Goal: Information Seeking & Learning: Learn about a topic

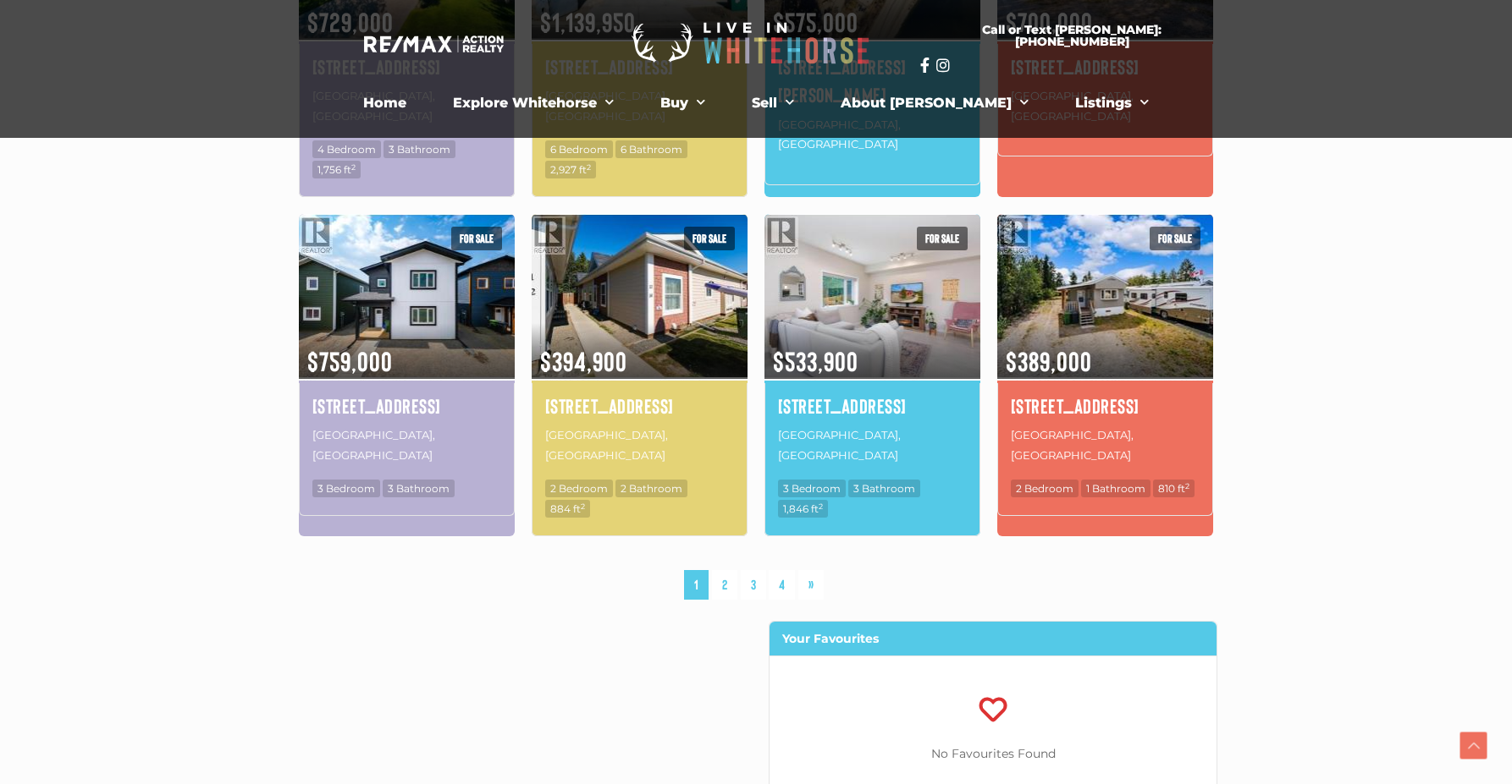
scroll to position [1100, 0]
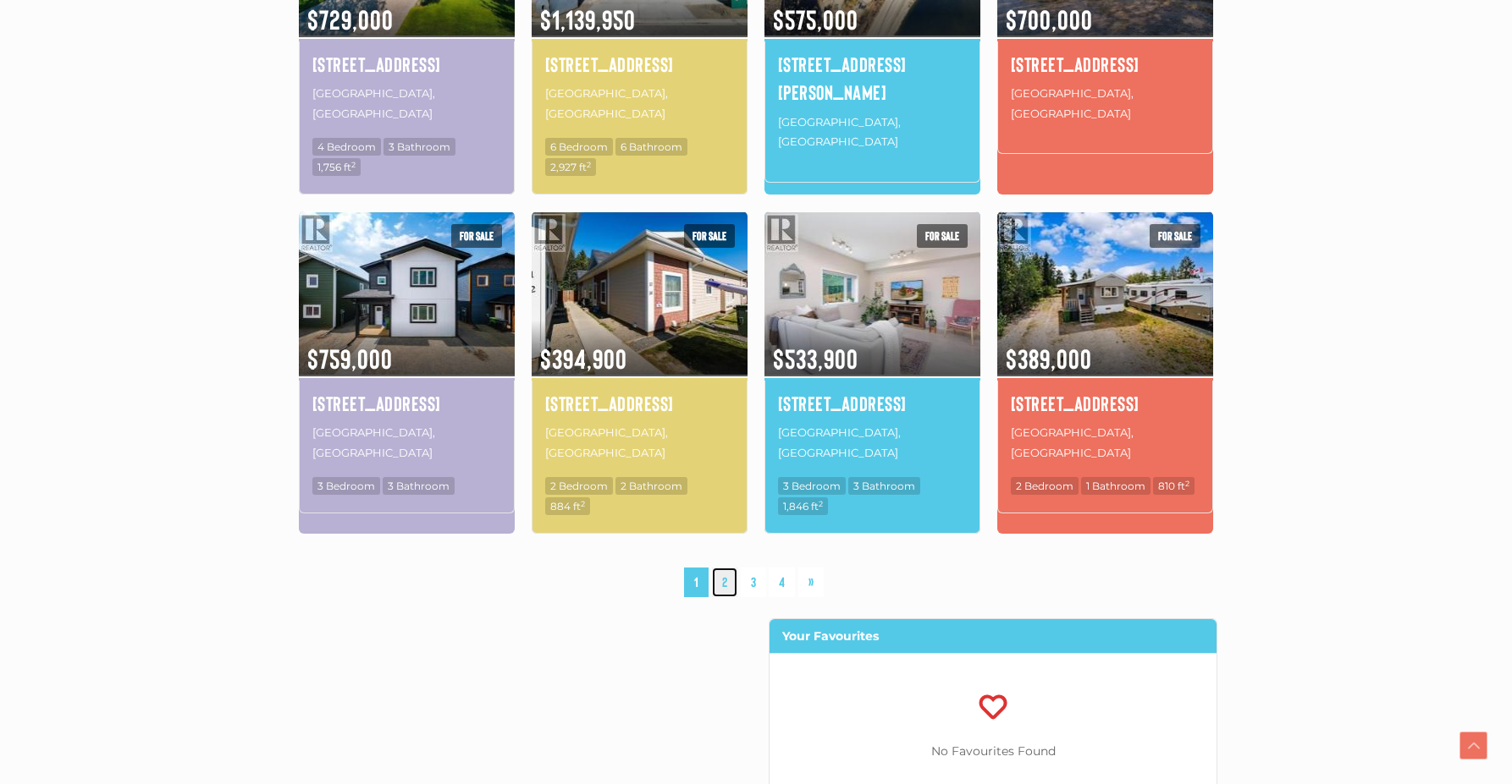
click at [729, 568] on link "2" at bounding box center [725, 583] width 26 height 29
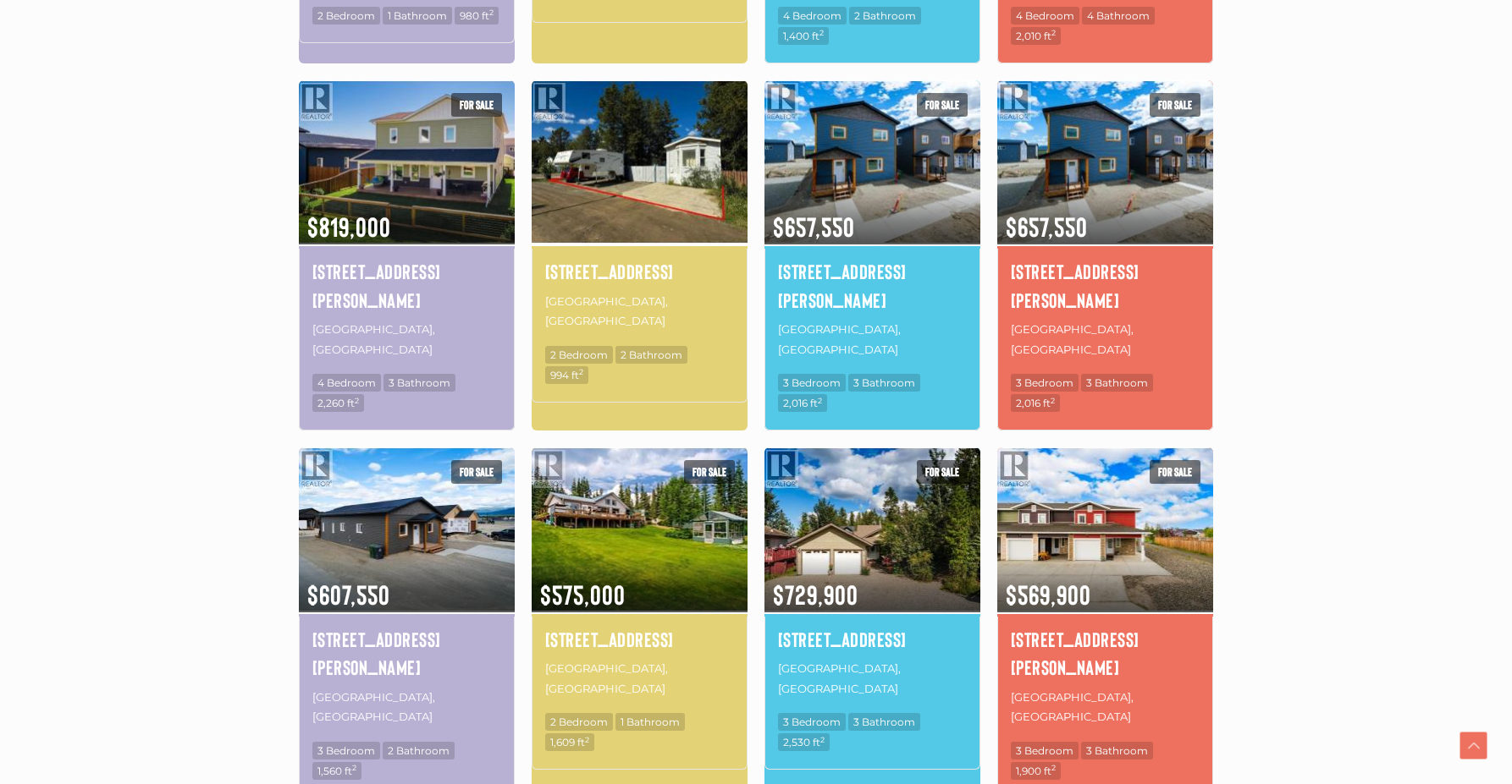
scroll to position [900, 0]
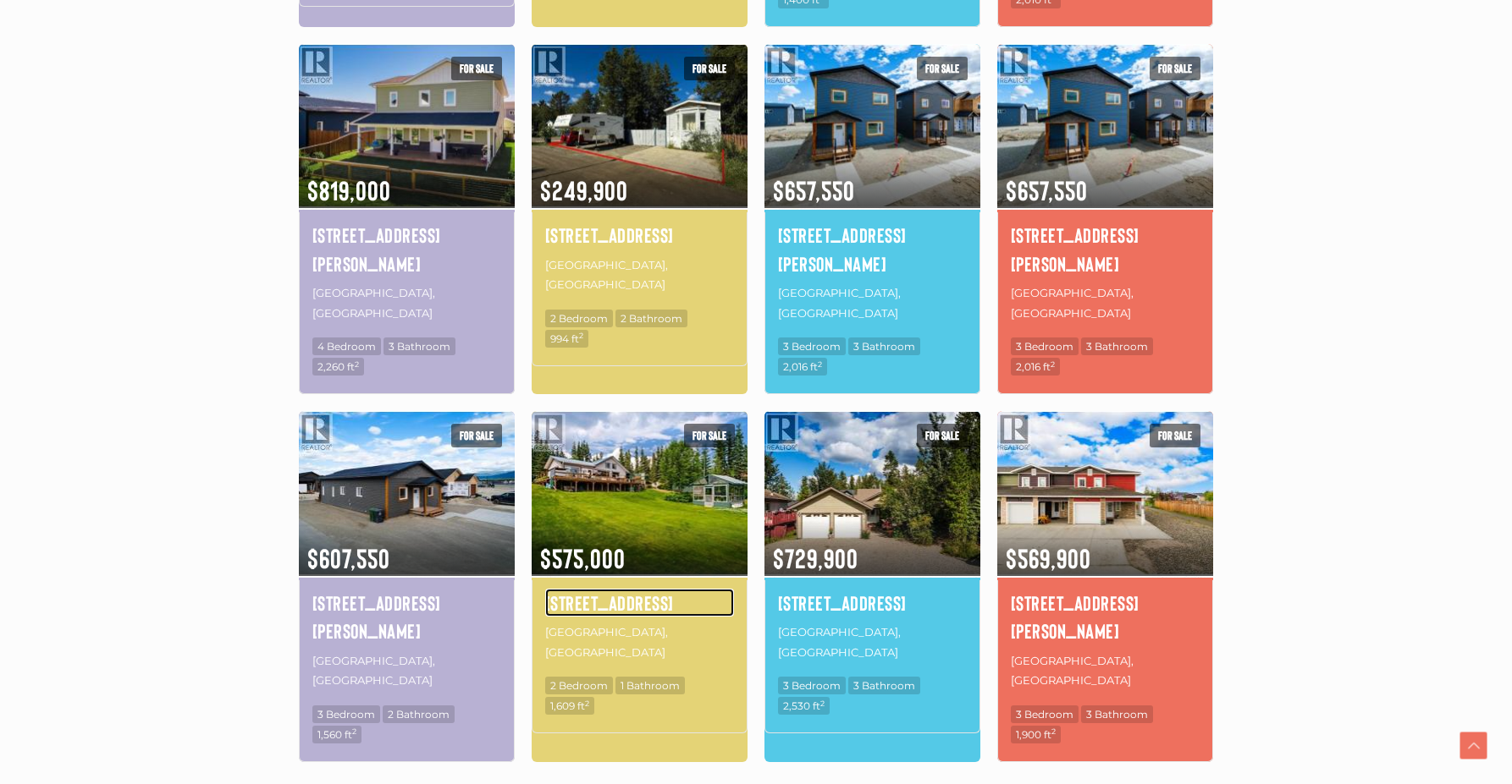
click at [666, 589] on h4 "52 Lakeview Road" at bounding box center [639, 602] width 189 height 28
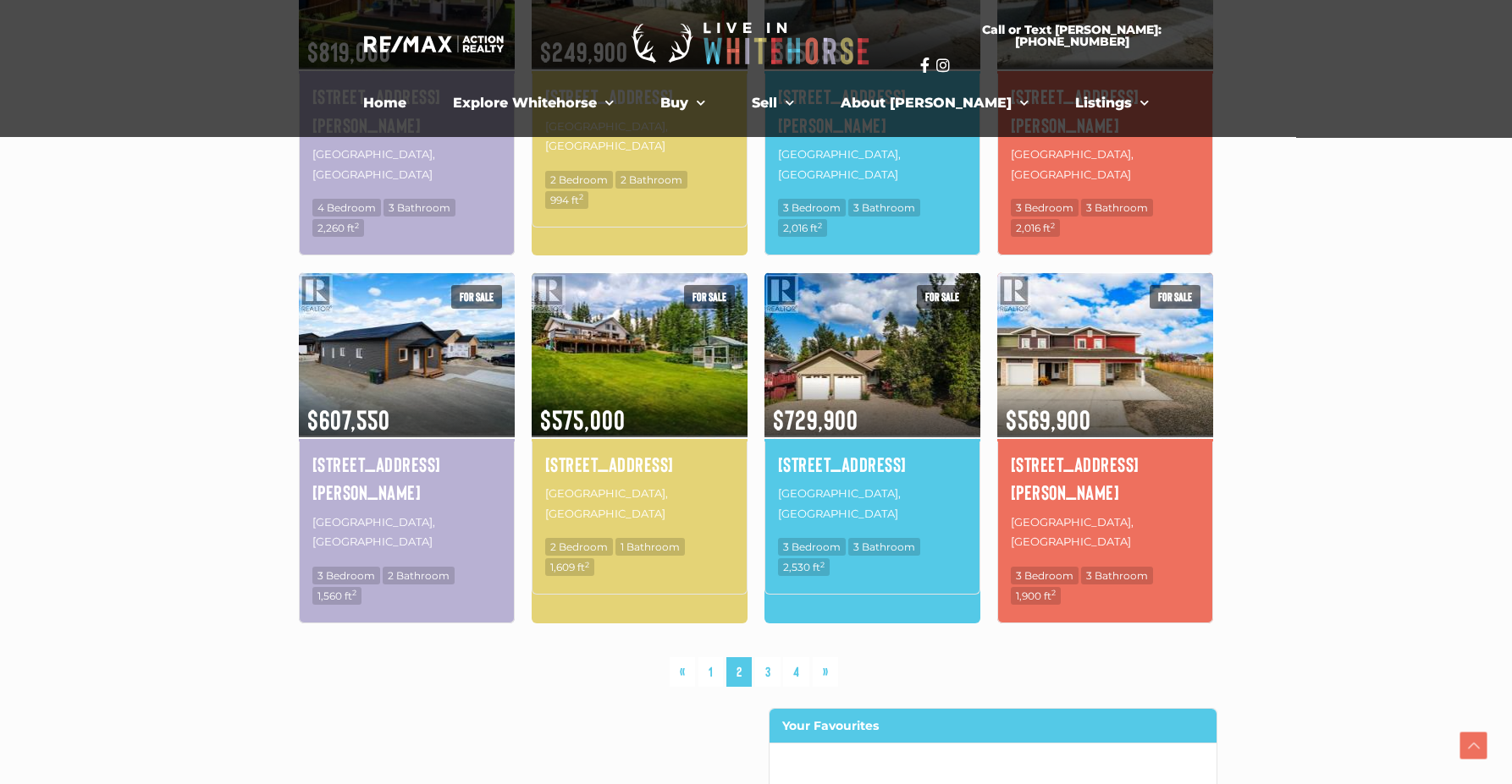
scroll to position [1070, 0]
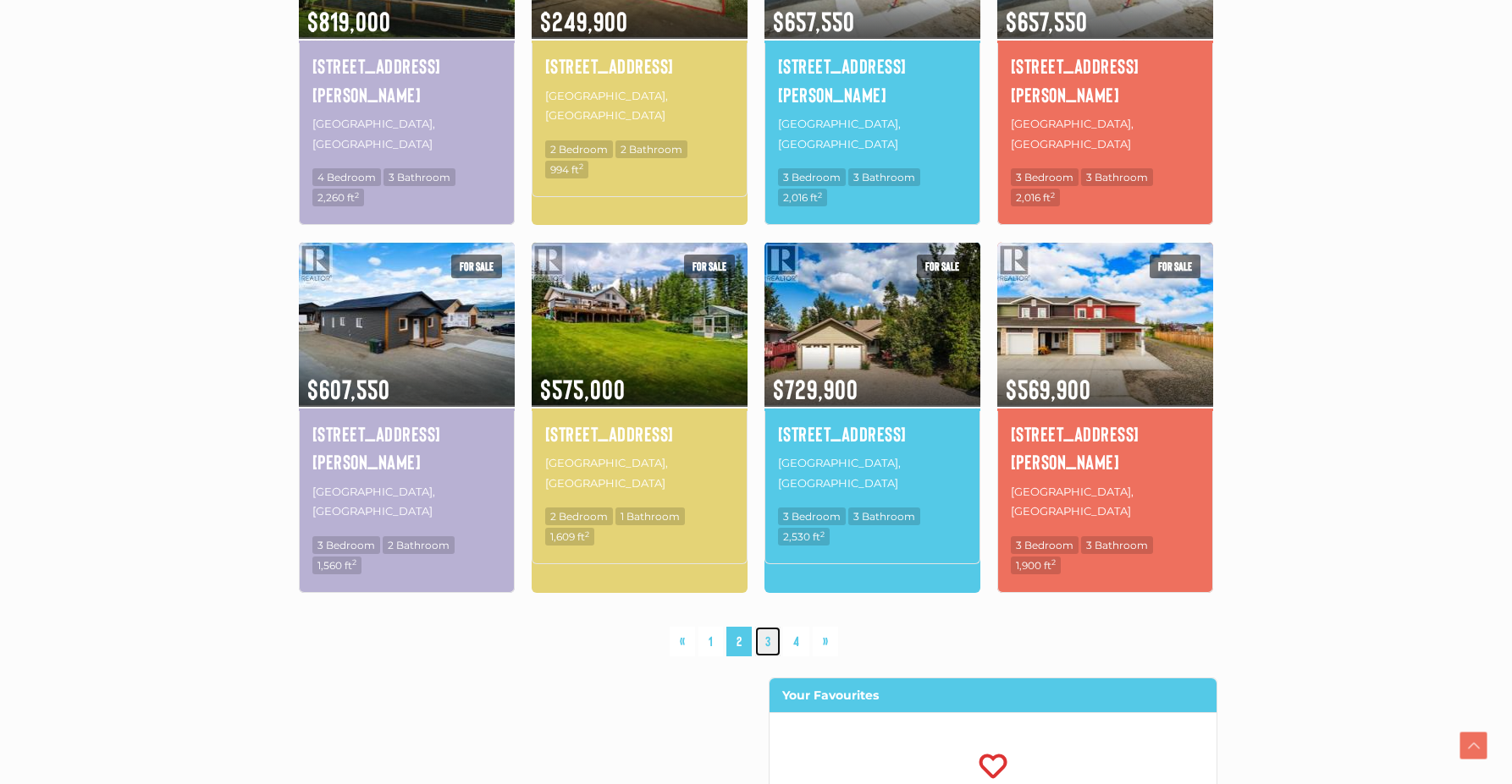
click at [761, 627] on link "3" at bounding box center [768, 642] width 26 height 29
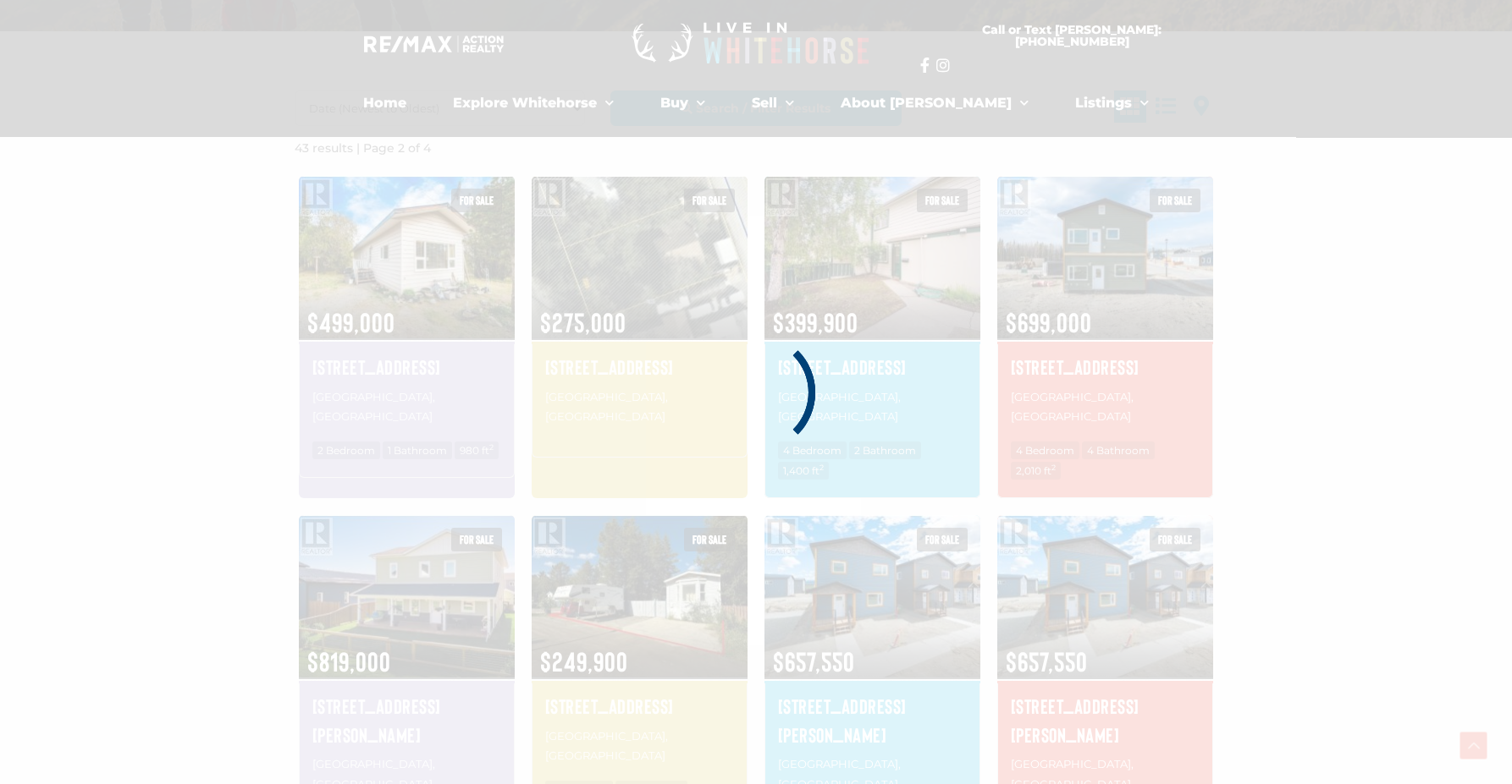
scroll to position [392, 0]
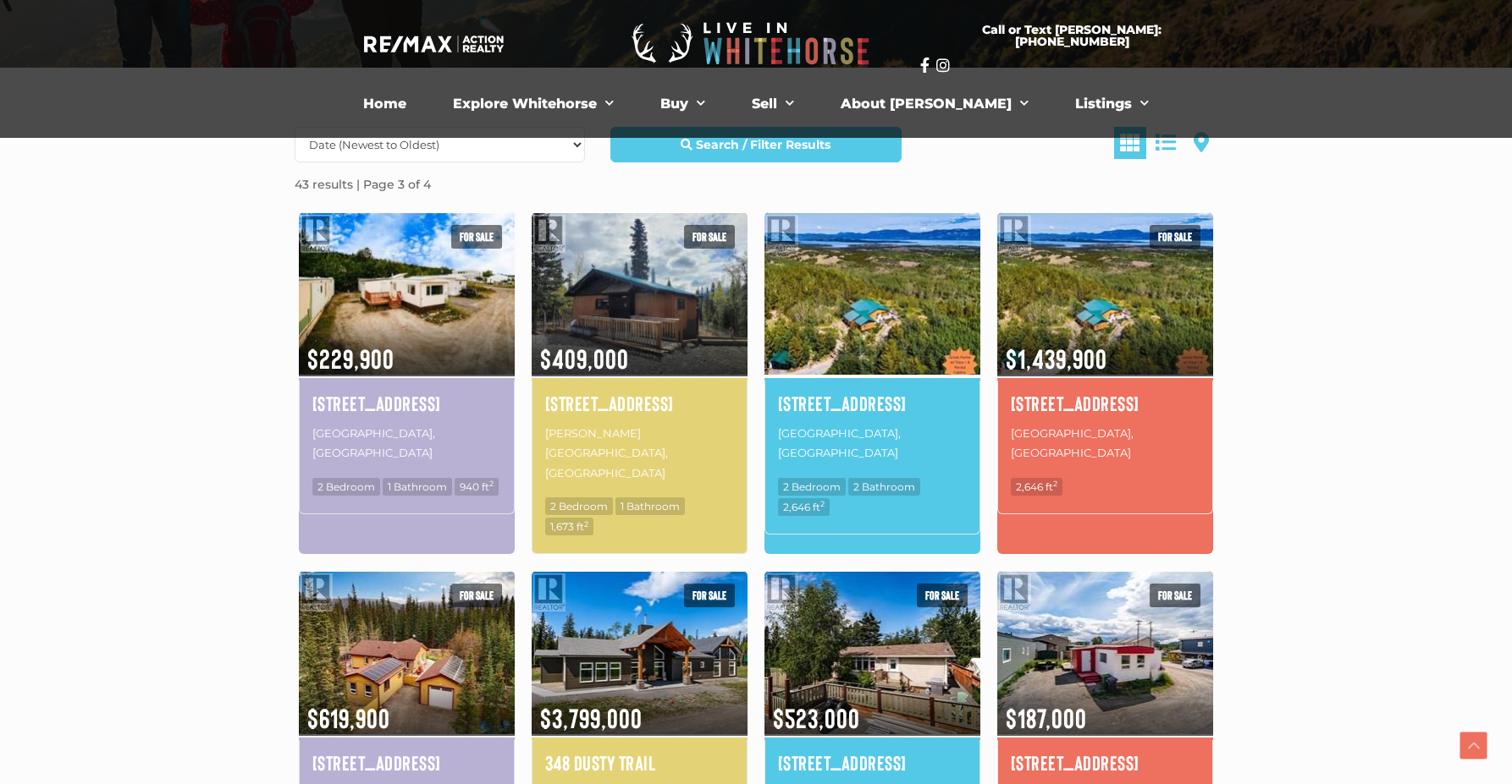
click at [816, 358] on img at bounding box center [873, 294] width 216 height 169
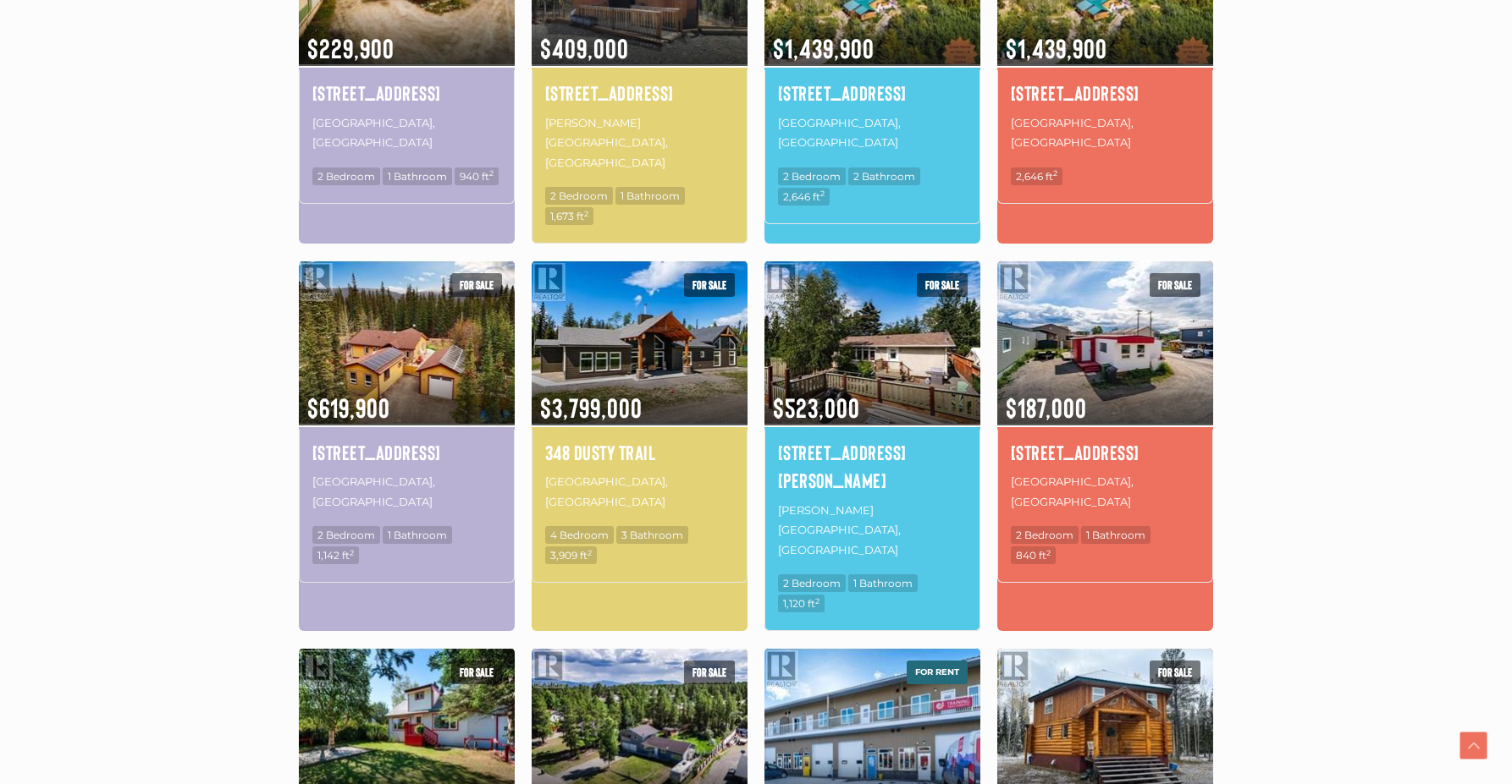
scroll to position [731, 0]
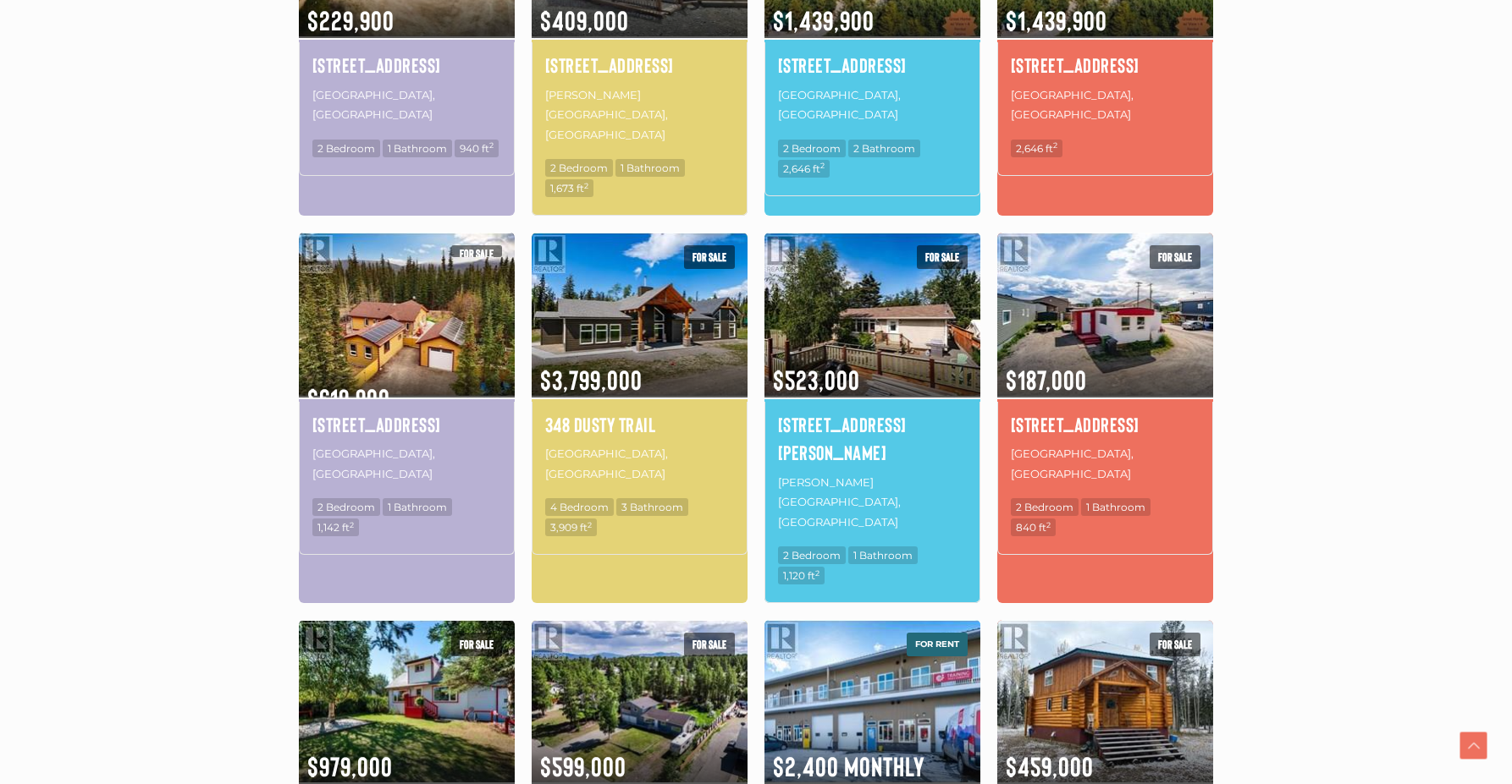
click at [377, 343] on img at bounding box center [406, 315] width 216 height 169
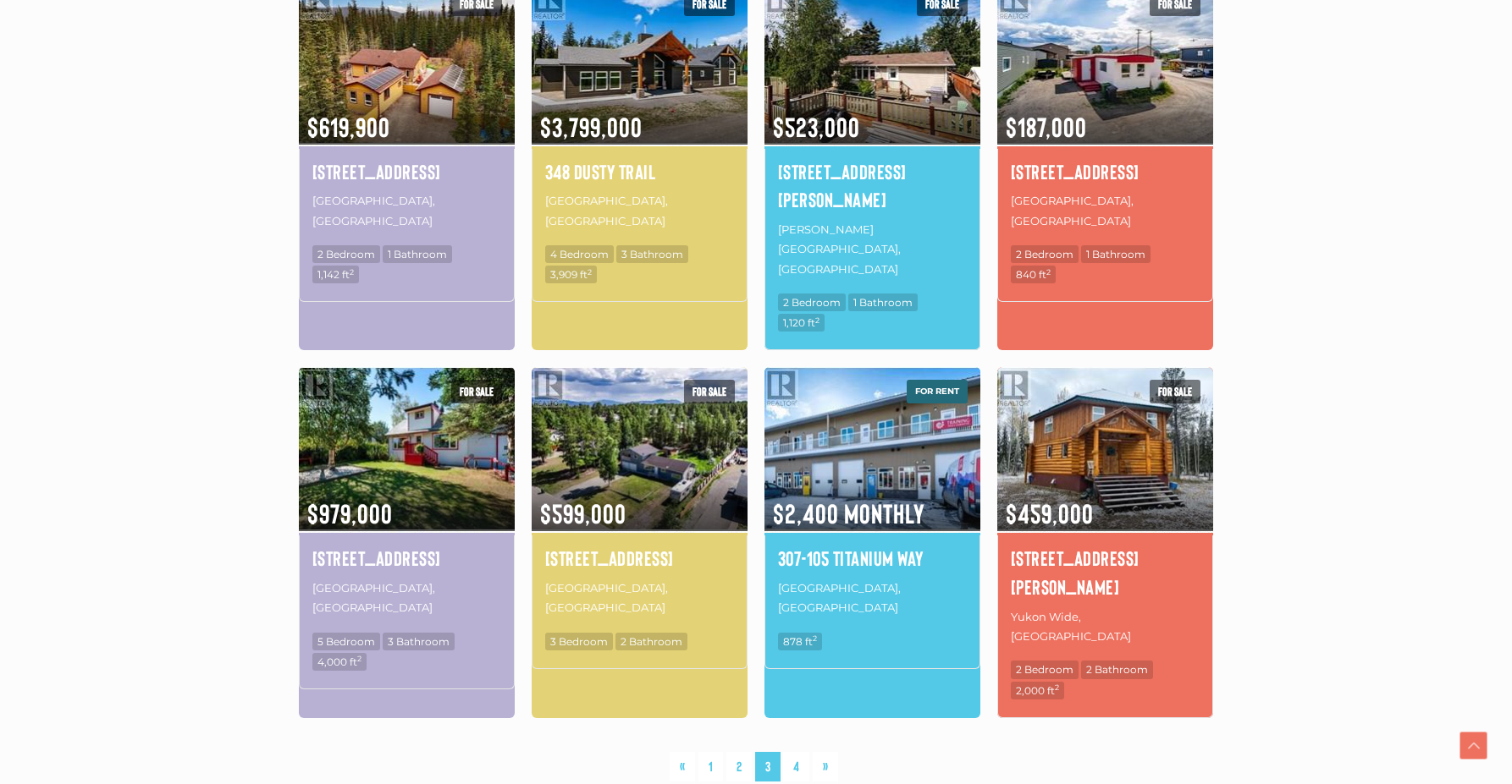
scroll to position [985, 0]
click at [800, 752] on link "4" at bounding box center [796, 766] width 27 height 29
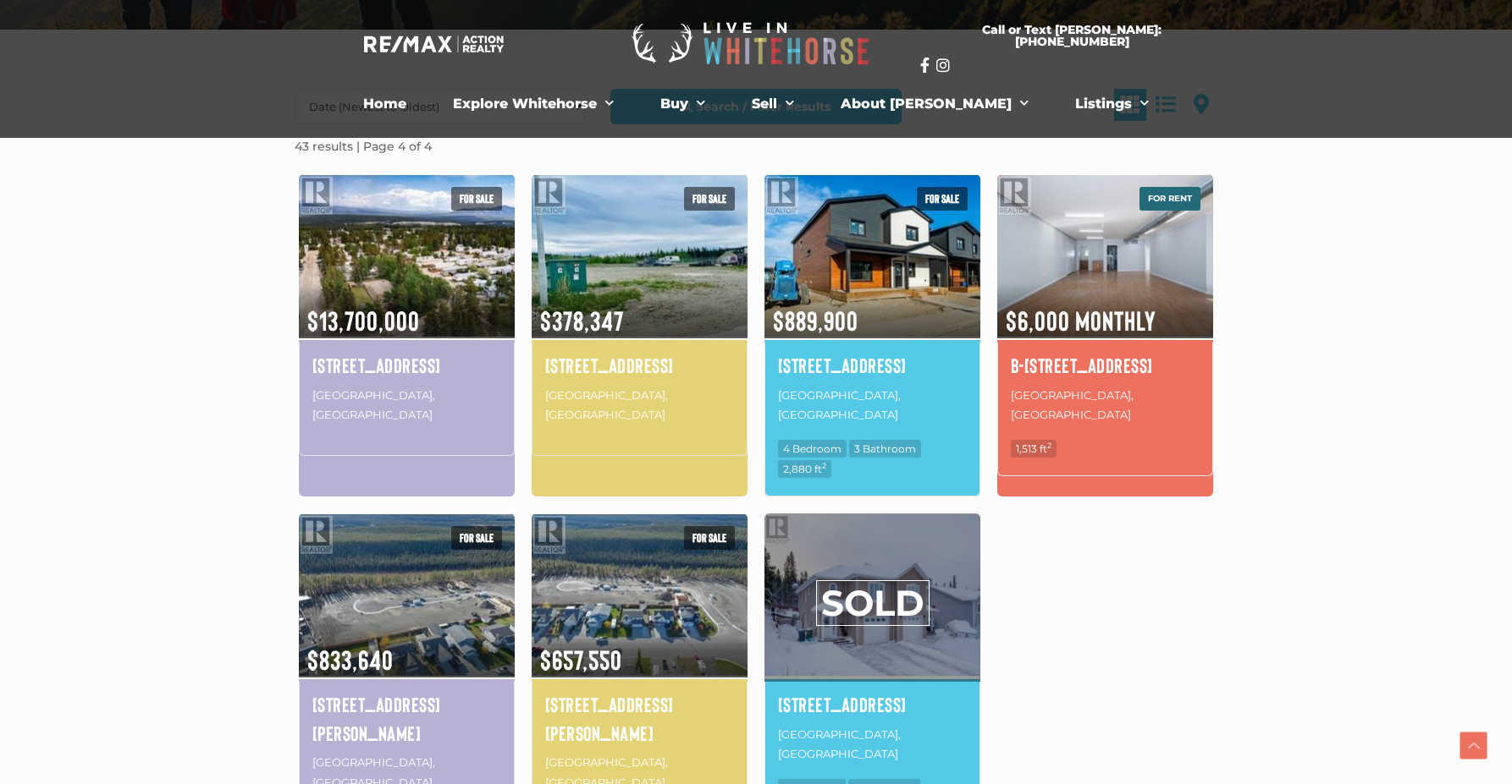
scroll to position [392, 0]
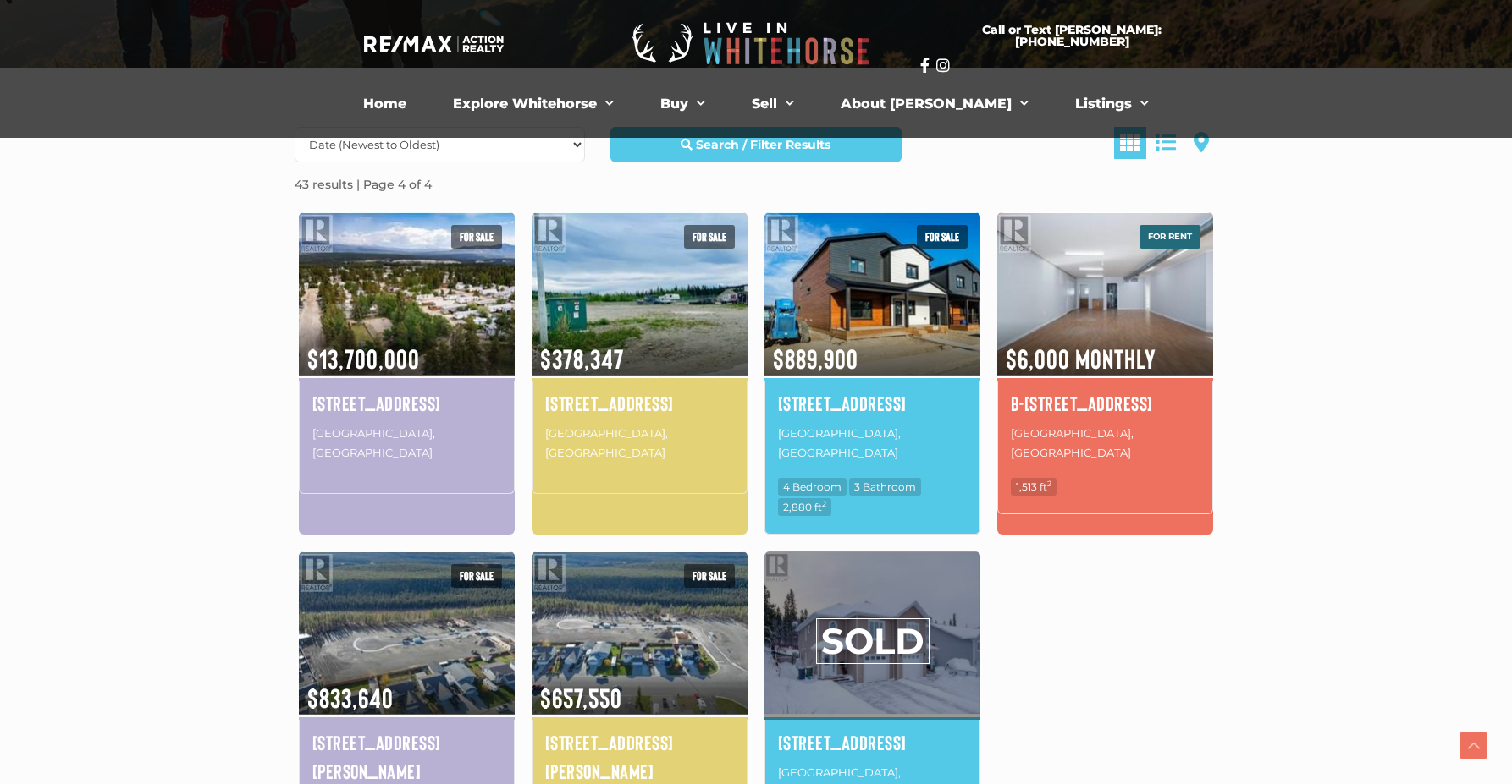
click at [887, 425] on p "Whitehorse, Yukon" at bounding box center [872, 444] width 189 height 43
click at [880, 328] on img at bounding box center [873, 294] width 216 height 169
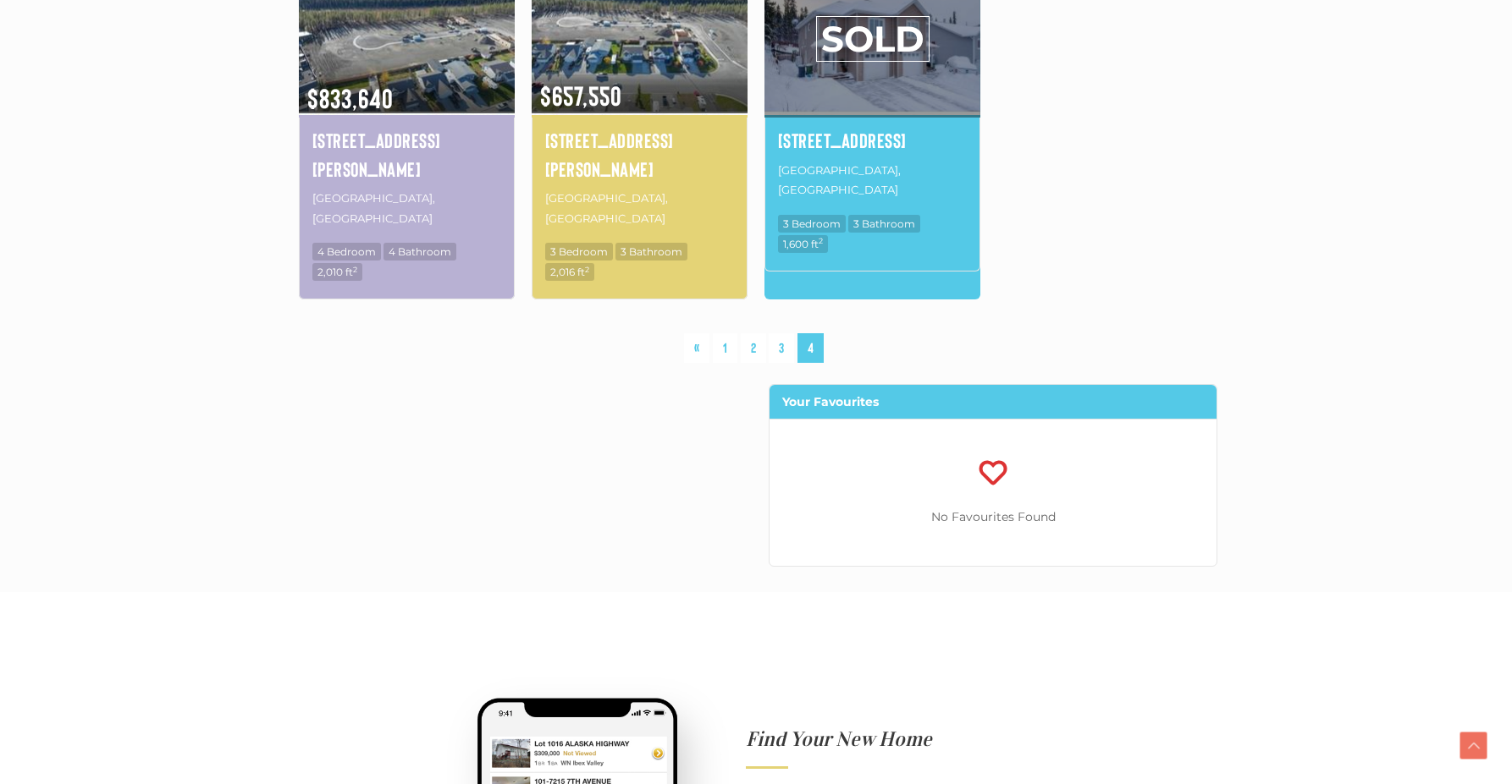
scroll to position [1016, 0]
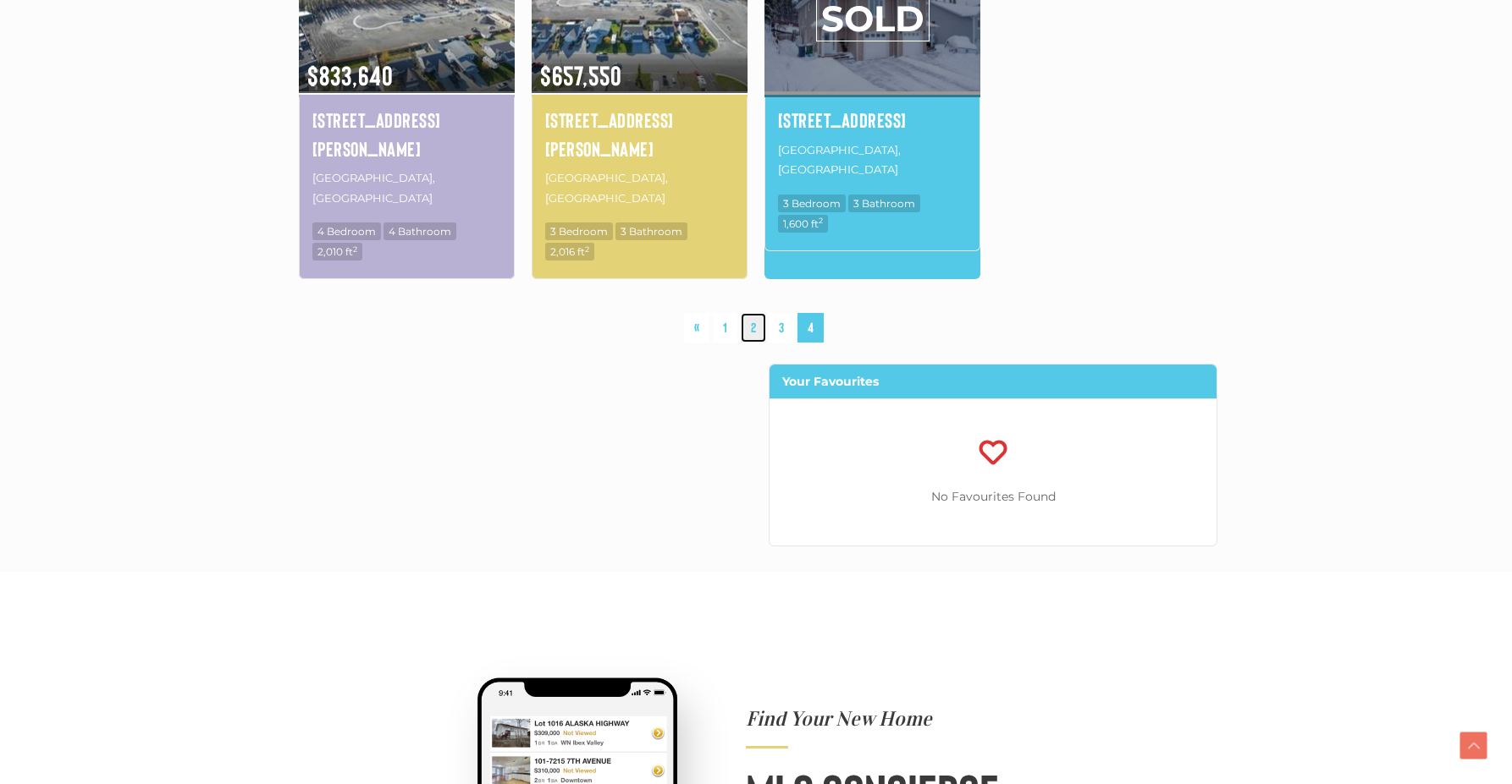
click at [753, 313] on link "2" at bounding box center [753, 328] width 26 height 29
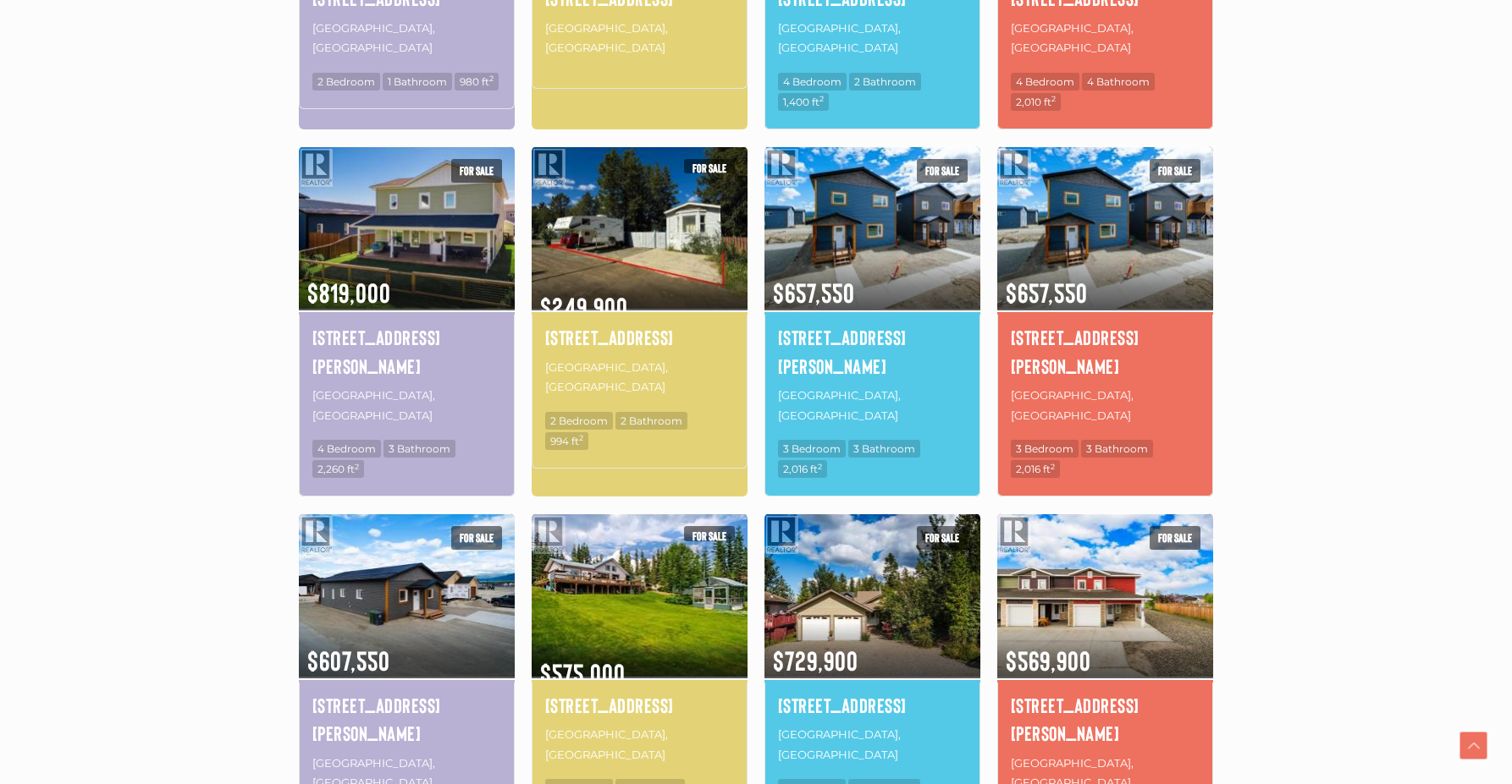
scroll to position [985, 0]
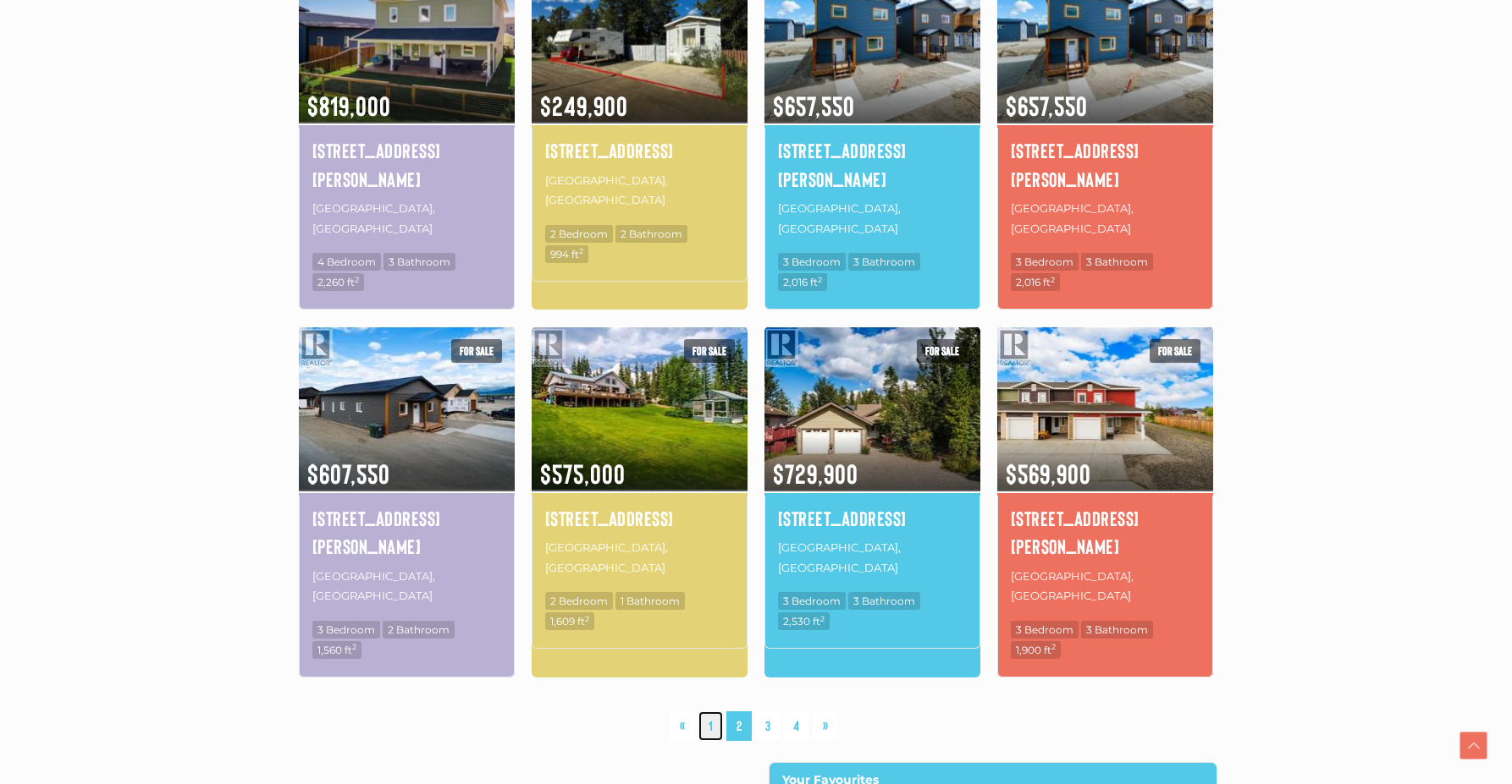
click at [704, 711] on link "1" at bounding box center [710, 726] width 25 height 29
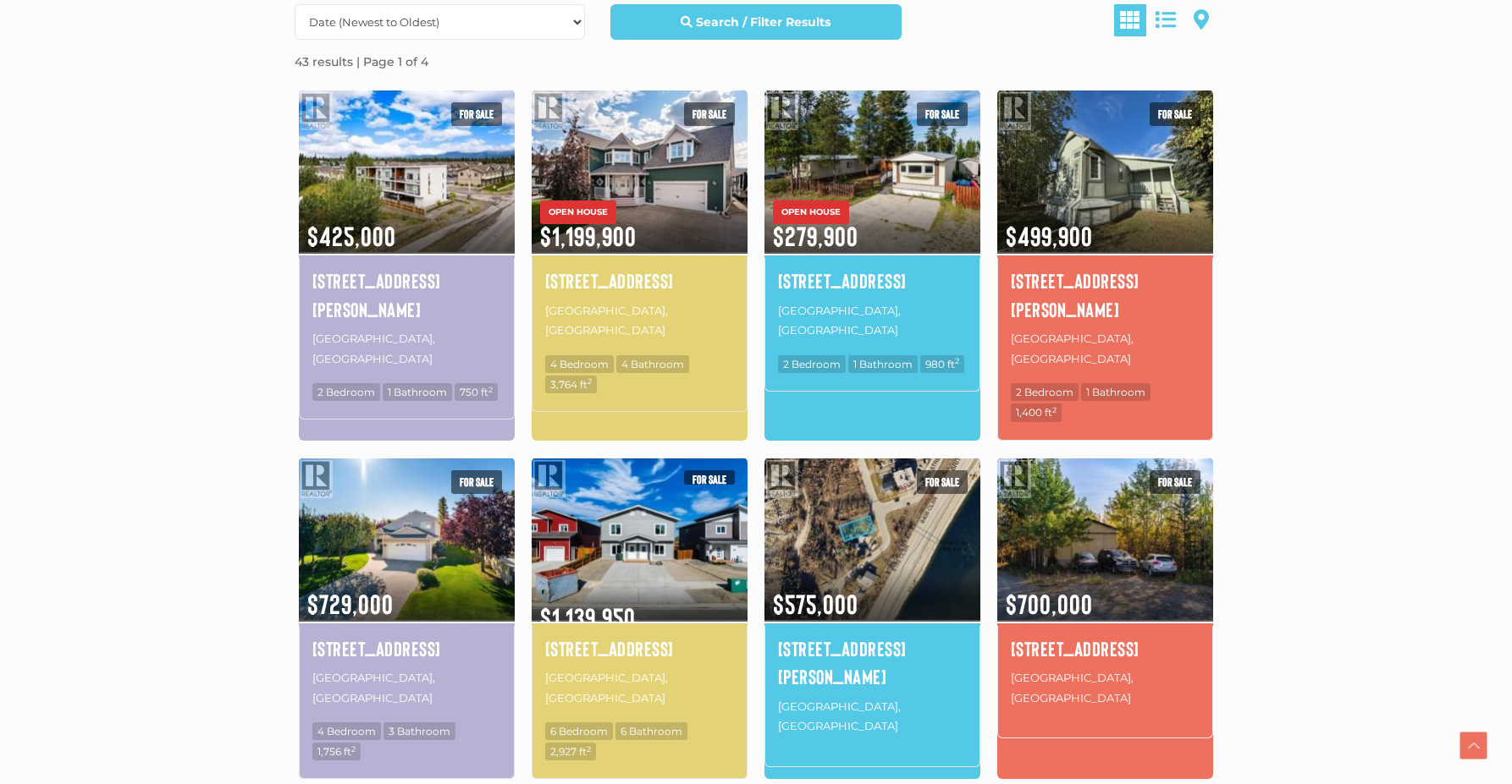
scroll to position [647, 0]
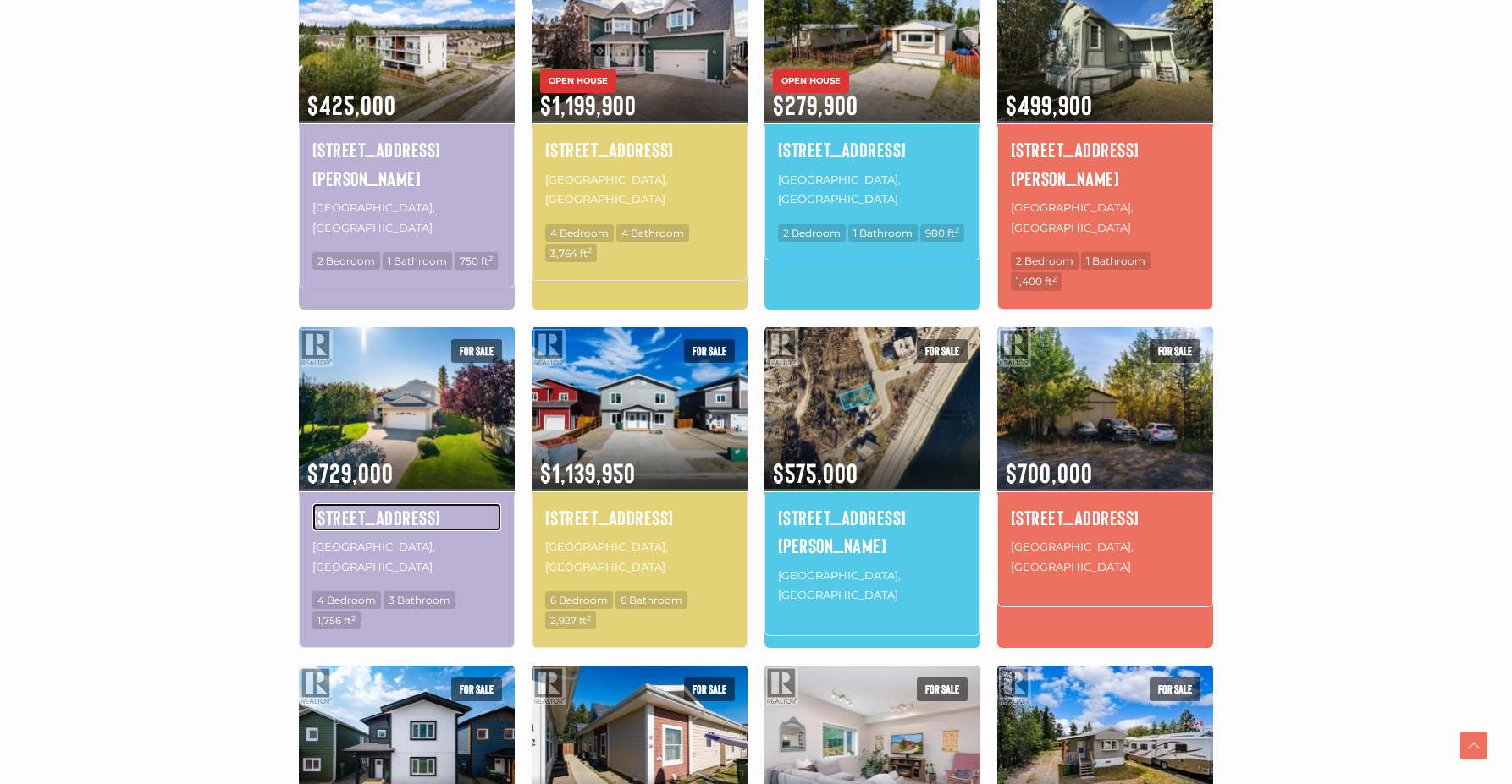
click at [401, 503] on h4 "[STREET_ADDRESS]" at bounding box center [406, 517] width 189 height 28
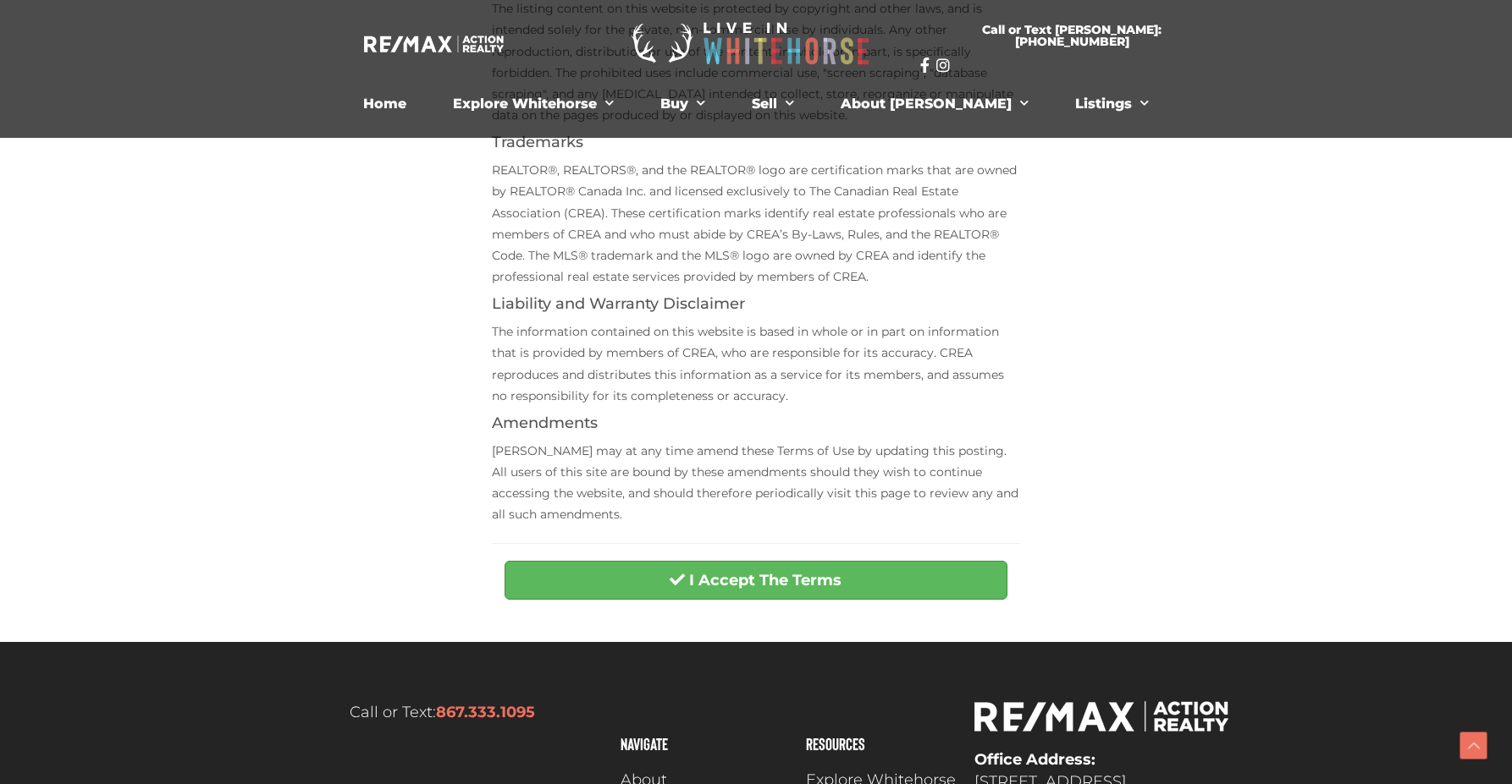
scroll to position [407, 0]
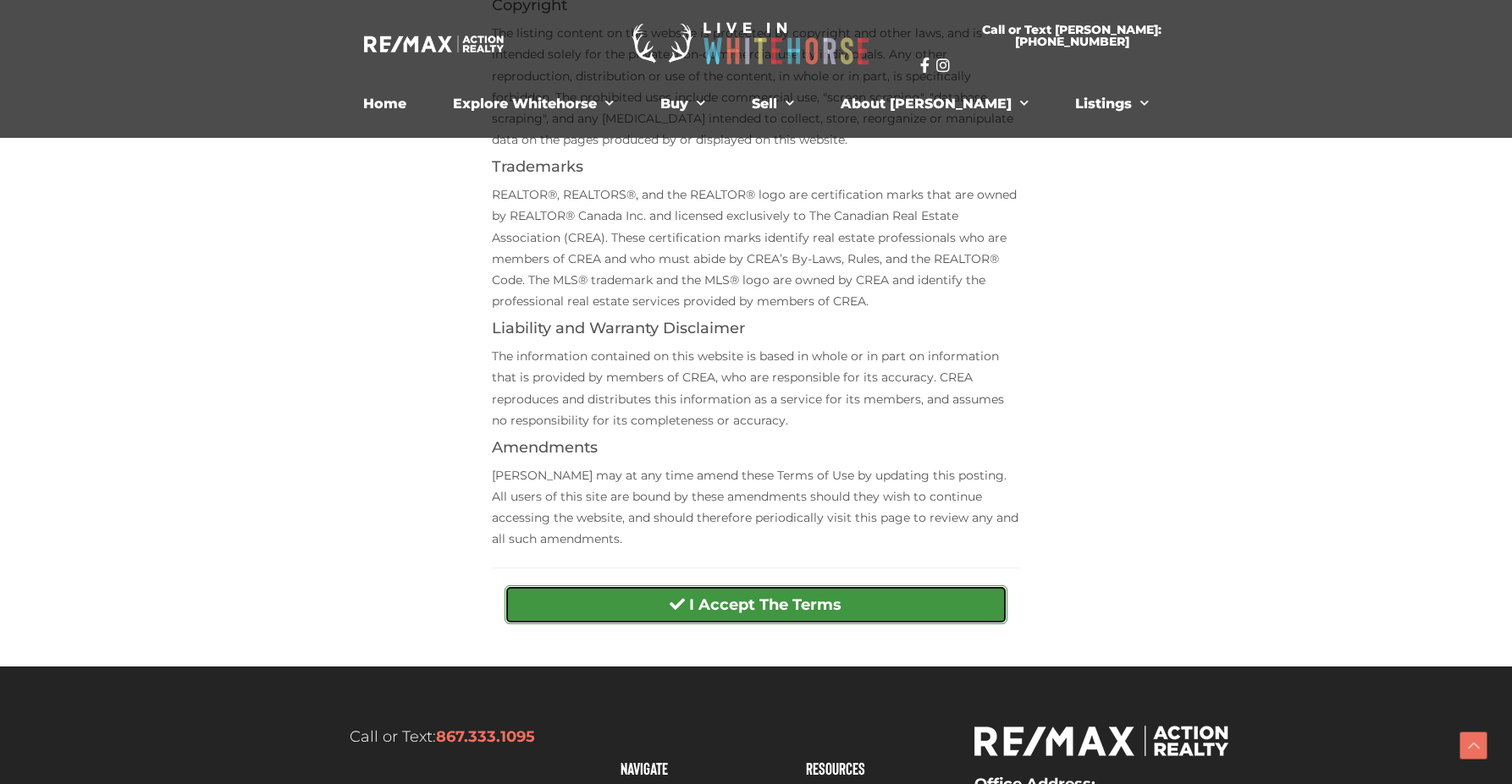
click at [718, 590] on button "I Accept The Terms" at bounding box center [755, 605] width 502 height 39
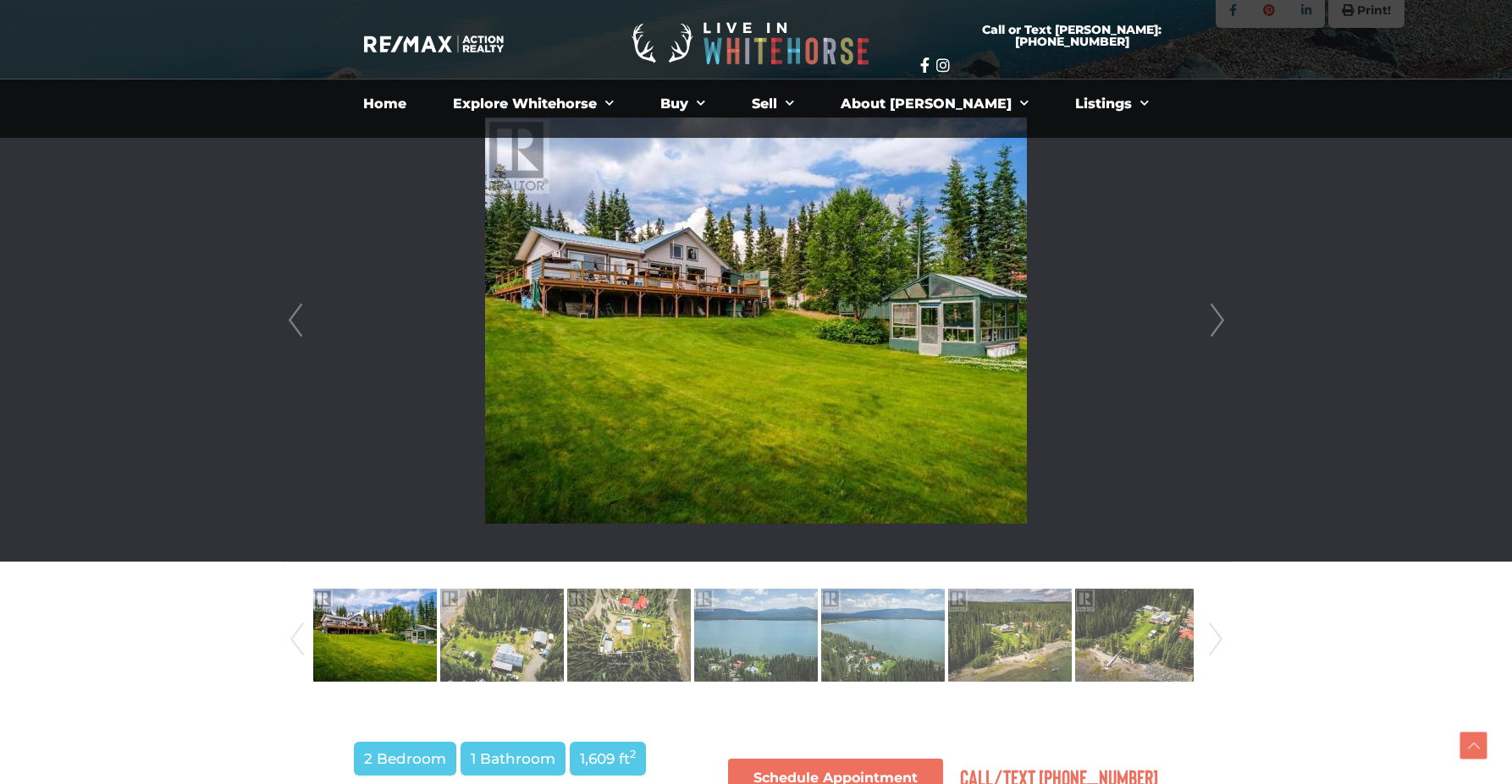
scroll to position [326, 0]
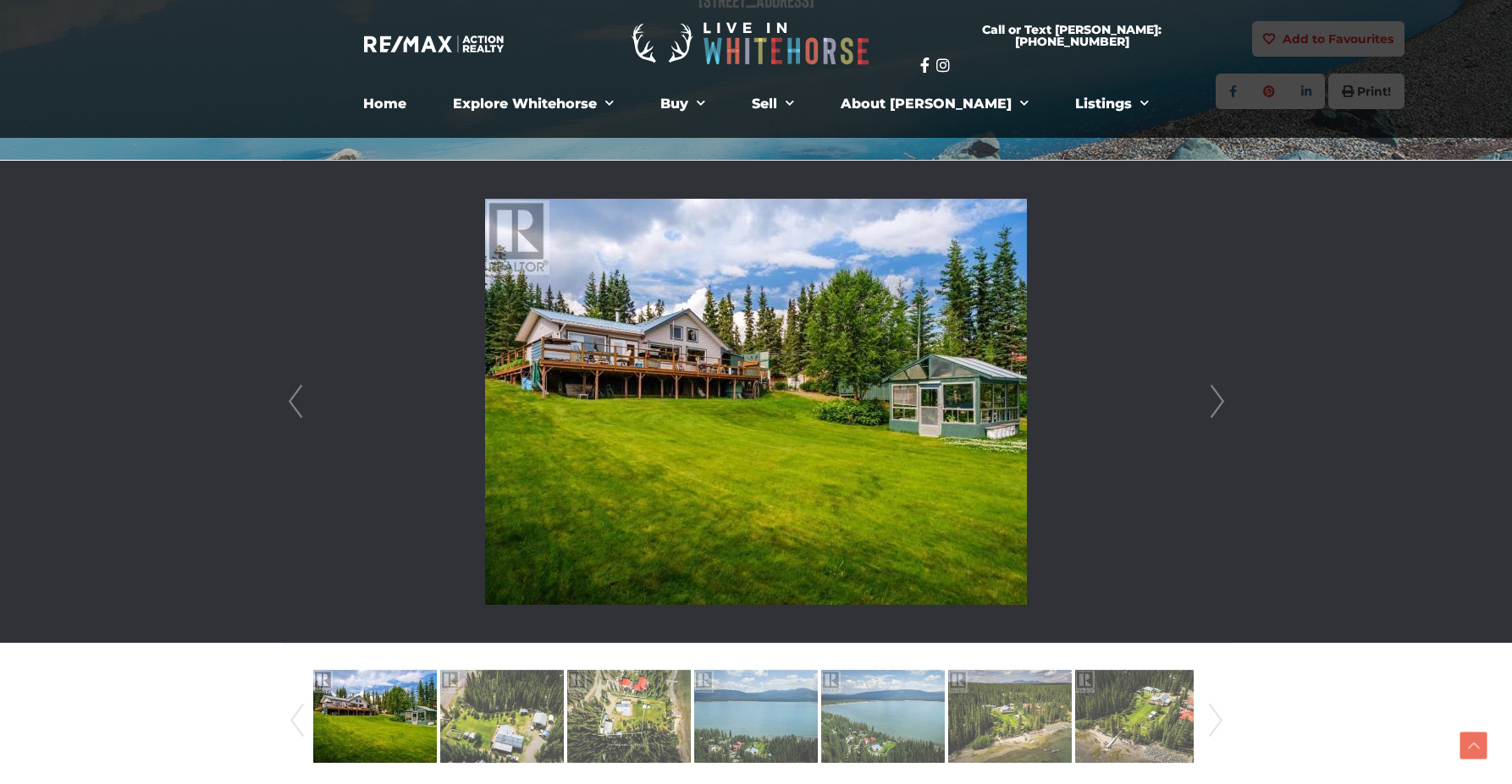
click at [1217, 402] on link "Next" at bounding box center [1217, 401] width 26 height 482
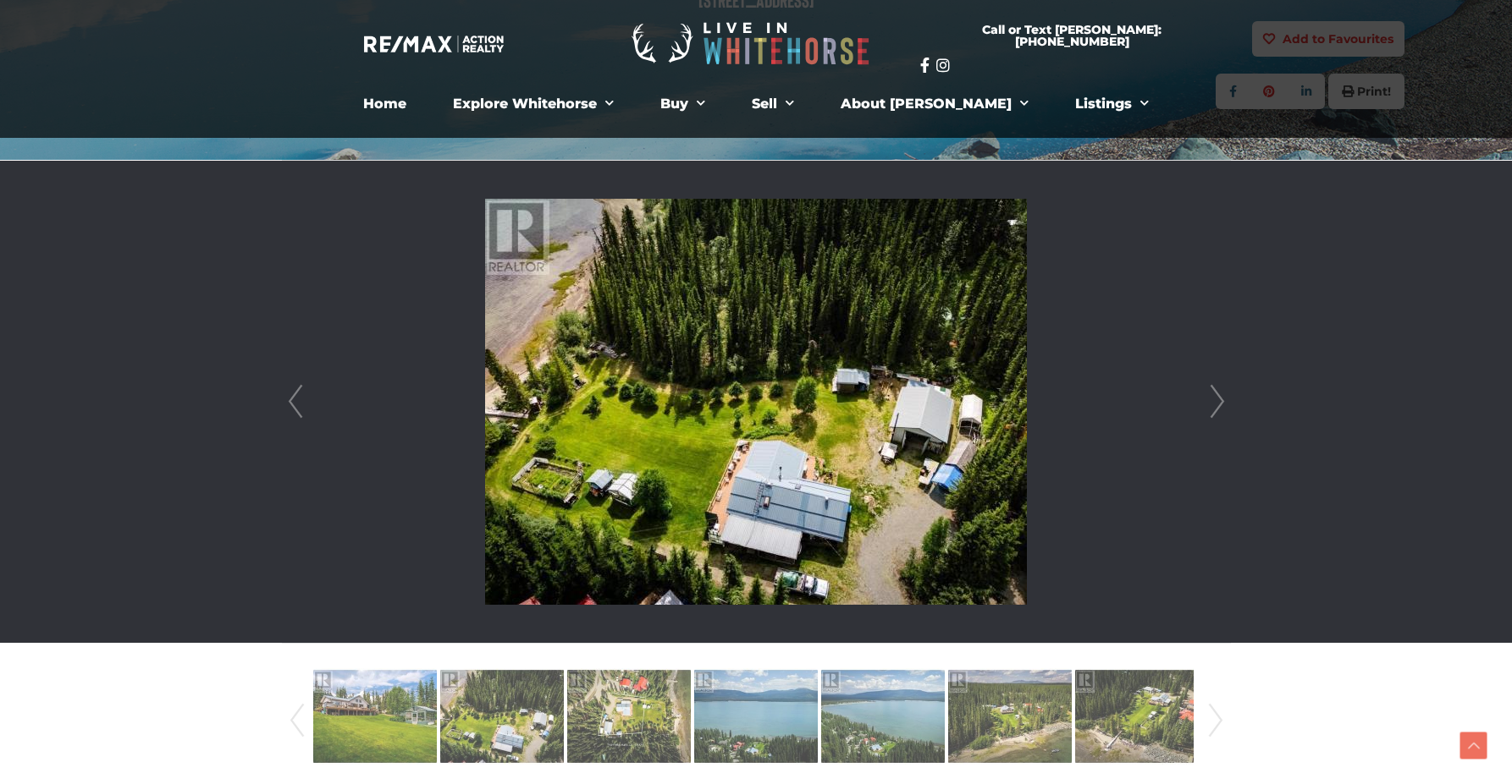
click at [1217, 402] on link "Next" at bounding box center [1217, 401] width 26 height 482
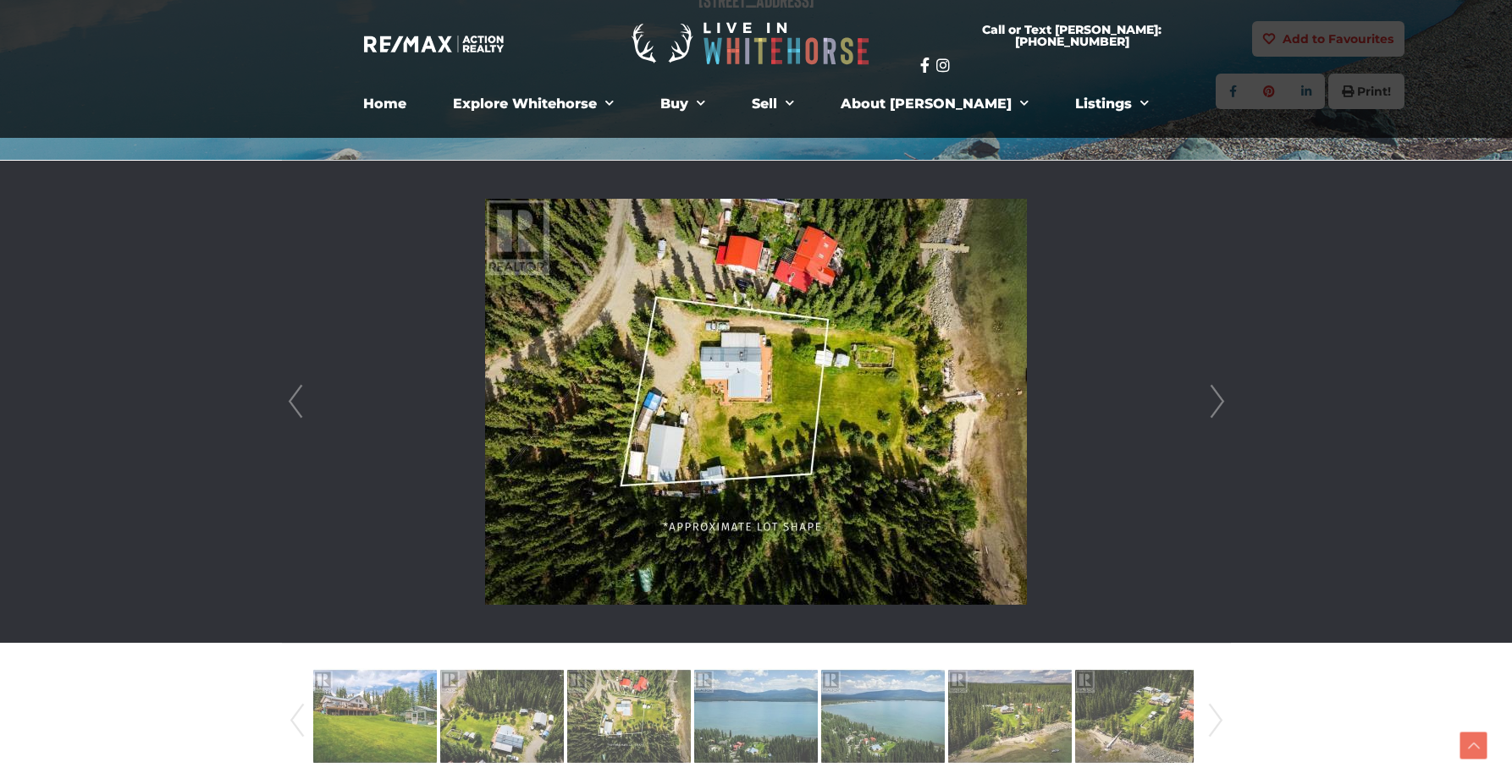
click at [1217, 402] on link "Next" at bounding box center [1217, 401] width 26 height 482
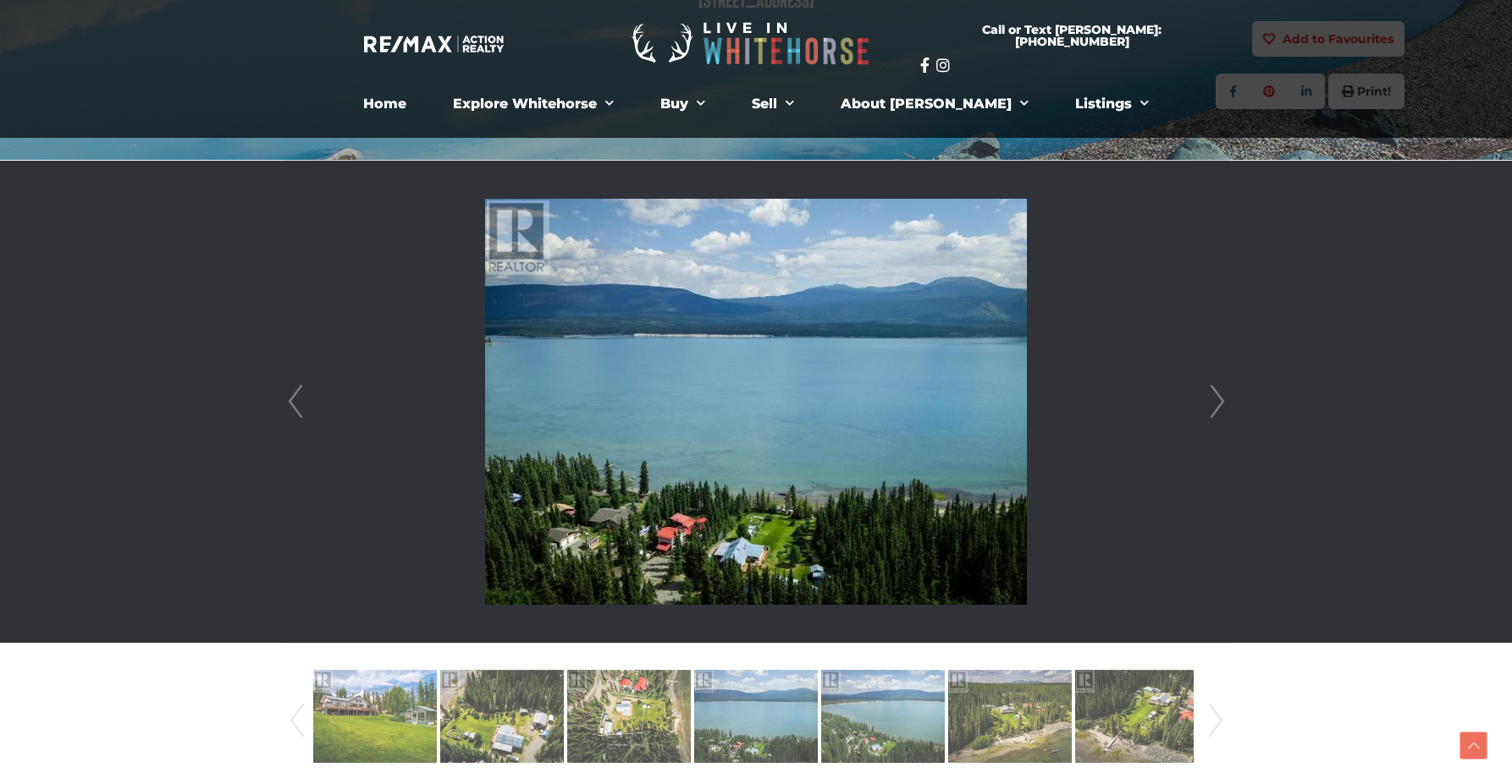
click at [1217, 402] on link "Next" at bounding box center [1217, 401] width 26 height 482
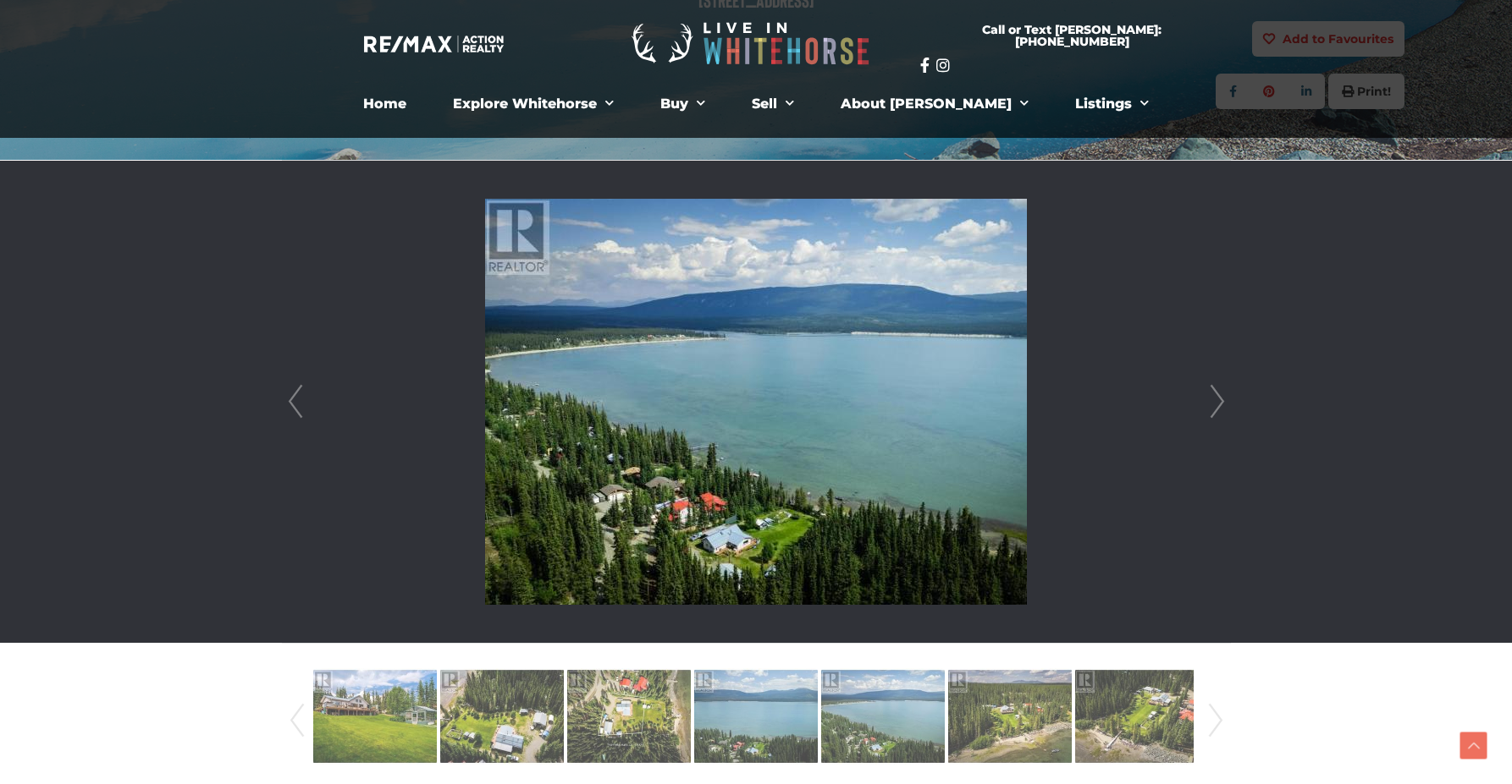
click at [1217, 402] on link "Next" at bounding box center [1217, 401] width 26 height 482
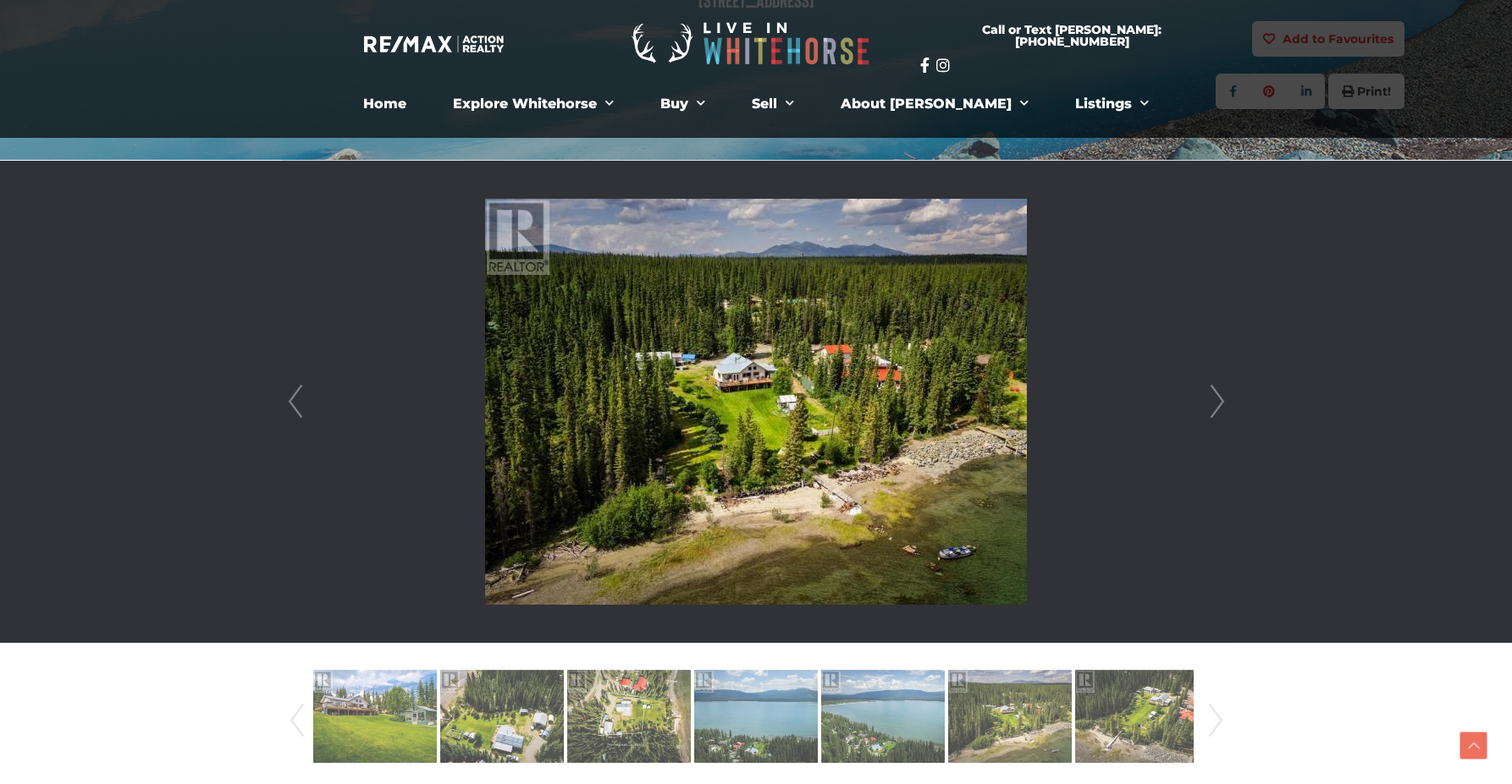
click at [1217, 402] on link "Next" at bounding box center [1217, 401] width 26 height 482
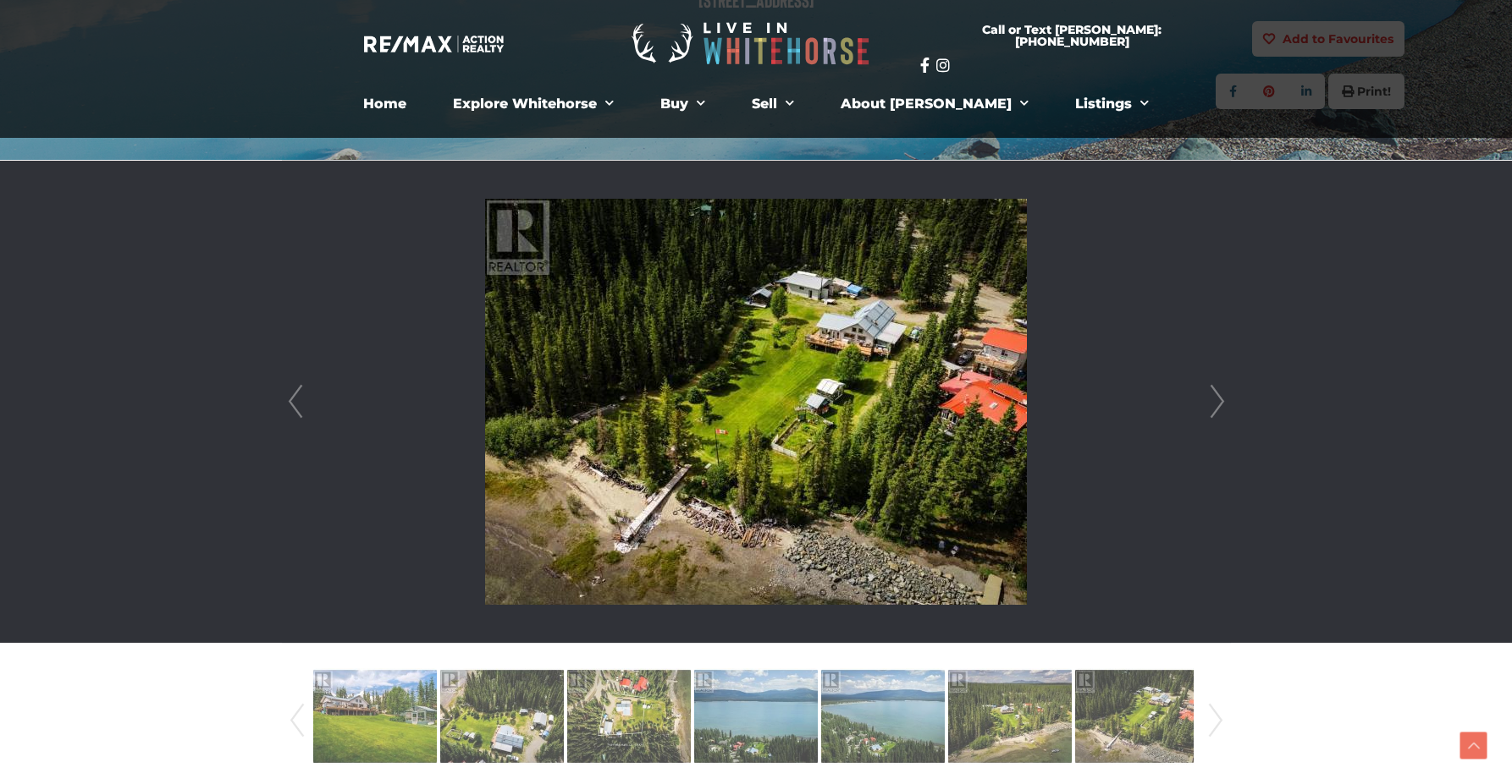
click at [1217, 402] on link "Next" at bounding box center [1217, 401] width 26 height 482
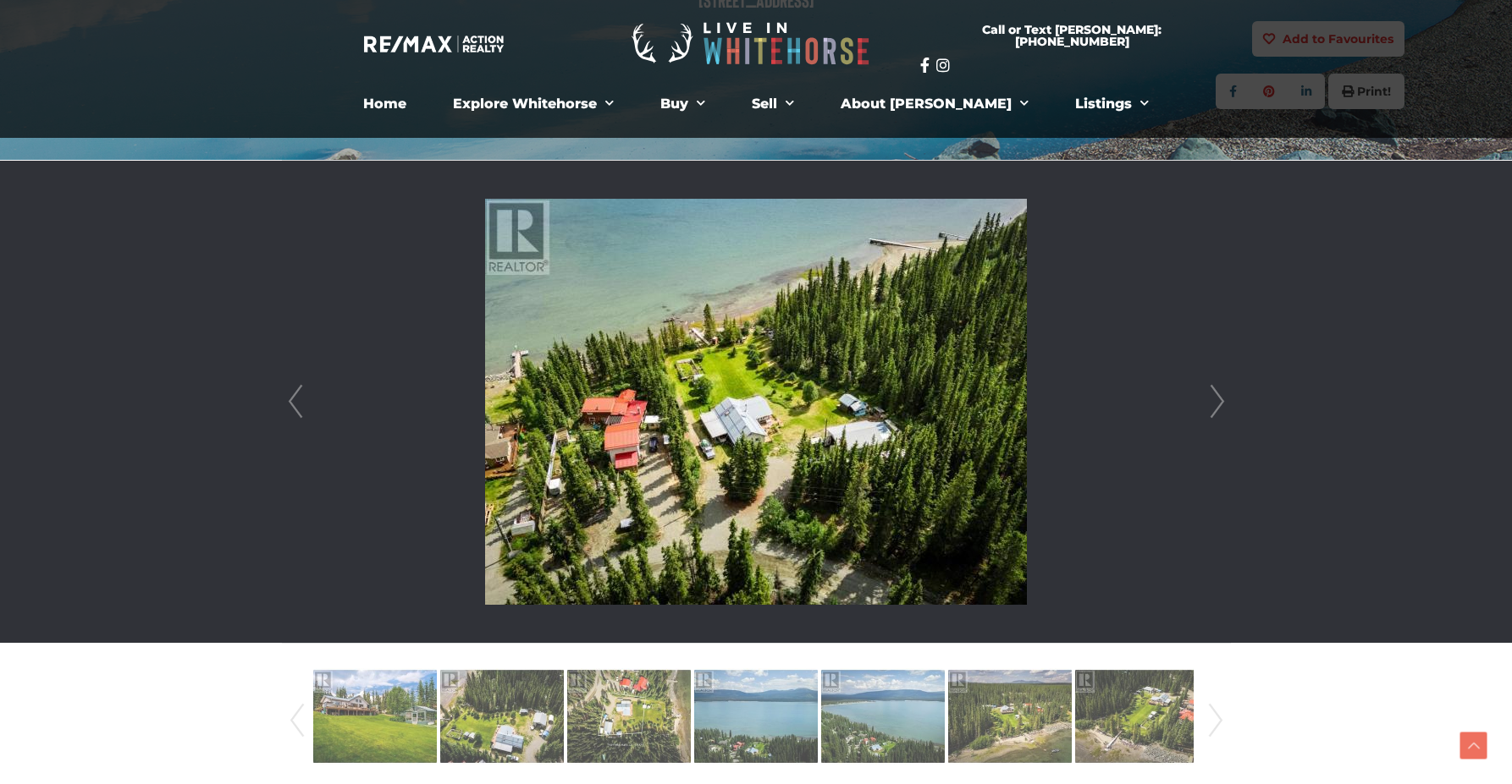
click at [1217, 402] on link "Next" at bounding box center [1217, 401] width 26 height 482
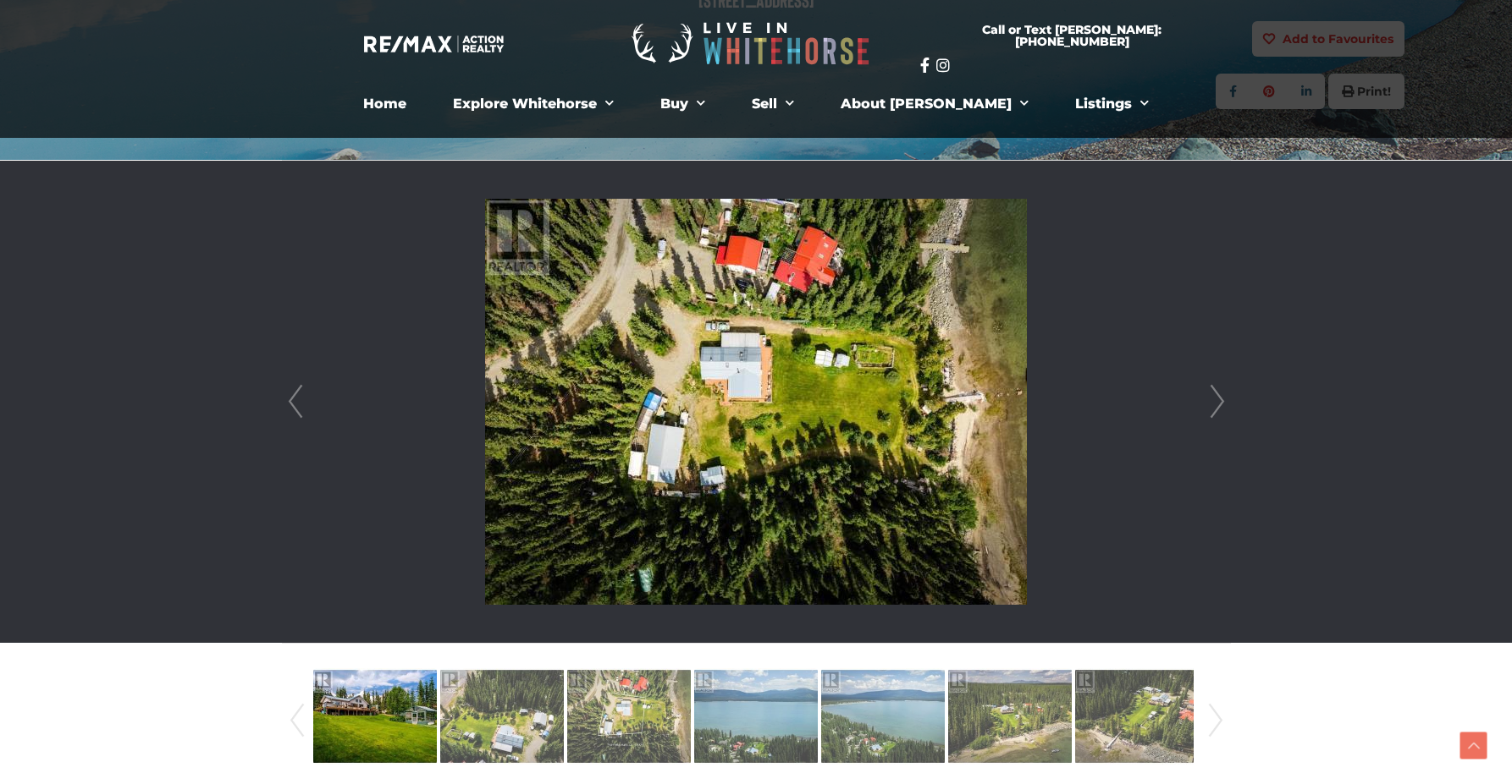
click at [1217, 402] on link "Next" at bounding box center [1217, 401] width 26 height 482
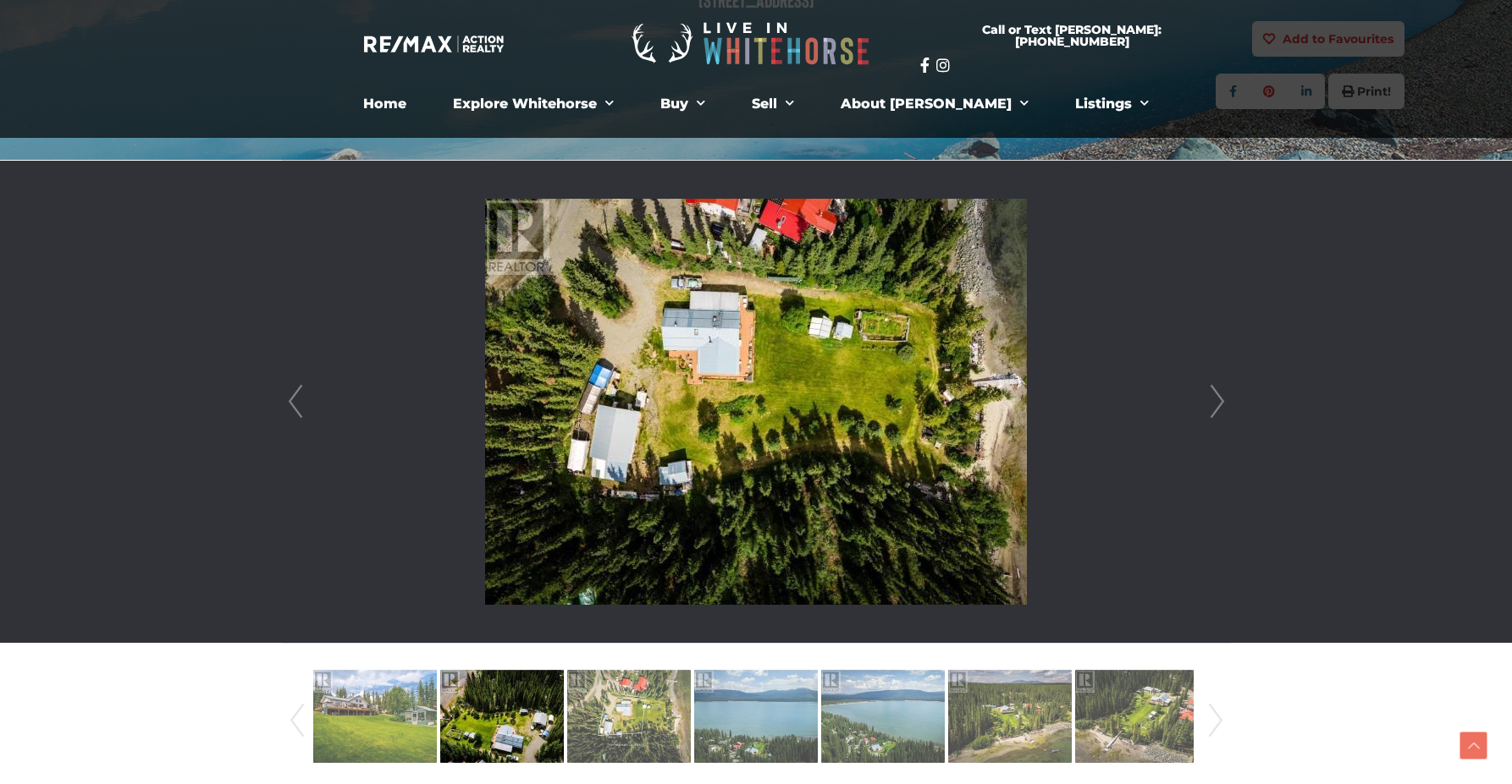
click at [1217, 402] on link "Next" at bounding box center [1217, 401] width 26 height 482
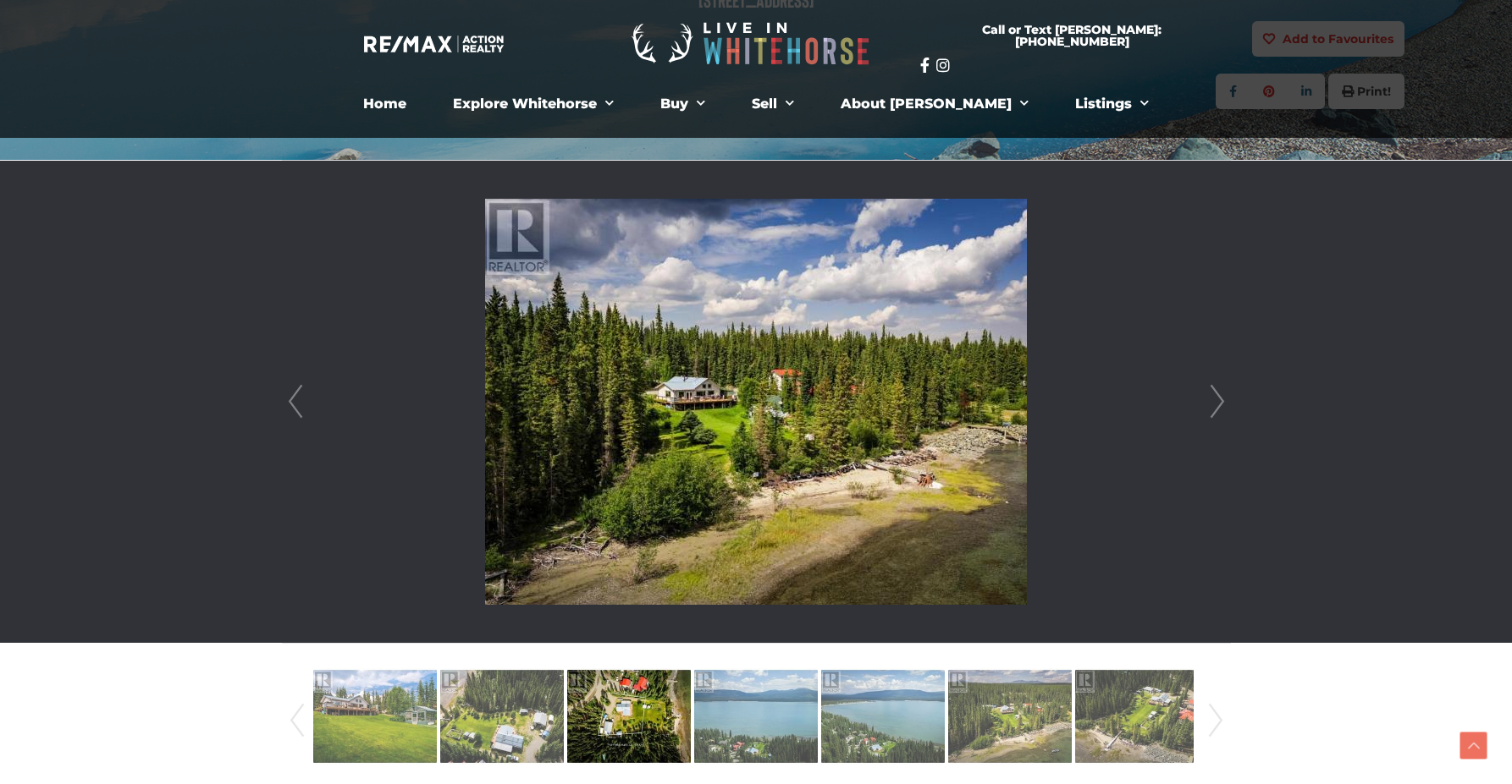
click at [1217, 402] on link "Next" at bounding box center [1217, 401] width 26 height 482
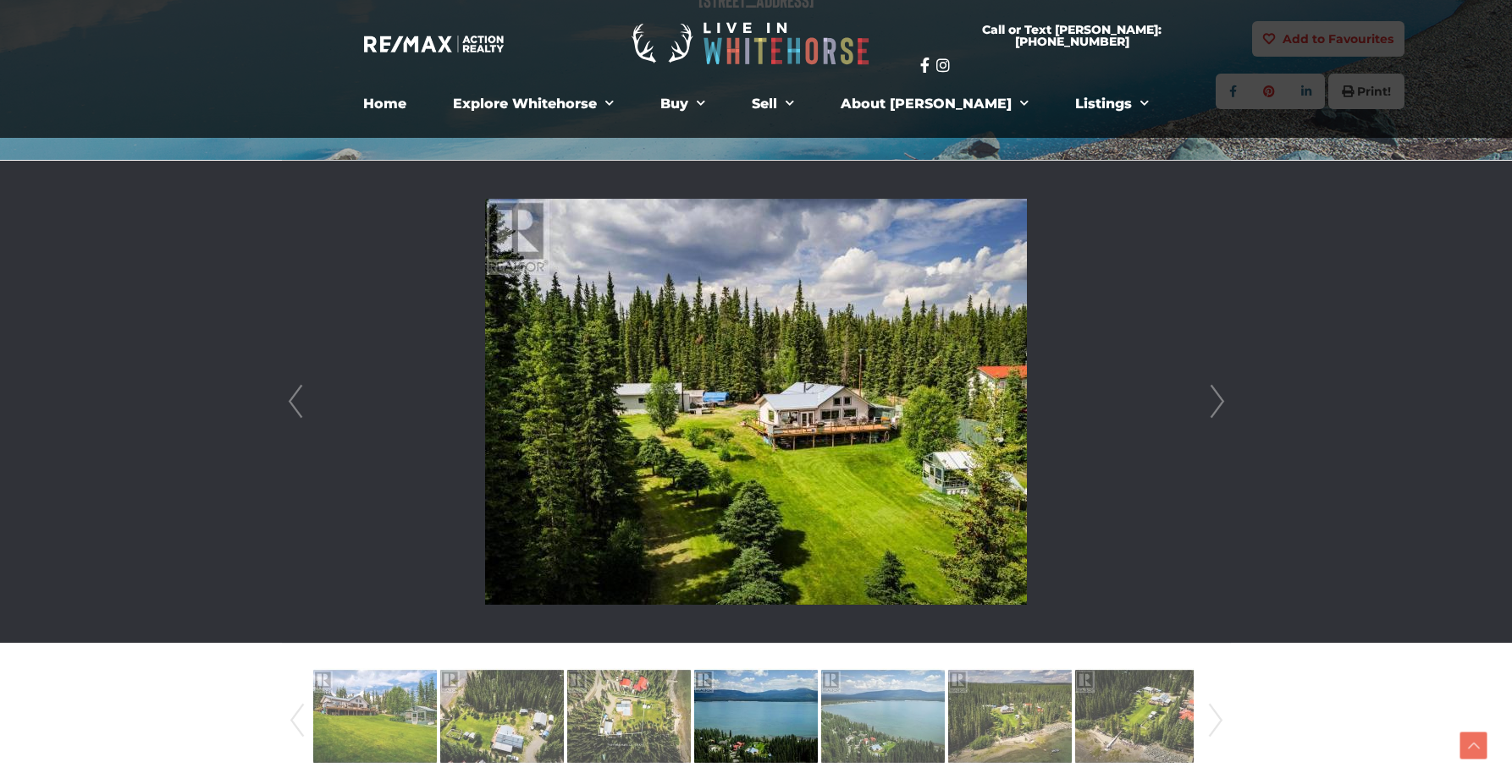
click at [1217, 402] on link "Next" at bounding box center [1217, 401] width 26 height 482
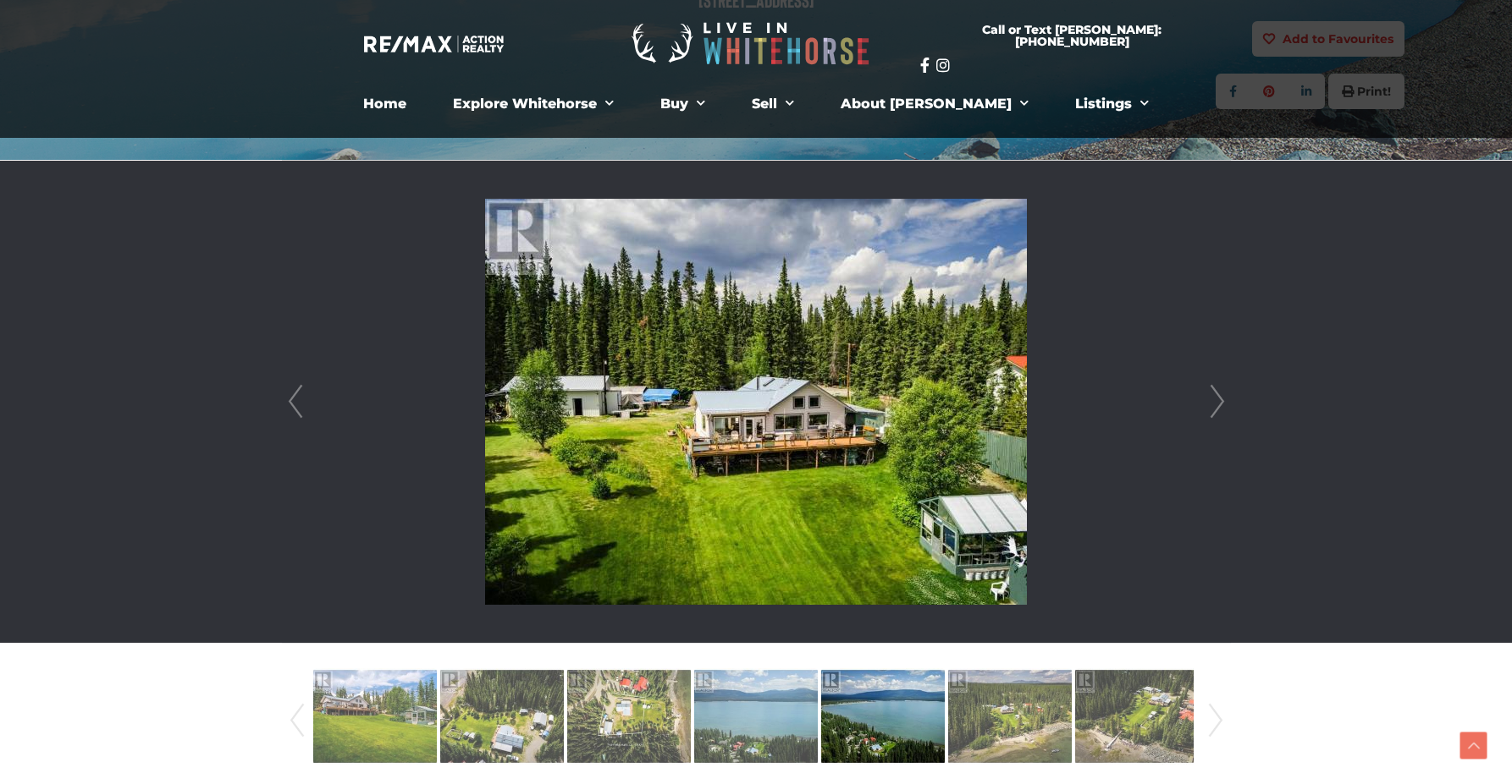
click at [1217, 402] on link "Next" at bounding box center [1217, 401] width 26 height 482
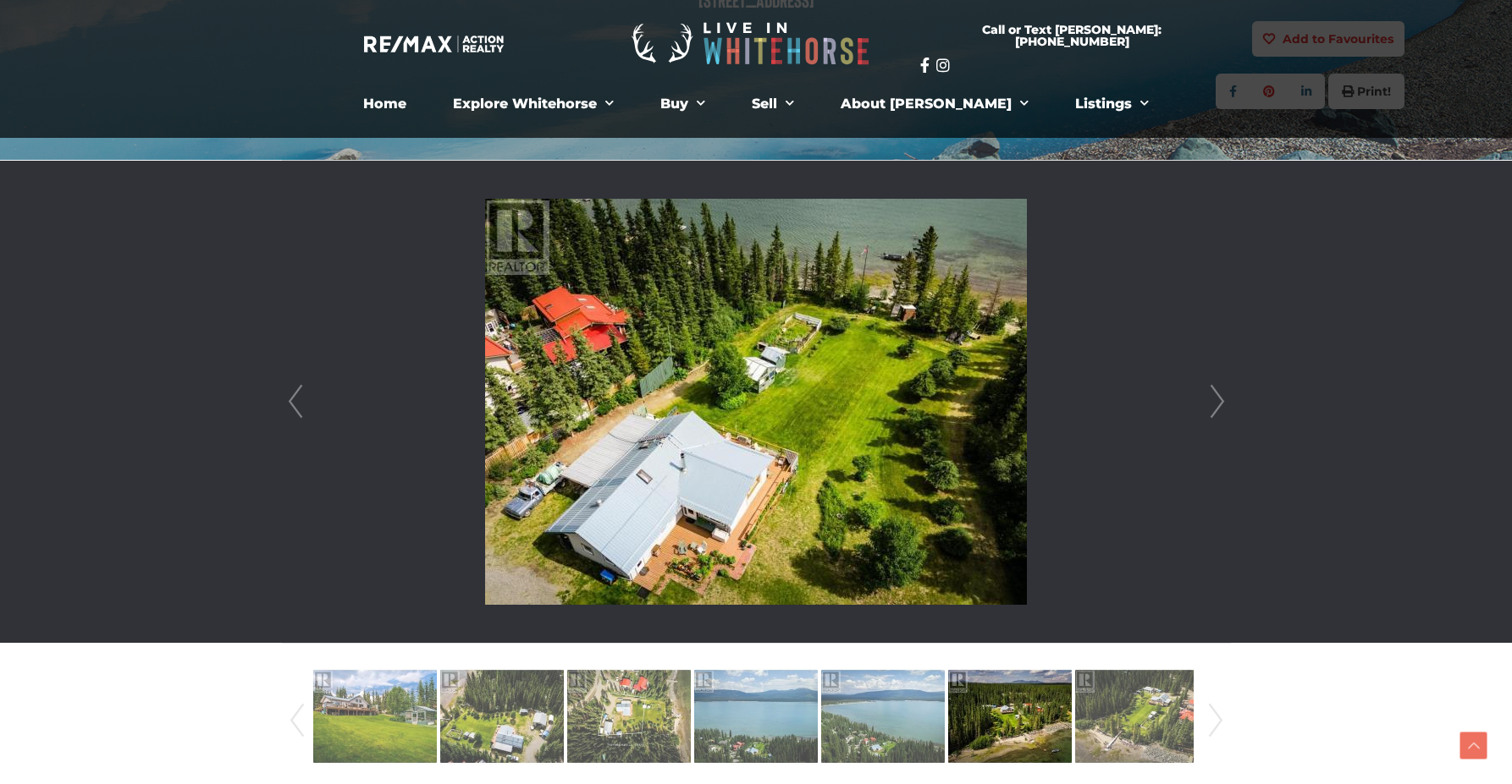
click at [1217, 402] on link "Next" at bounding box center [1217, 401] width 26 height 482
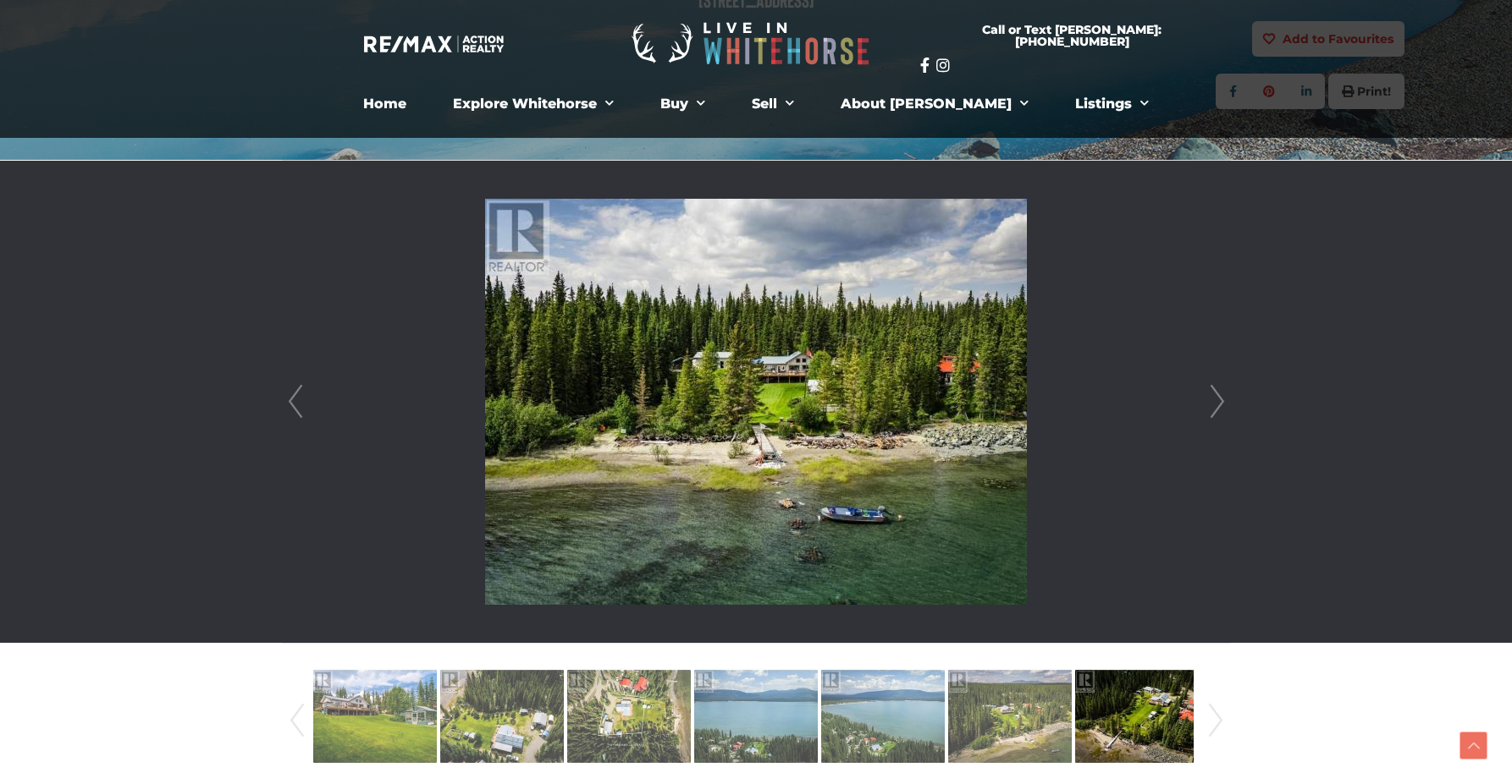
click at [1217, 402] on link "Next" at bounding box center [1217, 401] width 26 height 482
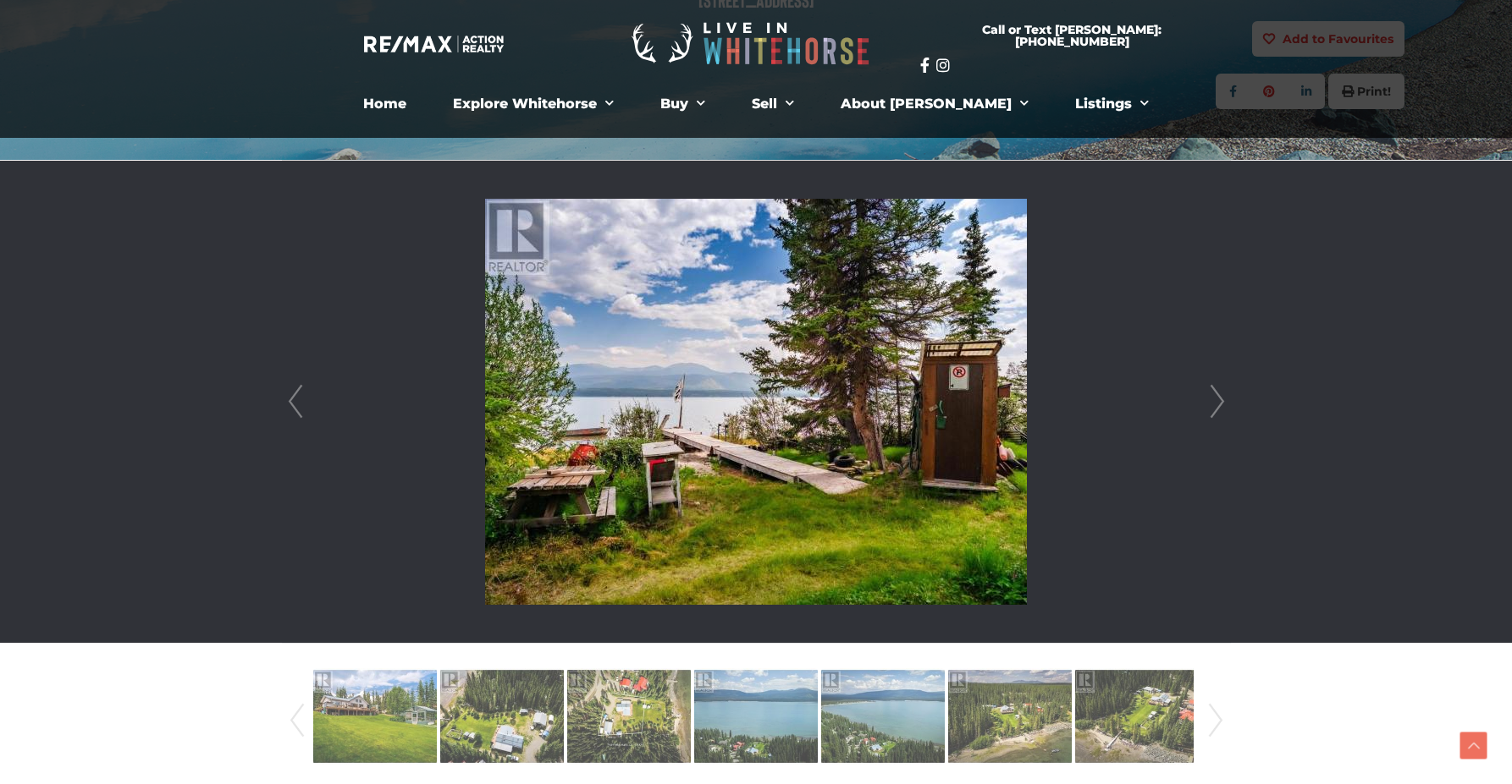
click at [1217, 402] on link "Next" at bounding box center [1217, 401] width 26 height 482
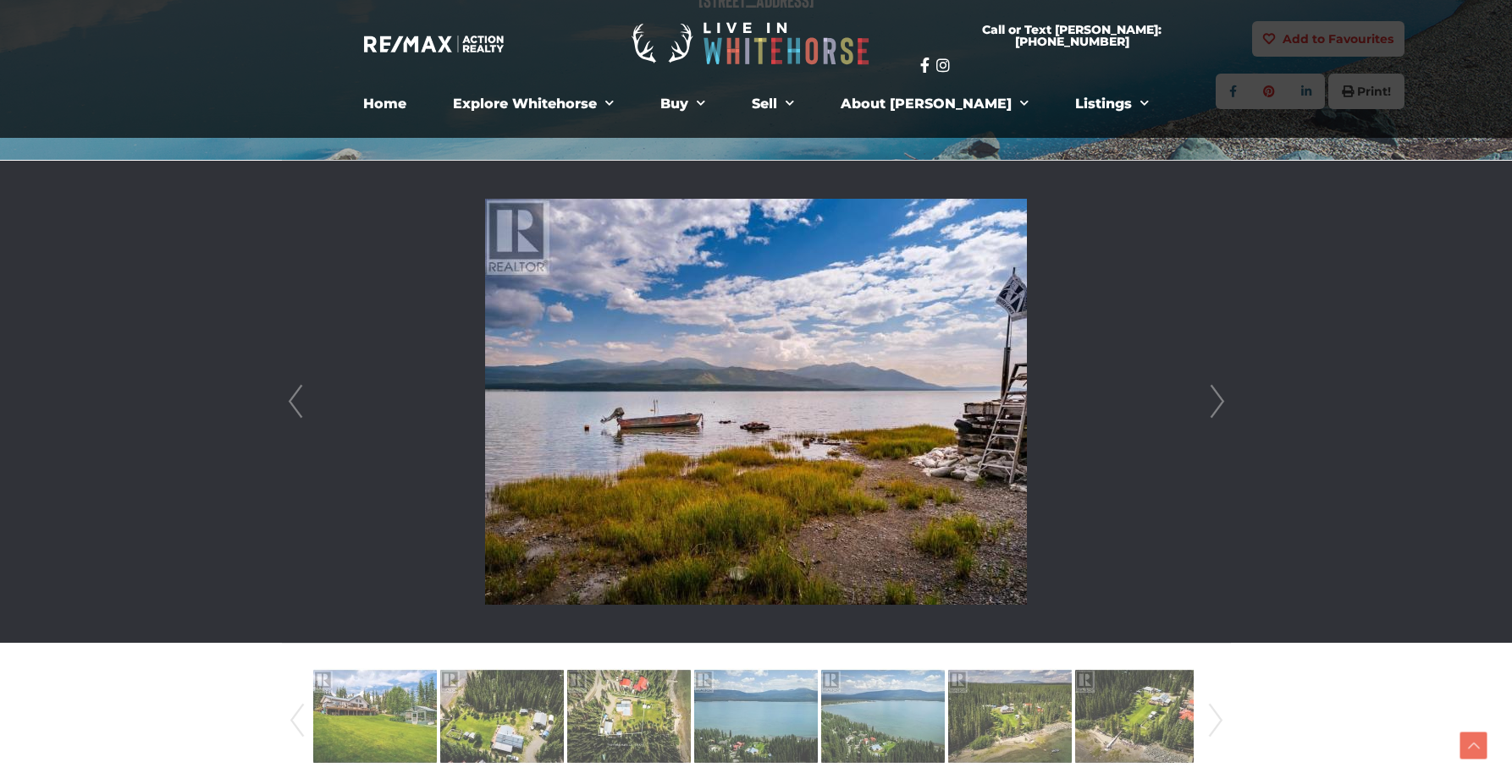
click at [1217, 402] on link "Next" at bounding box center [1217, 401] width 26 height 482
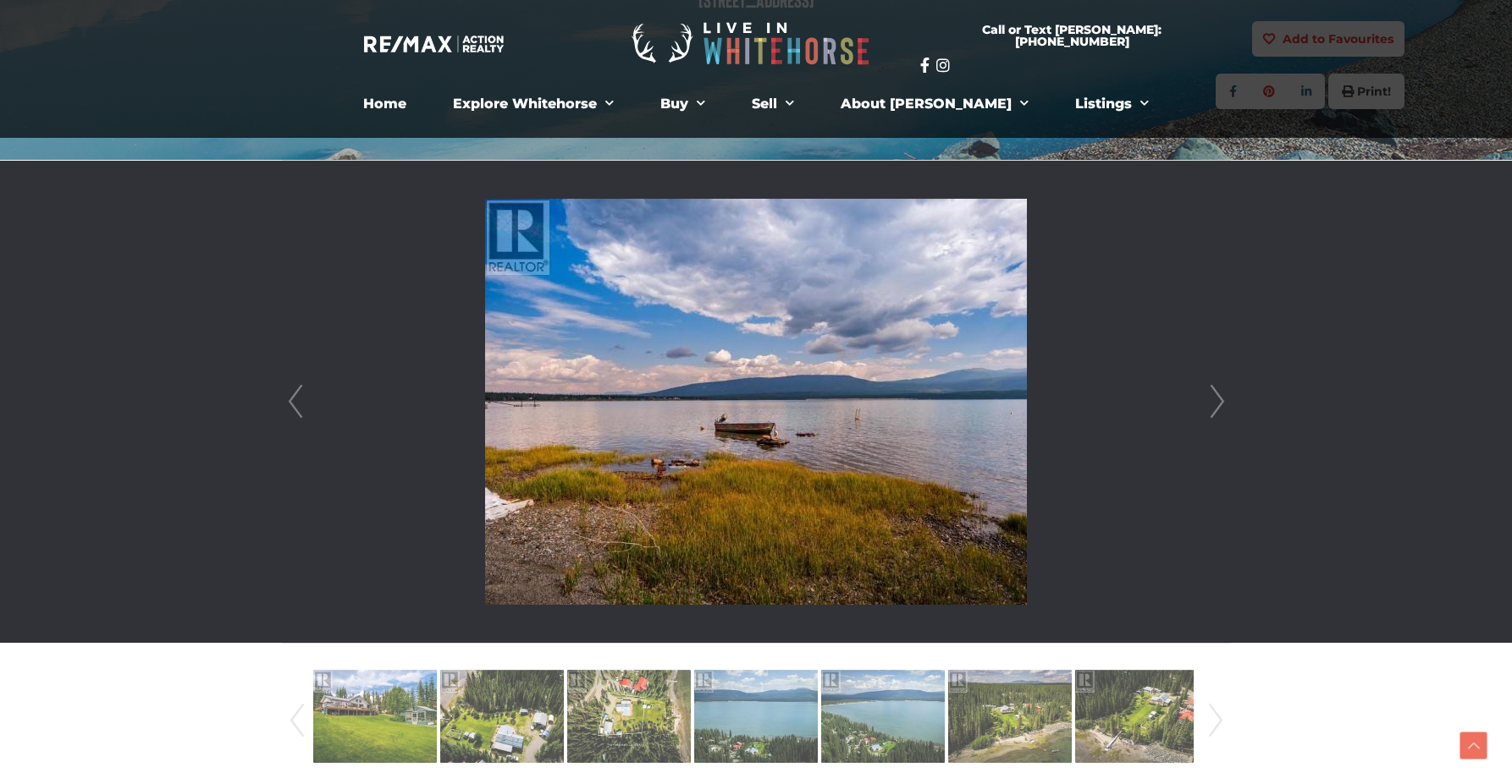
click at [1217, 402] on link "Next" at bounding box center [1217, 401] width 26 height 482
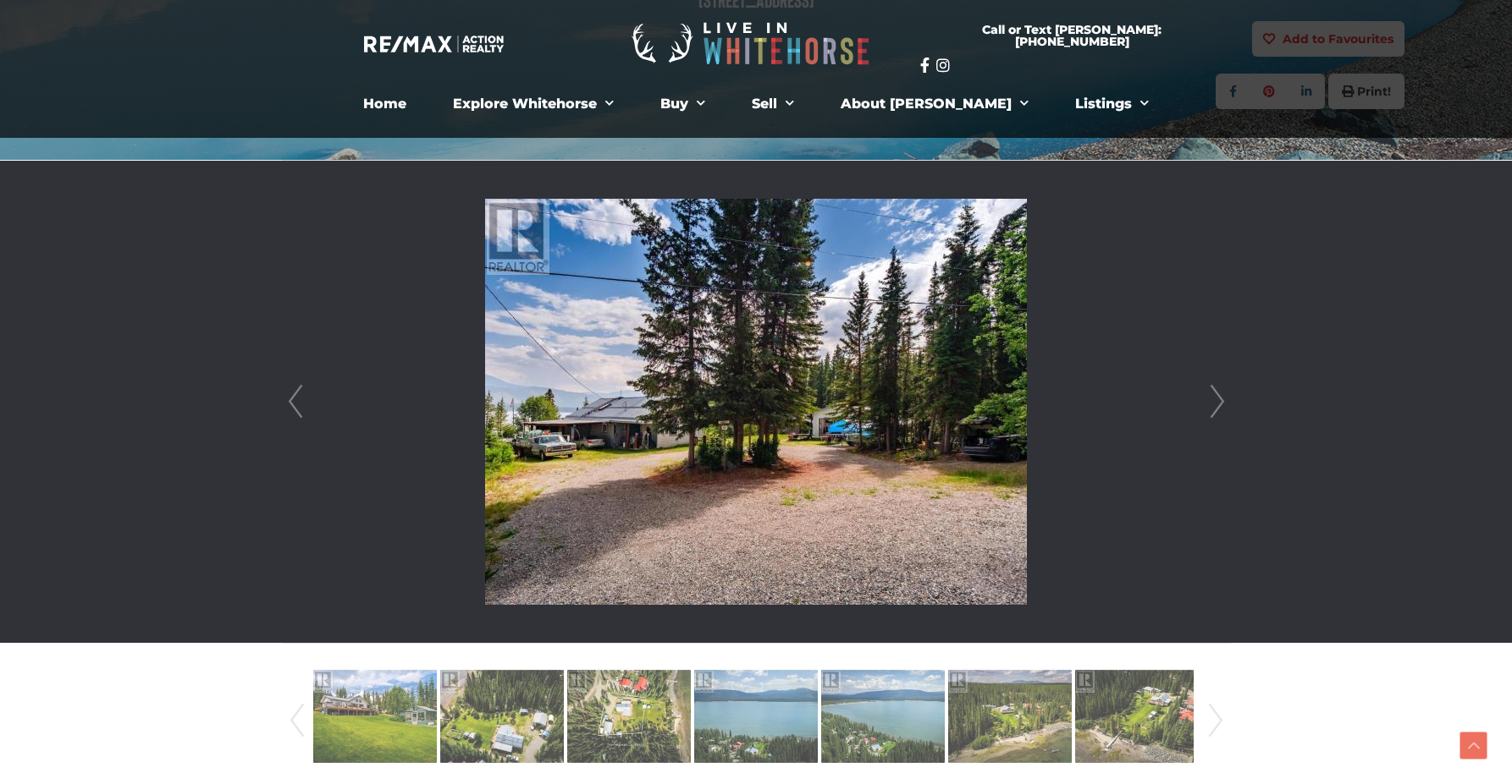
click at [1217, 392] on link "Next" at bounding box center [1217, 401] width 26 height 482
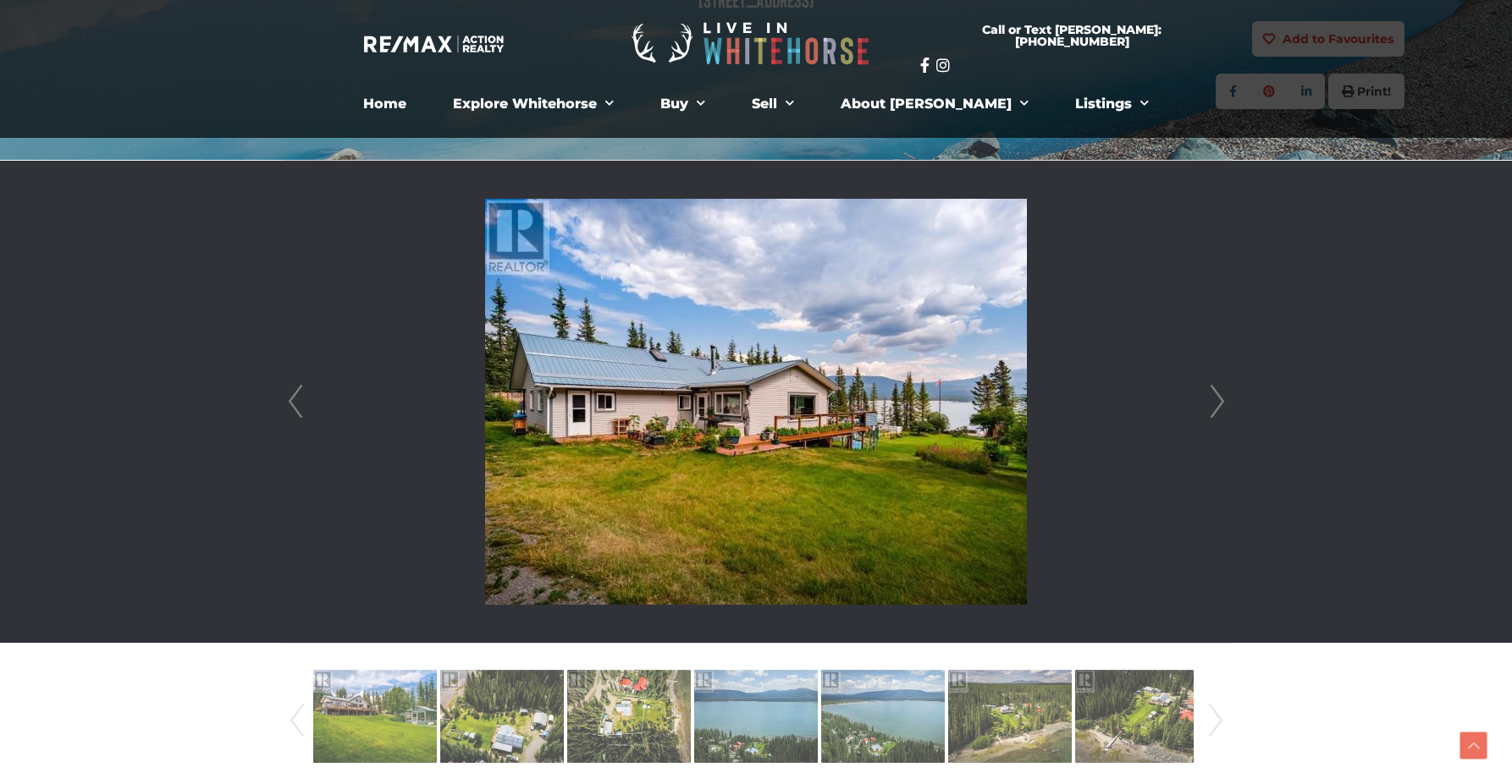
click at [1217, 392] on link "Next" at bounding box center [1217, 401] width 26 height 482
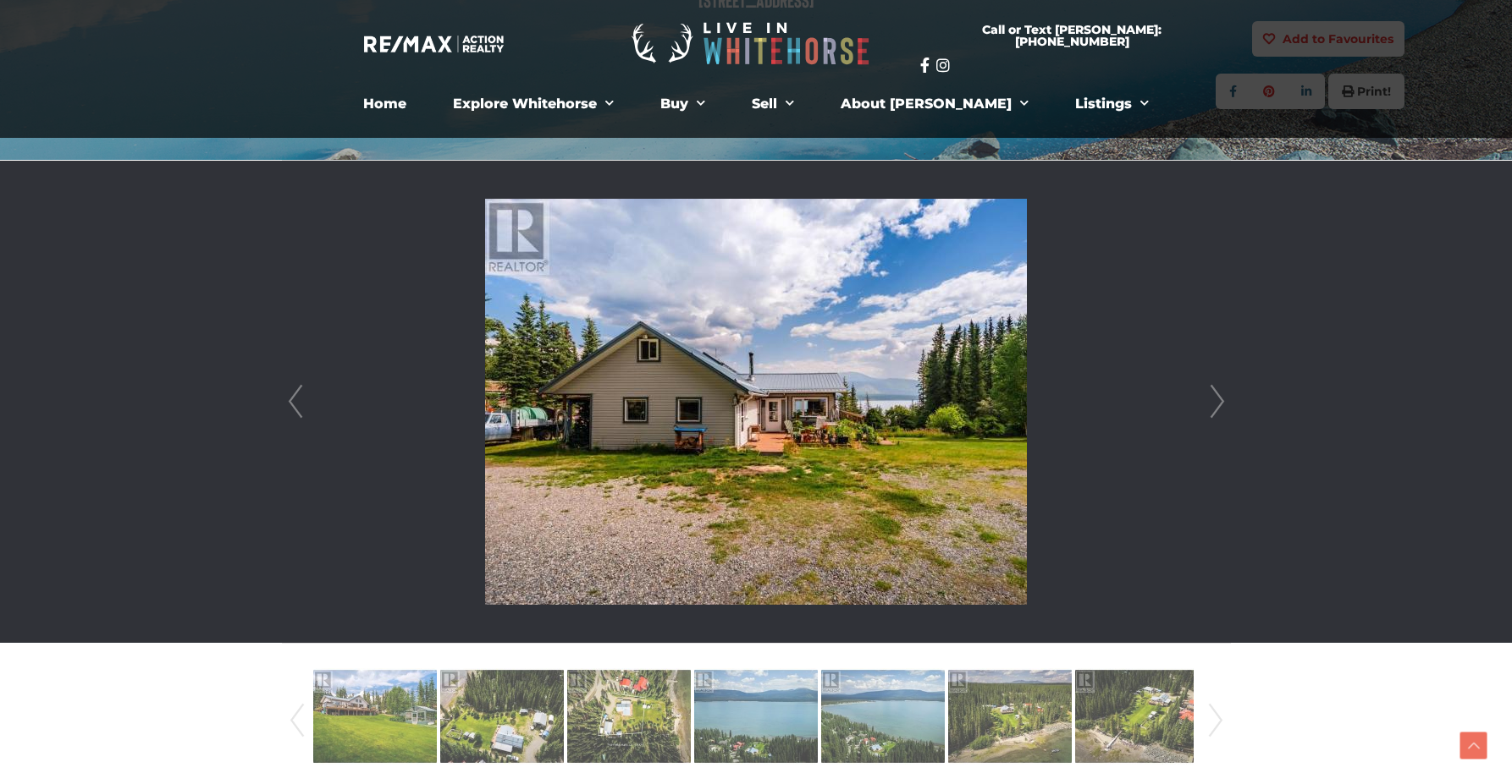
click at [1217, 392] on link "Next" at bounding box center [1217, 401] width 26 height 482
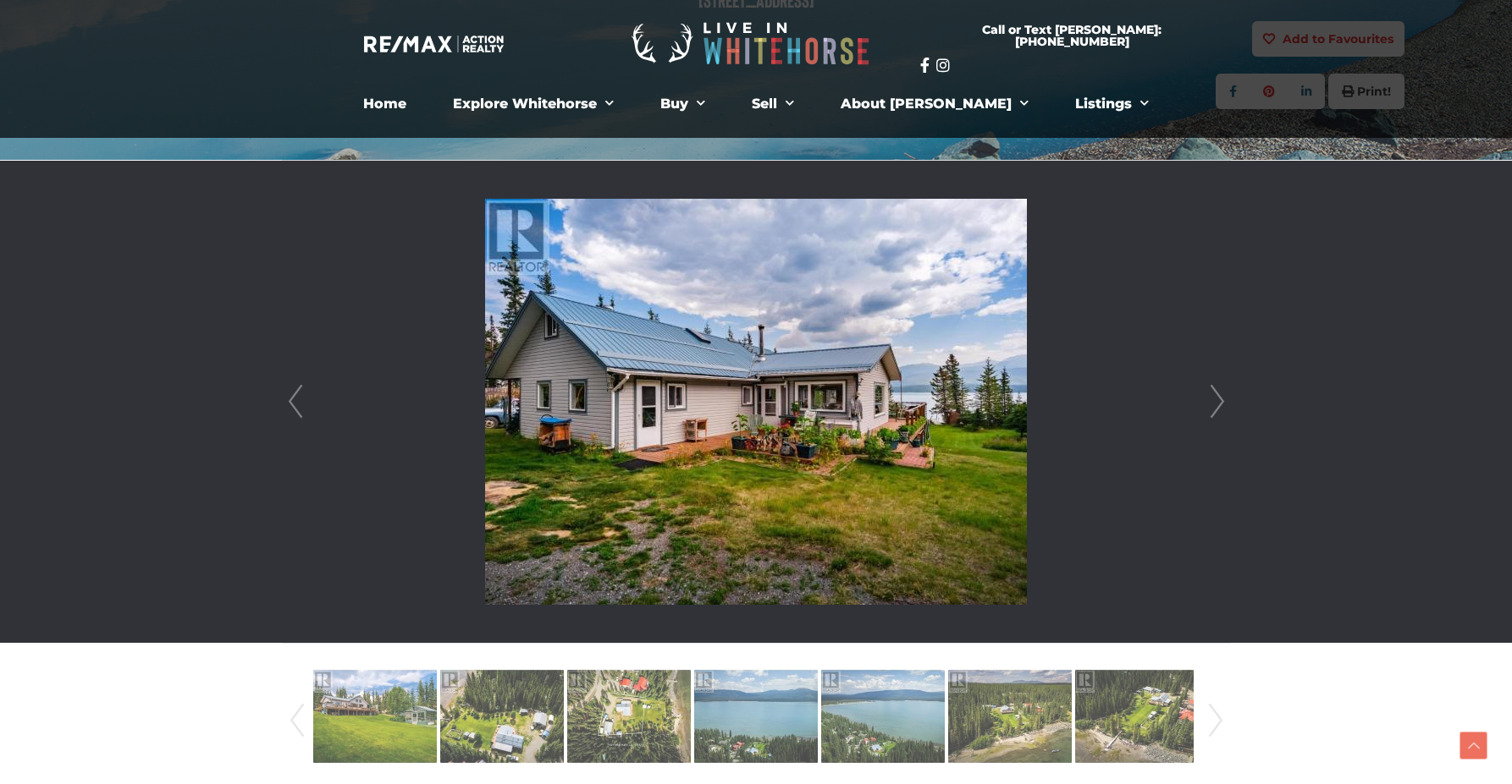
click at [1217, 392] on link "Next" at bounding box center [1217, 401] width 26 height 482
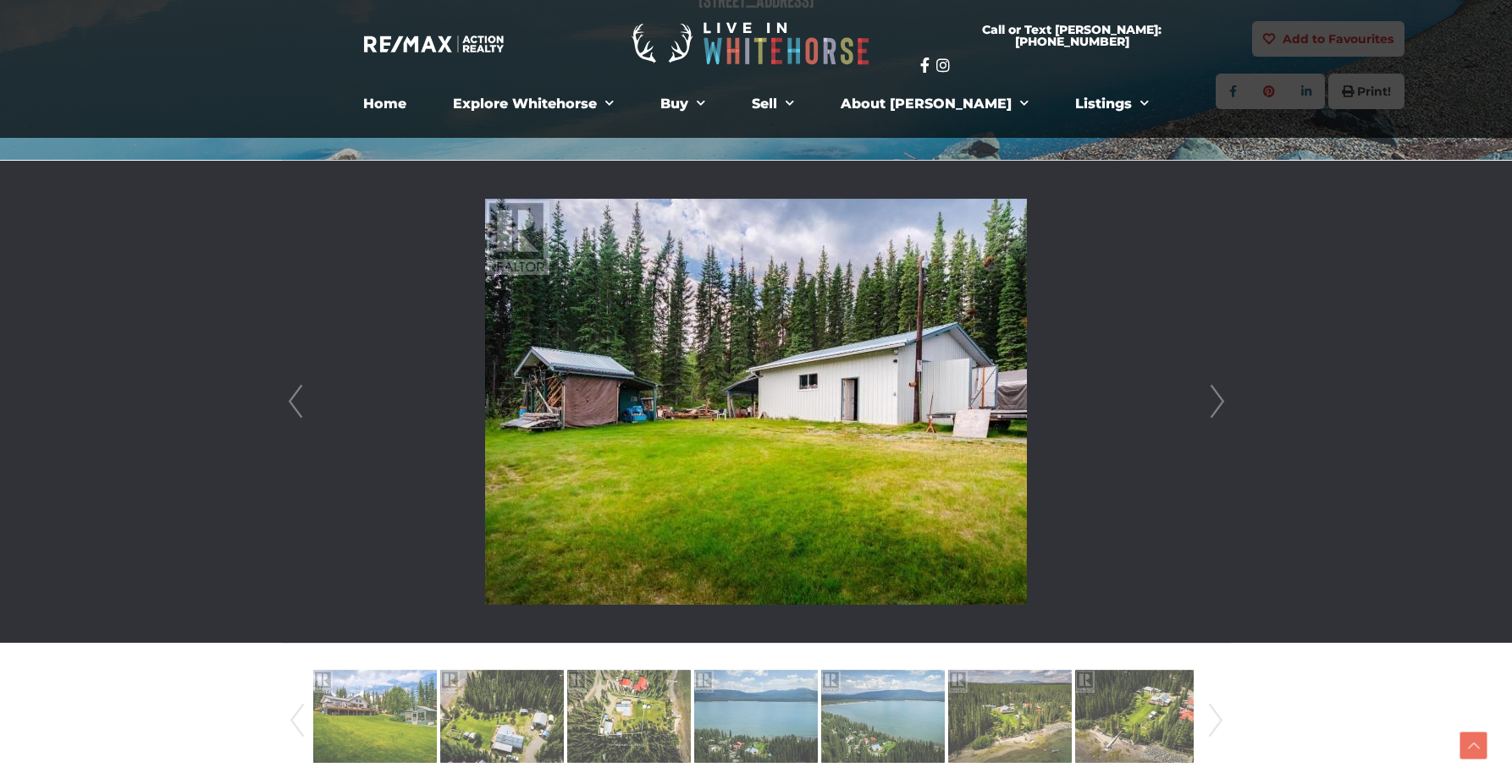
click at [1217, 392] on link "Next" at bounding box center [1217, 401] width 26 height 482
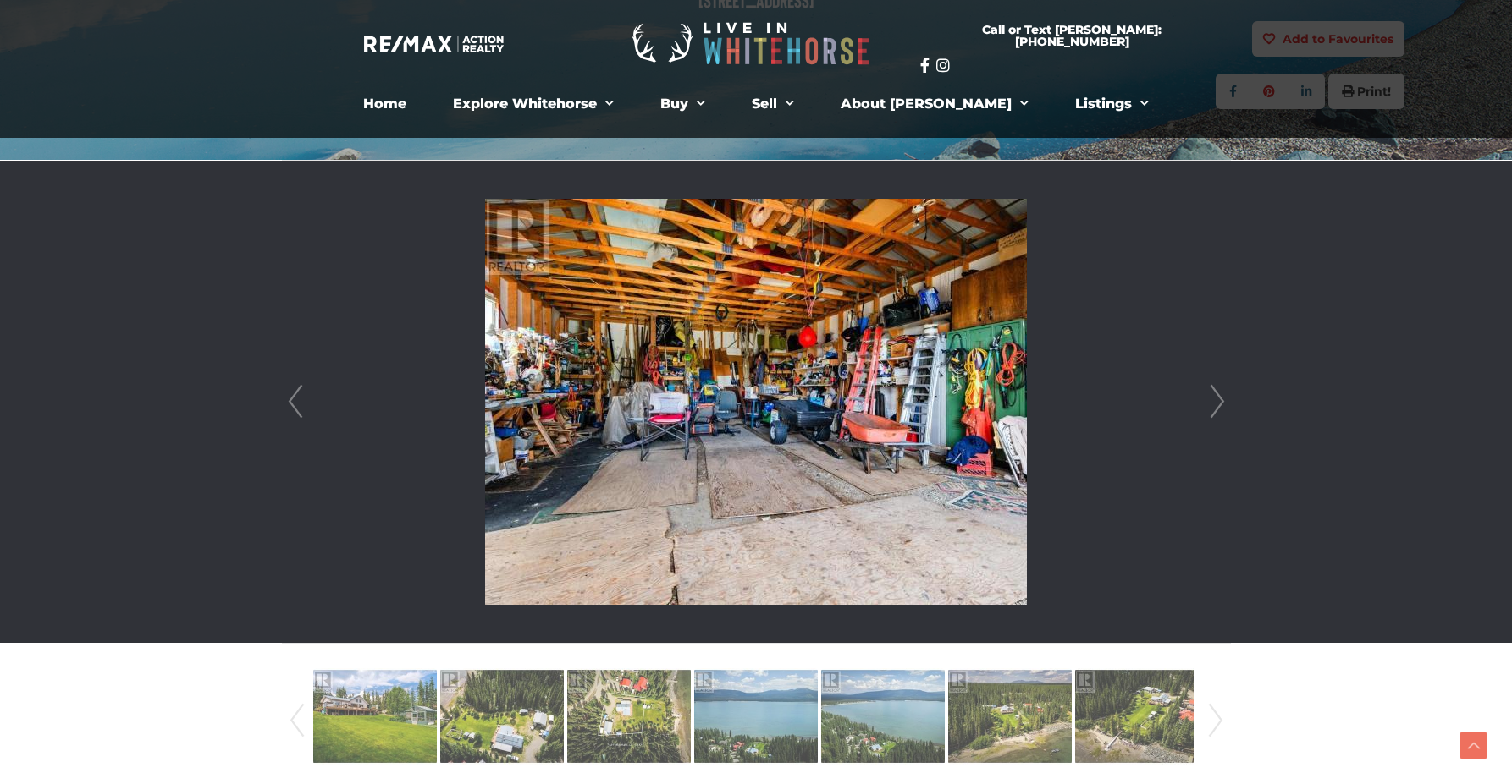
click at [1217, 392] on link "Next" at bounding box center [1217, 401] width 26 height 482
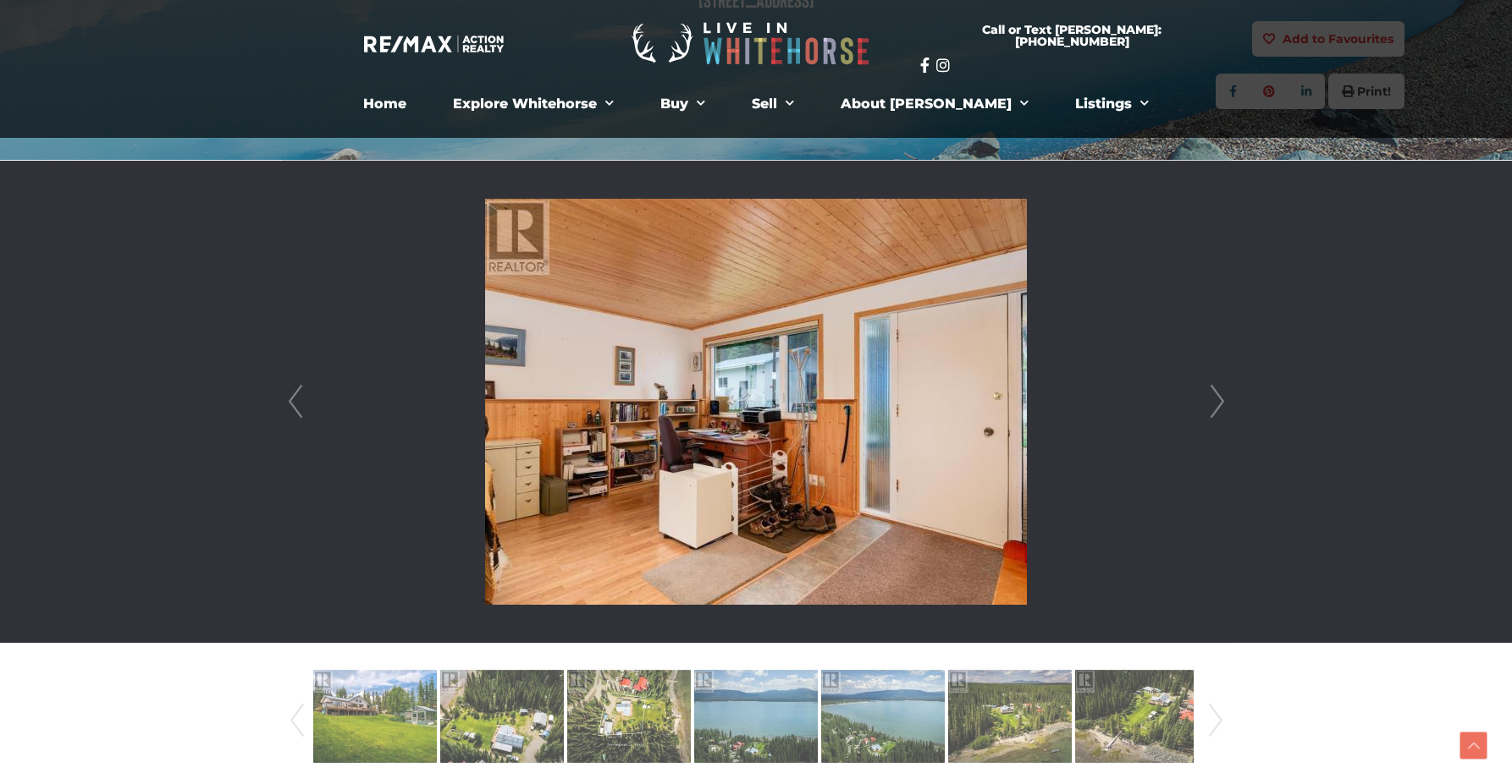
click at [1217, 392] on link "Next" at bounding box center [1217, 401] width 26 height 482
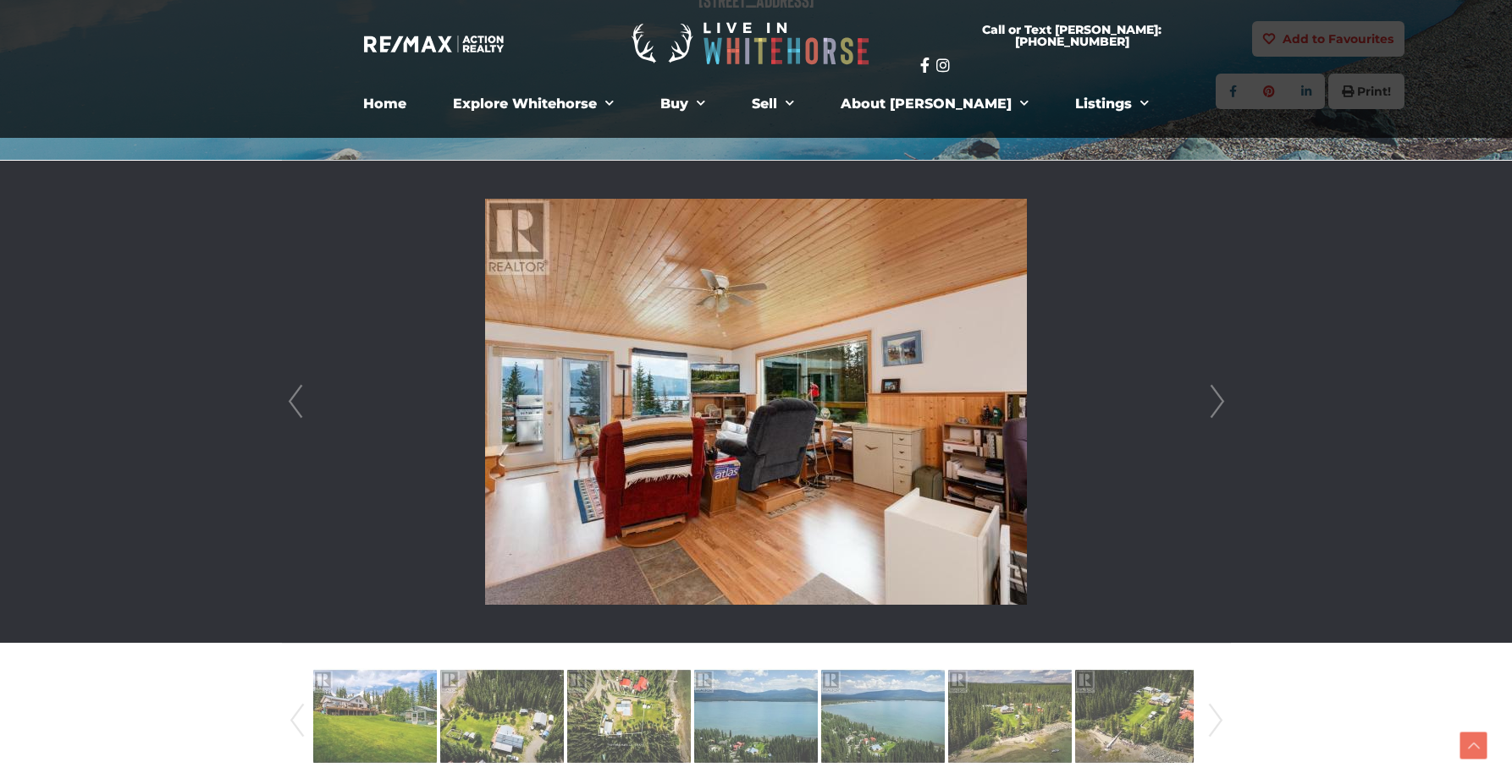
click at [1217, 392] on link "Next" at bounding box center [1217, 401] width 26 height 482
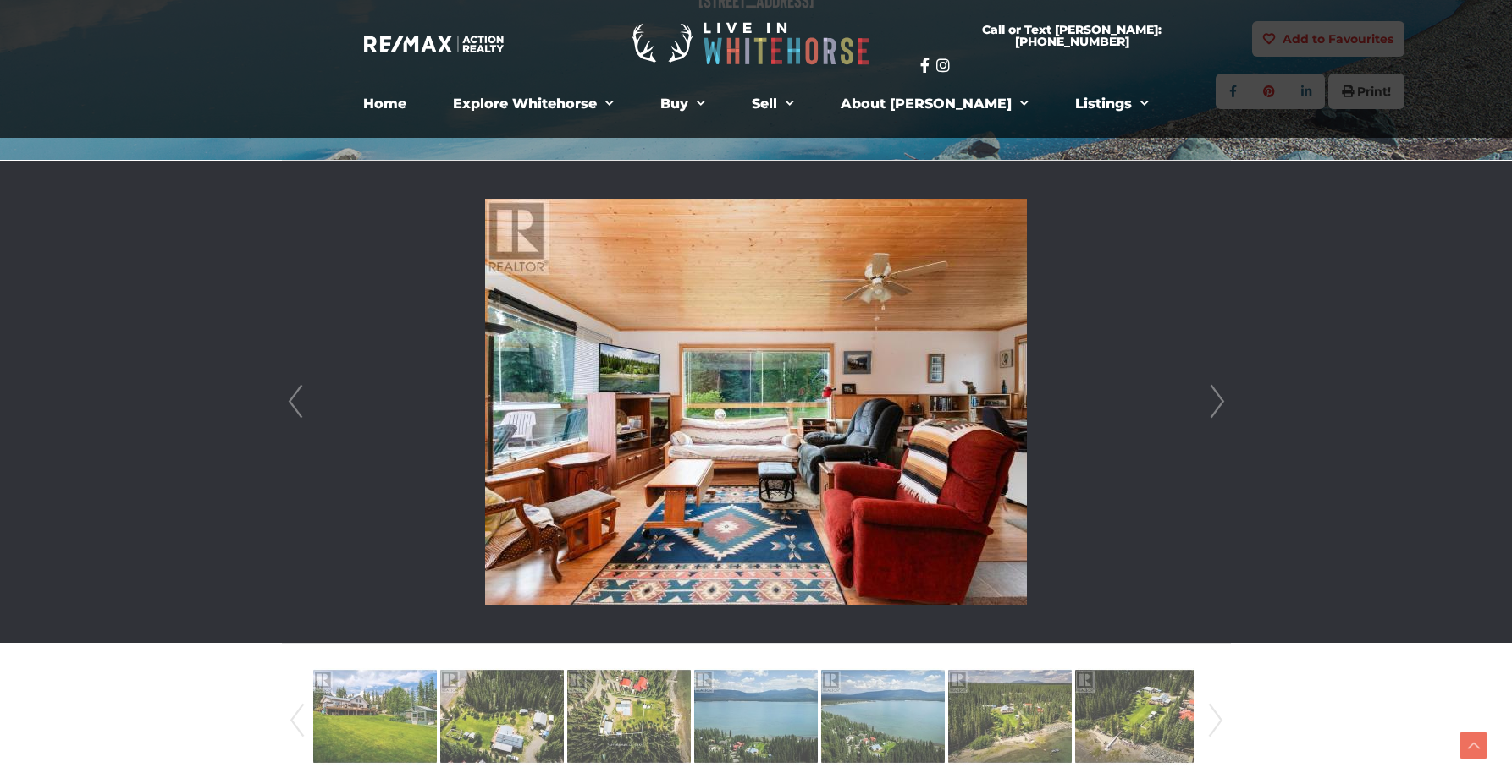
click at [1217, 392] on link "Next" at bounding box center [1217, 401] width 26 height 482
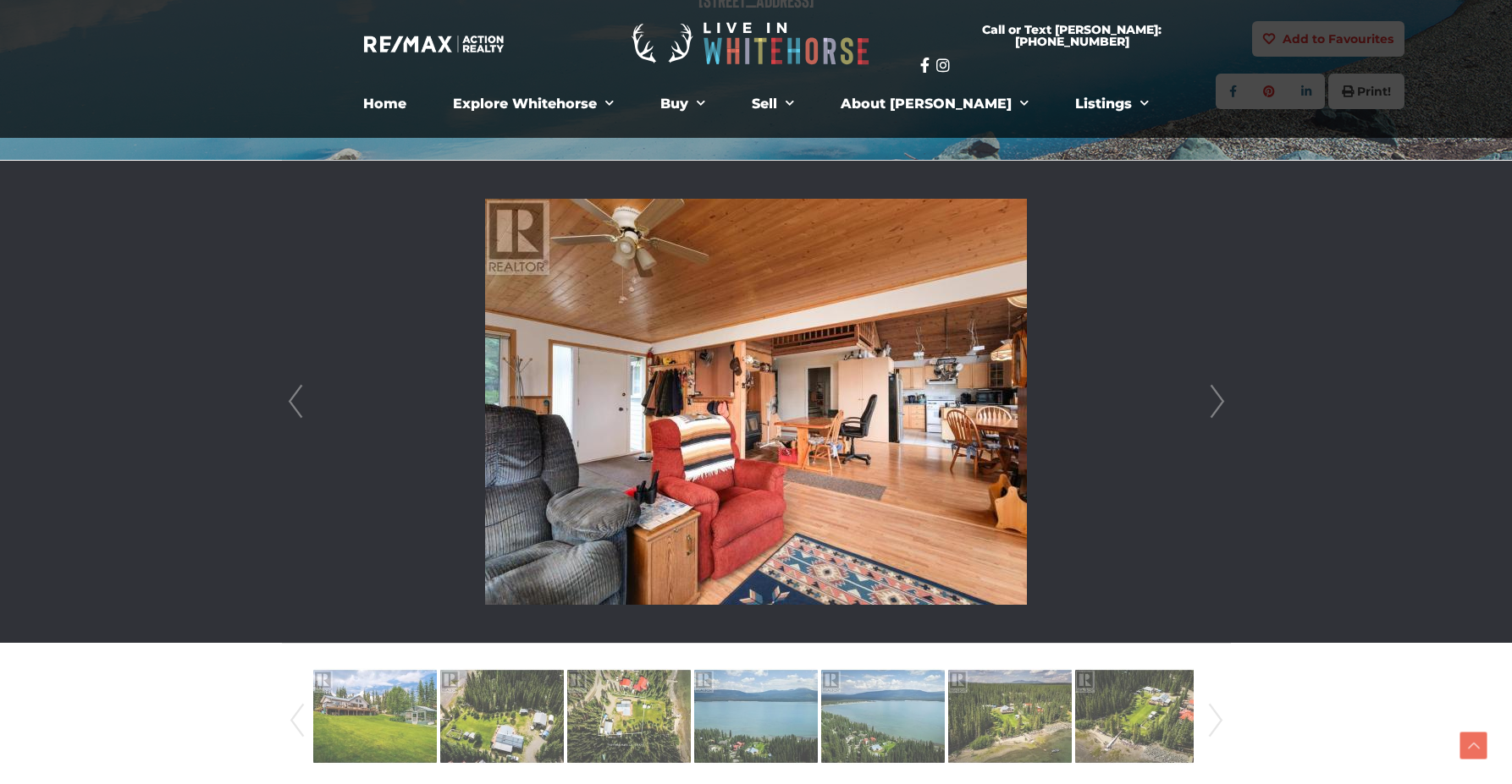
click at [1217, 392] on link "Next" at bounding box center [1217, 401] width 26 height 482
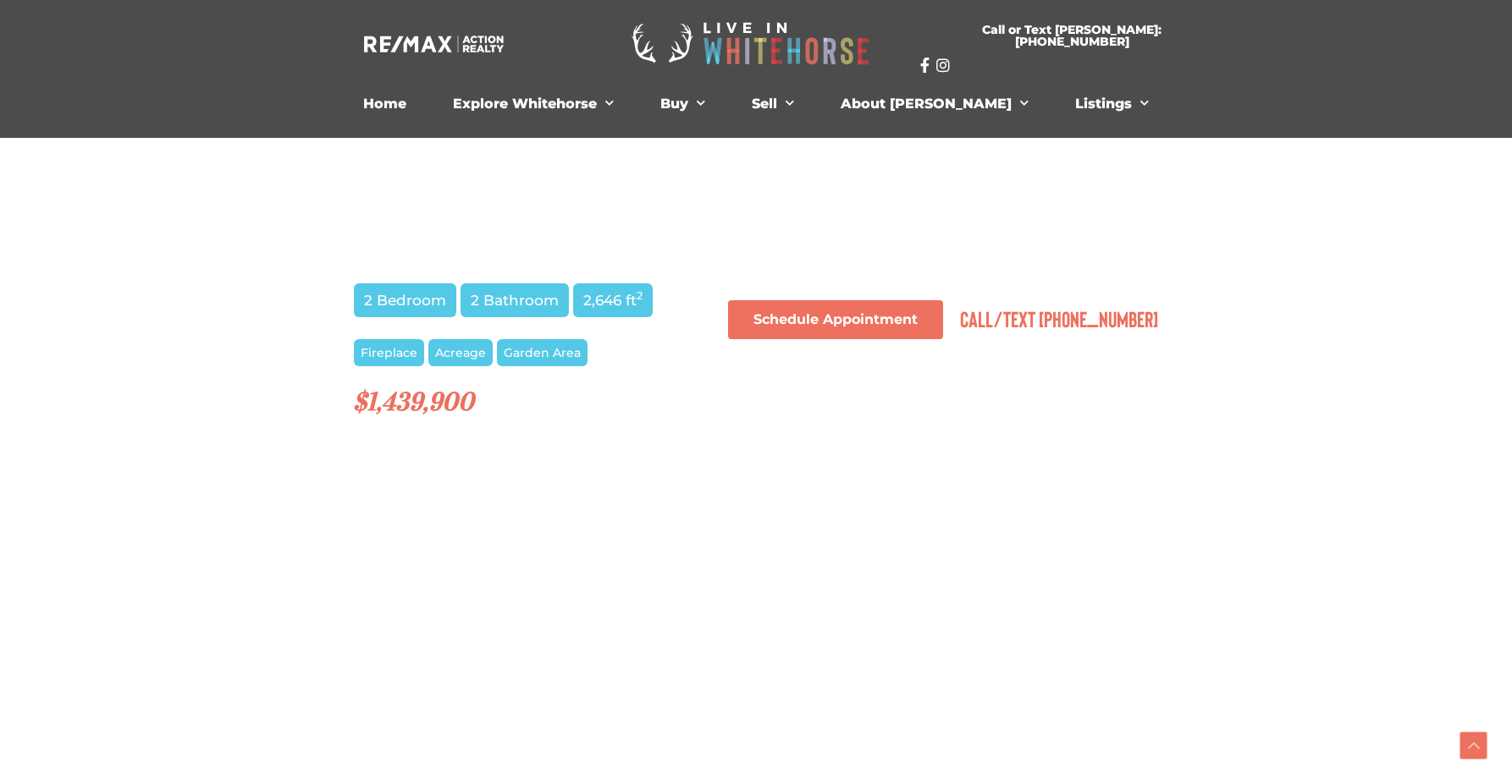
scroll to position [1228, 0]
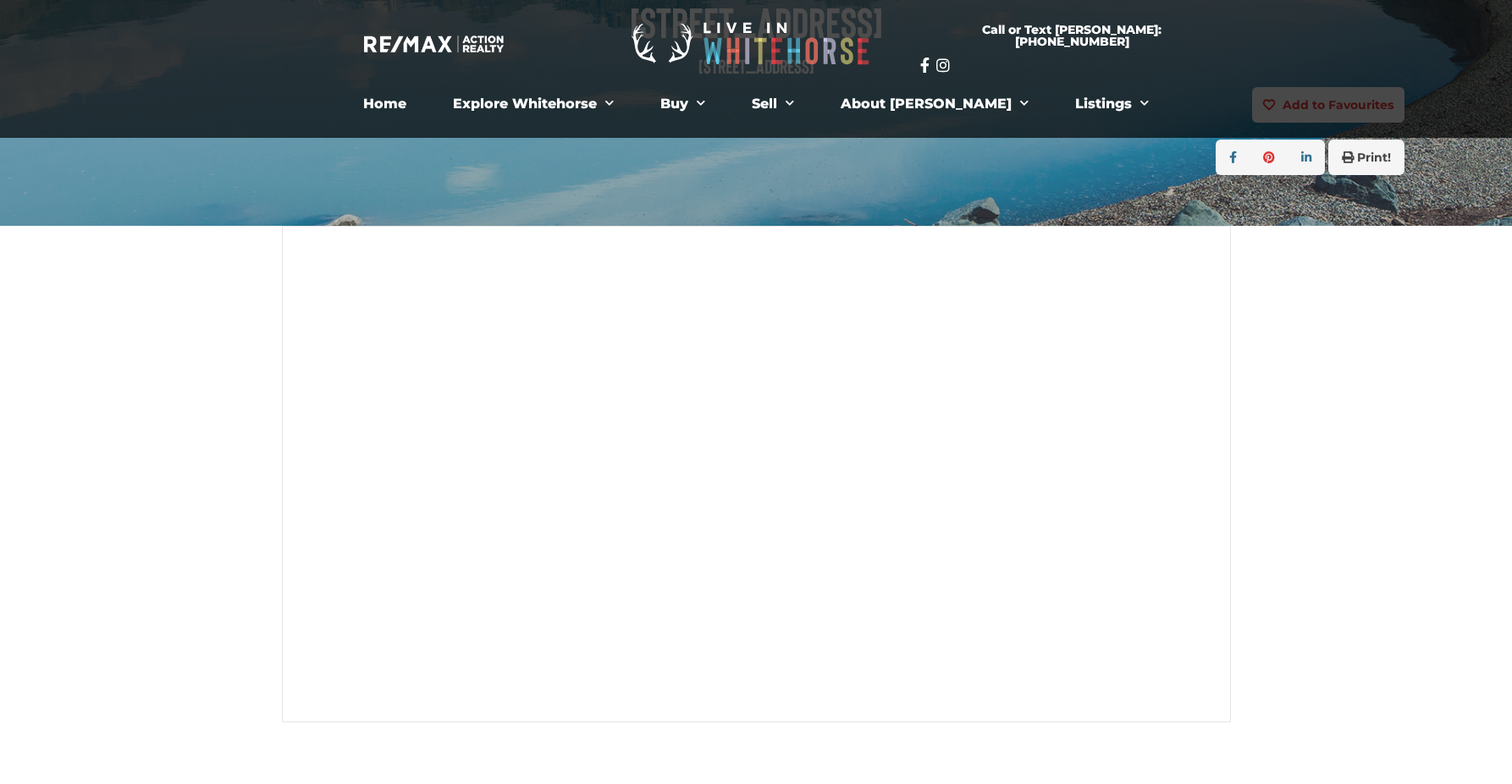
scroll to position [254, 0]
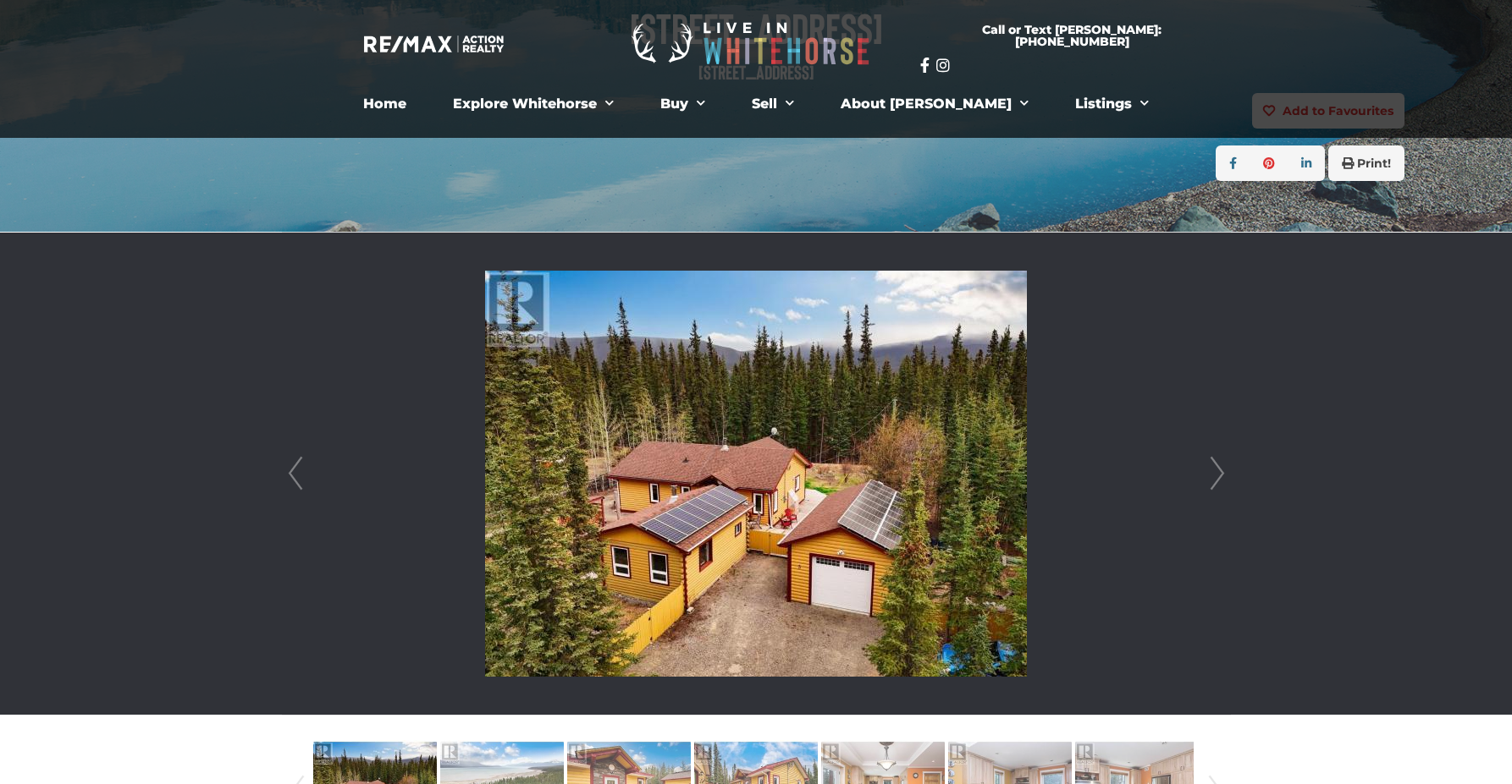
click at [1219, 472] on link "Next" at bounding box center [1217, 473] width 26 height 482
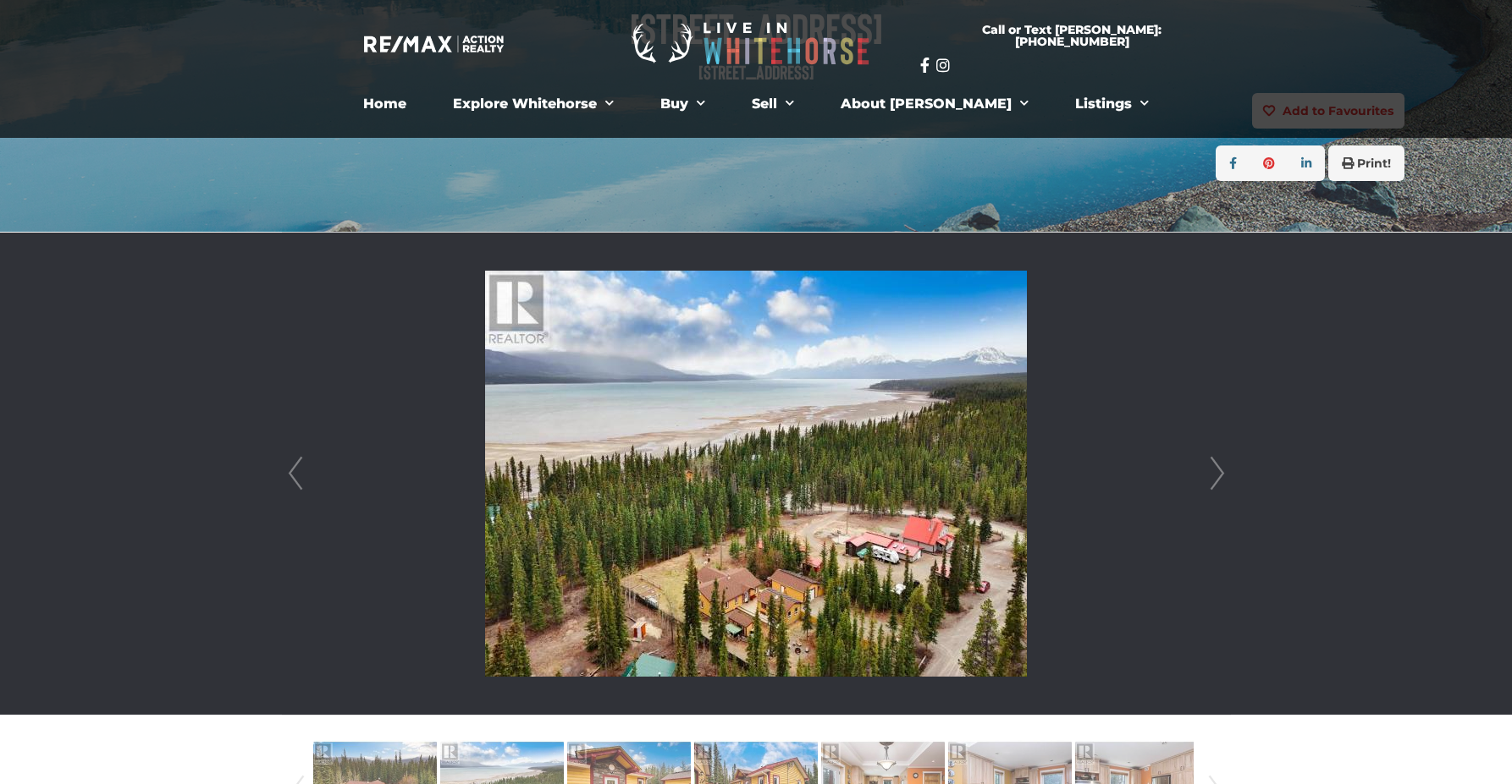
click at [1219, 472] on link "Next" at bounding box center [1217, 473] width 26 height 482
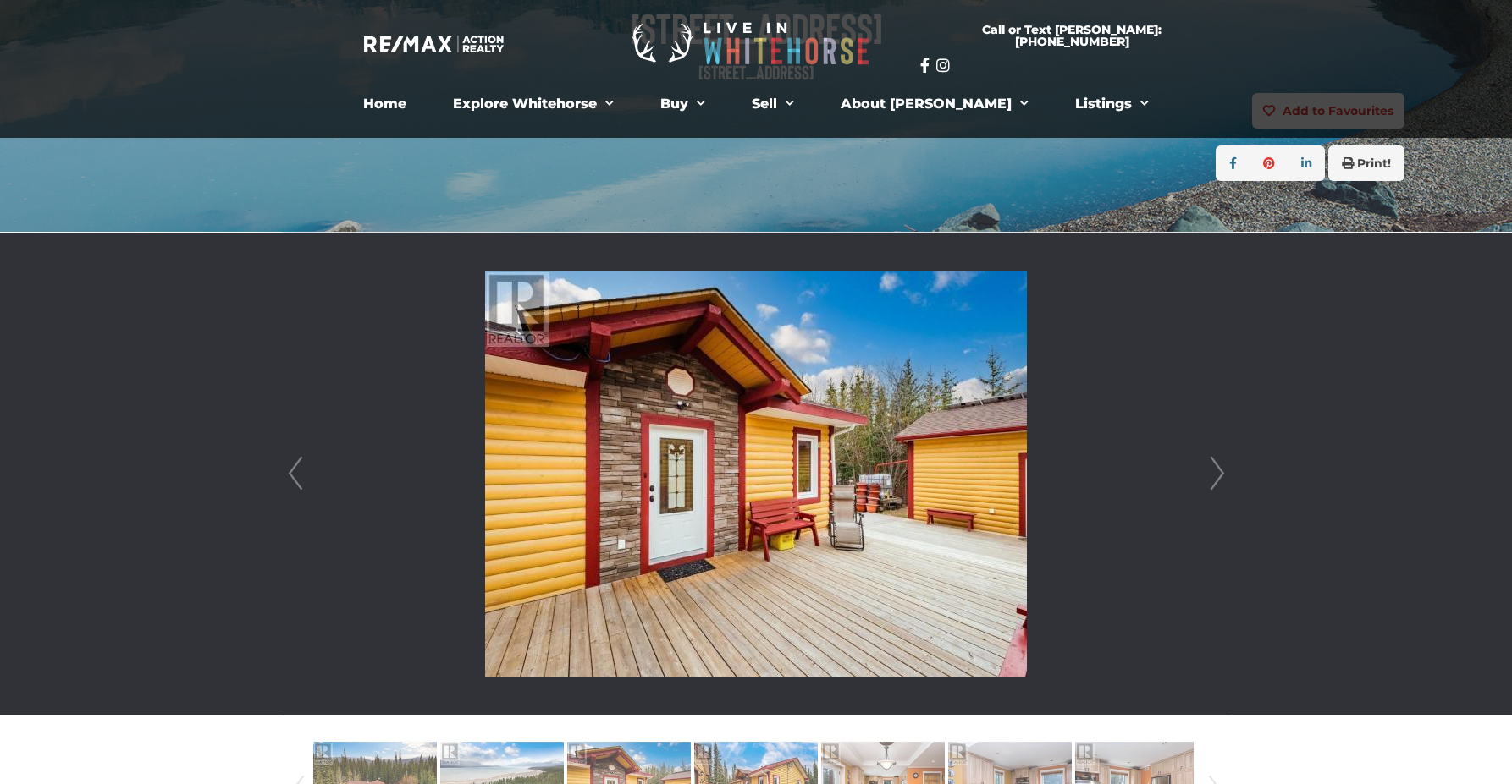
click at [1219, 472] on link "Next" at bounding box center [1217, 473] width 26 height 482
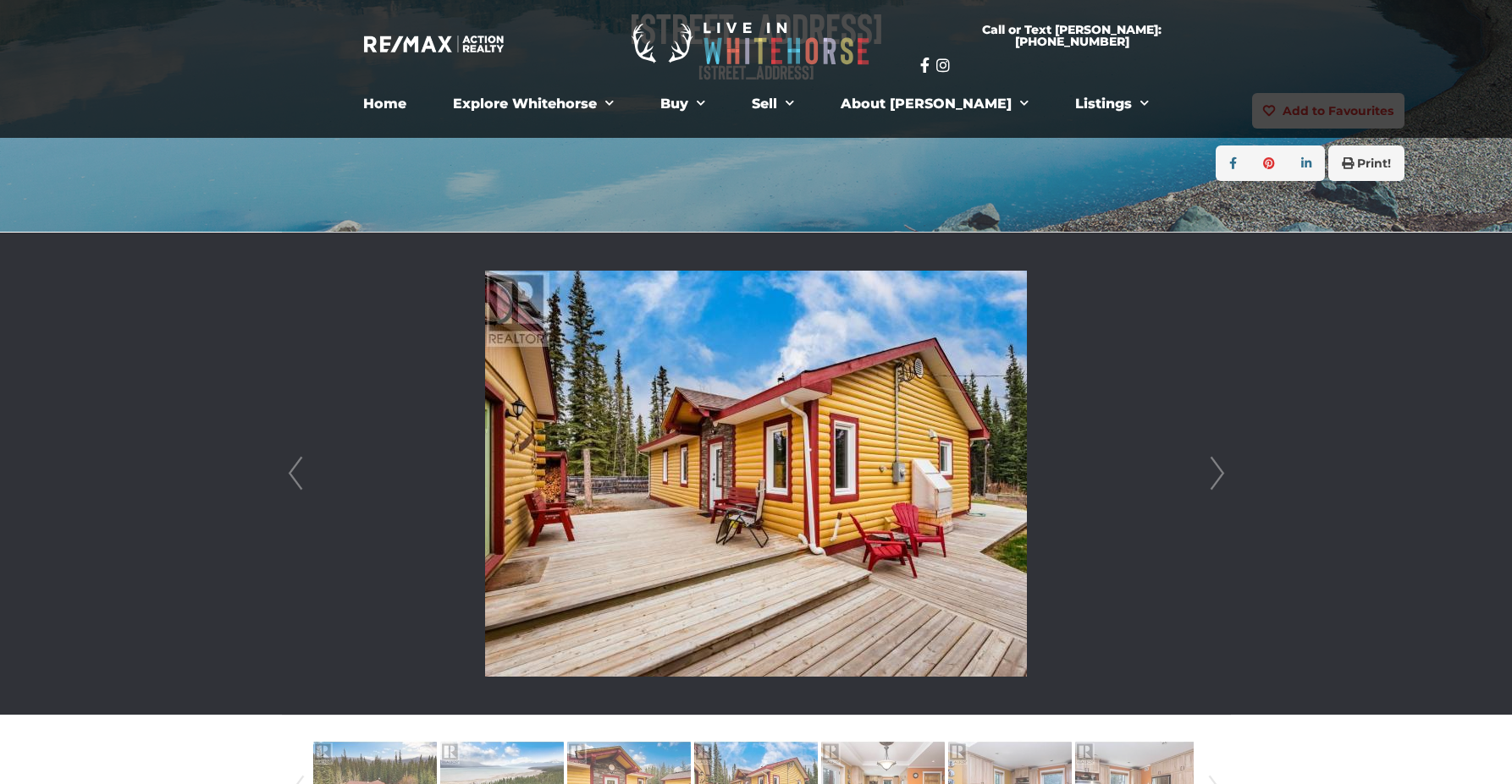
click at [1219, 472] on link "Next" at bounding box center [1217, 473] width 26 height 482
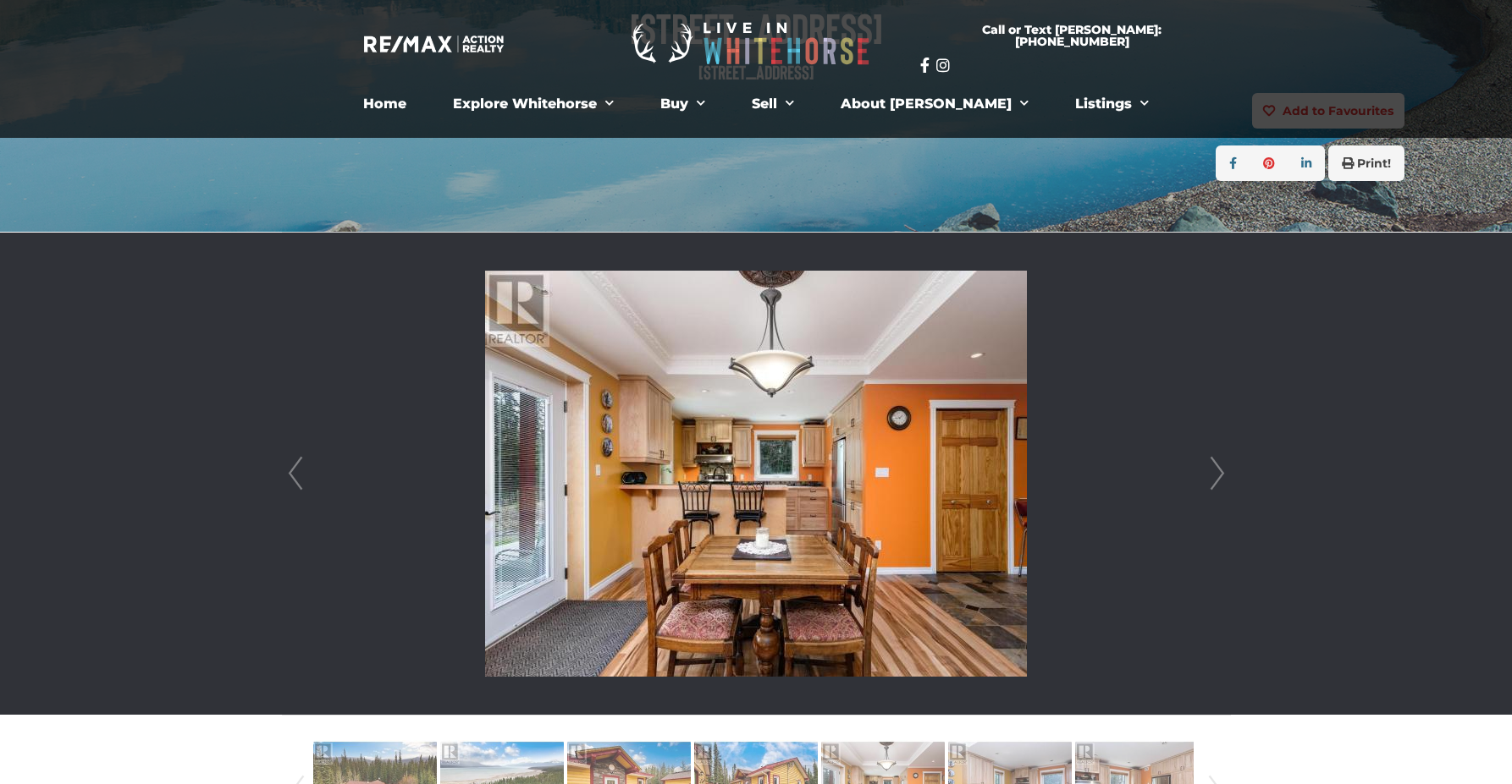
click at [1214, 470] on link "Next" at bounding box center [1217, 473] width 26 height 482
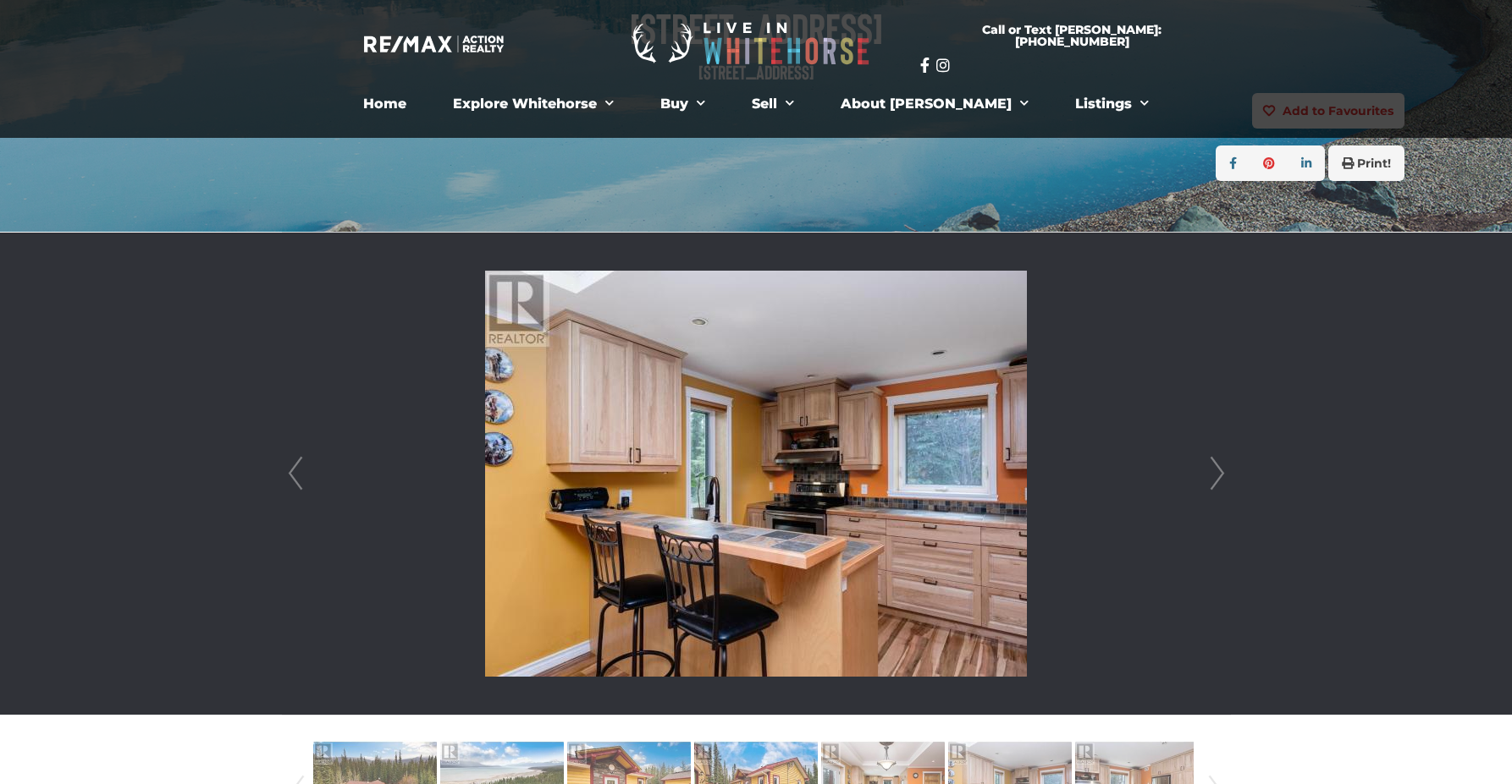
click at [1214, 470] on link "Next" at bounding box center [1217, 473] width 26 height 482
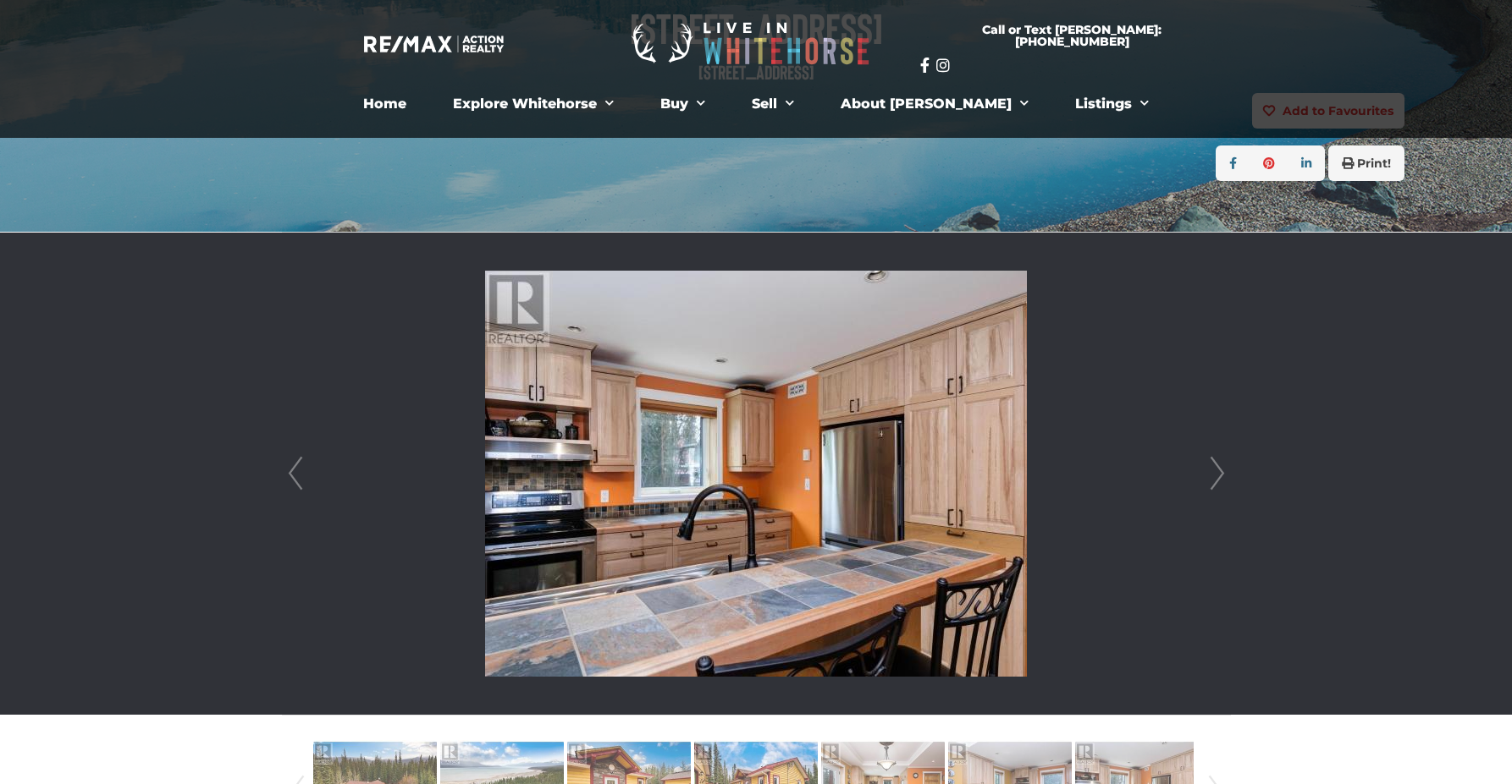
click at [1214, 470] on link "Next" at bounding box center [1217, 473] width 26 height 482
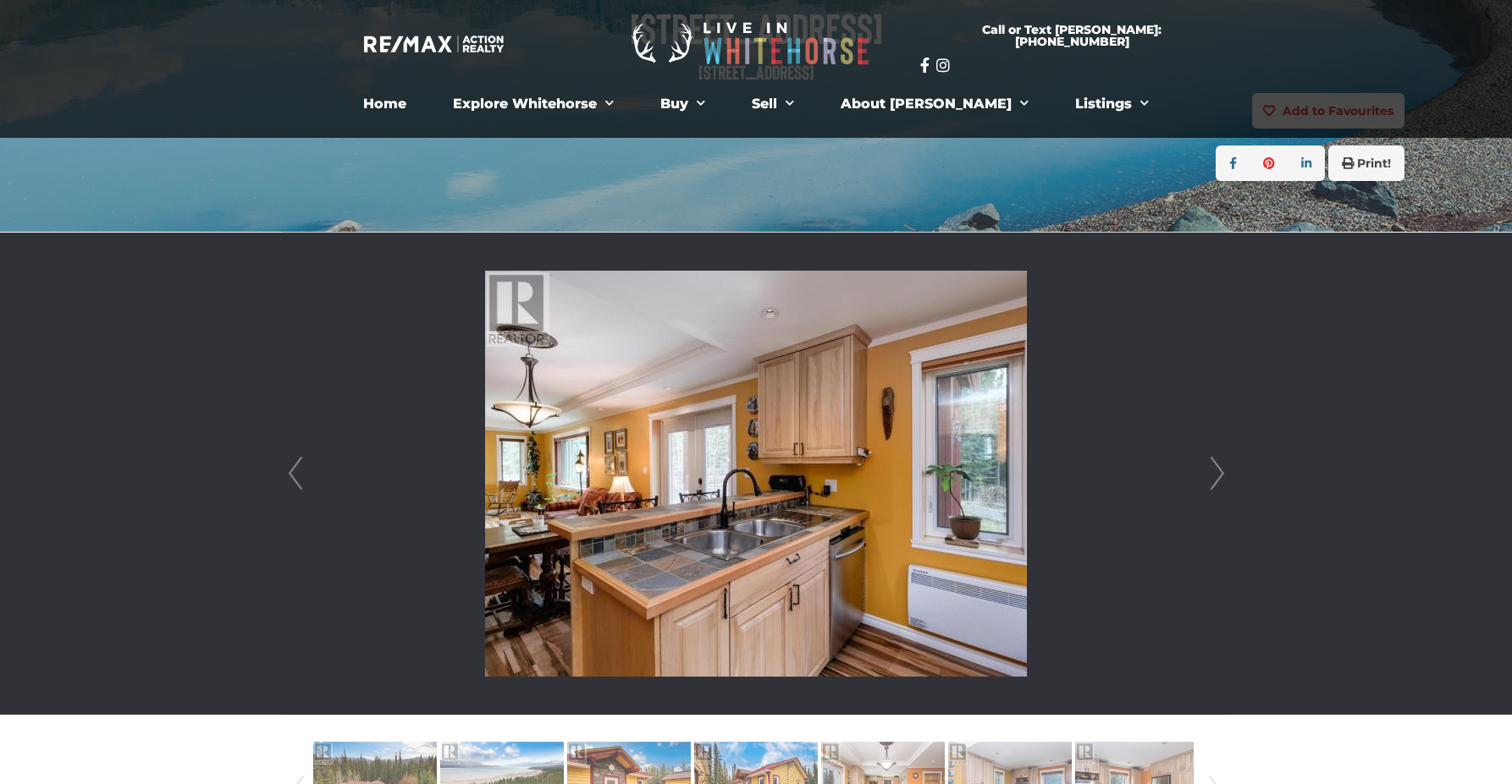
click at [1214, 470] on link "Next" at bounding box center [1217, 473] width 26 height 482
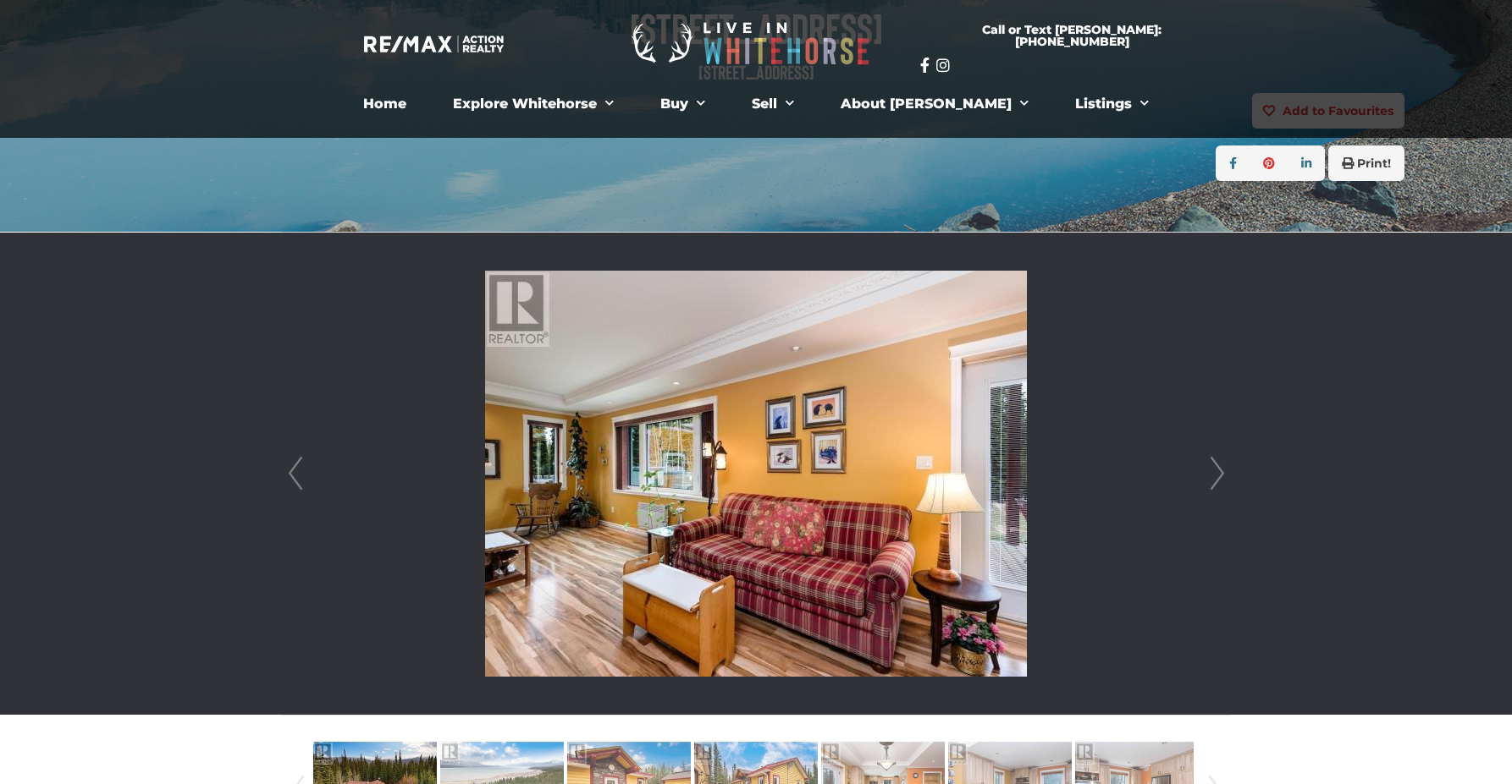
click at [1214, 470] on link "Next" at bounding box center [1217, 473] width 26 height 482
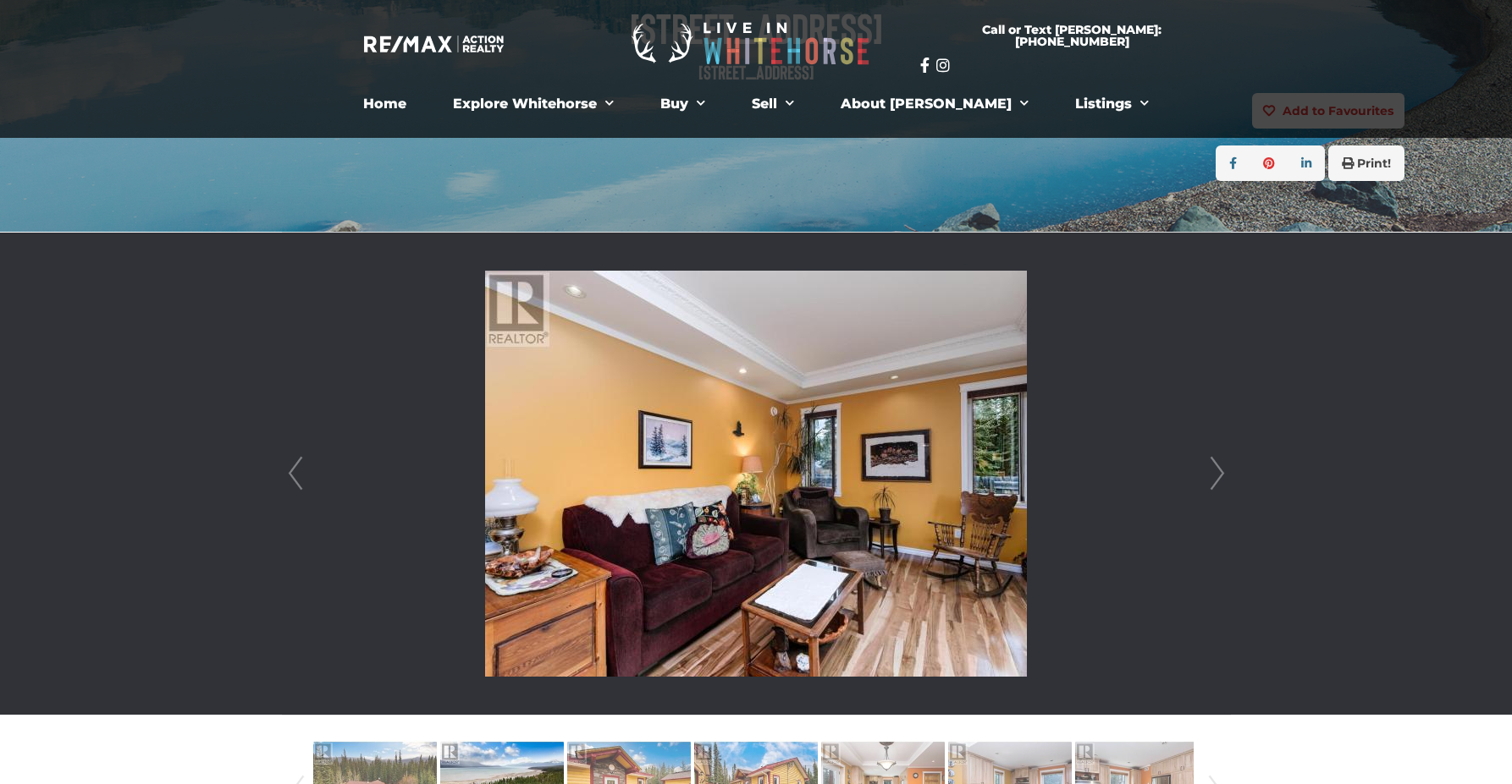
click at [1224, 472] on link "Next" at bounding box center [1217, 473] width 26 height 482
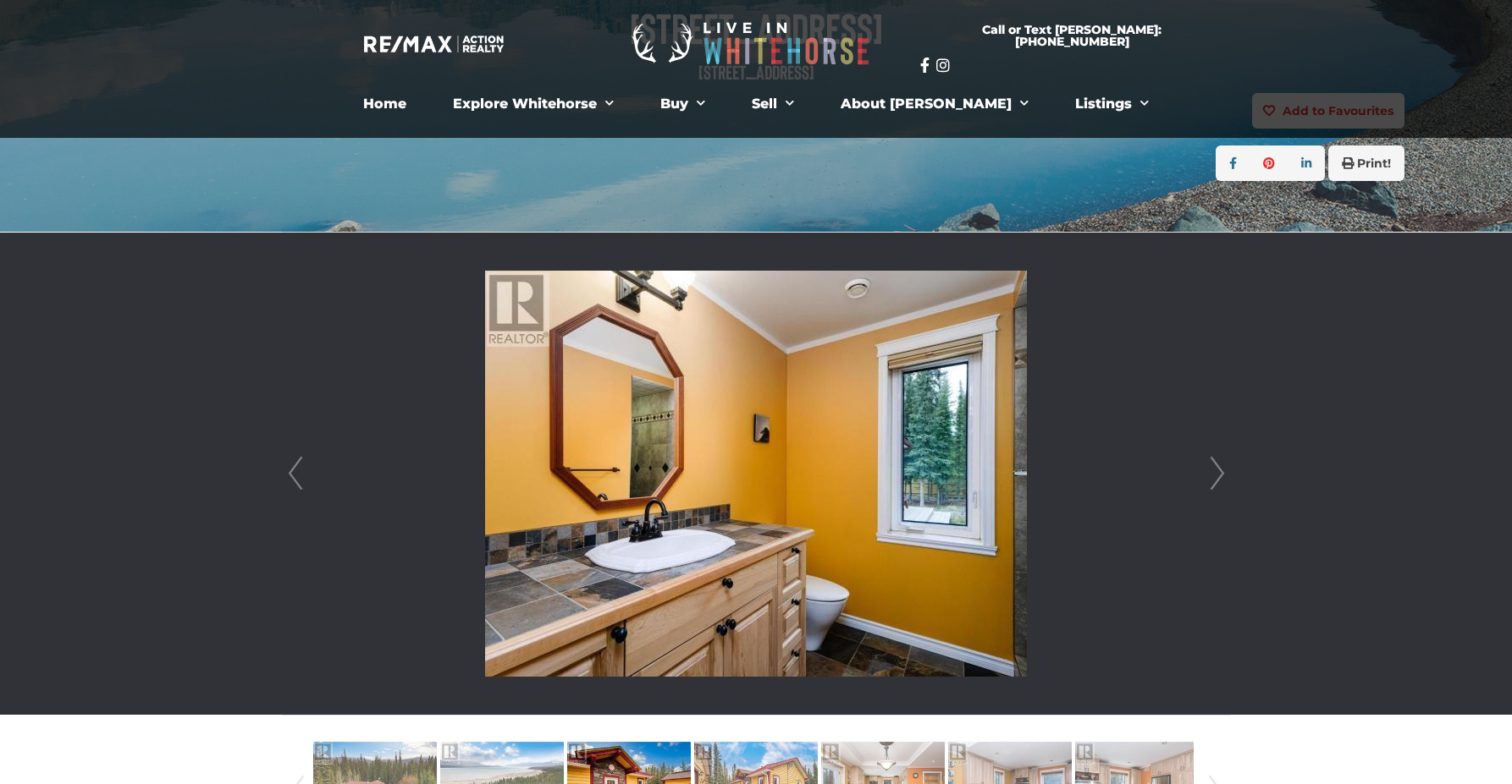
click at [1224, 472] on link "Next" at bounding box center [1217, 473] width 26 height 482
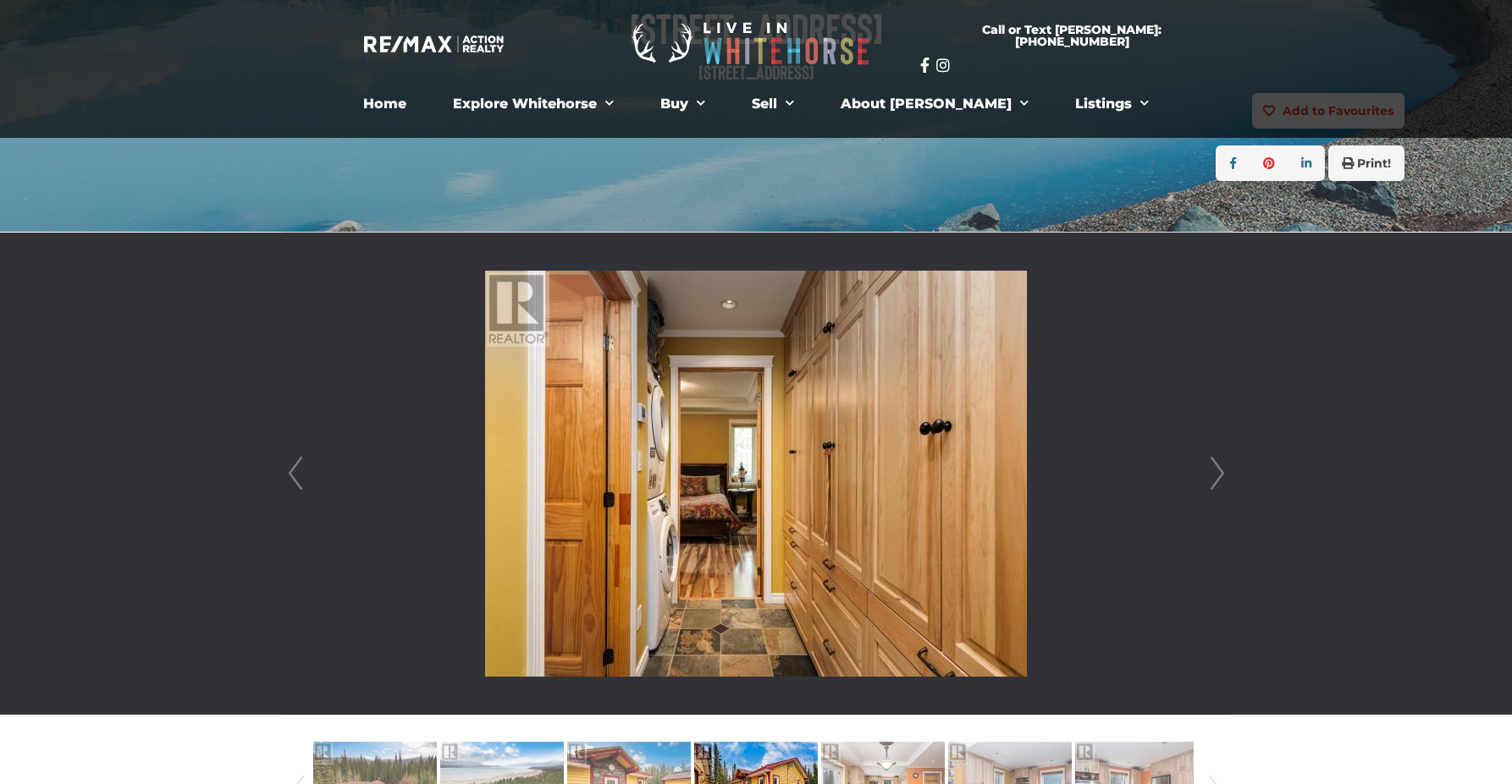
click at [1224, 472] on link "Next" at bounding box center [1217, 473] width 26 height 482
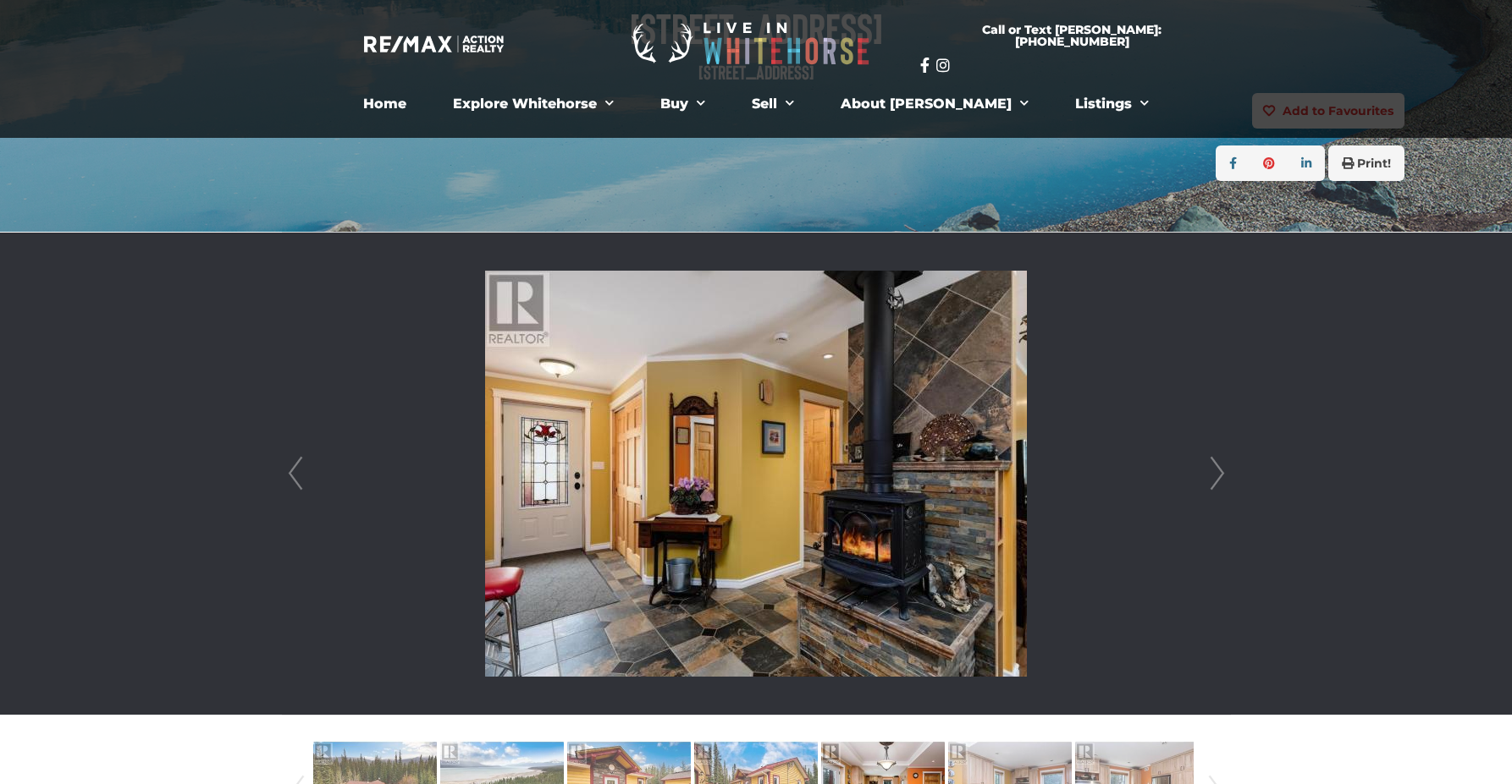
click at [1224, 472] on link "Next" at bounding box center [1217, 473] width 26 height 482
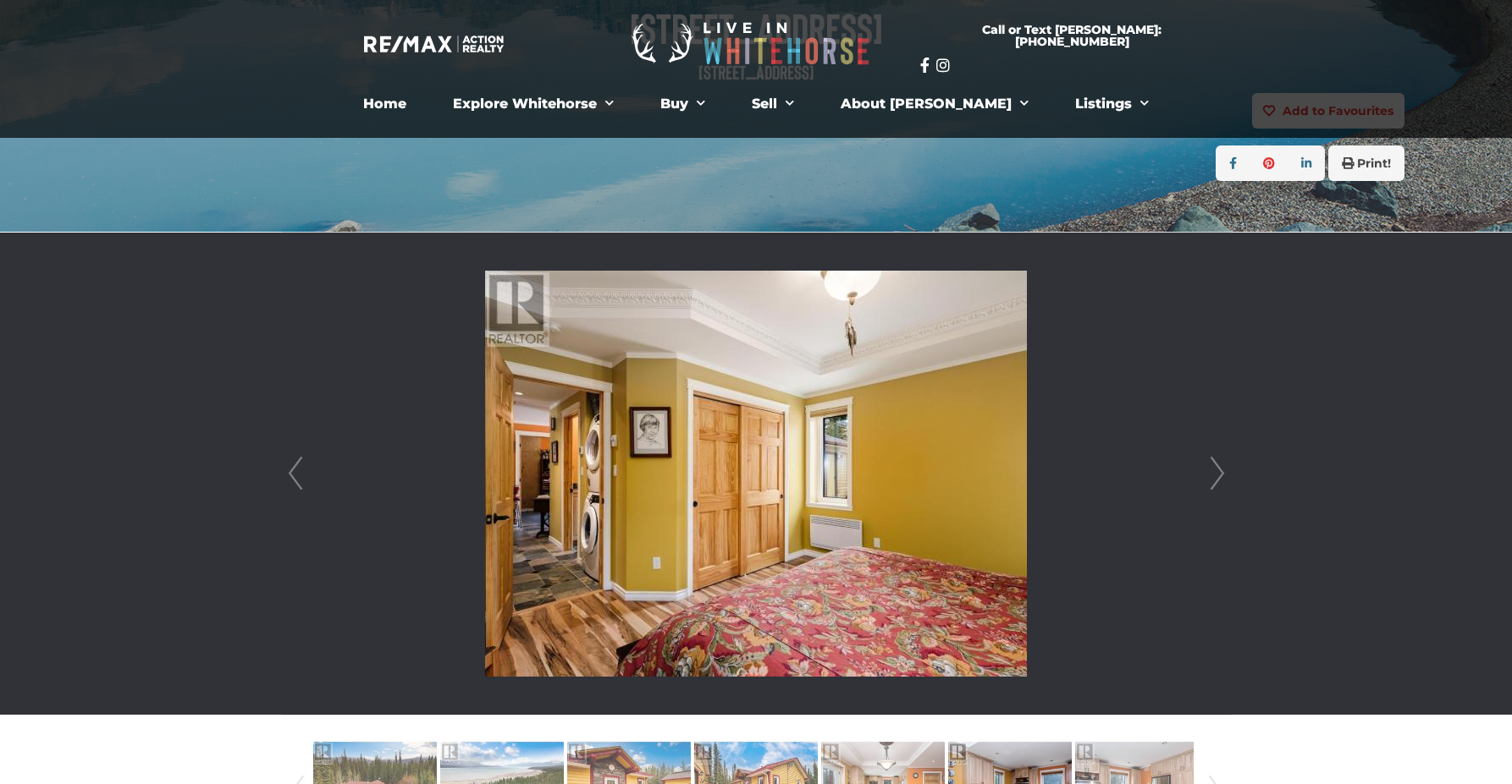
click at [1224, 472] on link "Next" at bounding box center [1217, 473] width 26 height 482
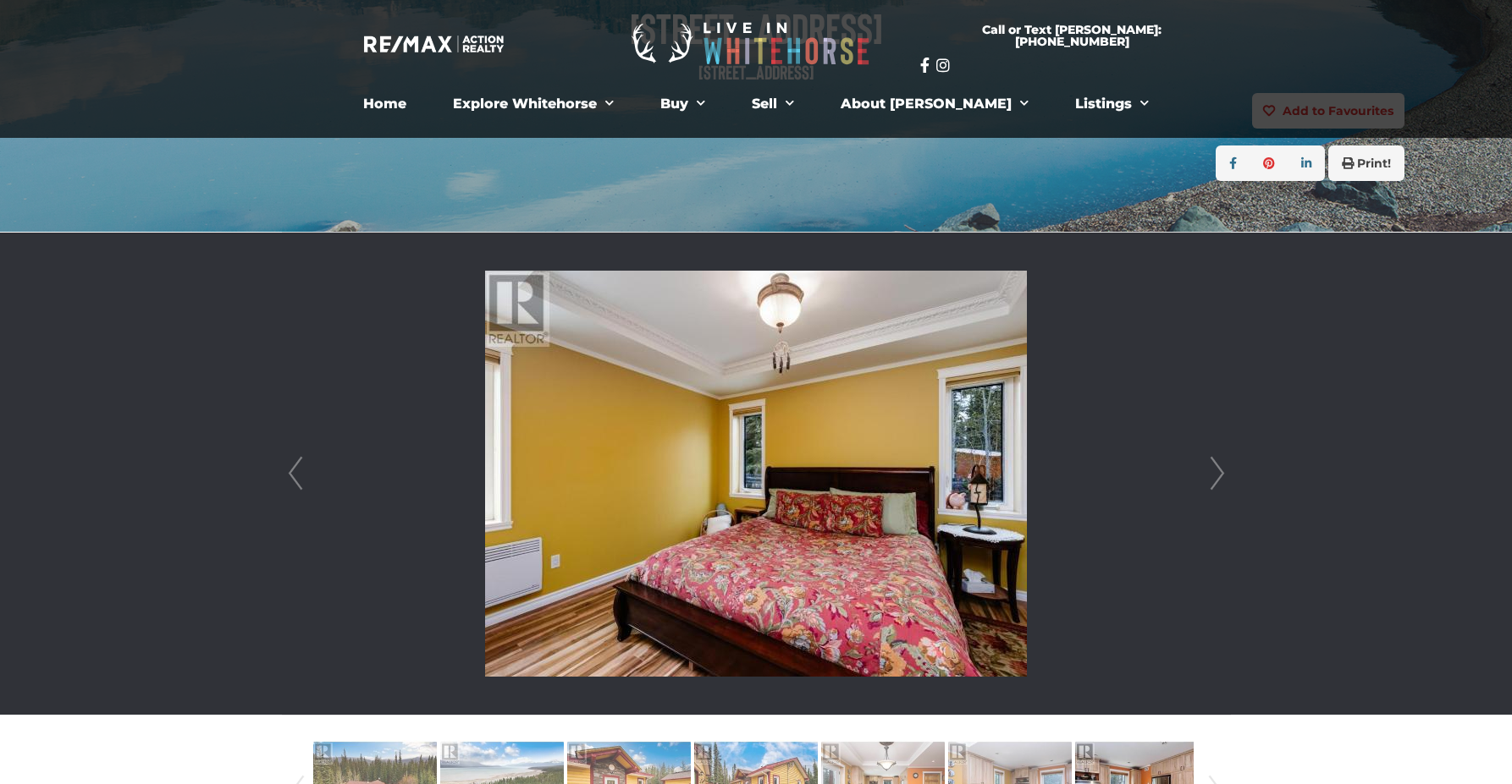
click at [1224, 472] on link "Next" at bounding box center [1217, 473] width 26 height 482
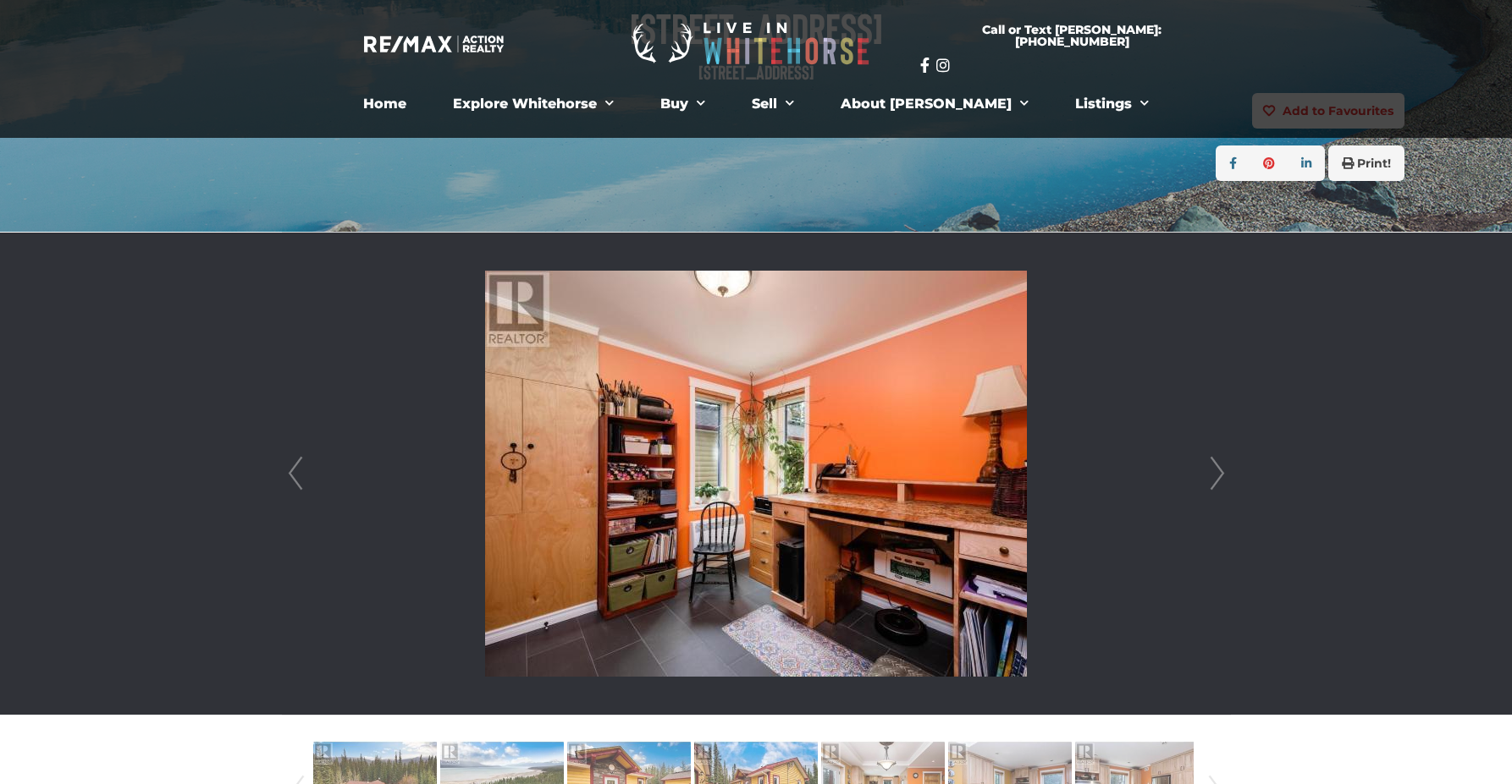
click at [1224, 472] on link "Next" at bounding box center [1217, 473] width 26 height 482
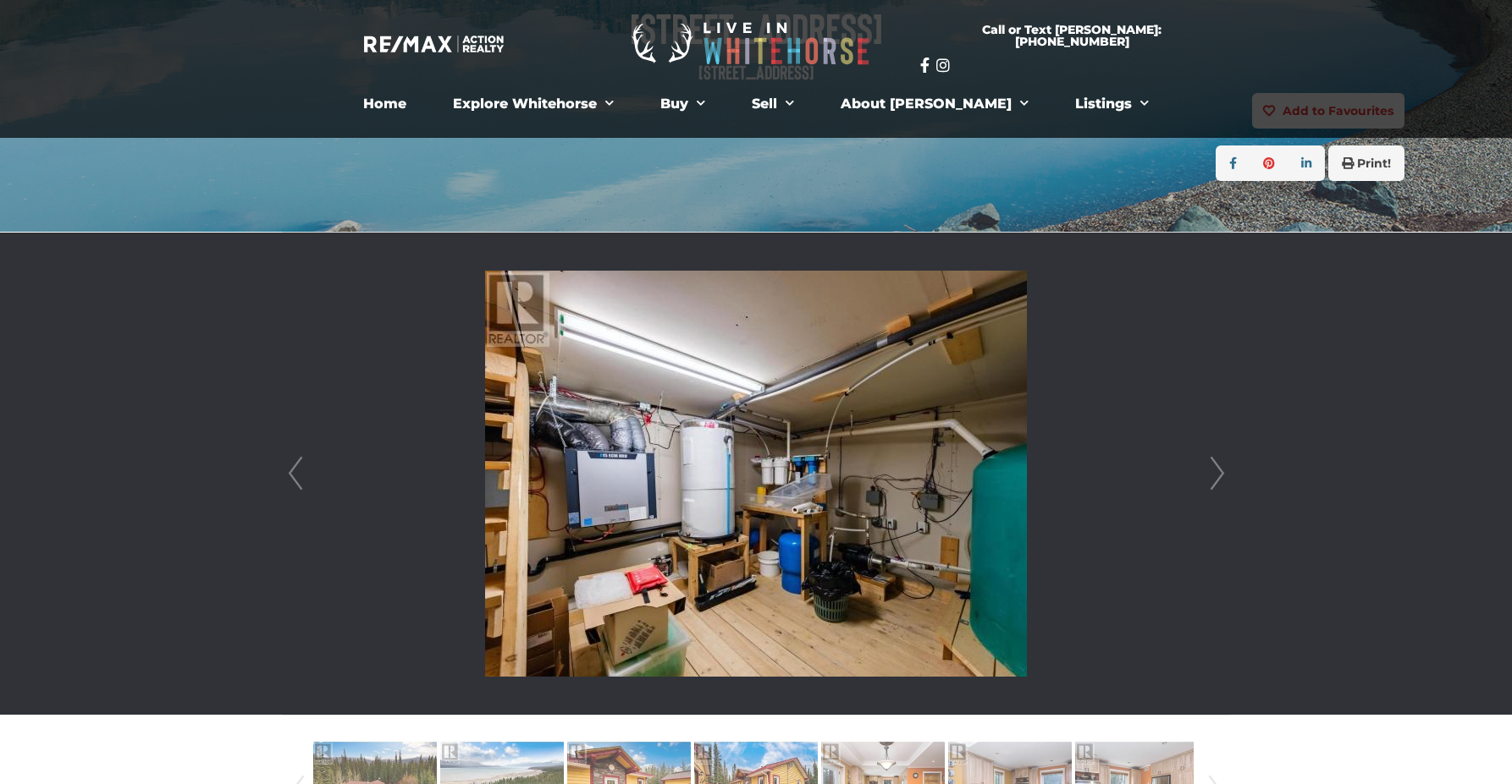
click at [1224, 472] on link "Next" at bounding box center [1217, 473] width 26 height 482
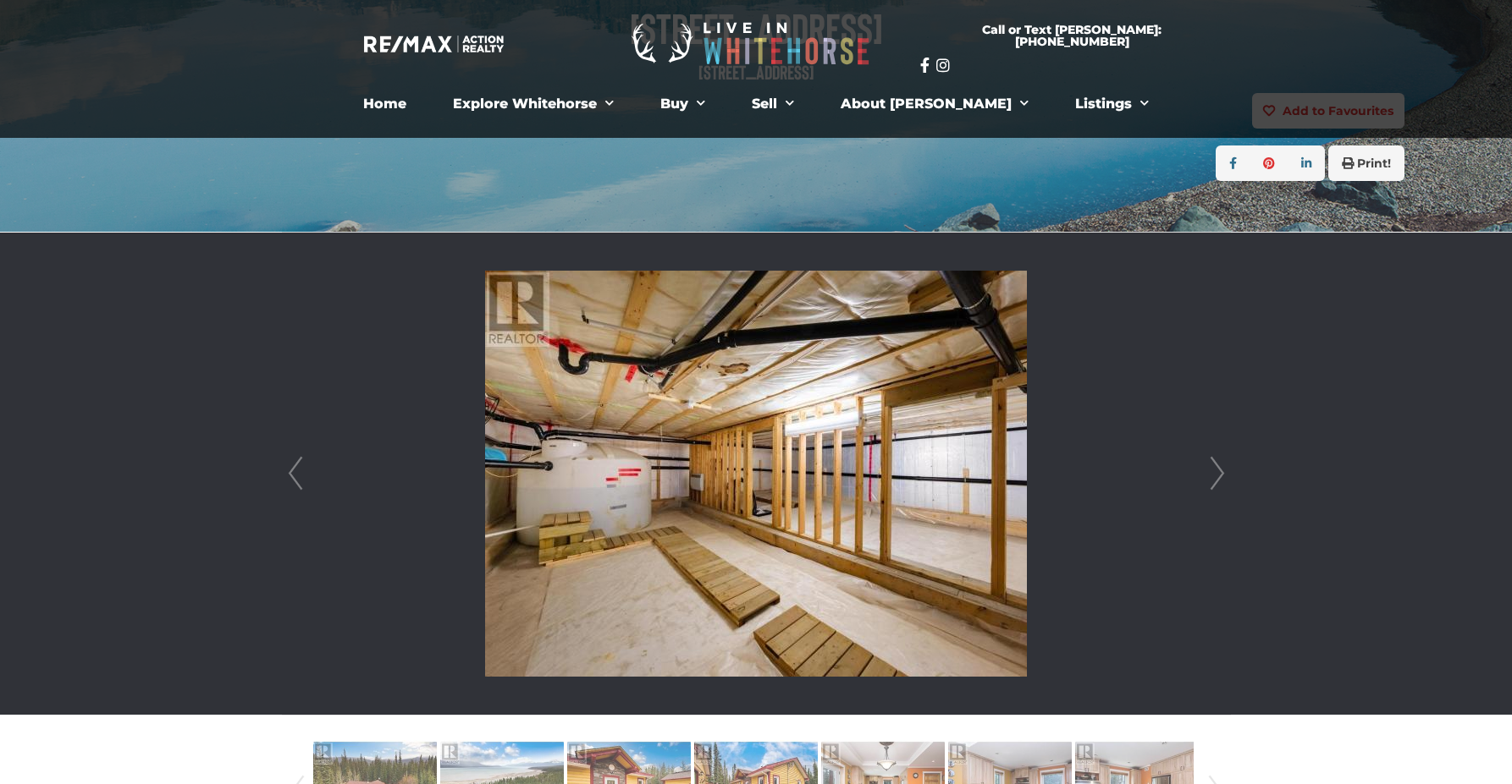
click at [1224, 472] on link "Next" at bounding box center [1217, 473] width 26 height 482
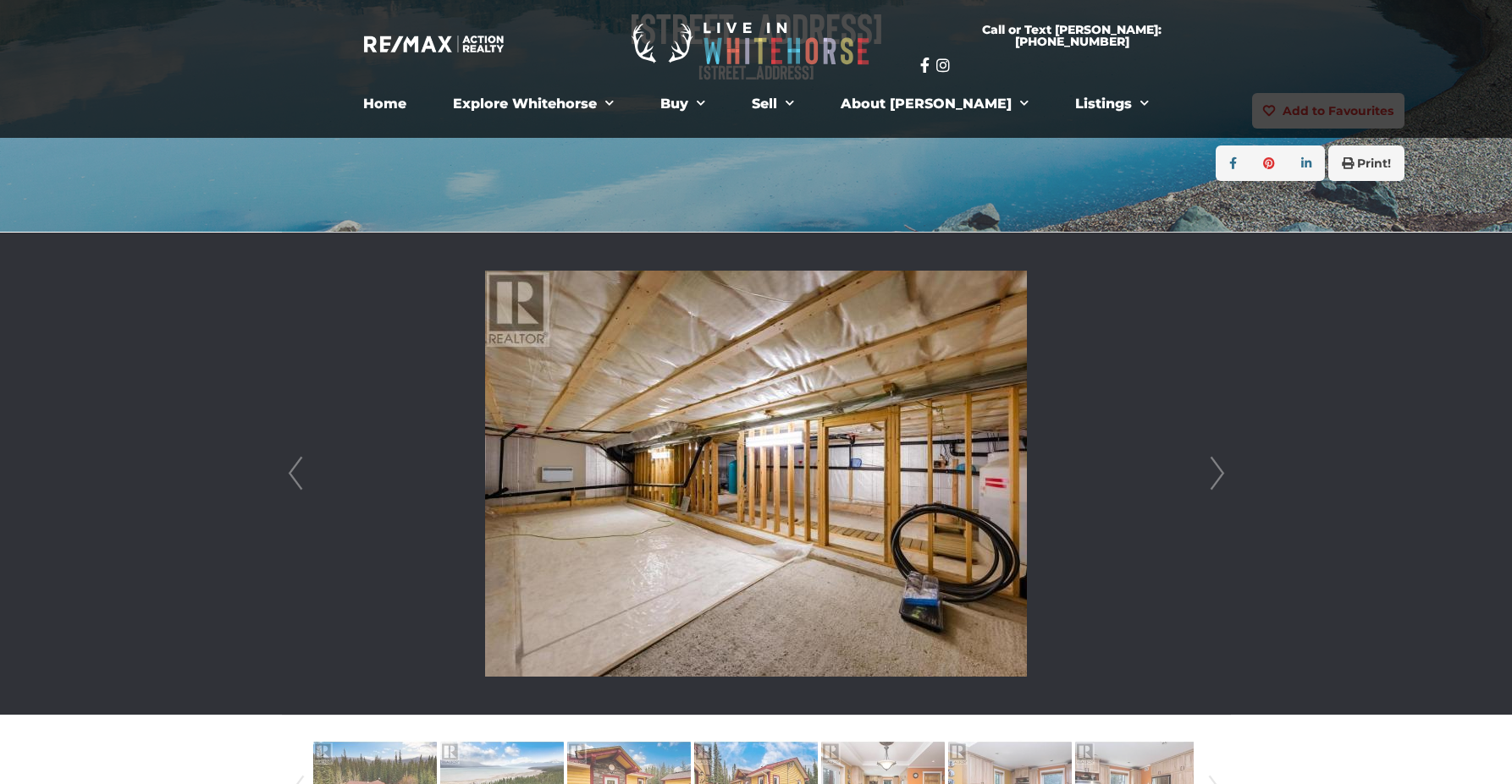
click at [1224, 472] on link "Next" at bounding box center [1217, 473] width 26 height 482
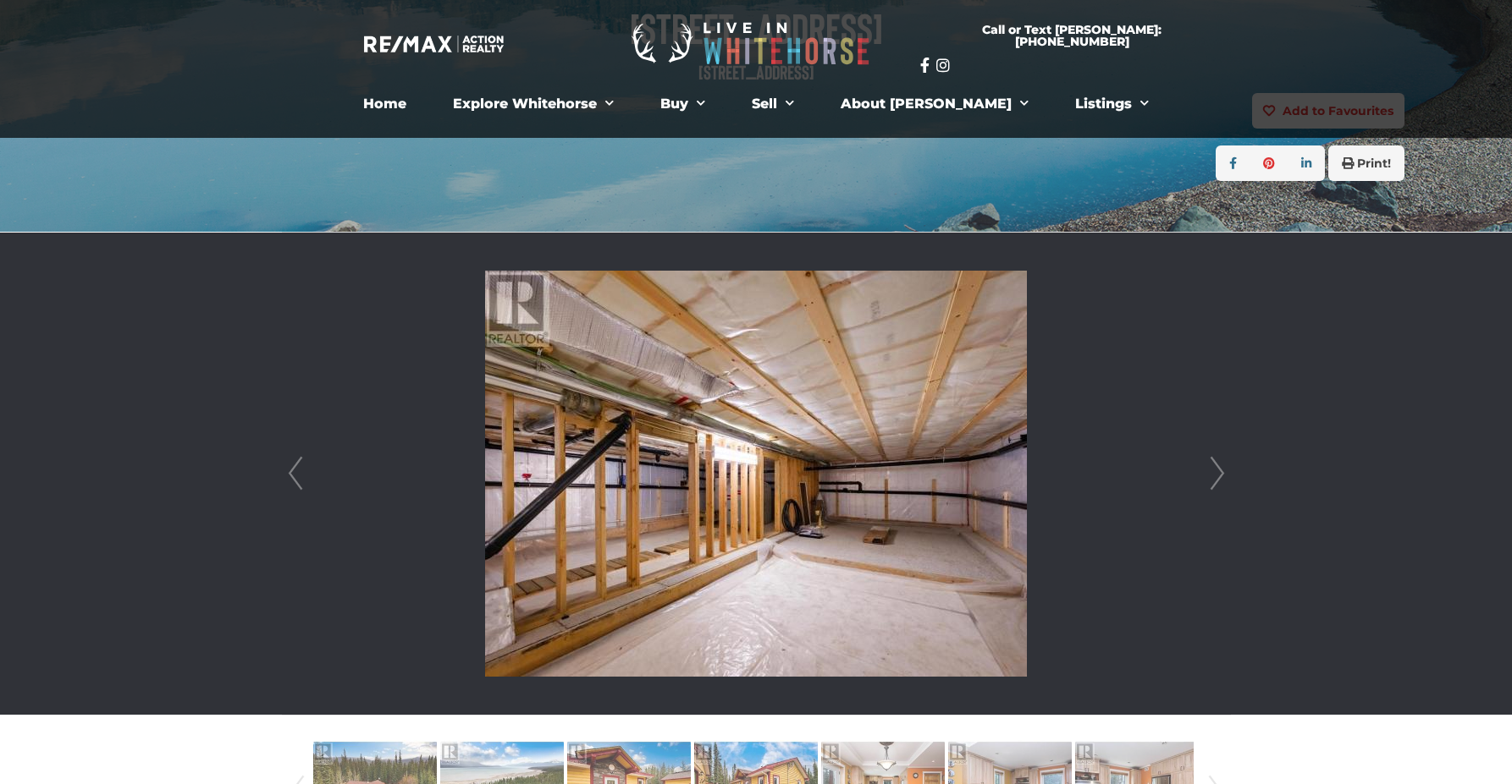
click at [1217, 468] on link "Next" at bounding box center [1217, 473] width 26 height 482
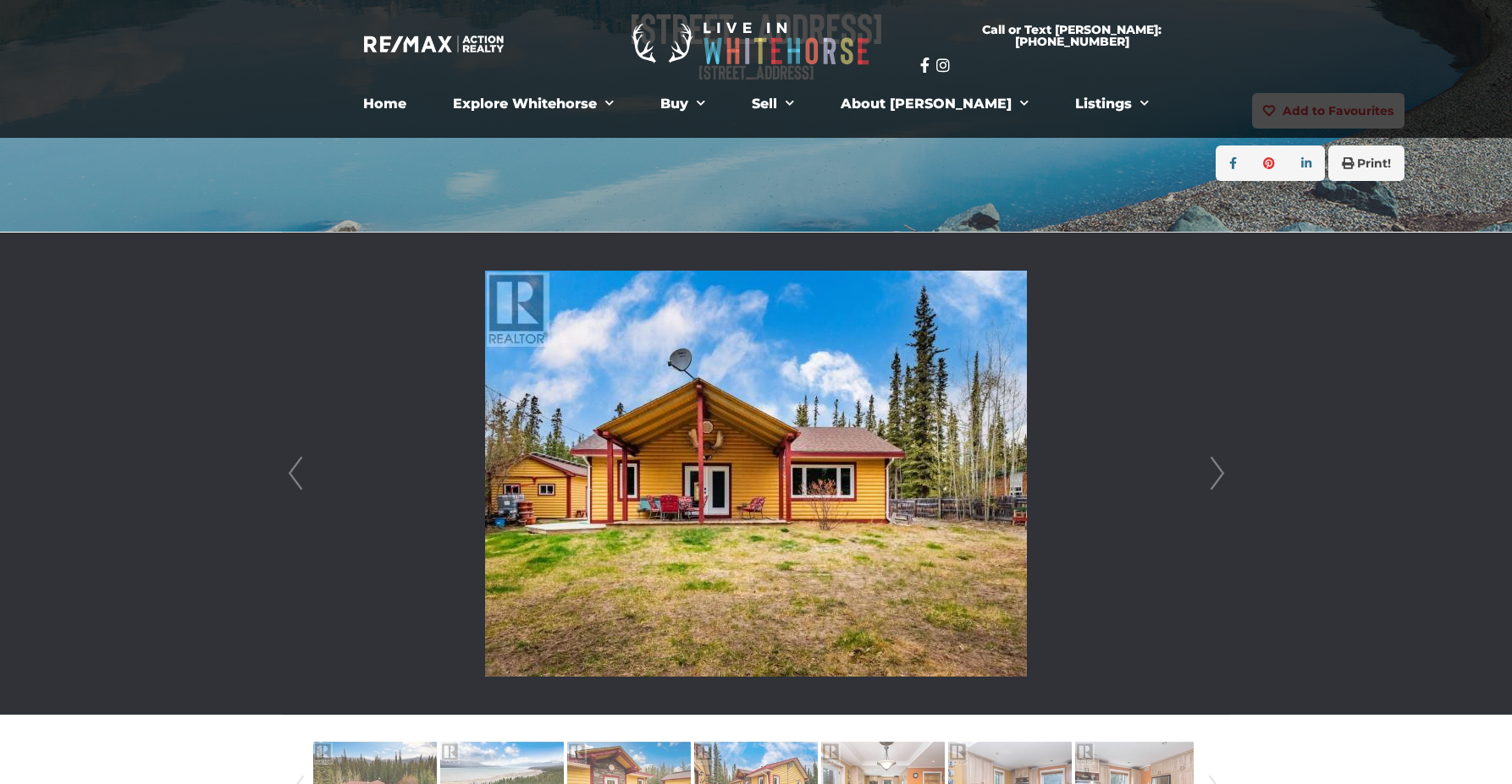
click at [1218, 467] on link "Next" at bounding box center [1217, 473] width 26 height 482
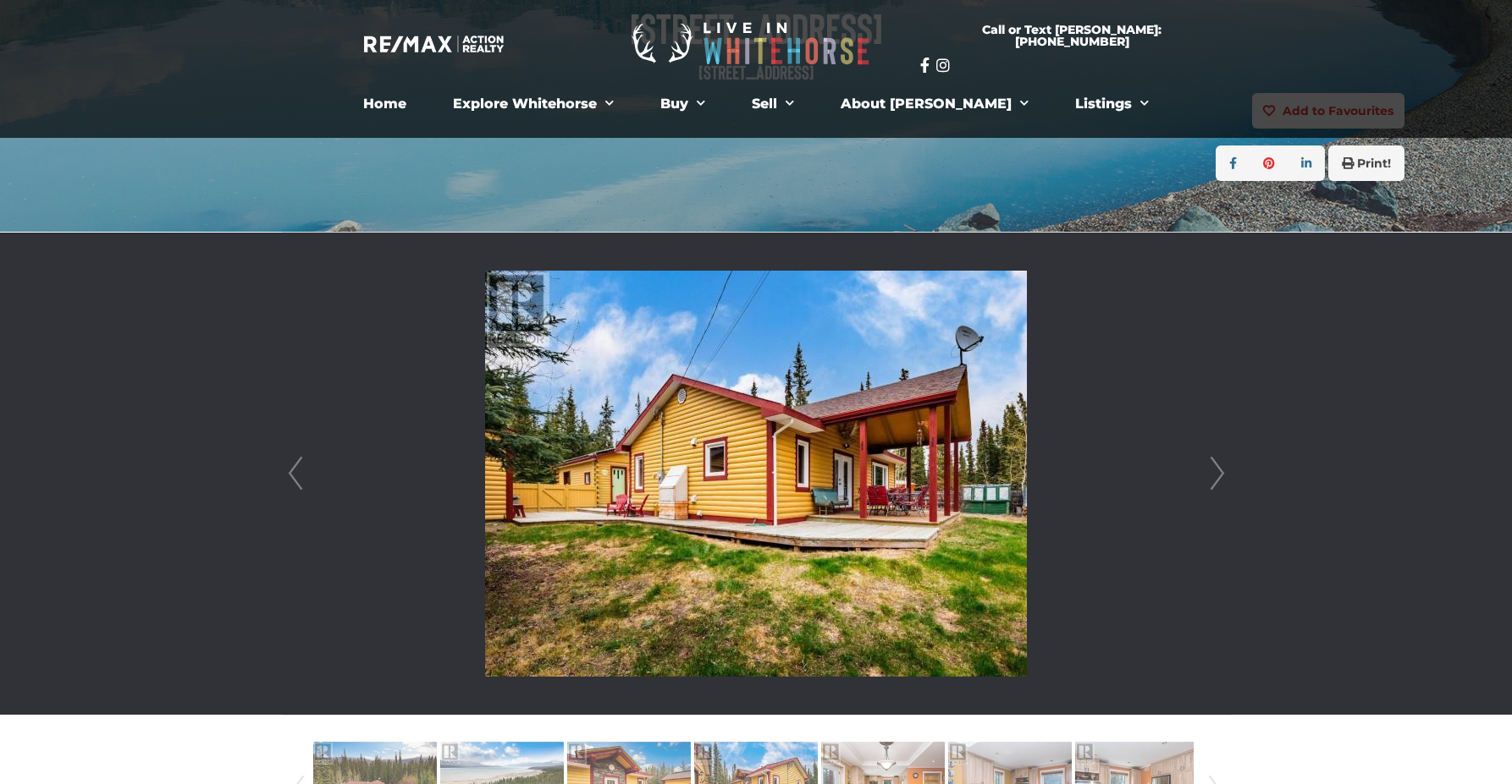
click at [1218, 467] on link "Next" at bounding box center [1217, 473] width 26 height 482
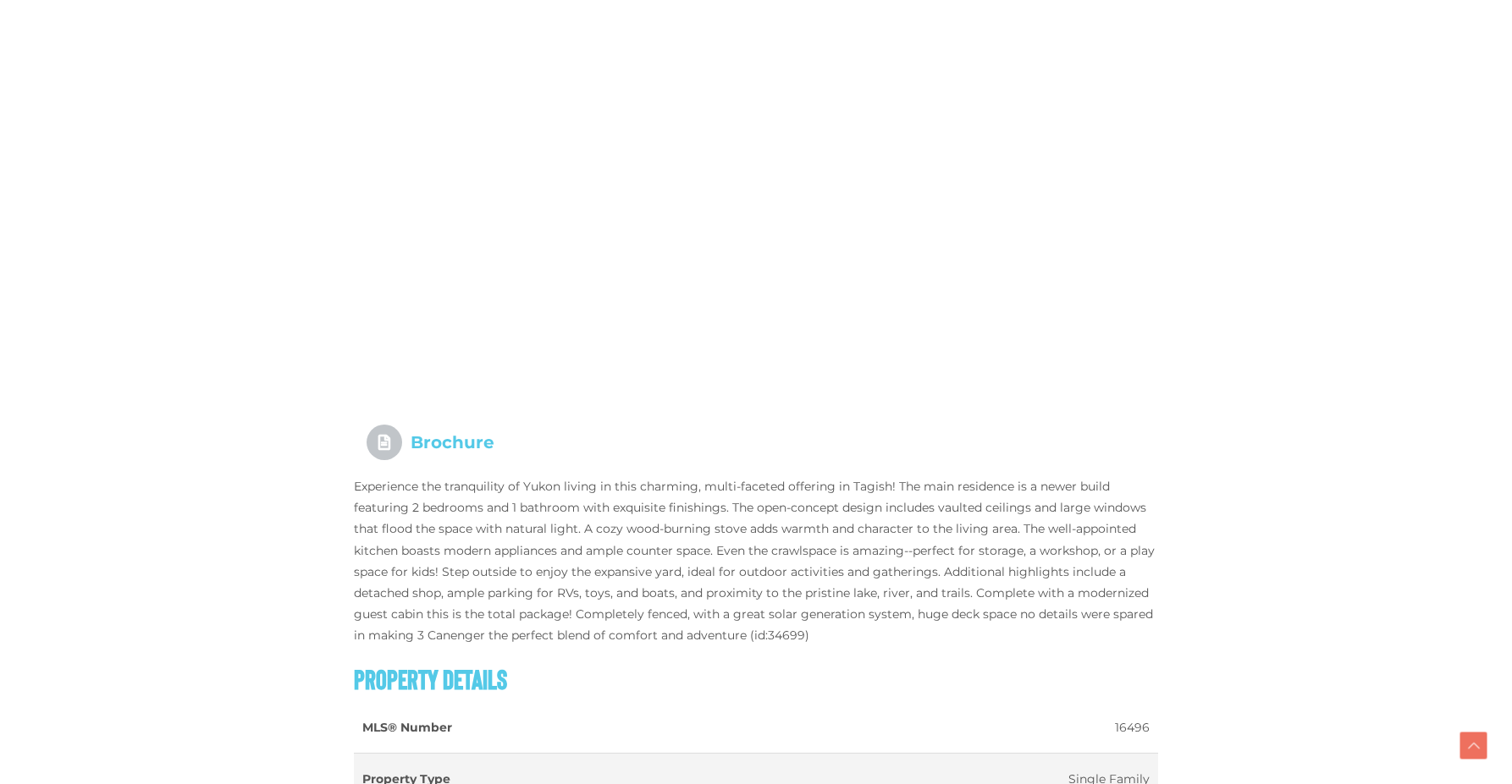
scroll to position [1438, 0]
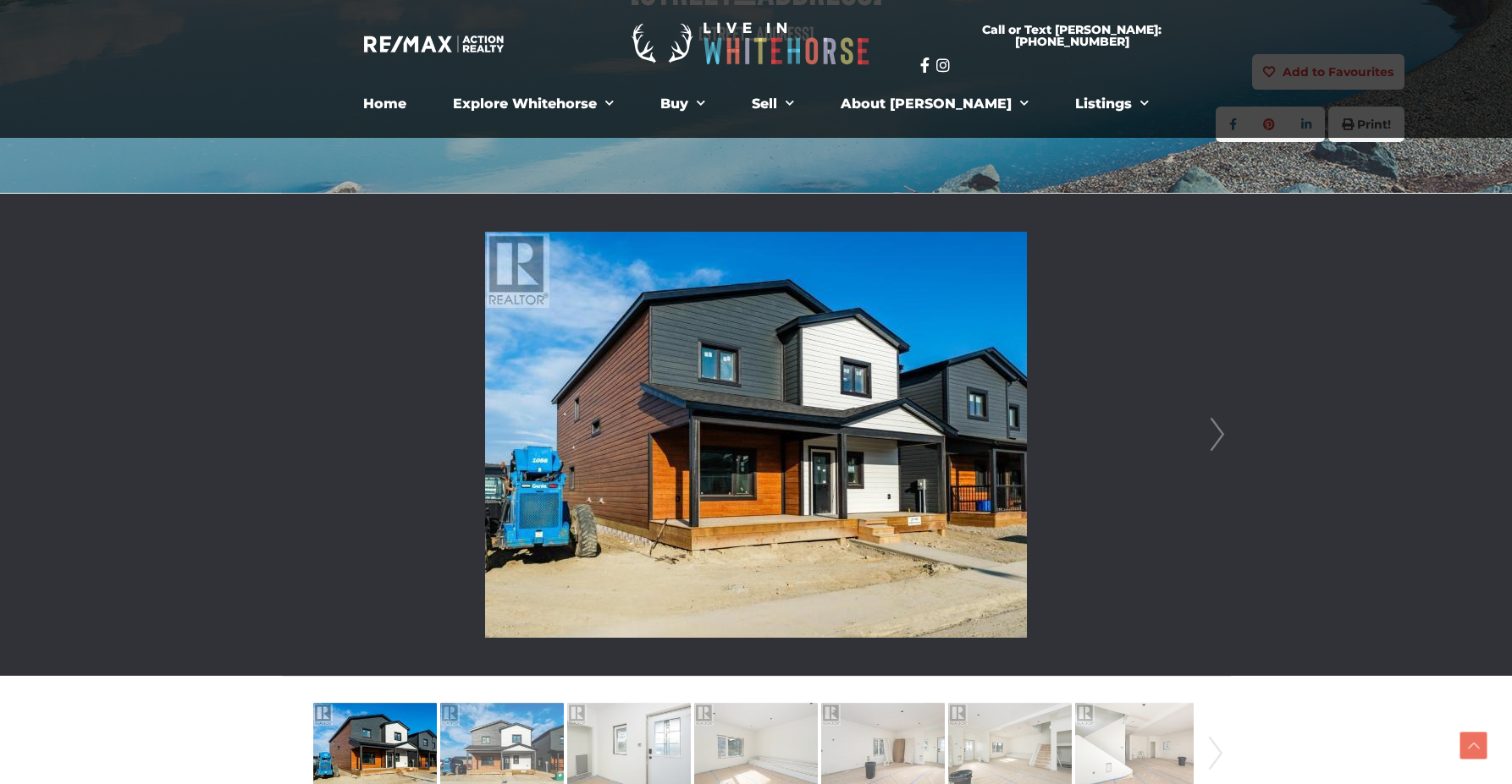
scroll to position [254, 0]
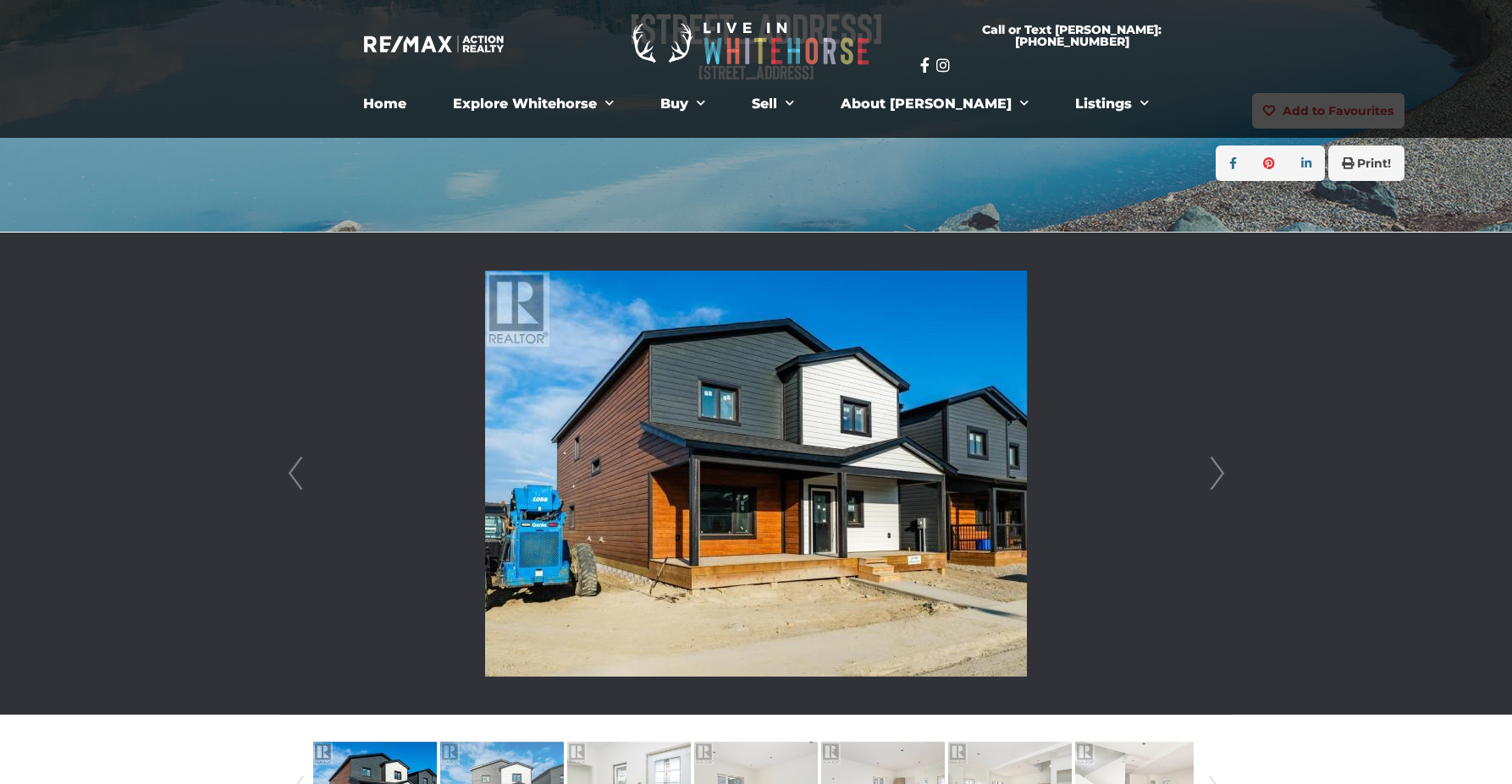
click at [1216, 475] on link "Next" at bounding box center [1217, 473] width 26 height 482
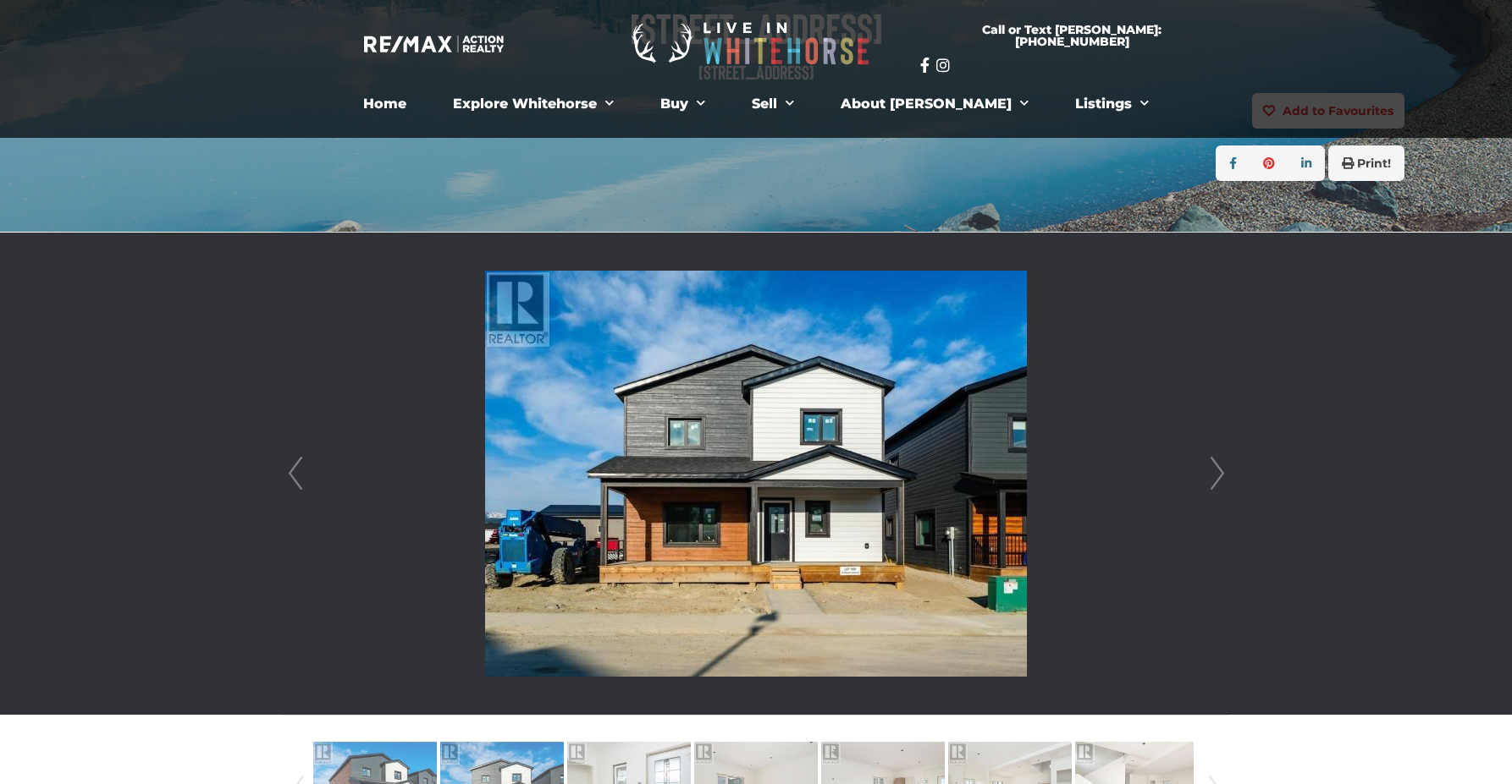
click at [1216, 475] on link "Next" at bounding box center [1217, 473] width 26 height 482
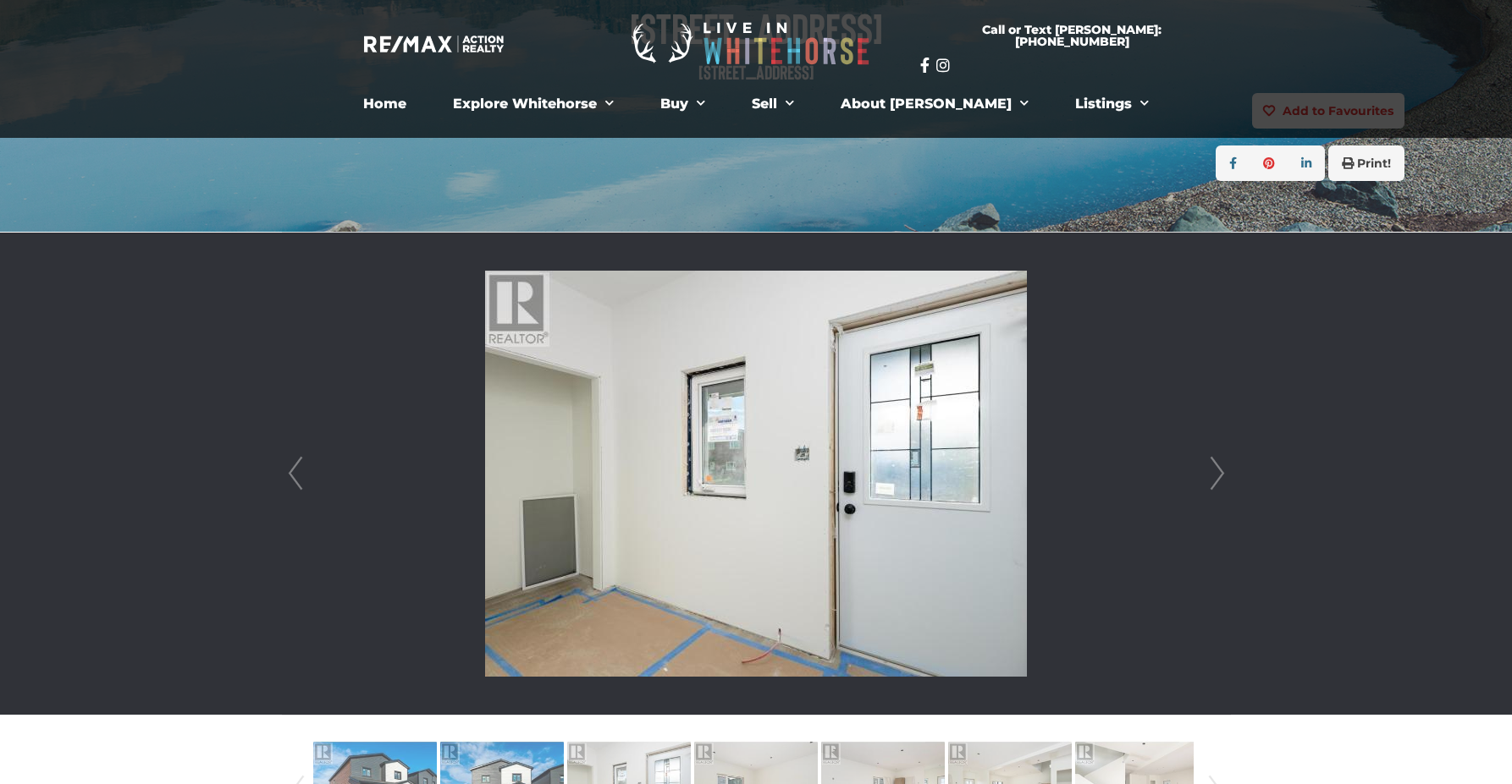
click at [1216, 475] on link "Next" at bounding box center [1217, 473] width 26 height 482
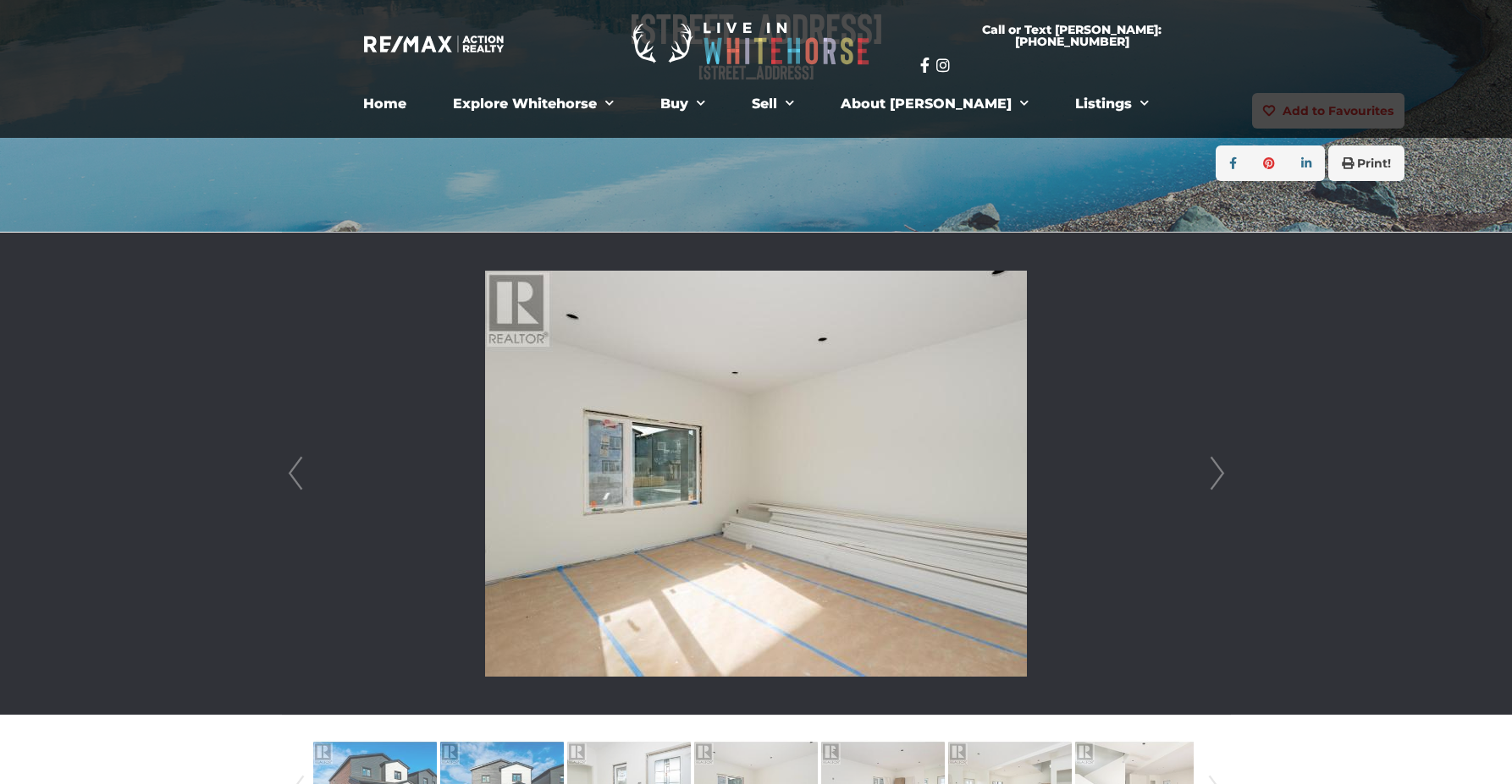
click at [1216, 475] on link "Next" at bounding box center [1217, 473] width 26 height 482
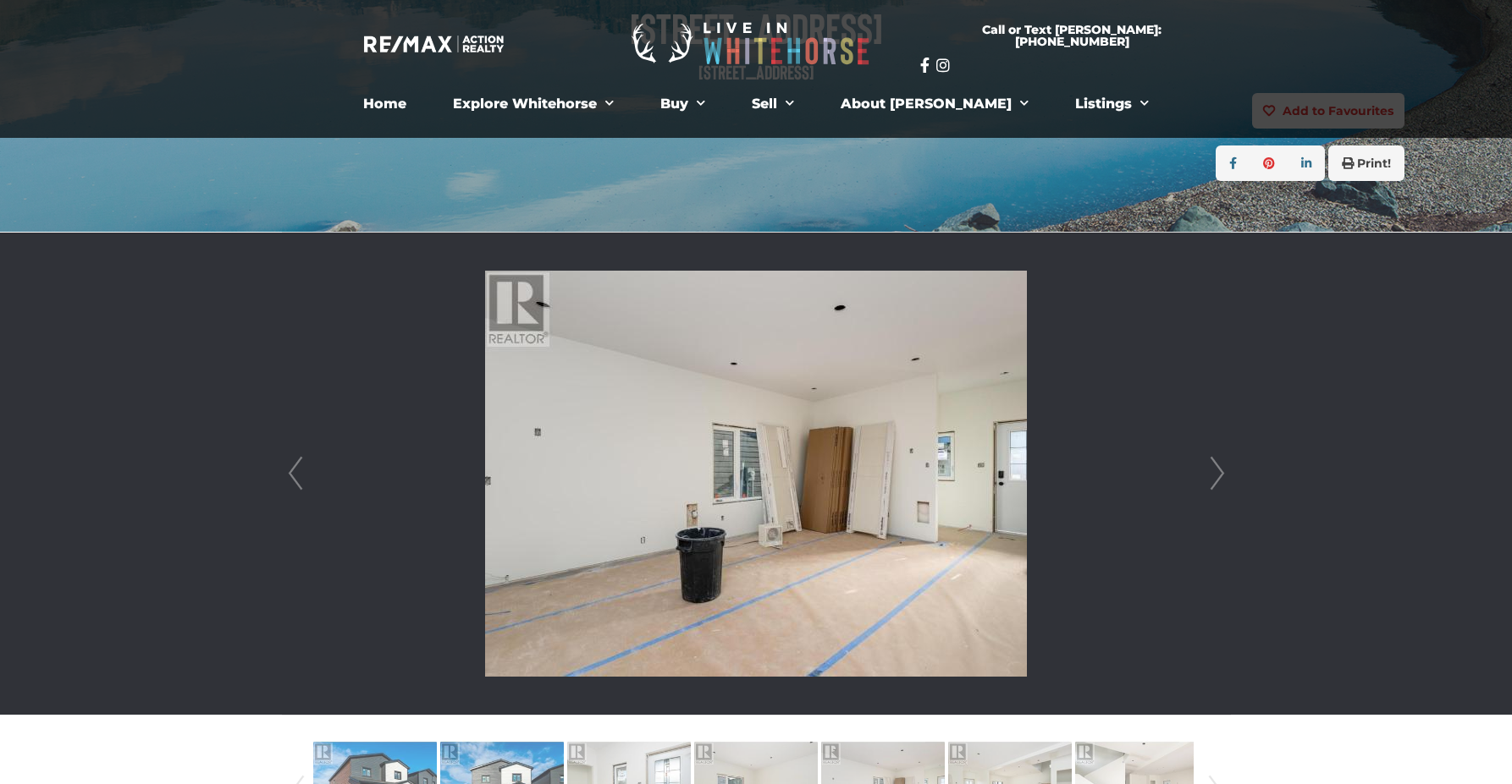
click at [1216, 475] on link "Next" at bounding box center [1217, 473] width 26 height 482
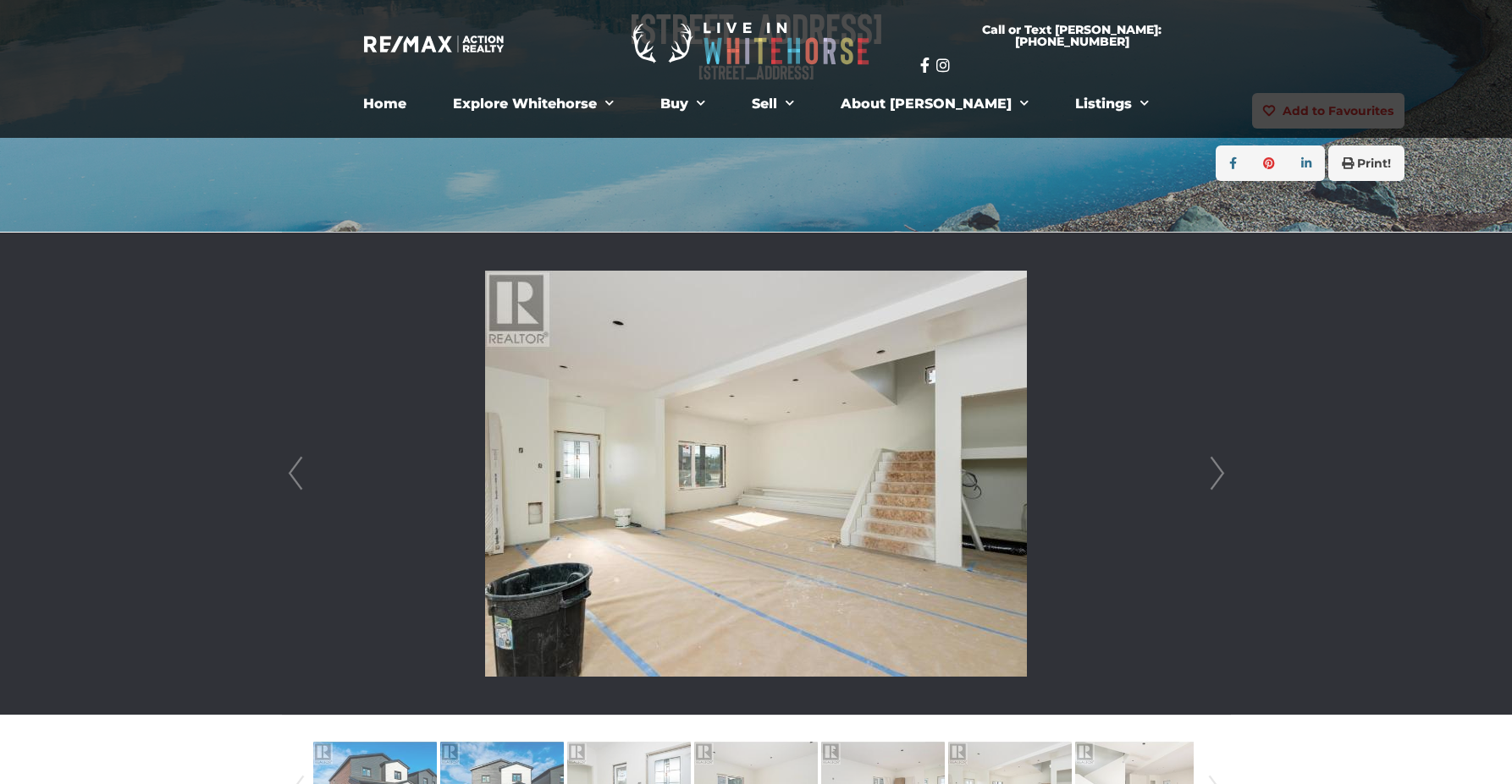
click at [1216, 475] on link "Next" at bounding box center [1217, 473] width 26 height 482
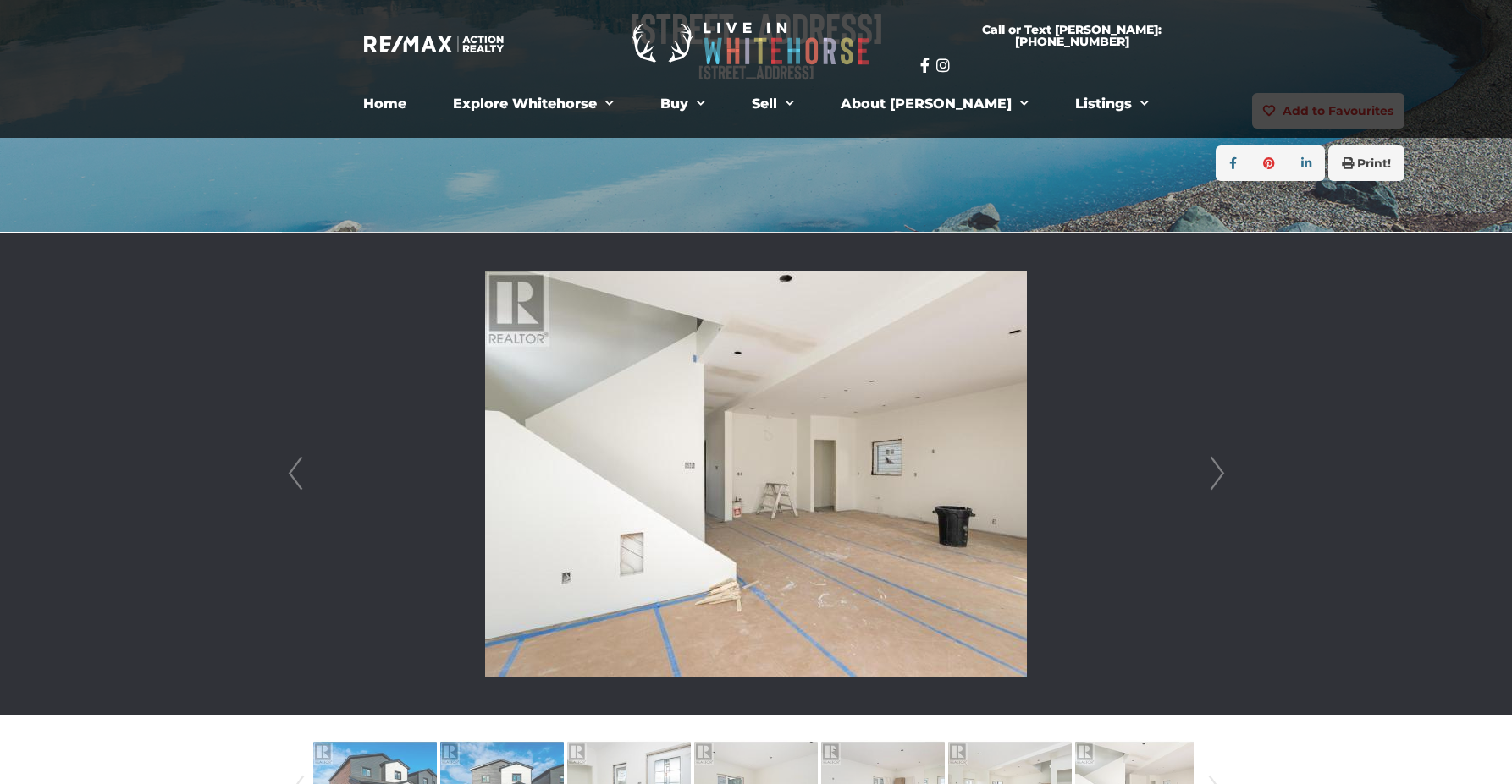
click at [1216, 475] on link "Next" at bounding box center [1217, 473] width 26 height 482
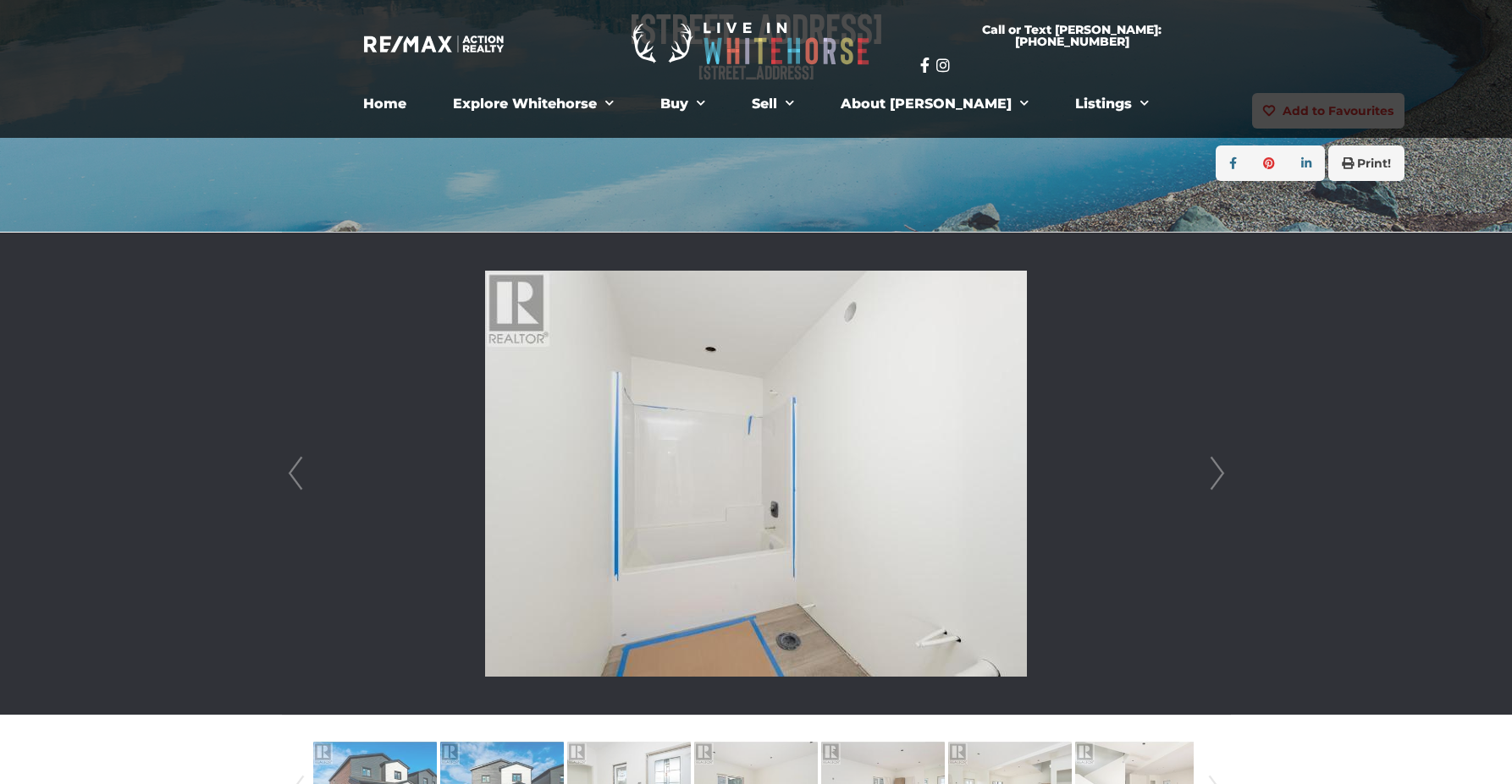
click at [1216, 475] on link "Next" at bounding box center [1217, 473] width 26 height 482
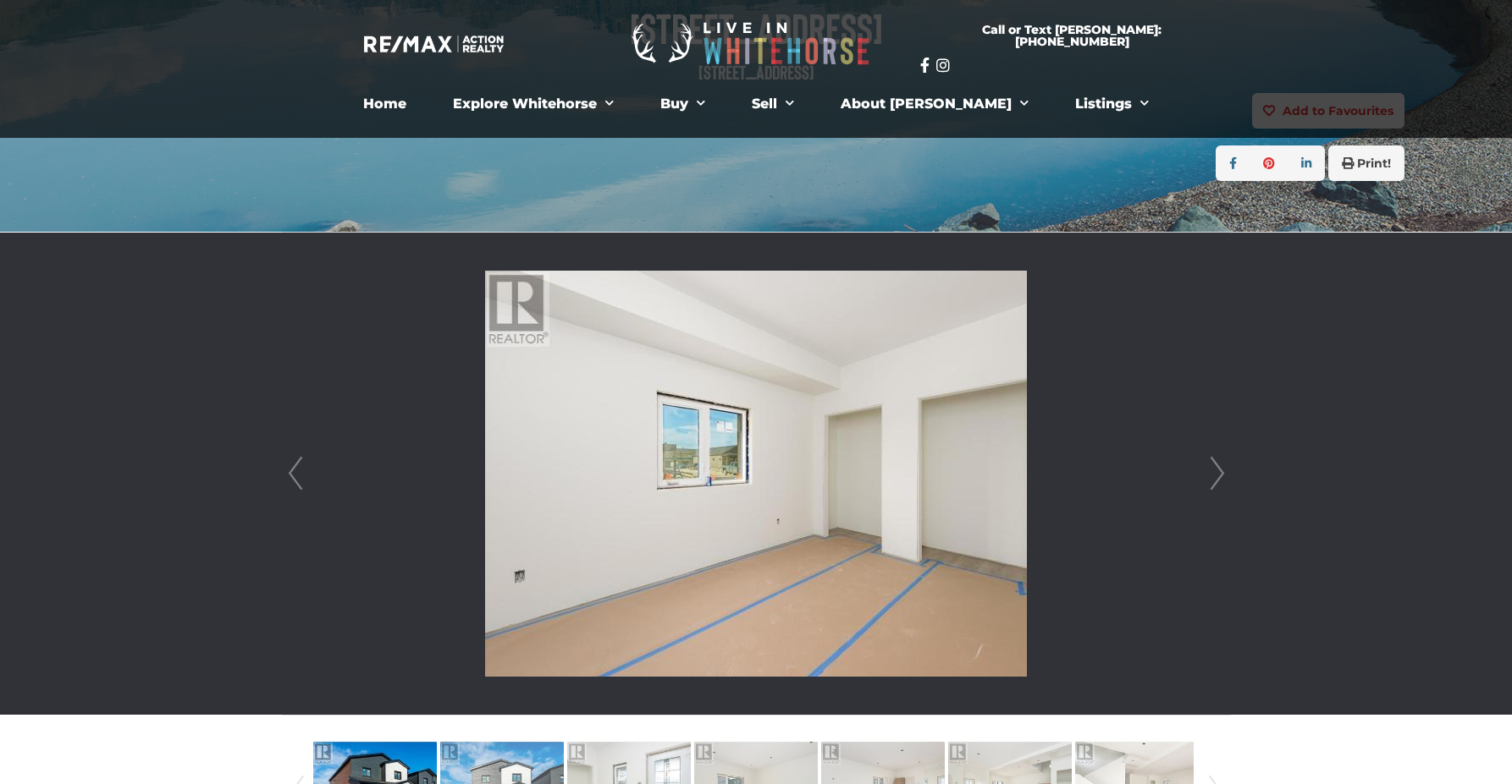
click at [1224, 470] on link "Next" at bounding box center [1217, 473] width 26 height 482
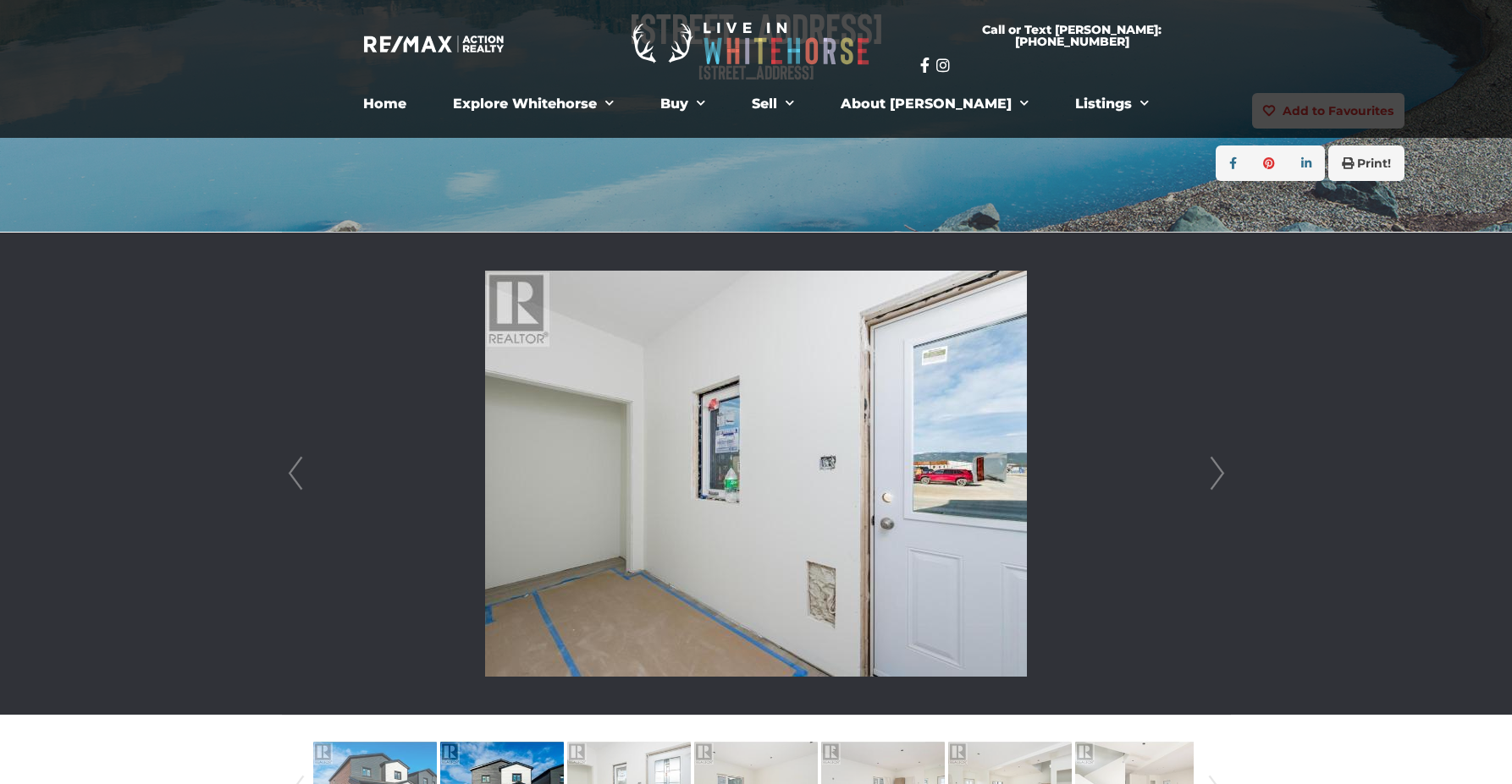
click at [1224, 470] on link "Next" at bounding box center [1217, 473] width 26 height 482
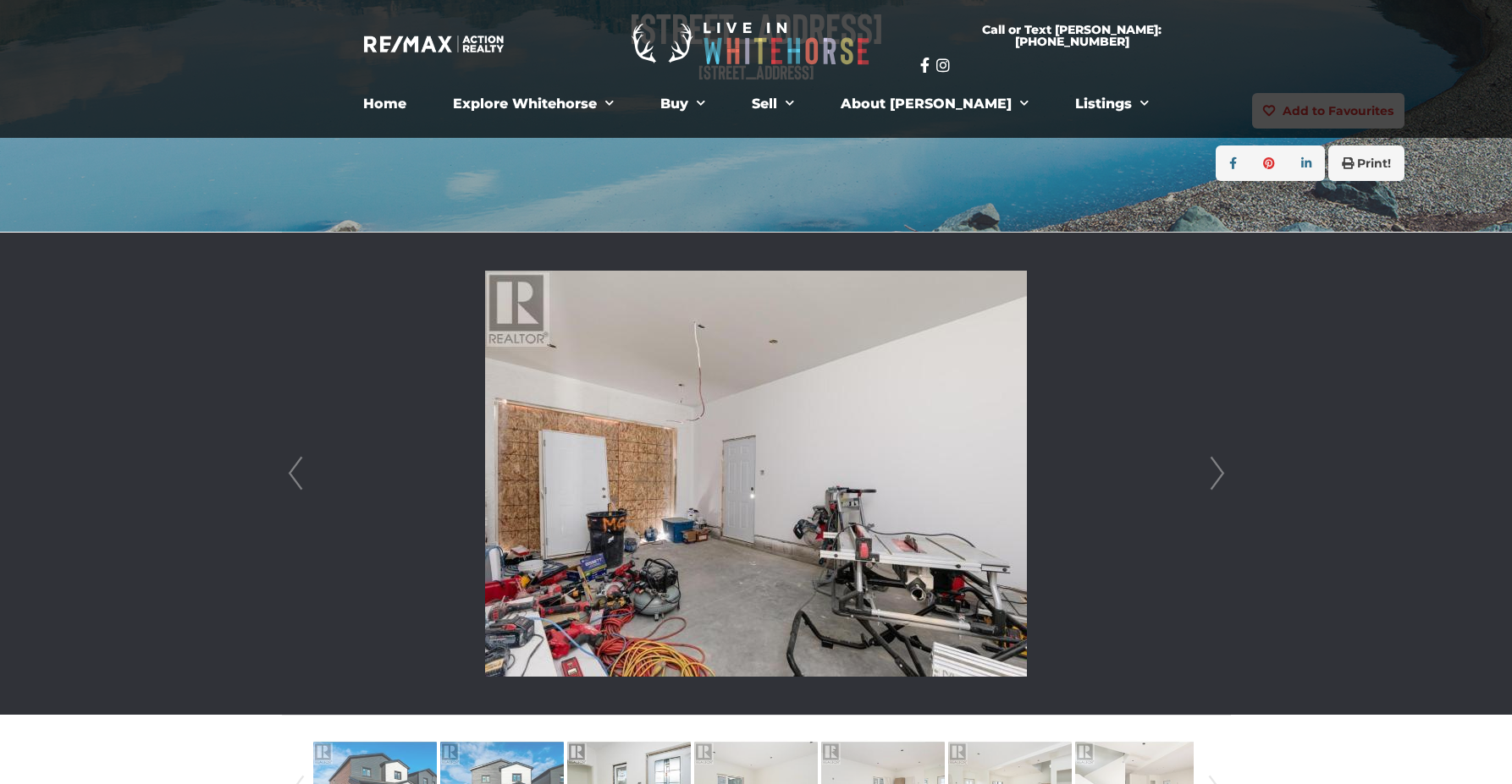
click at [1224, 470] on link "Next" at bounding box center [1217, 473] width 26 height 482
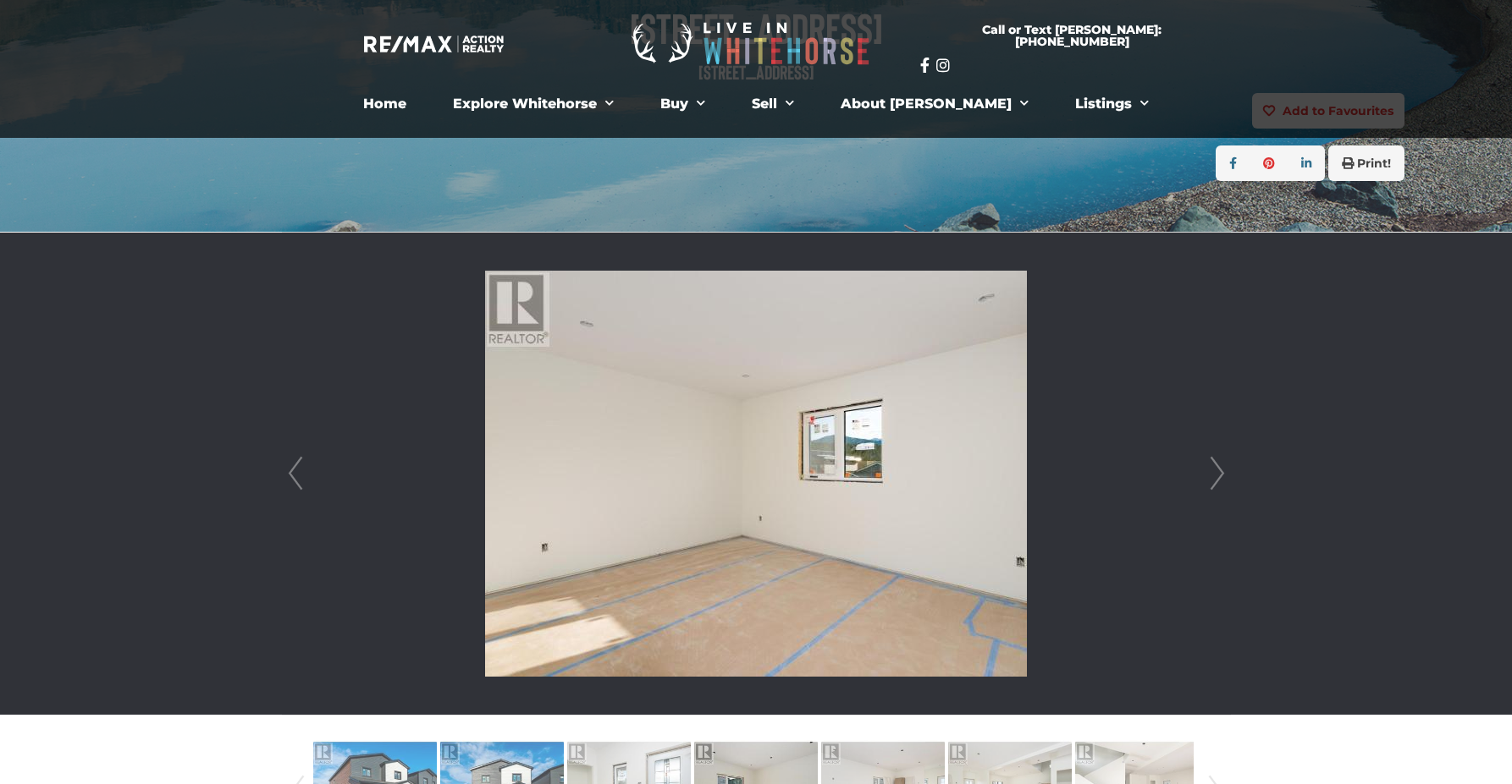
click at [1224, 470] on link "Next" at bounding box center [1217, 473] width 26 height 482
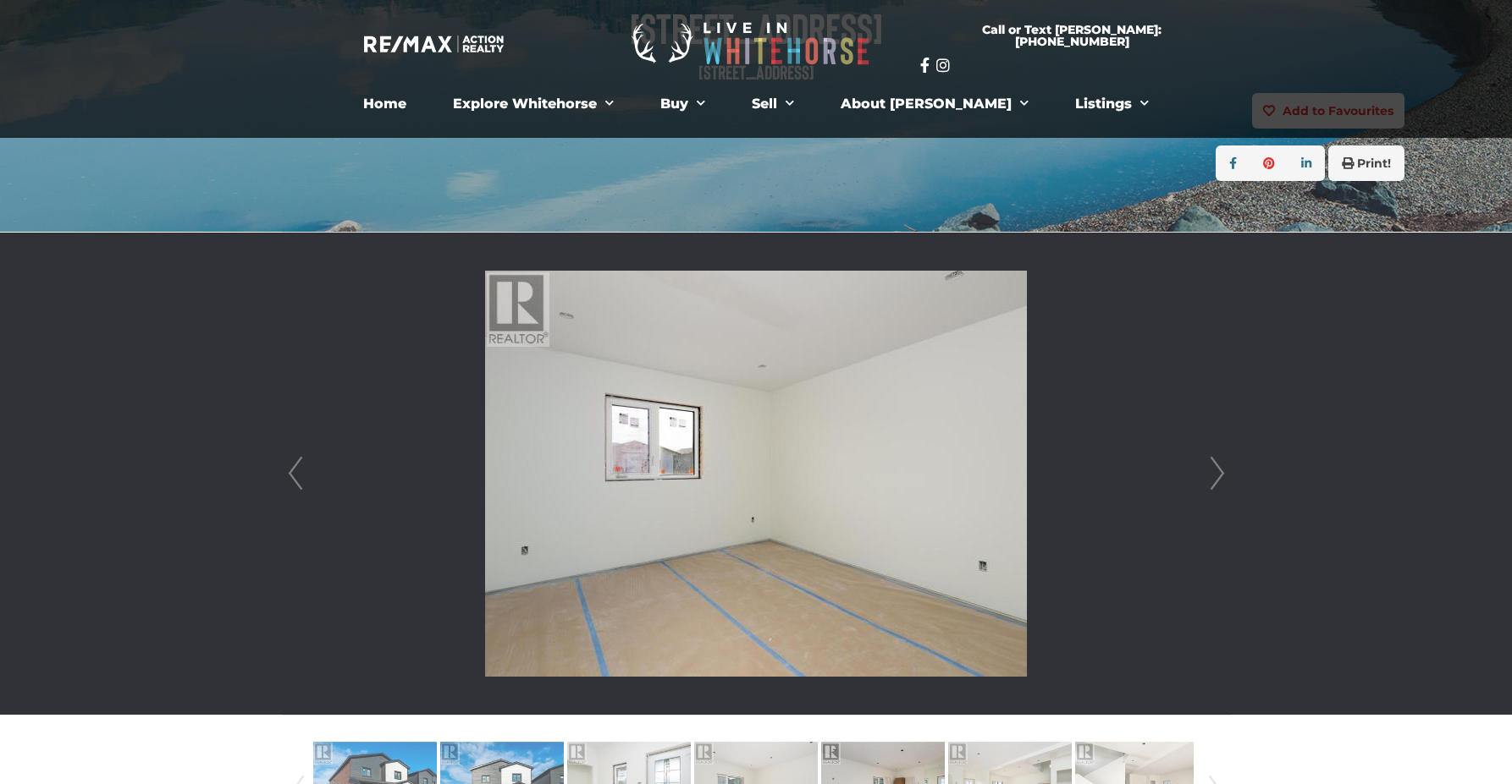
click at [1224, 470] on link "Next" at bounding box center [1217, 473] width 26 height 482
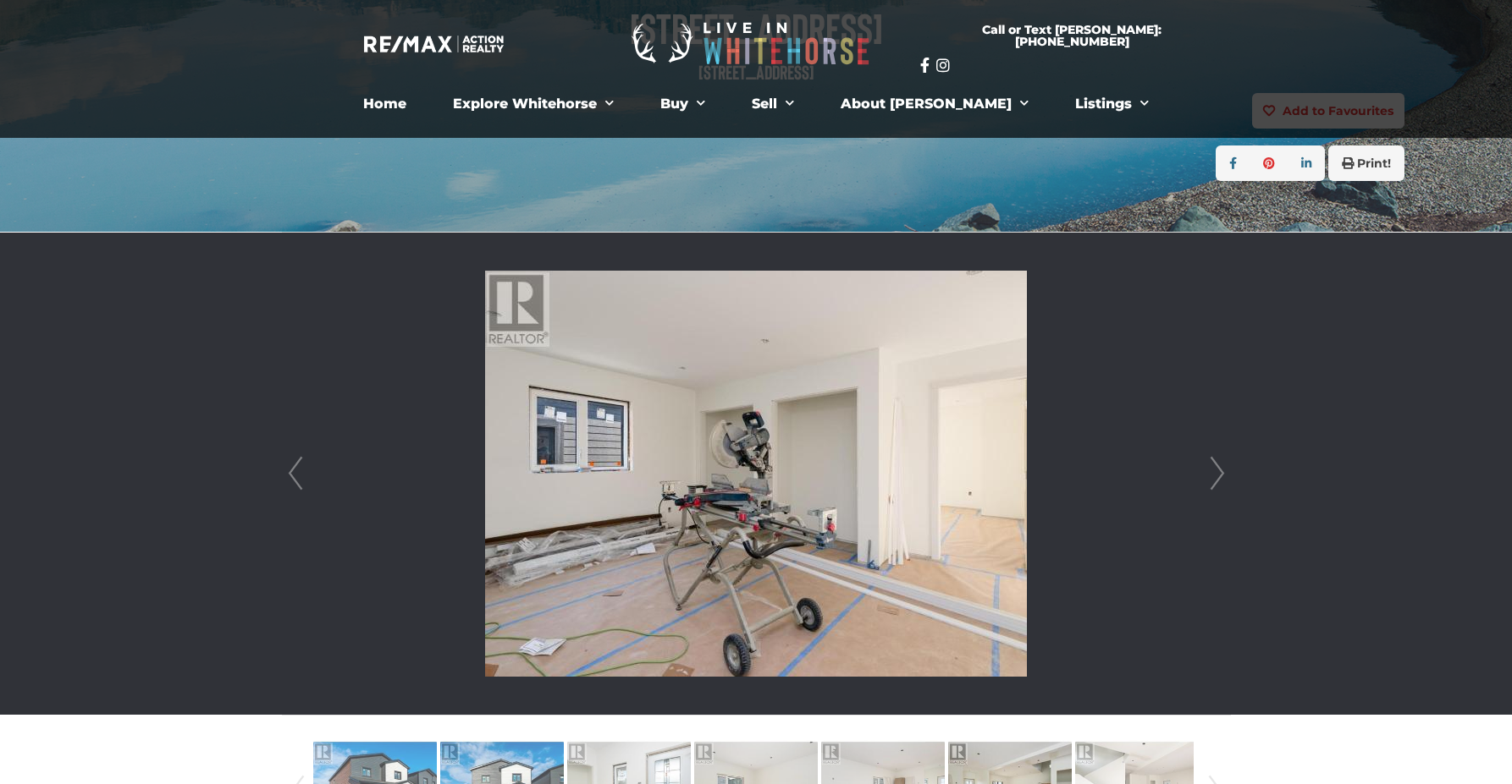
click at [1224, 470] on link "Next" at bounding box center [1217, 473] width 26 height 482
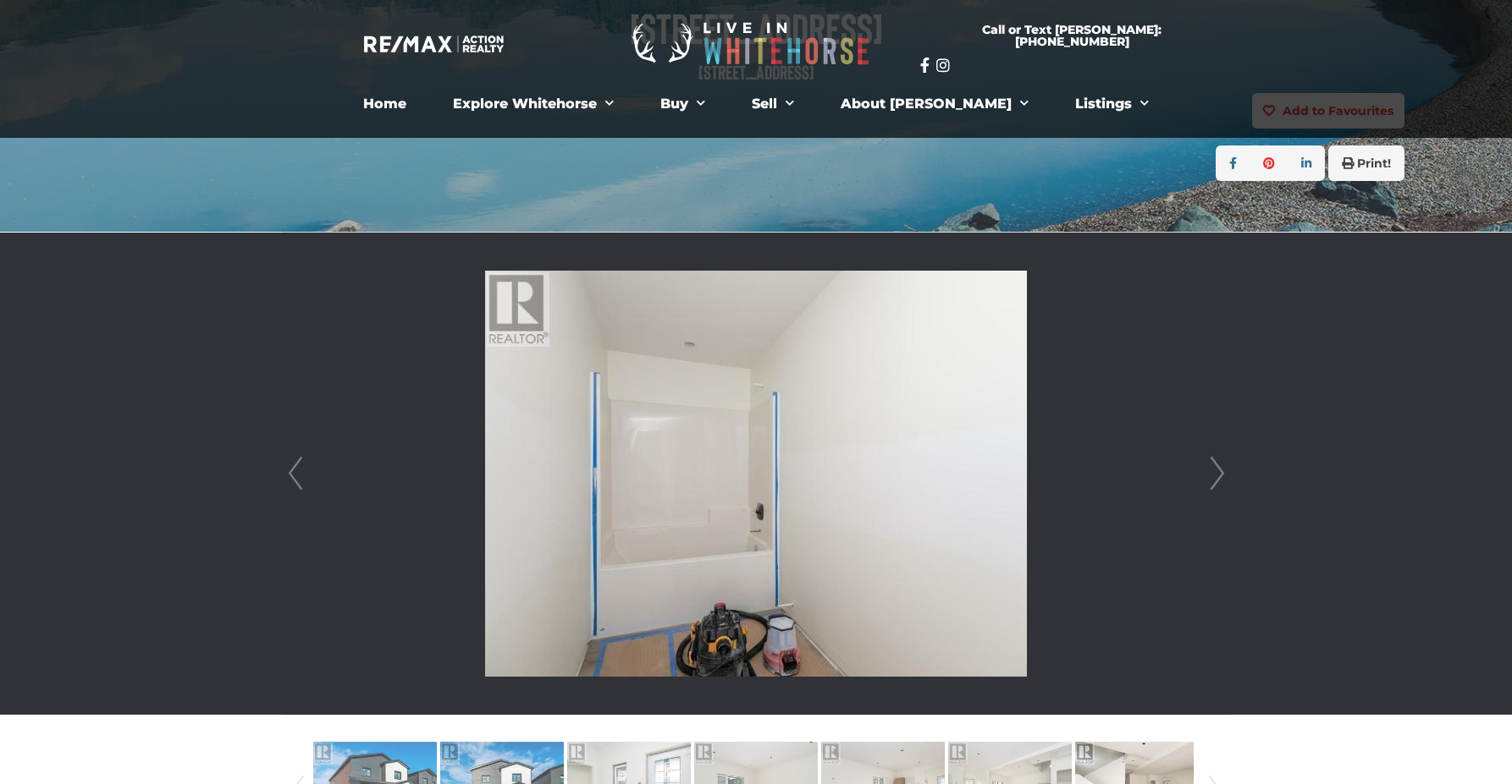
click at [1224, 470] on link "Next" at bounding box center [1217, 473] width 26 height 482
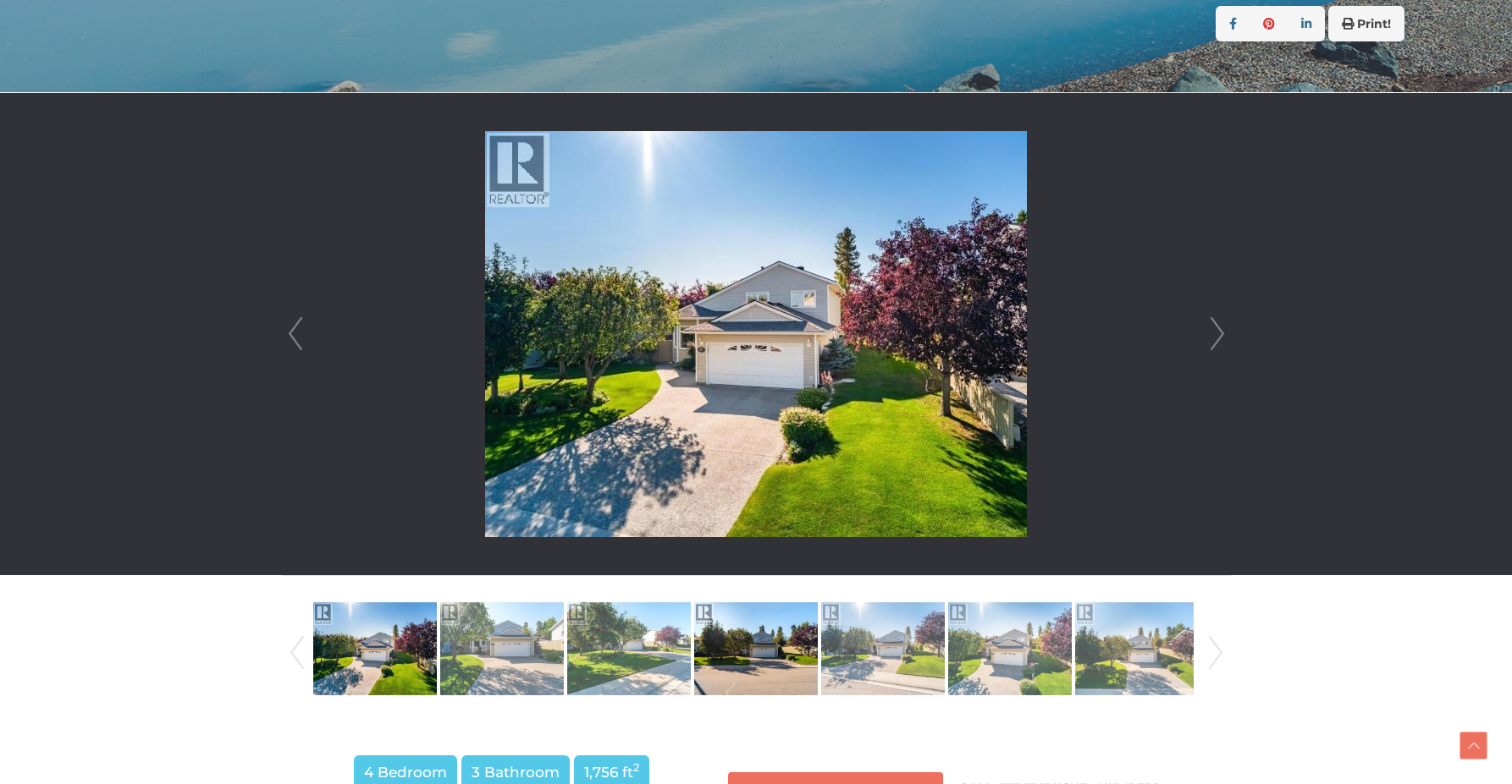
scroll to position [423, 0]
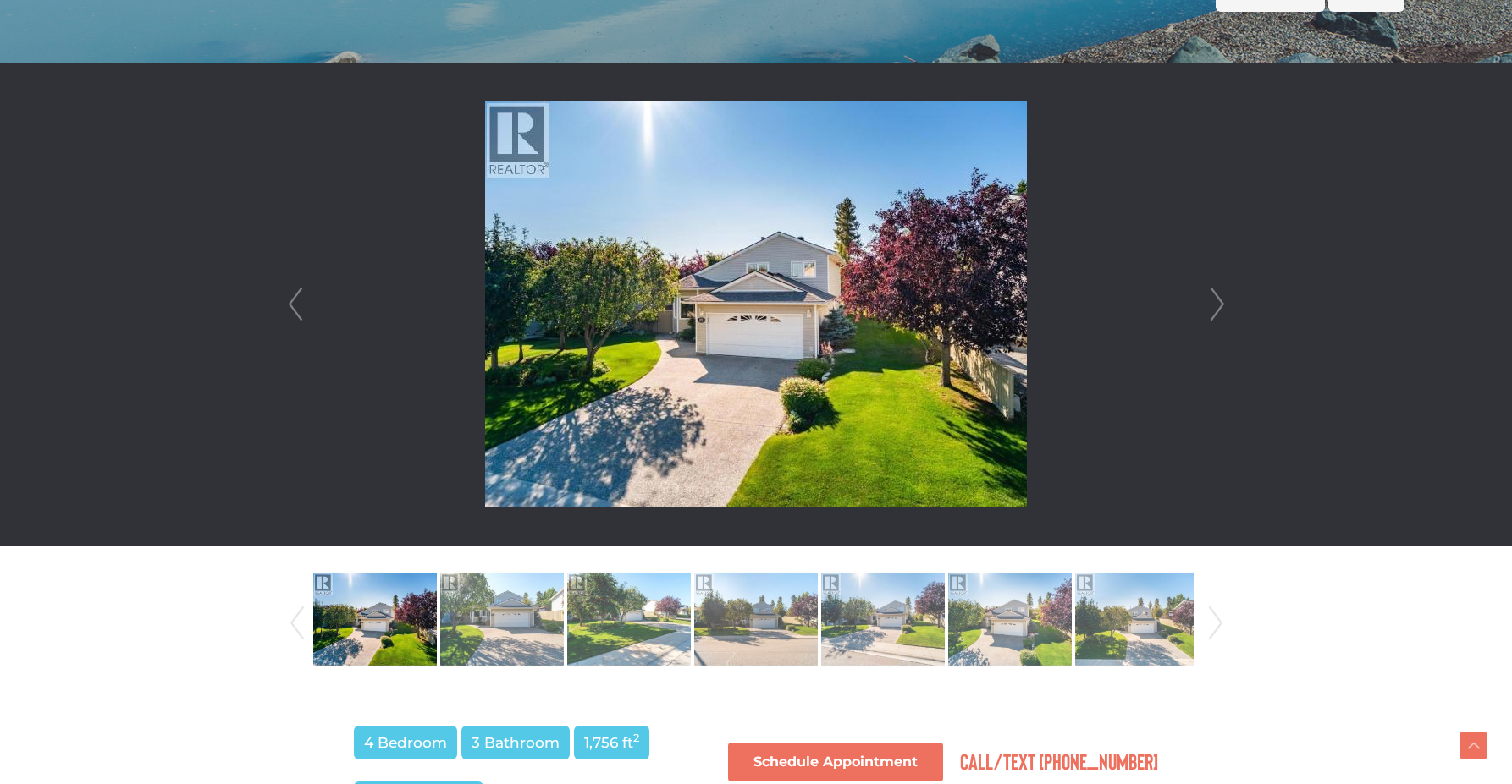
click at [1205, 311] on link "Next" at bounding box center [1217, 304] width 26 height 482
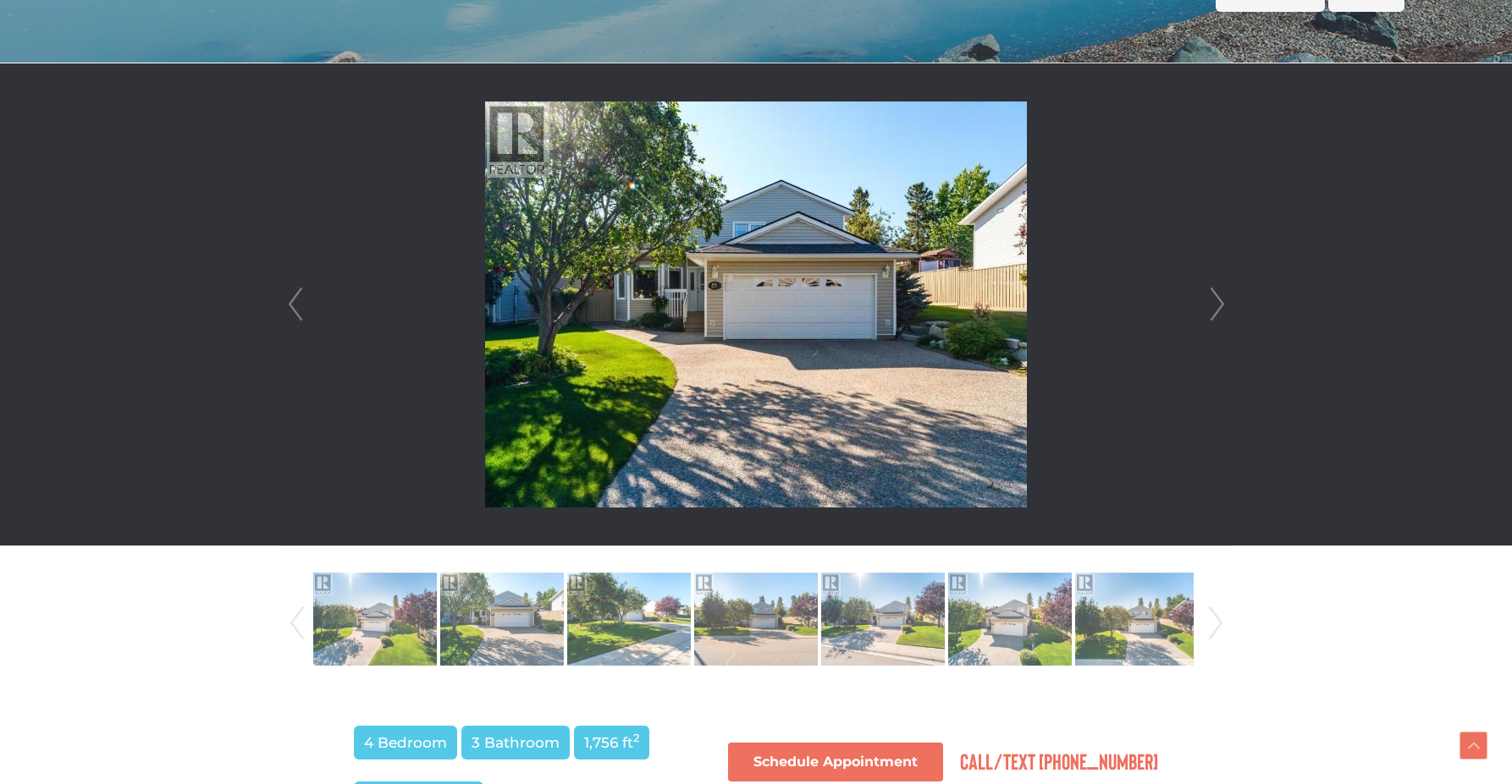
click at [1205, 311] on link "Next" at bounding box center [1217, 304] width 26 height 482
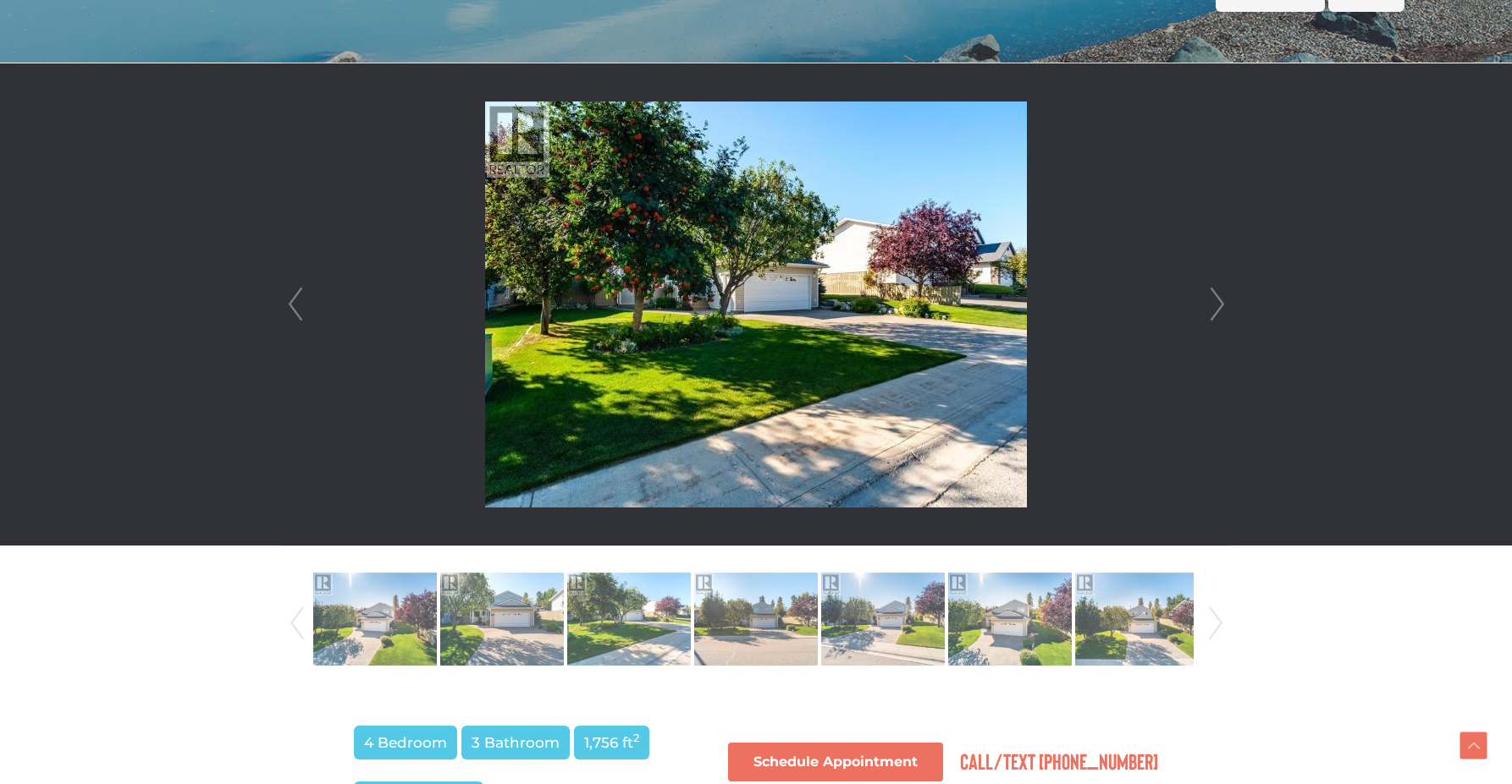
click at [1205, 311] on link "Next" at bounding box center [1217, 304] width 26 height 482
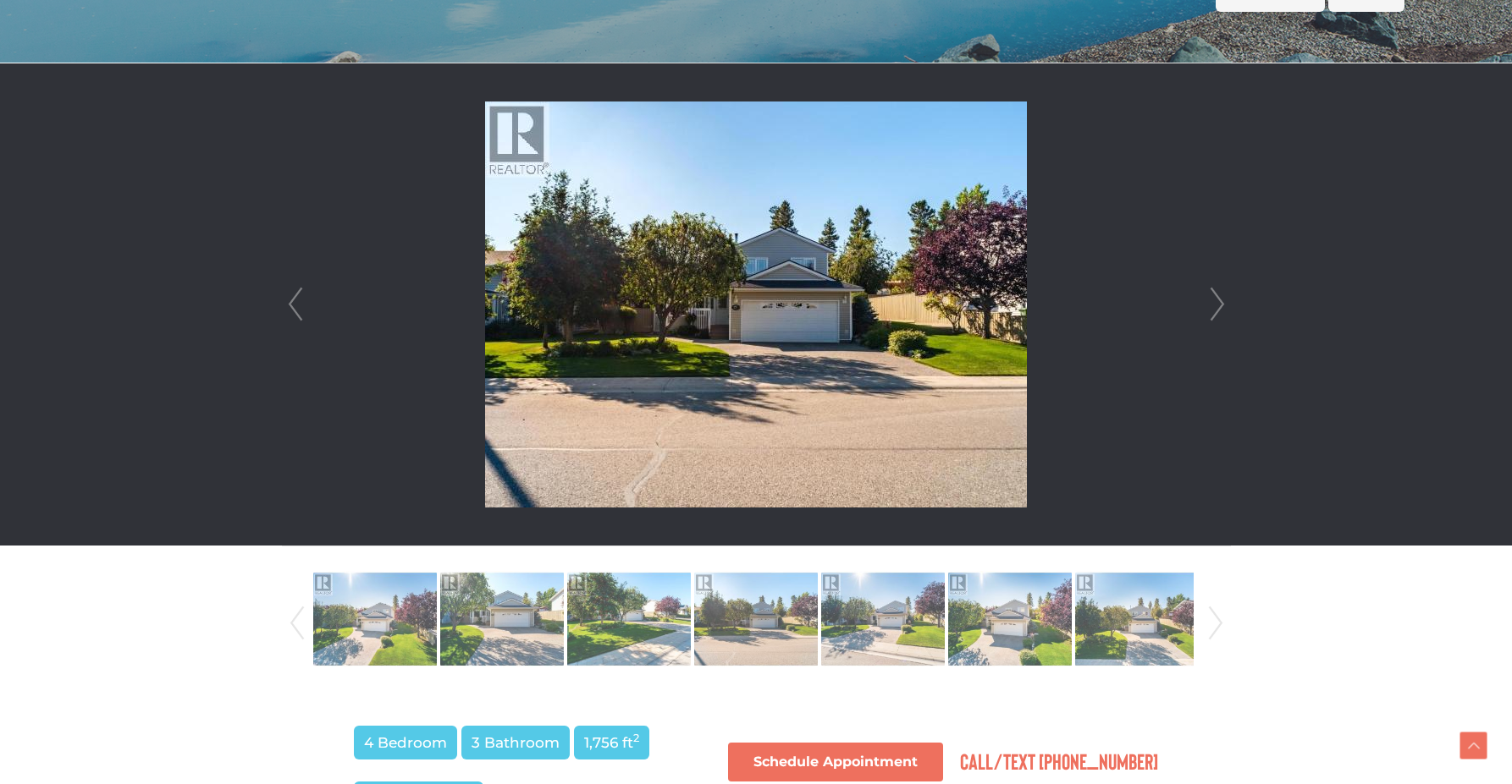
click at [1205, 311] on link "Next" at bounding box center [1217, 304] width 26 height 482
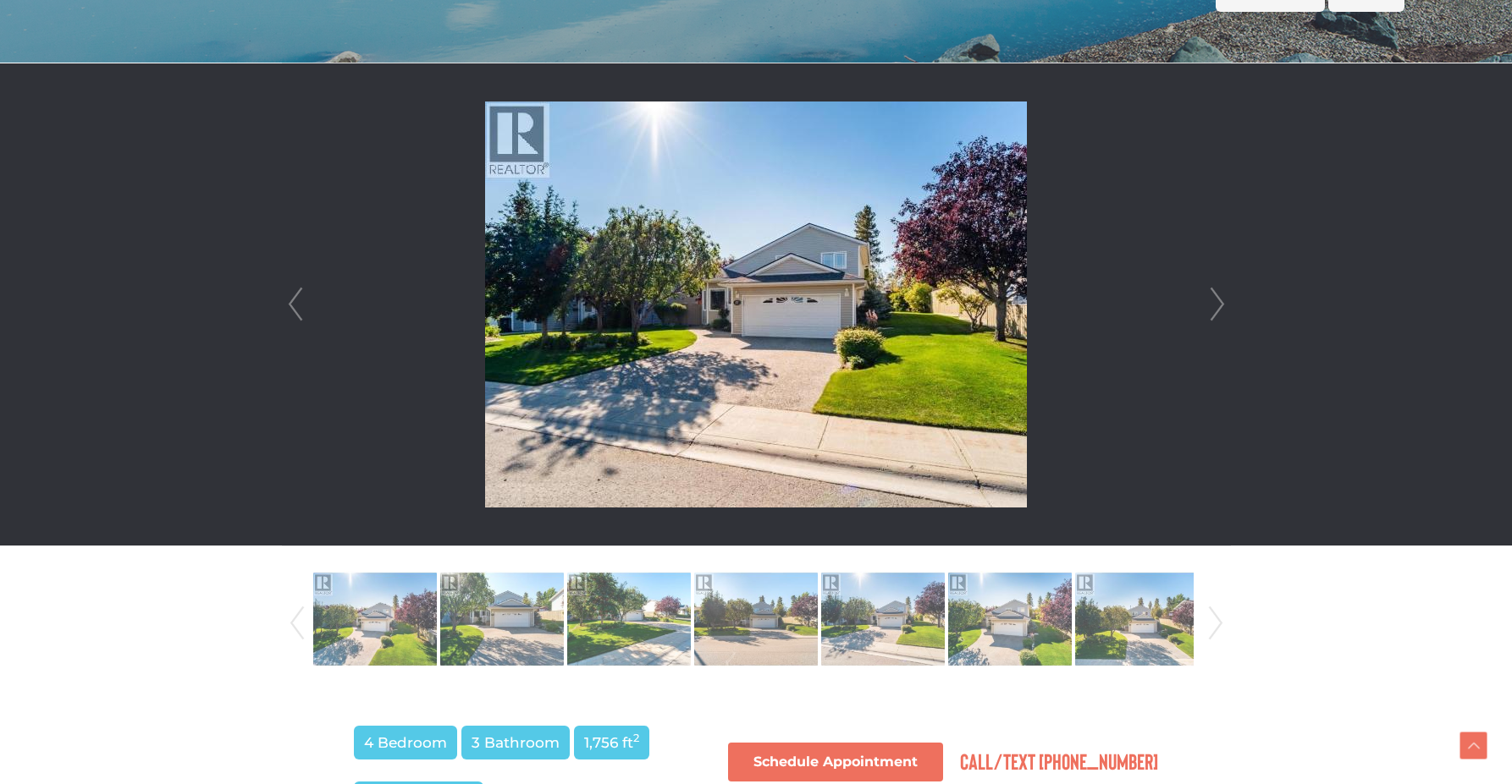
click at [1205, 311] on link "Next" at bounding box center [1217, 304] width 26 height 482
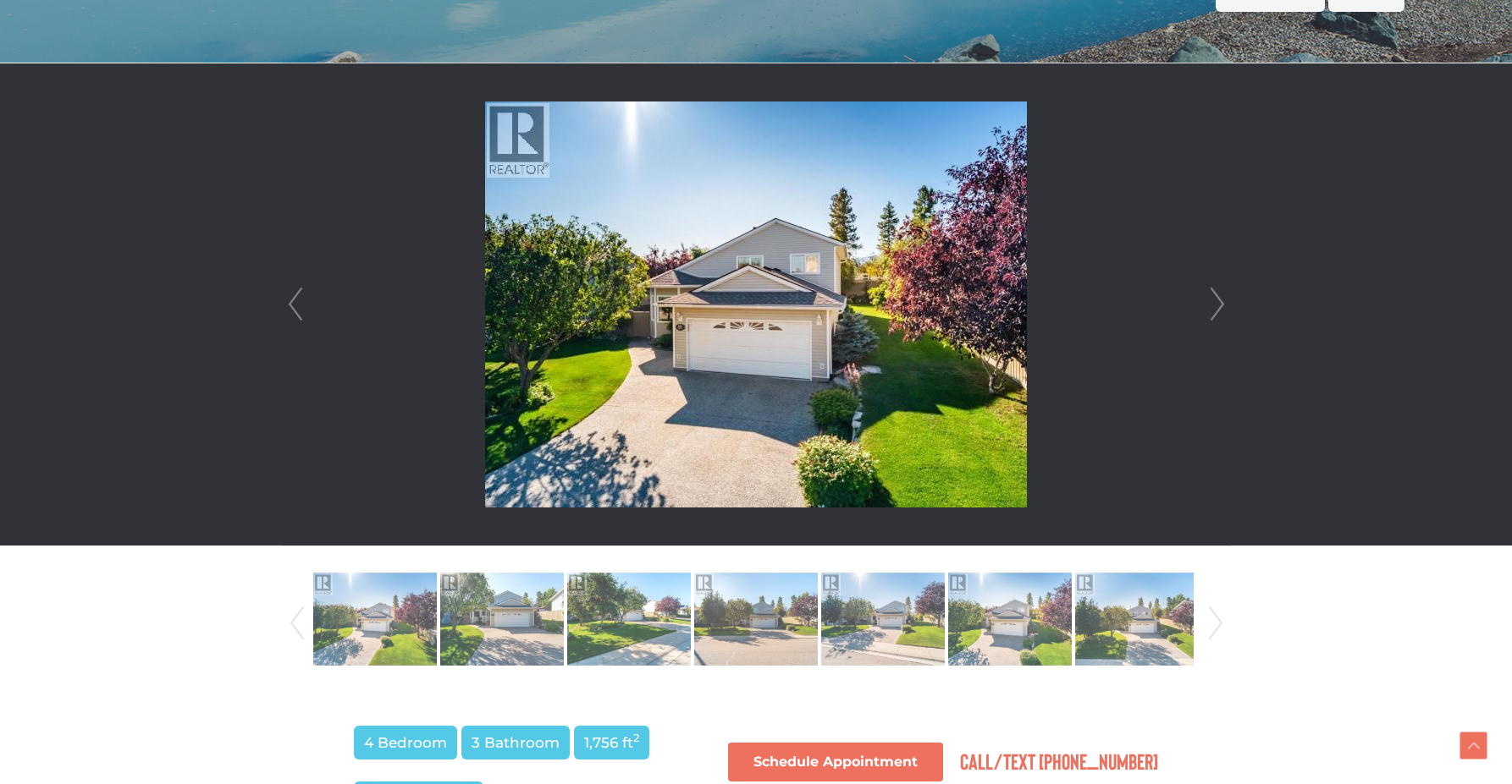
click at [1205, 311] on link "Next" at bounding box center [1217, 304] width 26 height 482
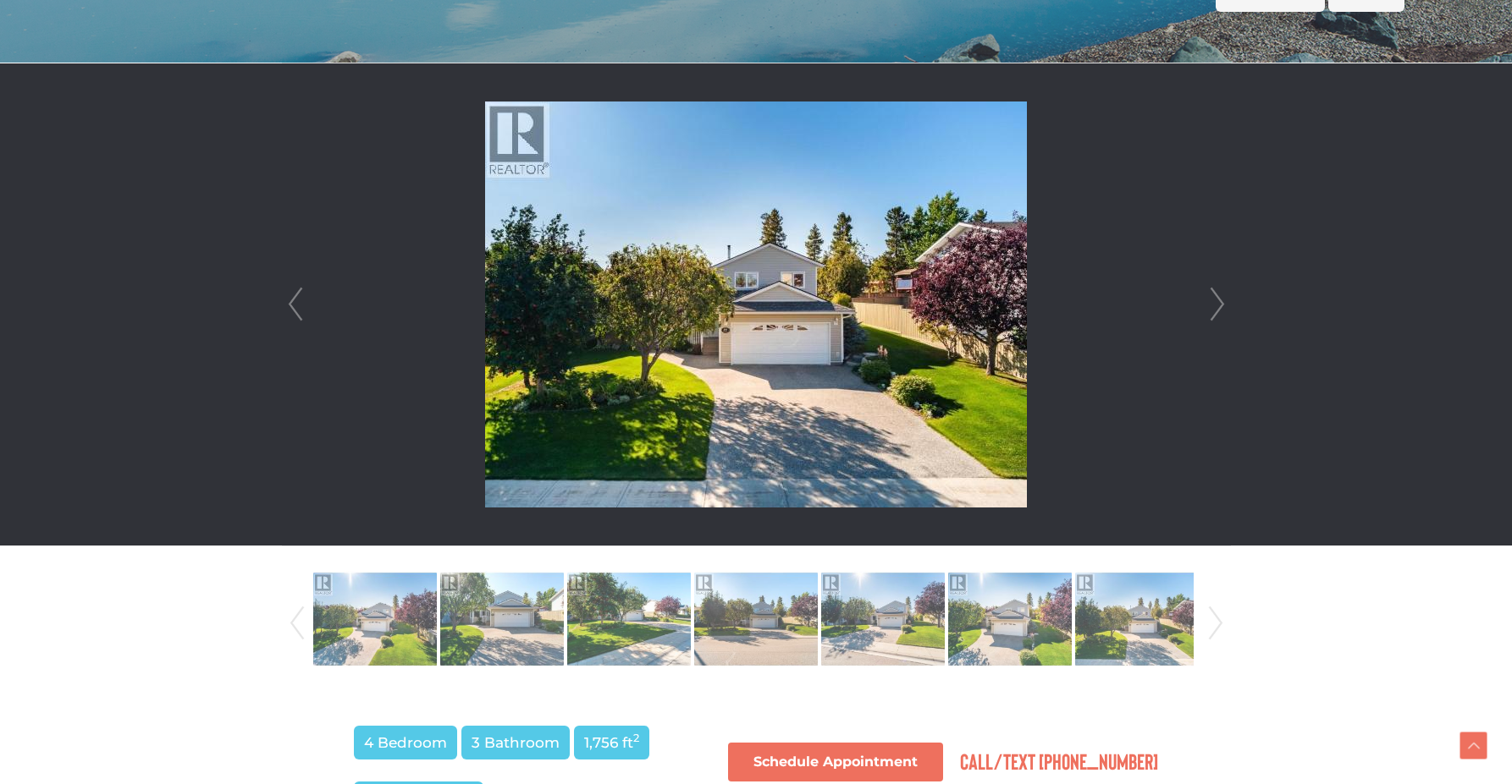
click at [1205, 311] on link "Next" at bounding box center [1217, 304] width 26 height 482
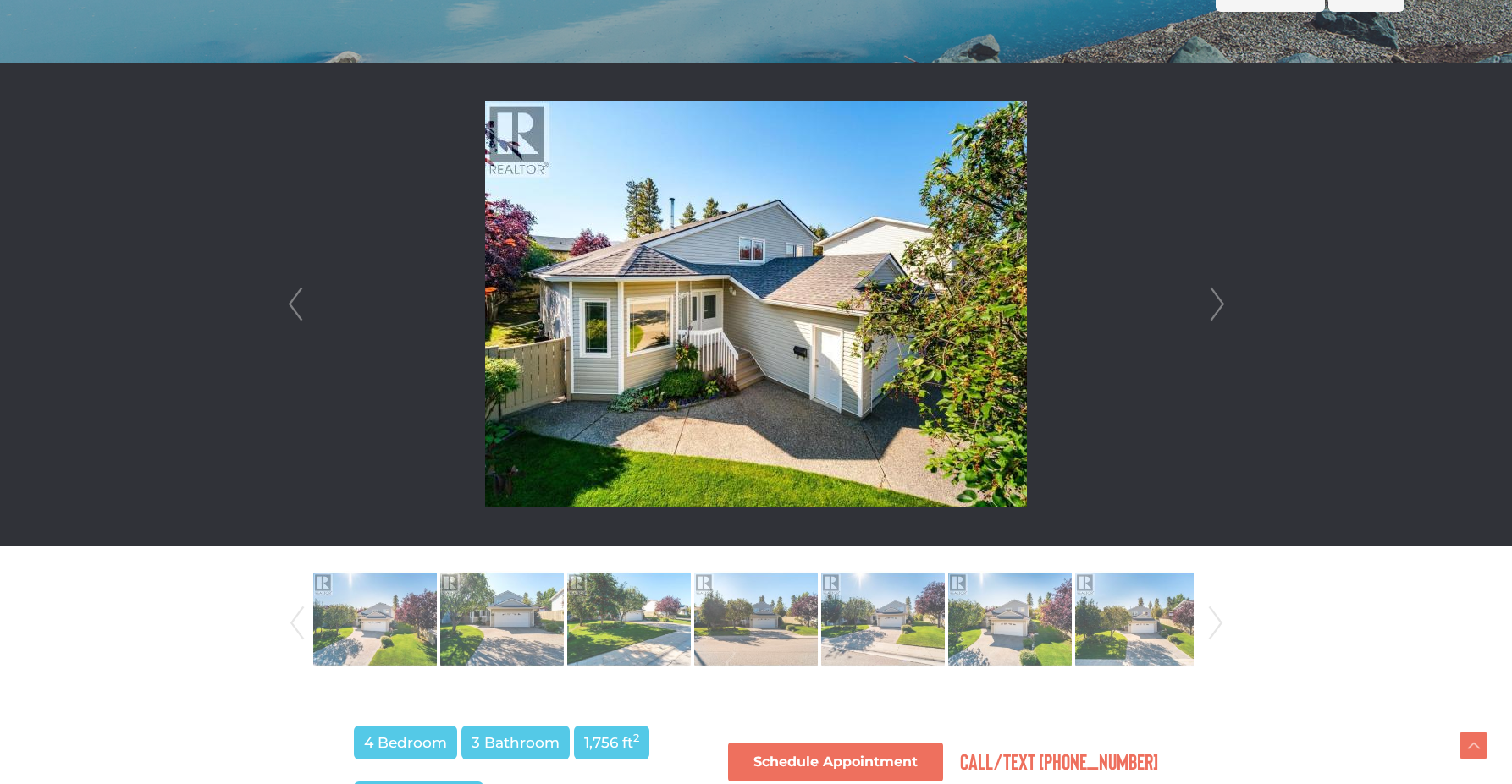
click at [1205, 311] on link "Next" at bounding box center [1217, 304] width 26 height 482
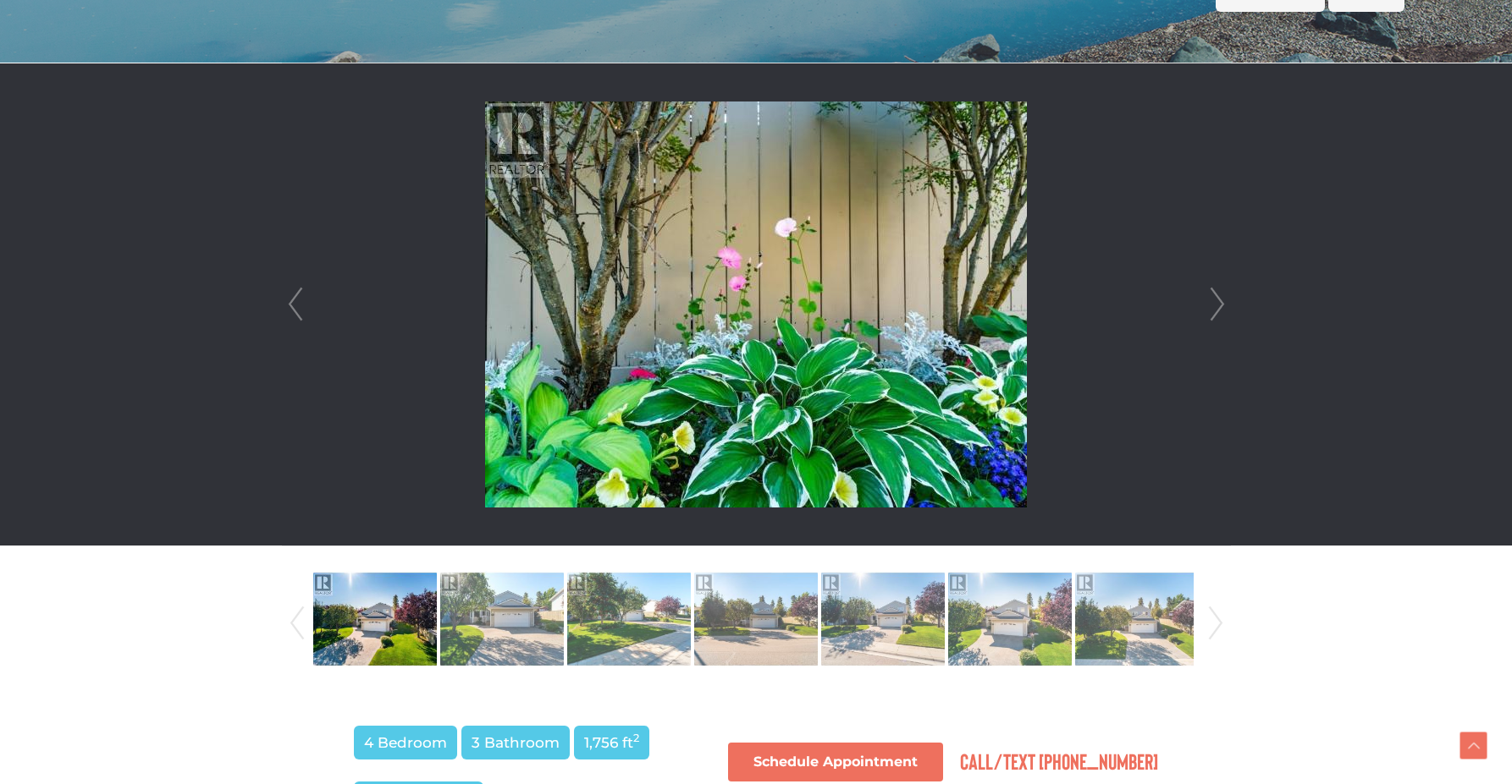
click at [1213, 308] on link "Next" at bounding box center [1217, 304] width 26 height 482
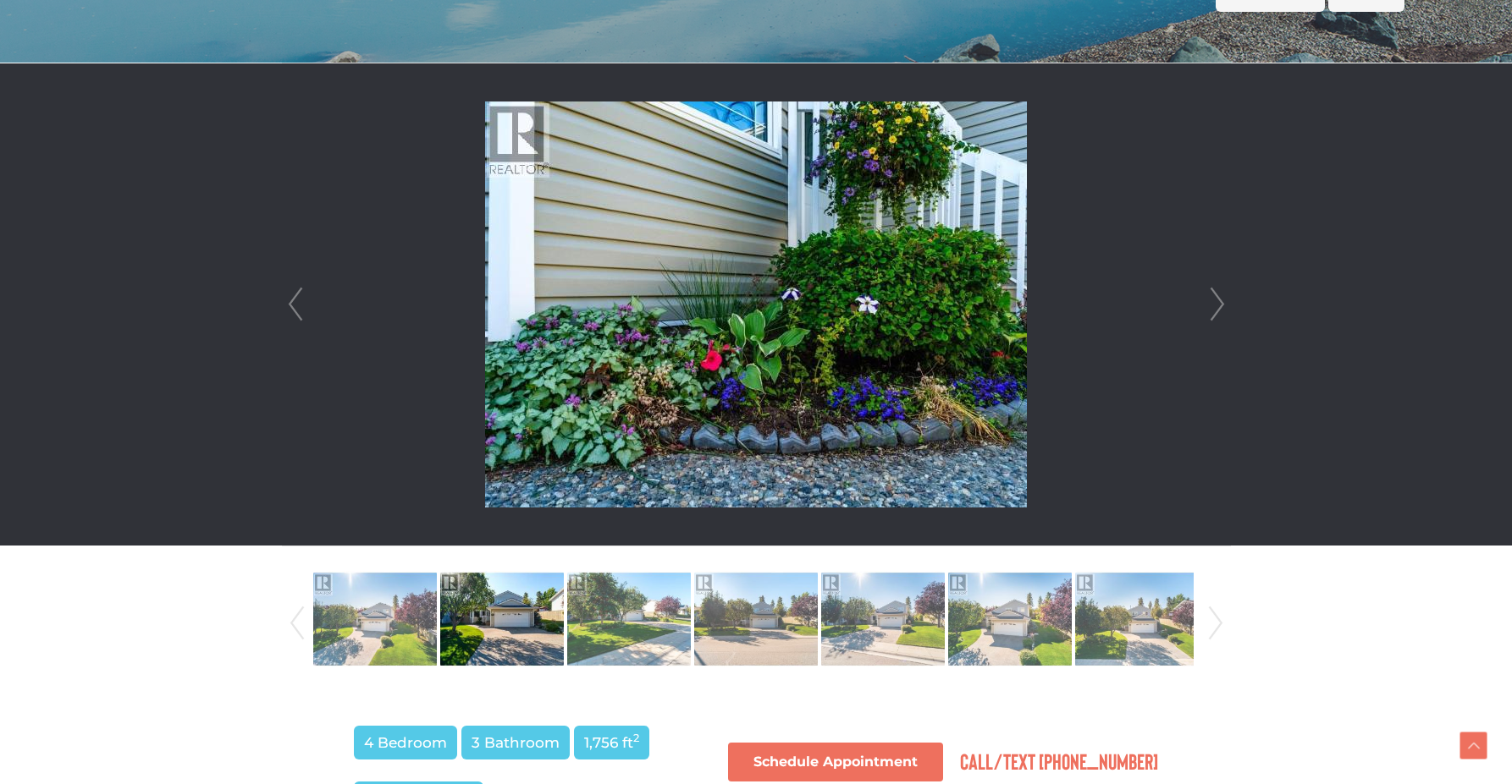
click at [1226, 308] on link "Next" at bounding box center [1217, 304] width 26 height 482
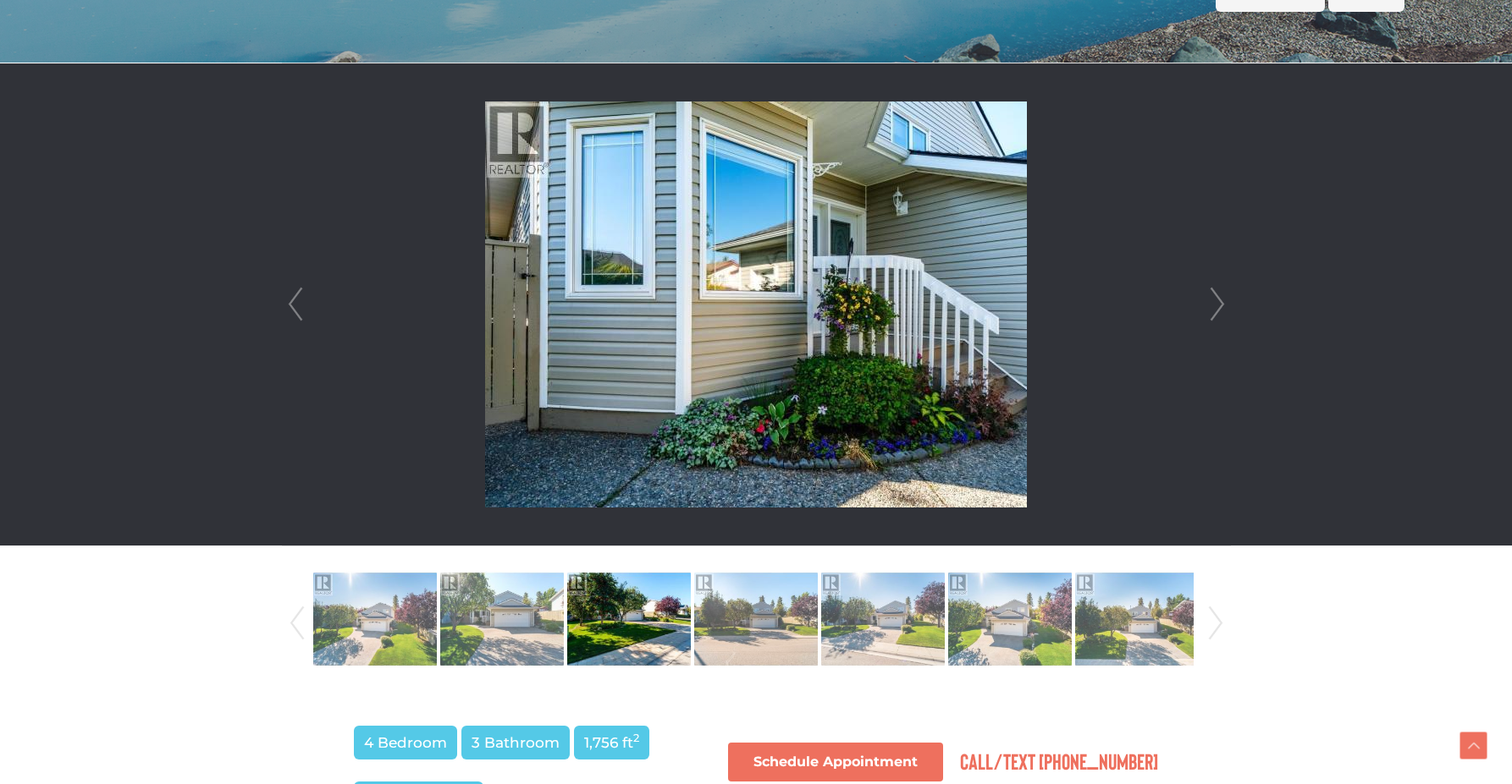
click at [1226, 308] on link "Next" at bounding box center [1217, 304] width 26 height 482
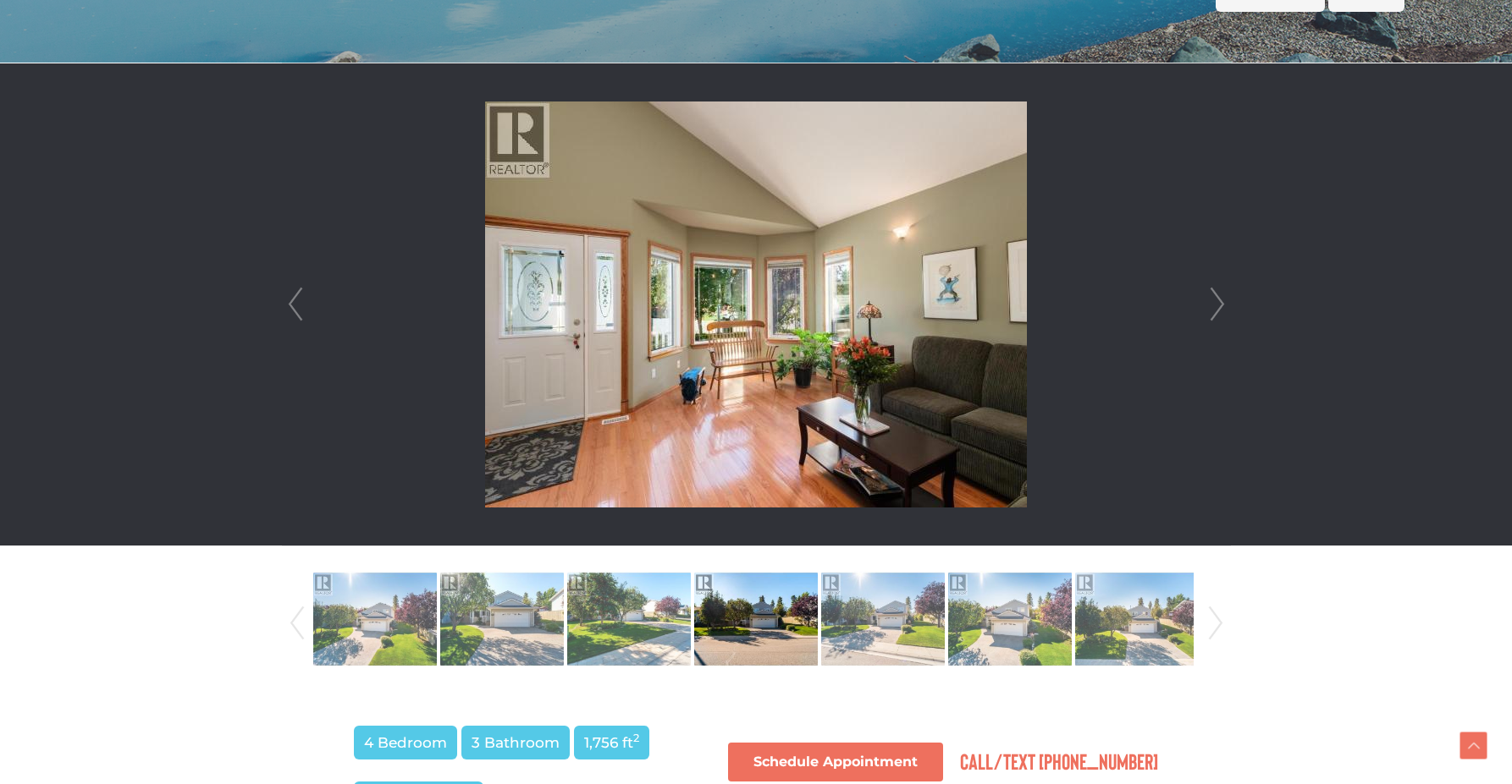
click at [1226, 308] on link "Next" at bounding box center [1217, 304] width 26 height 482
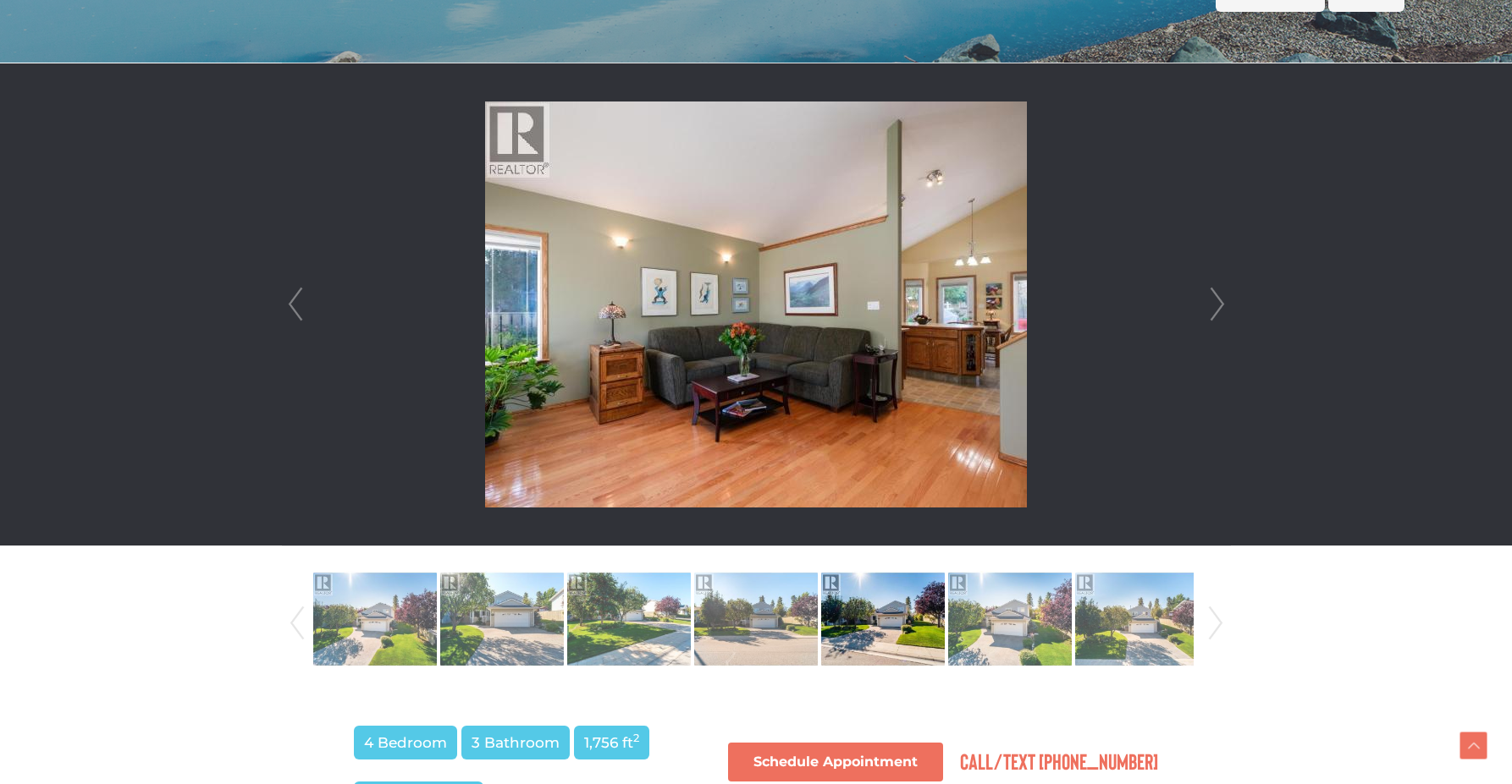
click at [1226, 308] on link "Next" at bounding box center [1217, 304] width 26 height 482
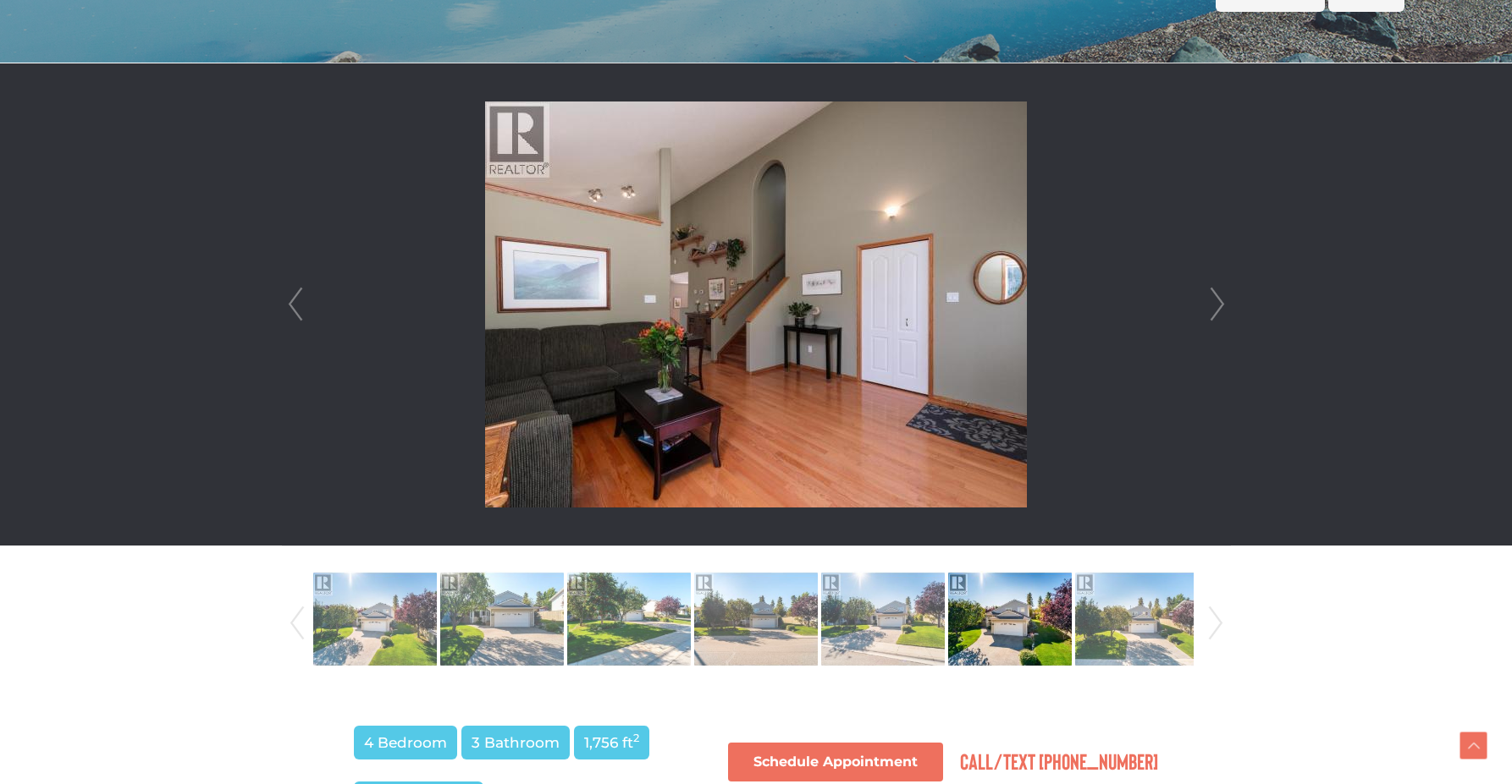
click at [1226, 308] on link "Next" at bounding box center [1217, 304] width 26 height 482
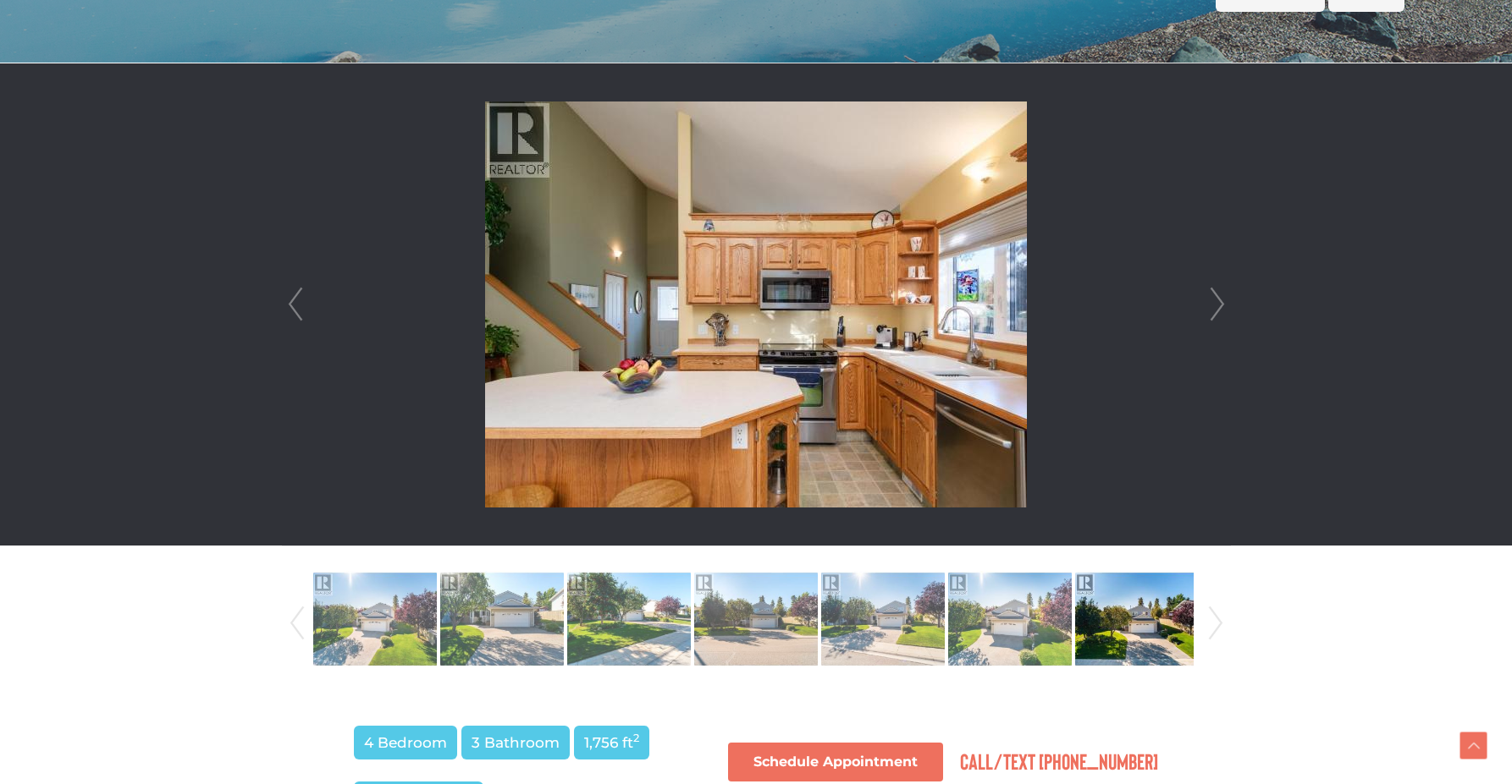
click at [1226, 308] on link "Next" at bounding box center [1217, 304] width 26 height 482
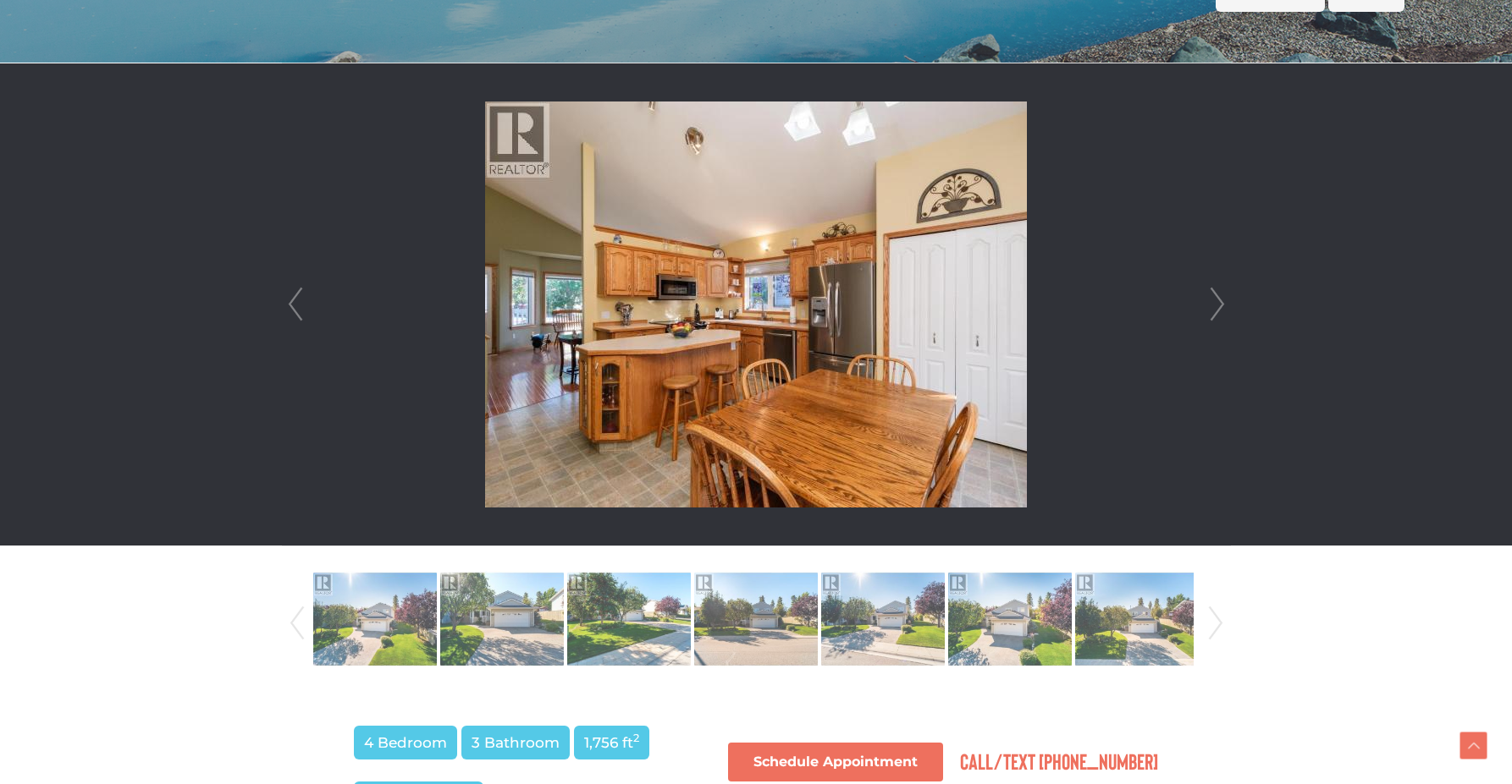
click at [1226, 308] on link "Next" at bounding box center [1217, 304] width 26 height 482
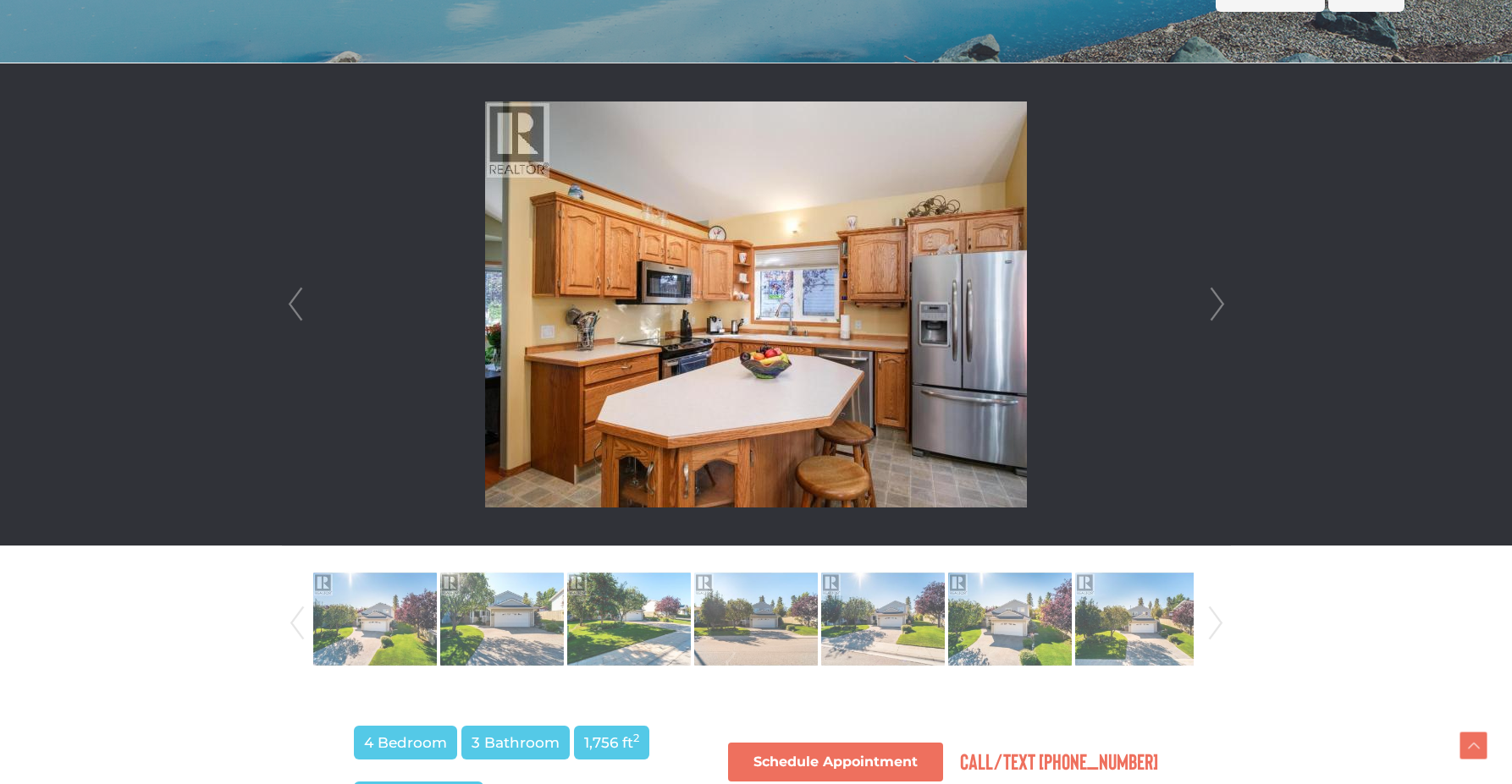
click at [1226, 308] on link "Next" at bounding box center [1217, 304] width 26 height 482
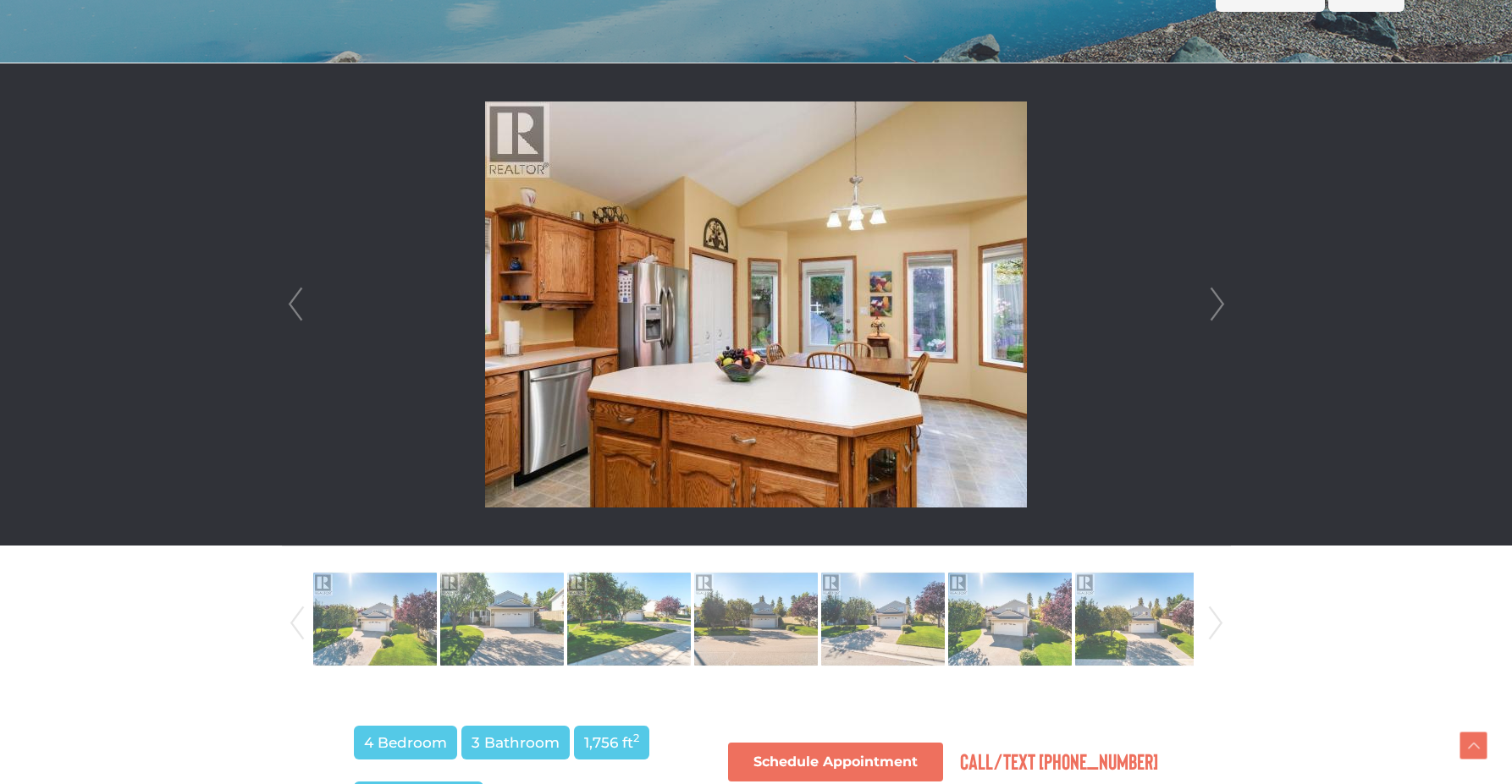
click at [1226, 308] on link "Next" at bounding box center [1217, 304] width 26 height 482
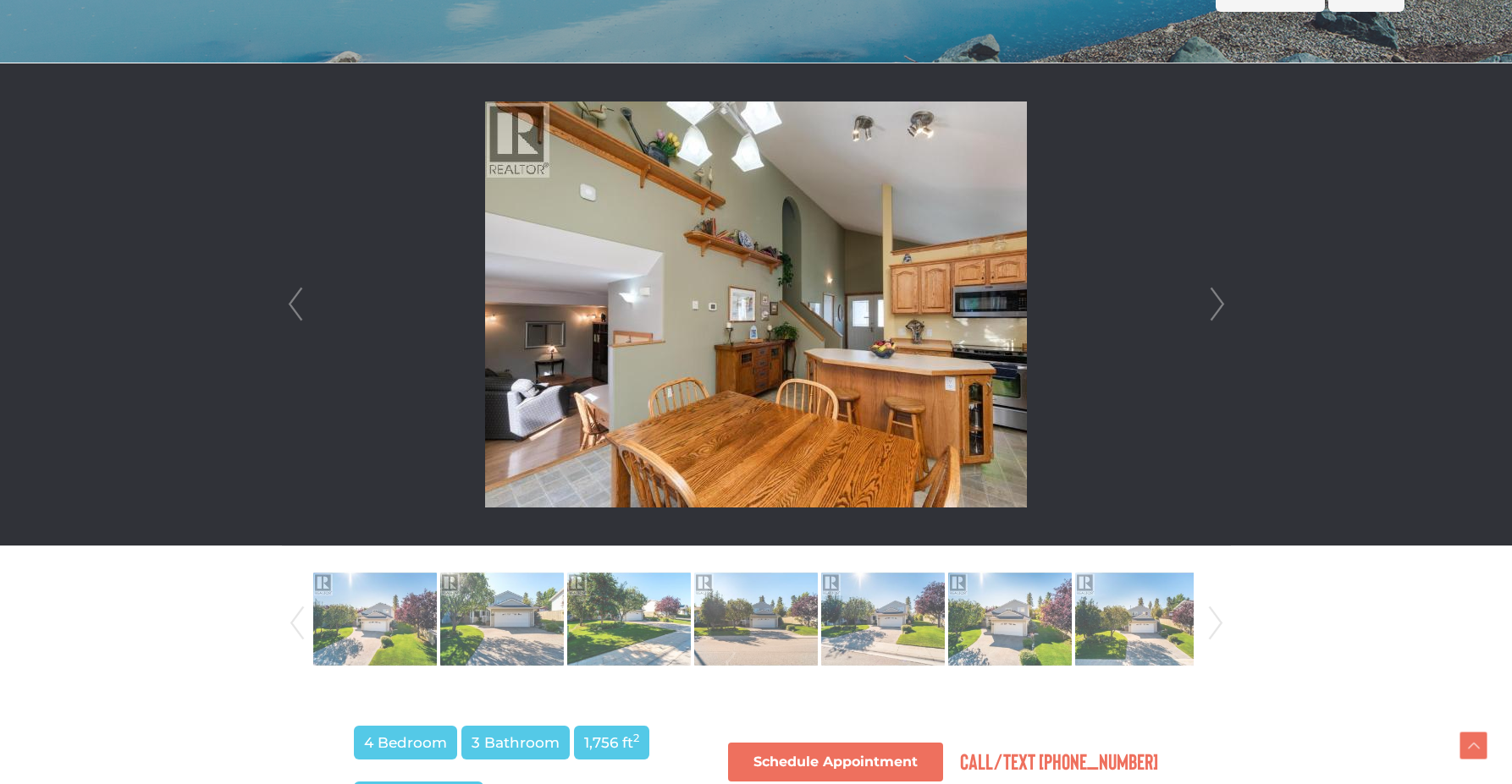
click at [1226, 308] on link "Next" at bounding box center [1217, 304] width 26 height 482
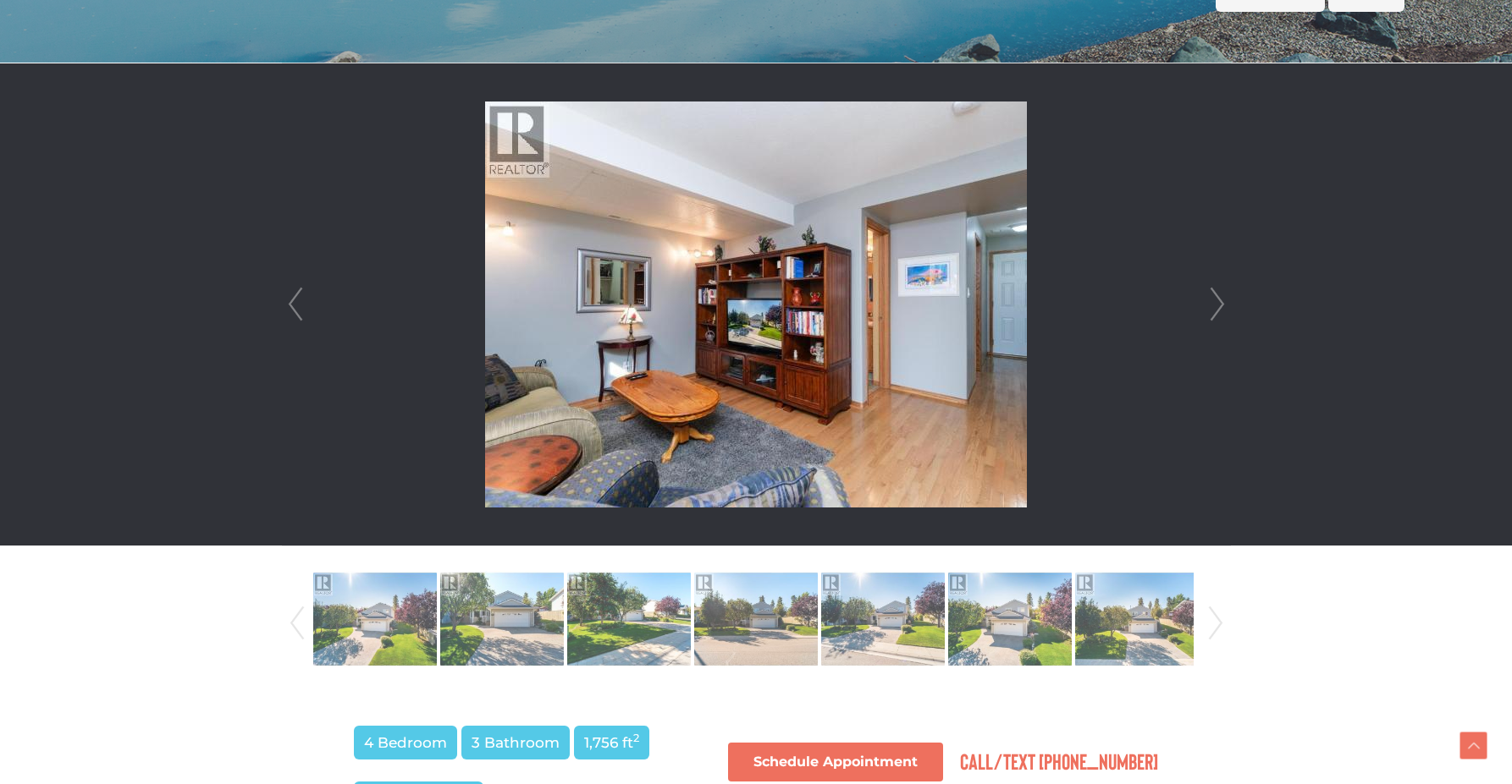
click at [1219, 304] on link "Next" at bounding box center [1217, 304] width 26 height 482
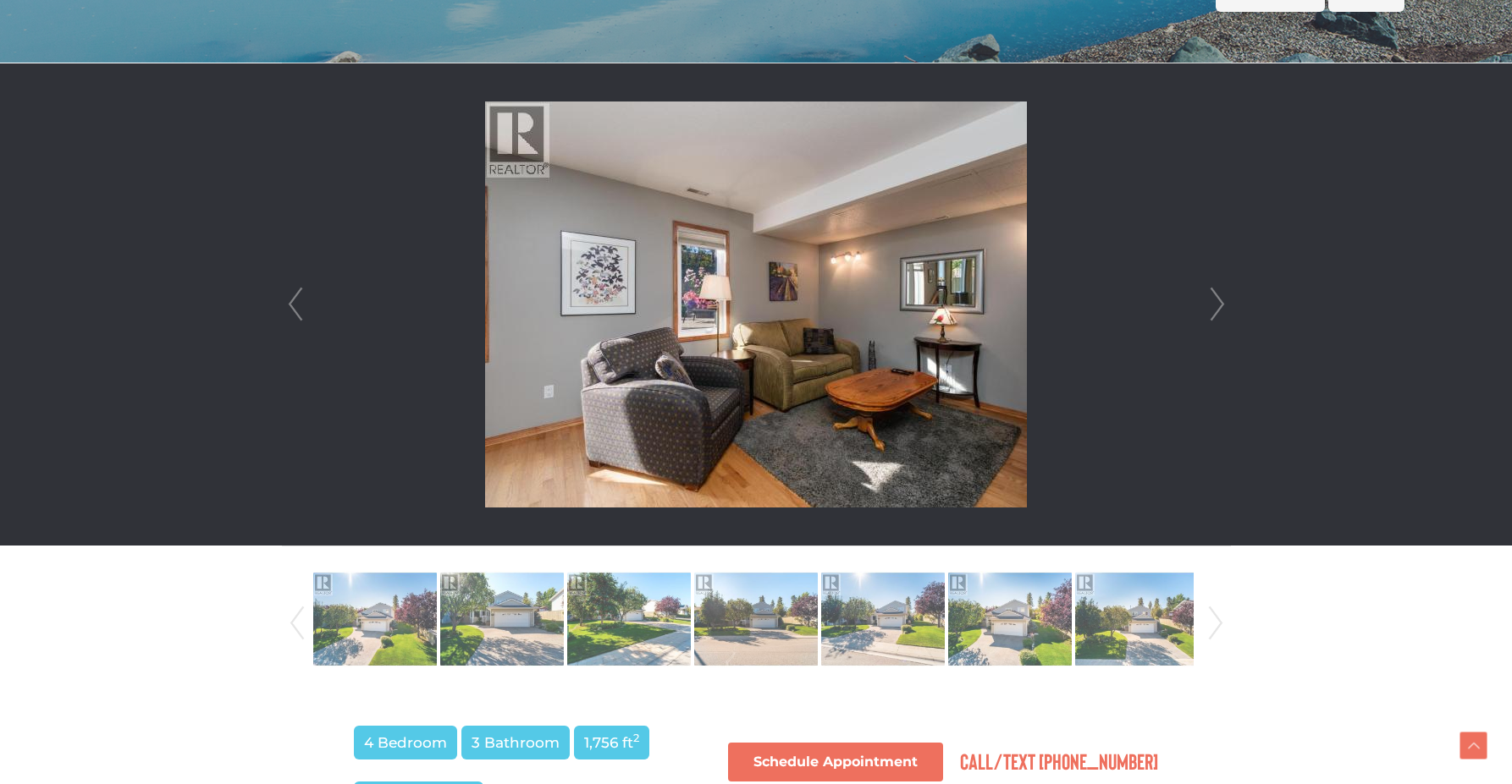
click at [1219, 304] on link "Next" at bounding box center [1217, 304] width 26 height 482
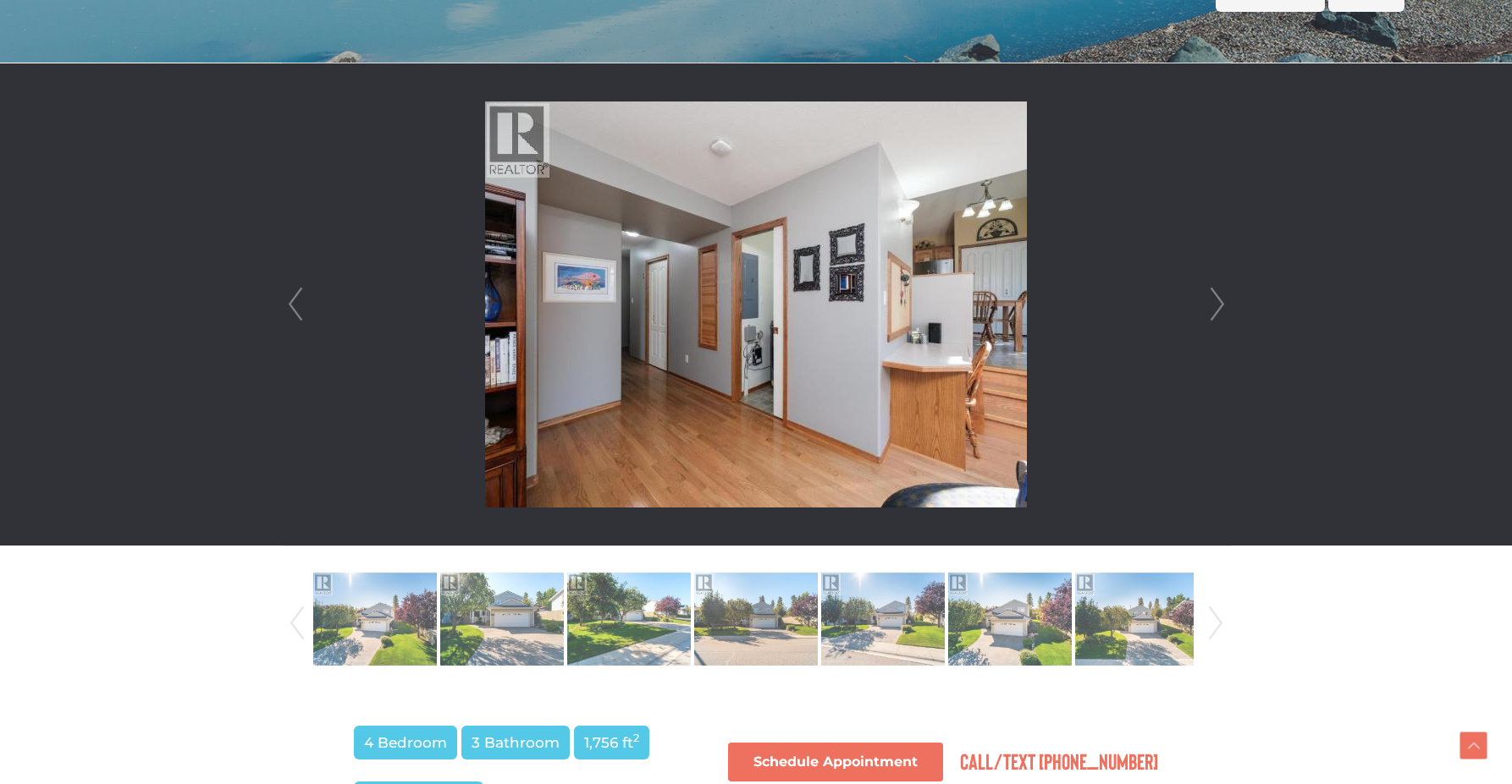
click at [1219, 304] on link "Next" at bounding box center [1217, 304] width 26 height 482
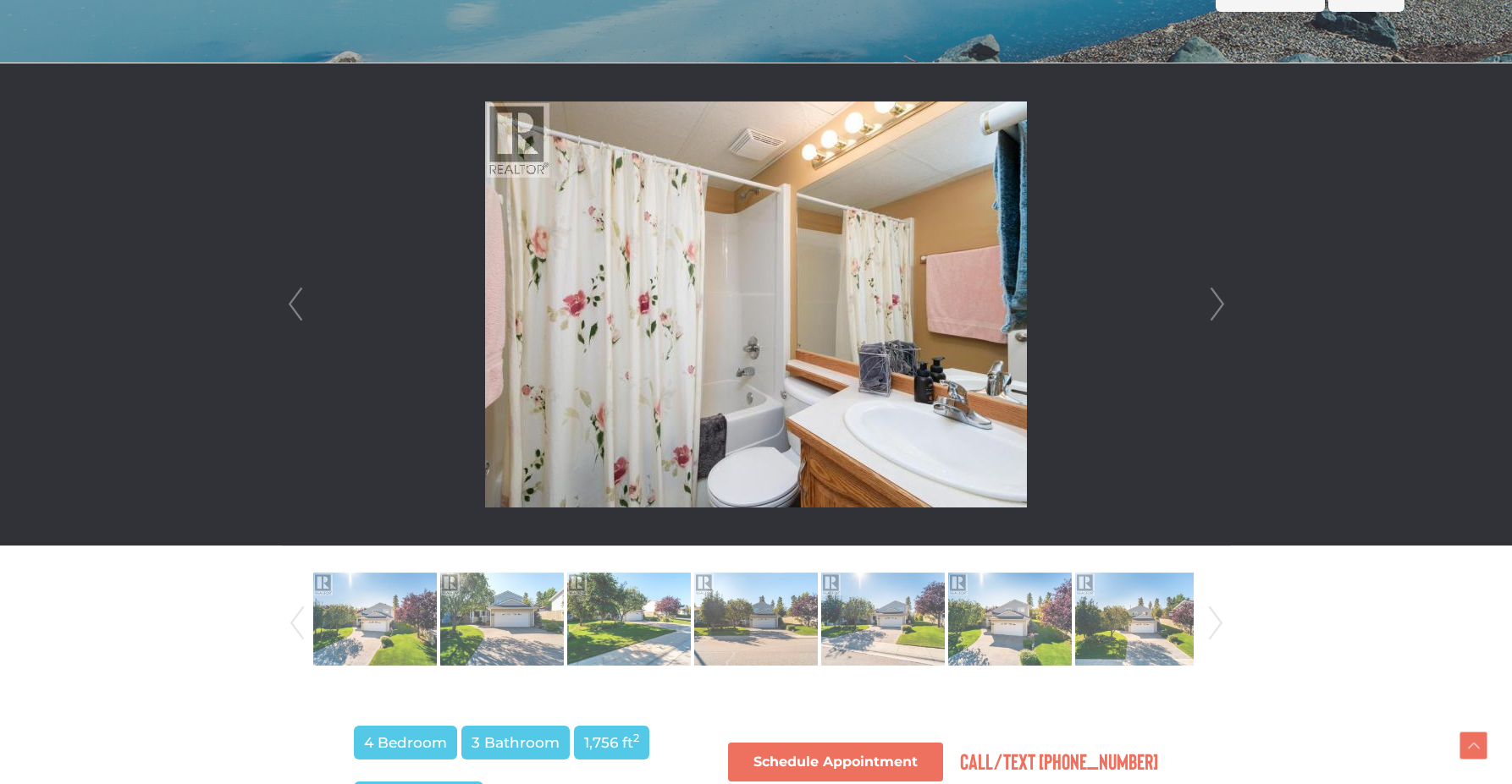
click at [1219, 304] on link "Next" at bounding box center [1217, 304] width 26 height 482
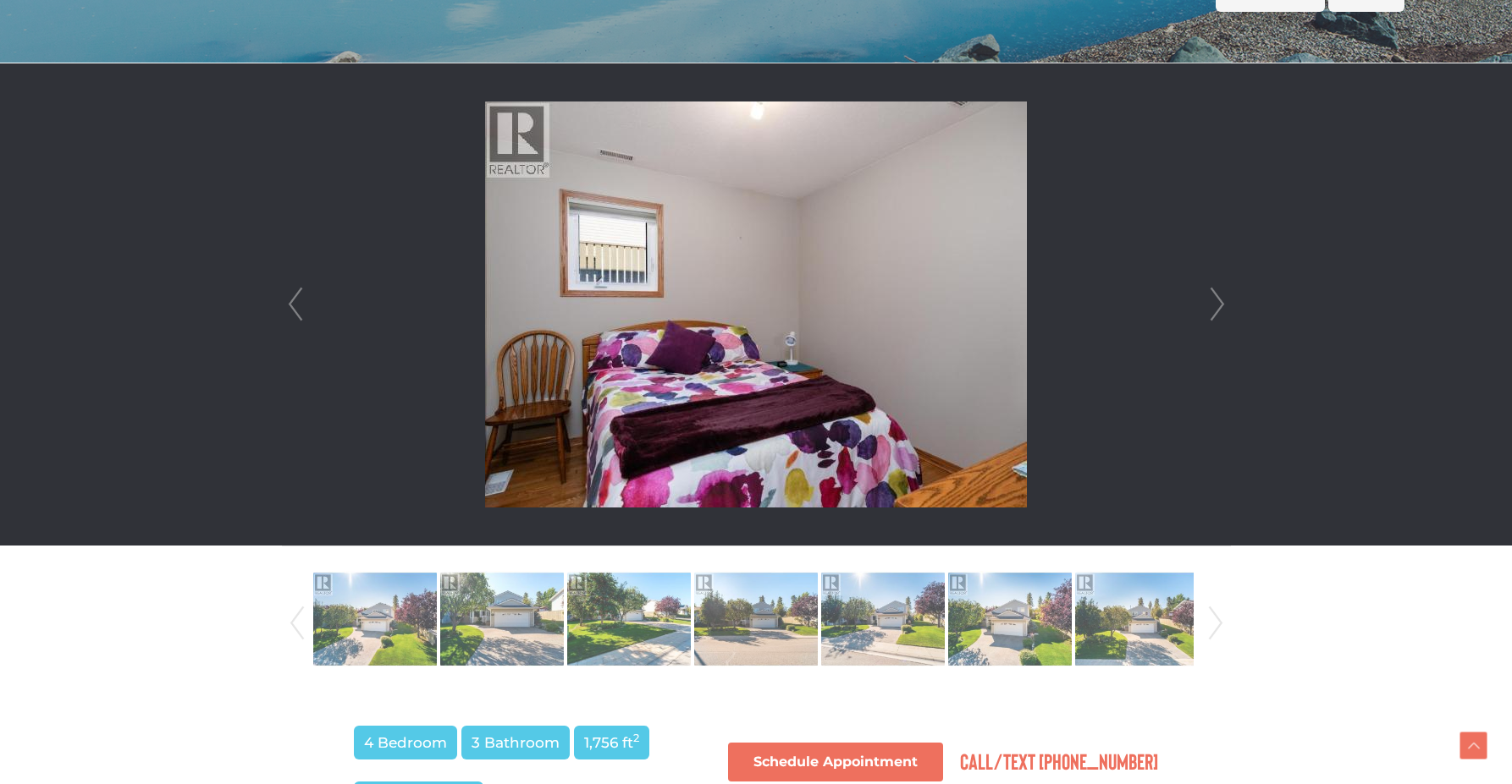
click at [1219, 304] on link "Next" at bounding box center [1217, 304] width 26 height 482
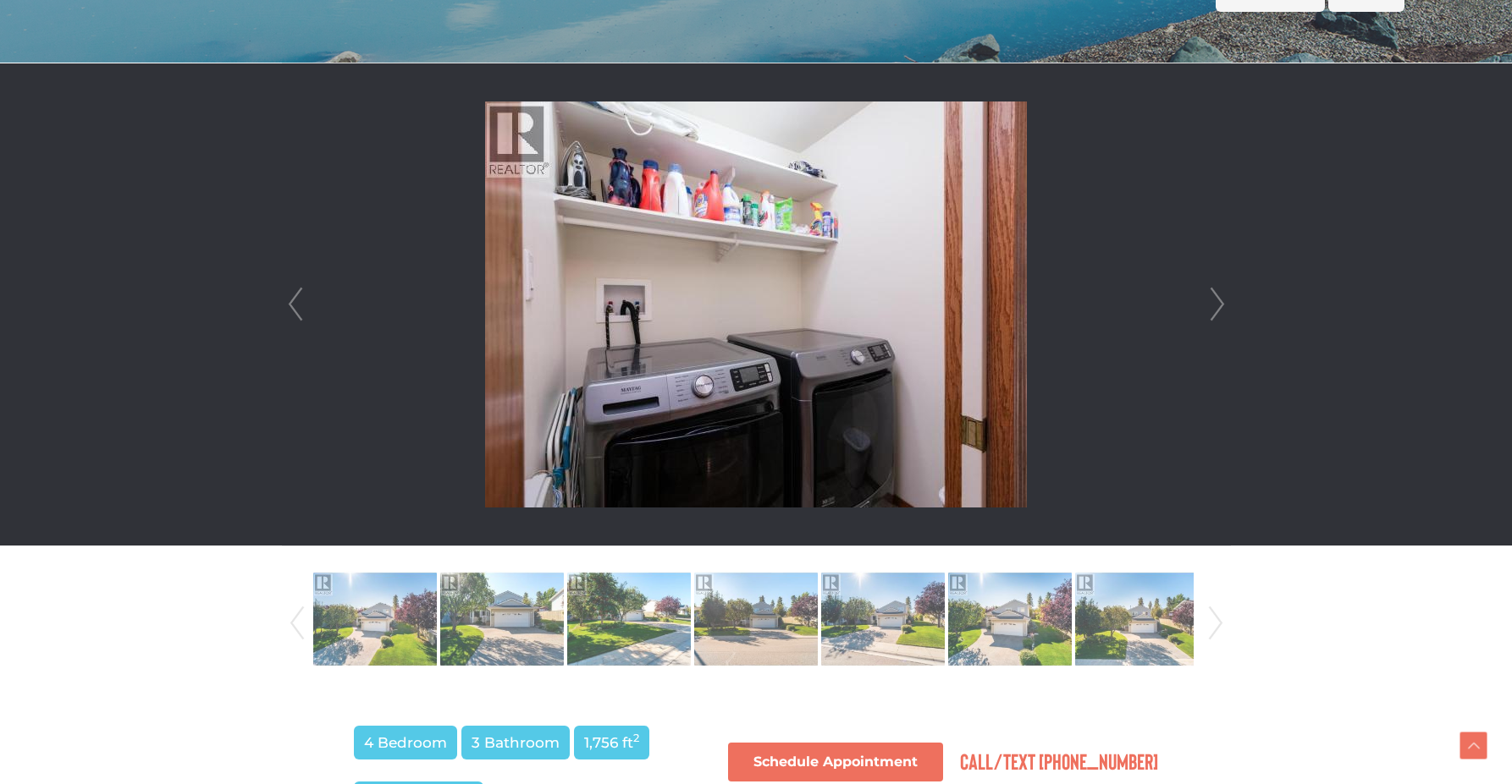
click at [1219, 304] on link "Next" at bounding box center [1217, 304] width 26 height 482
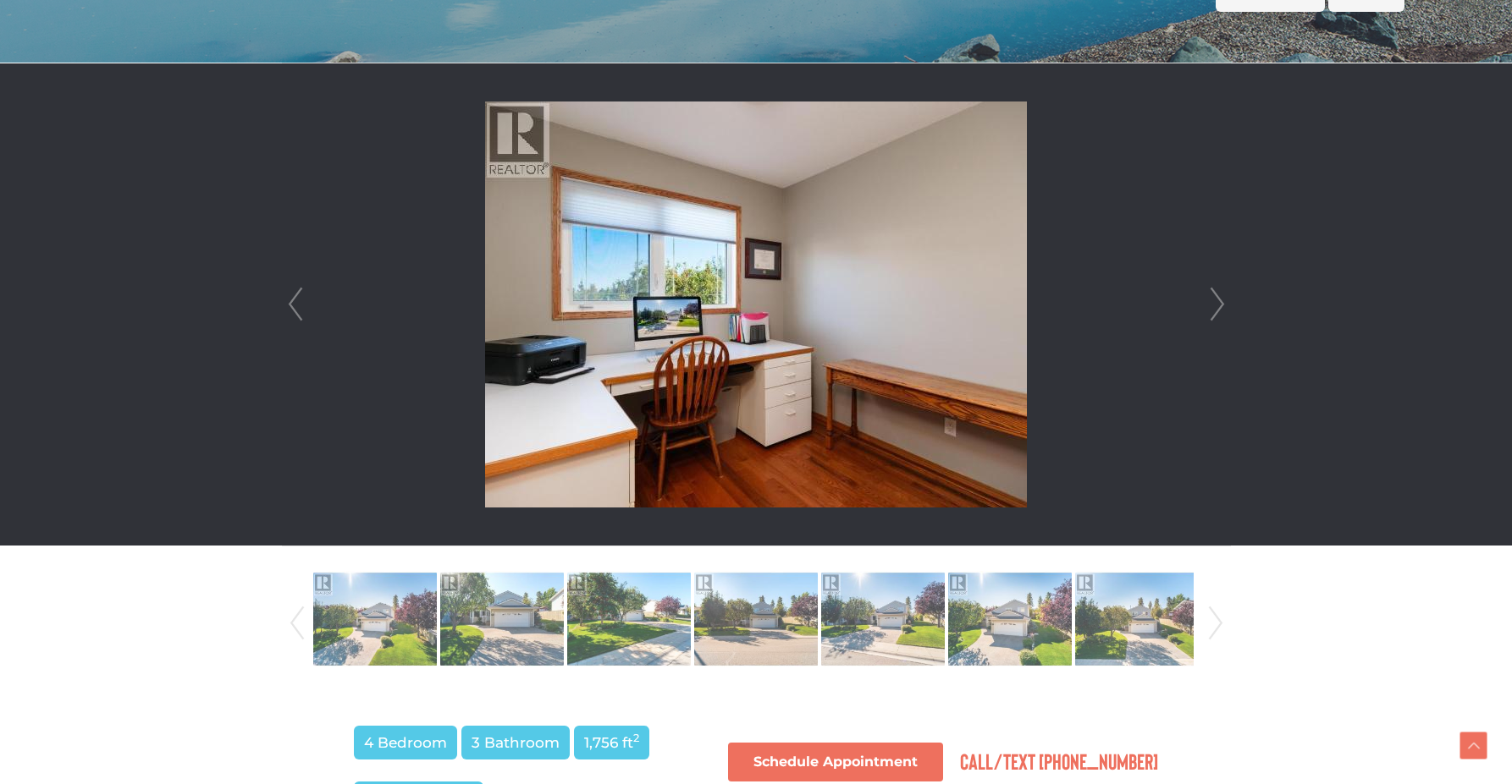
click at [1219, 304] on link "Next" at bounding box center [1217, 304] width 26 height 482
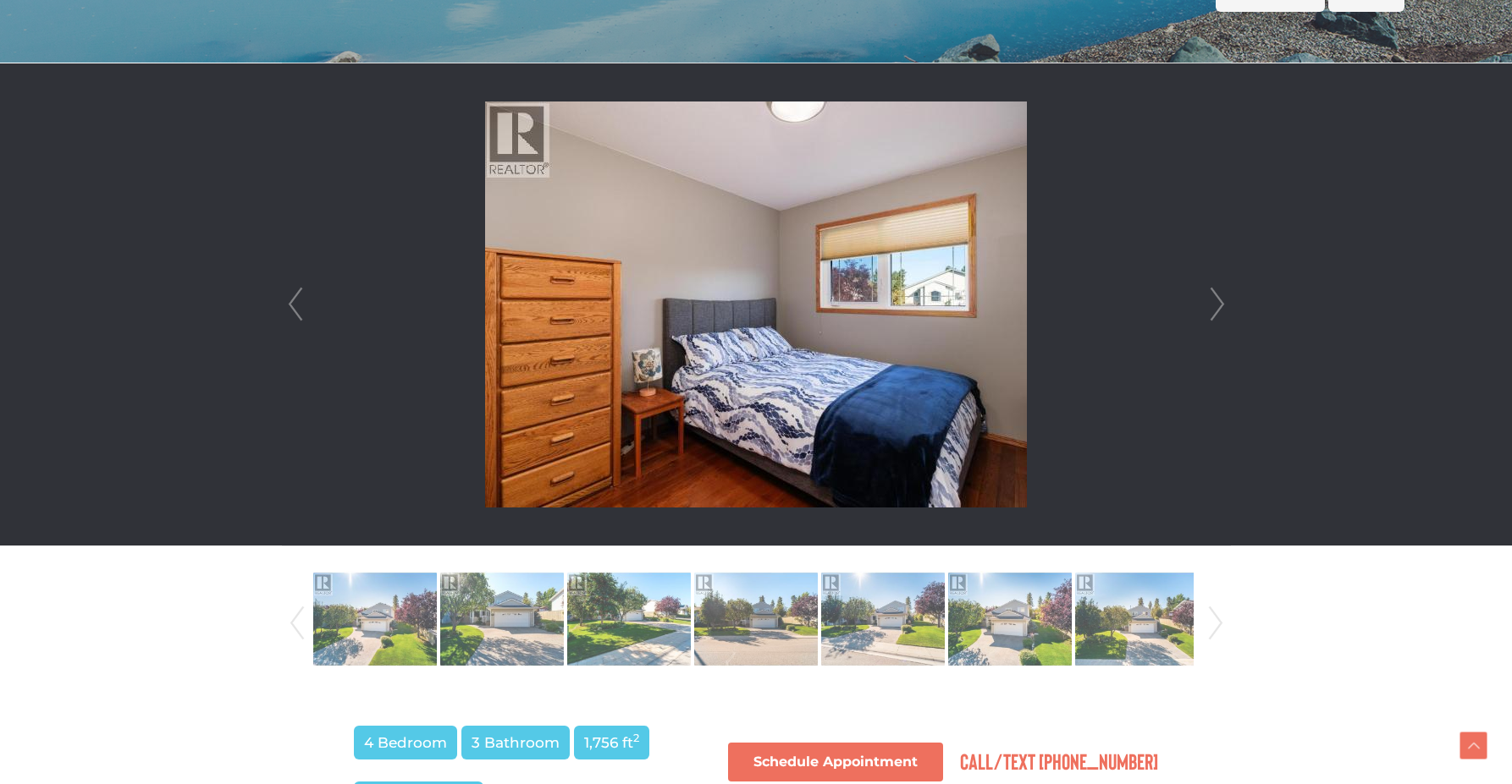
click at [1219, 304] on link "Next" at bounding box center [1217, 304] width 26 height 482
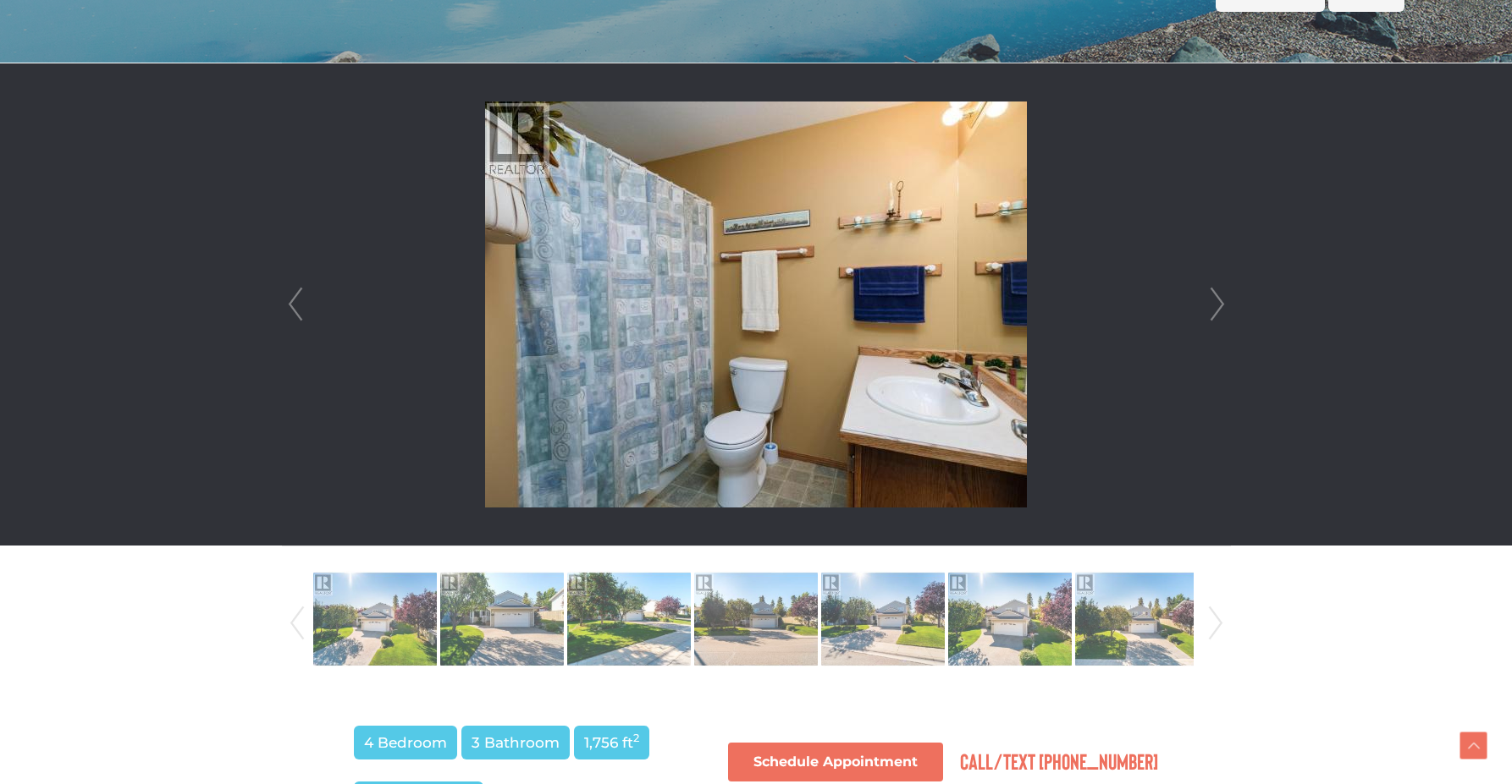
click at [1219, 304] on link "Next" at bounding box center [1217, 304] width 26 height 482
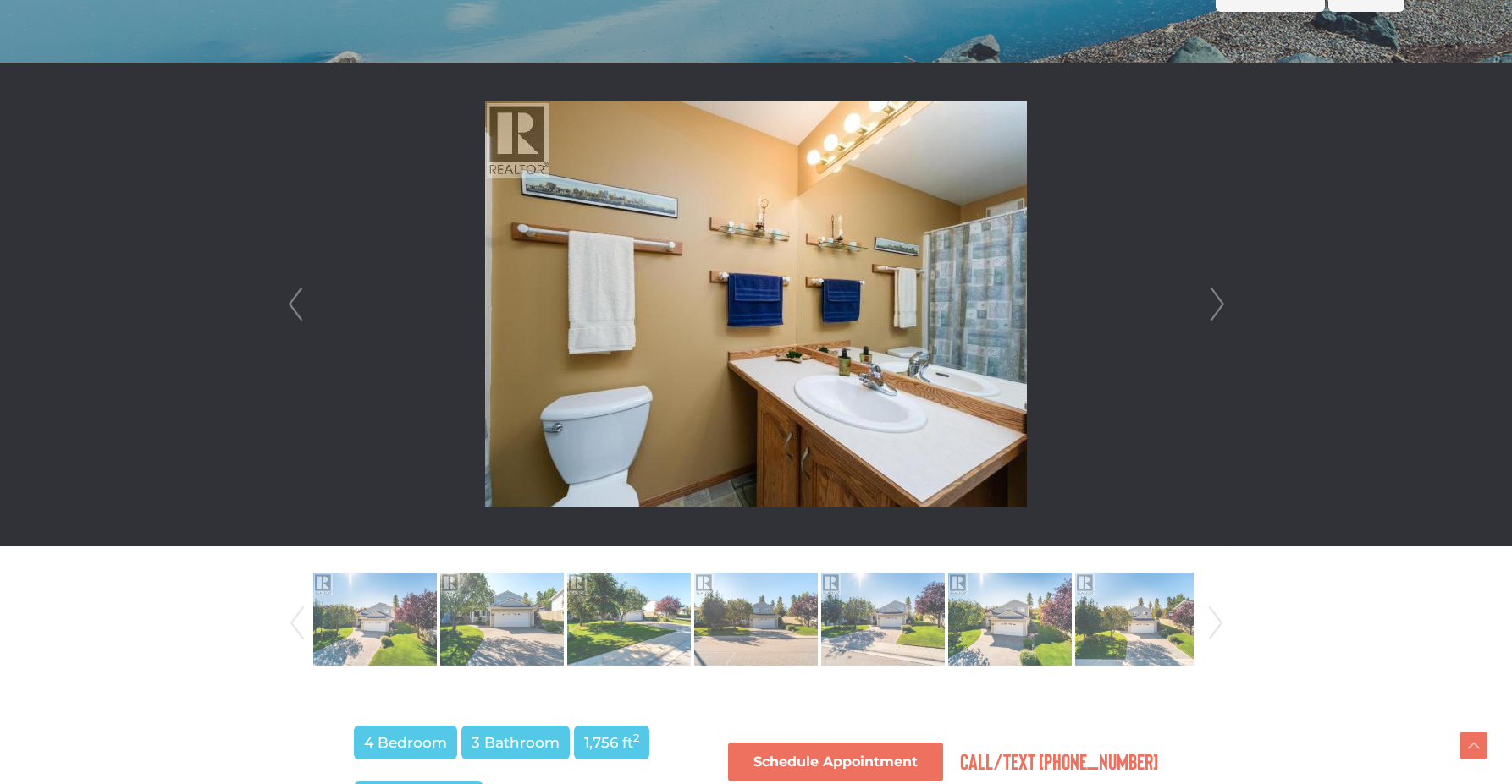
click at [1219, 304] on link "Next" at bounding box center [1217, 304] width 26 height 482
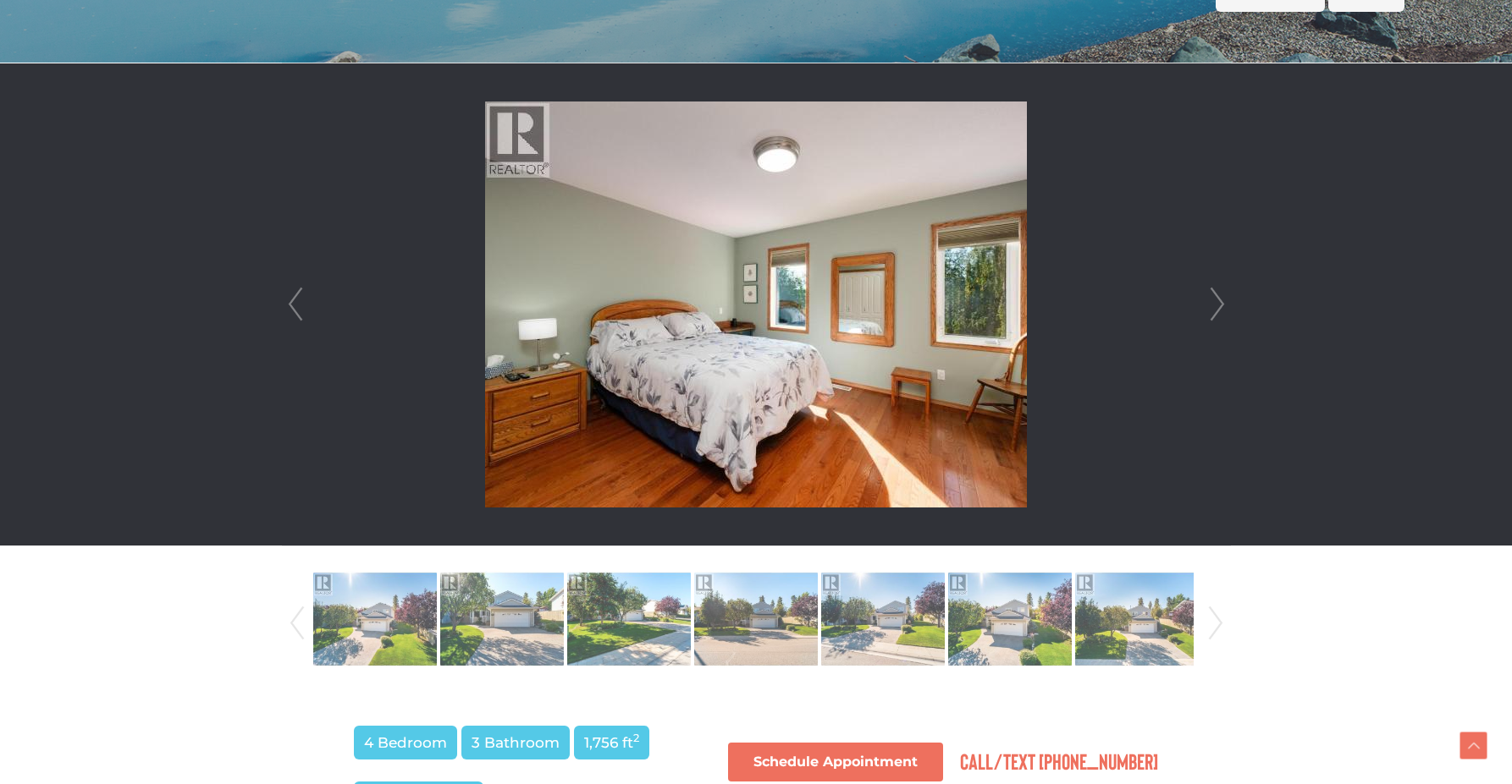
click at [1219, 304] on link "Next" at bounding box center [1217, 304] width 26 height 482
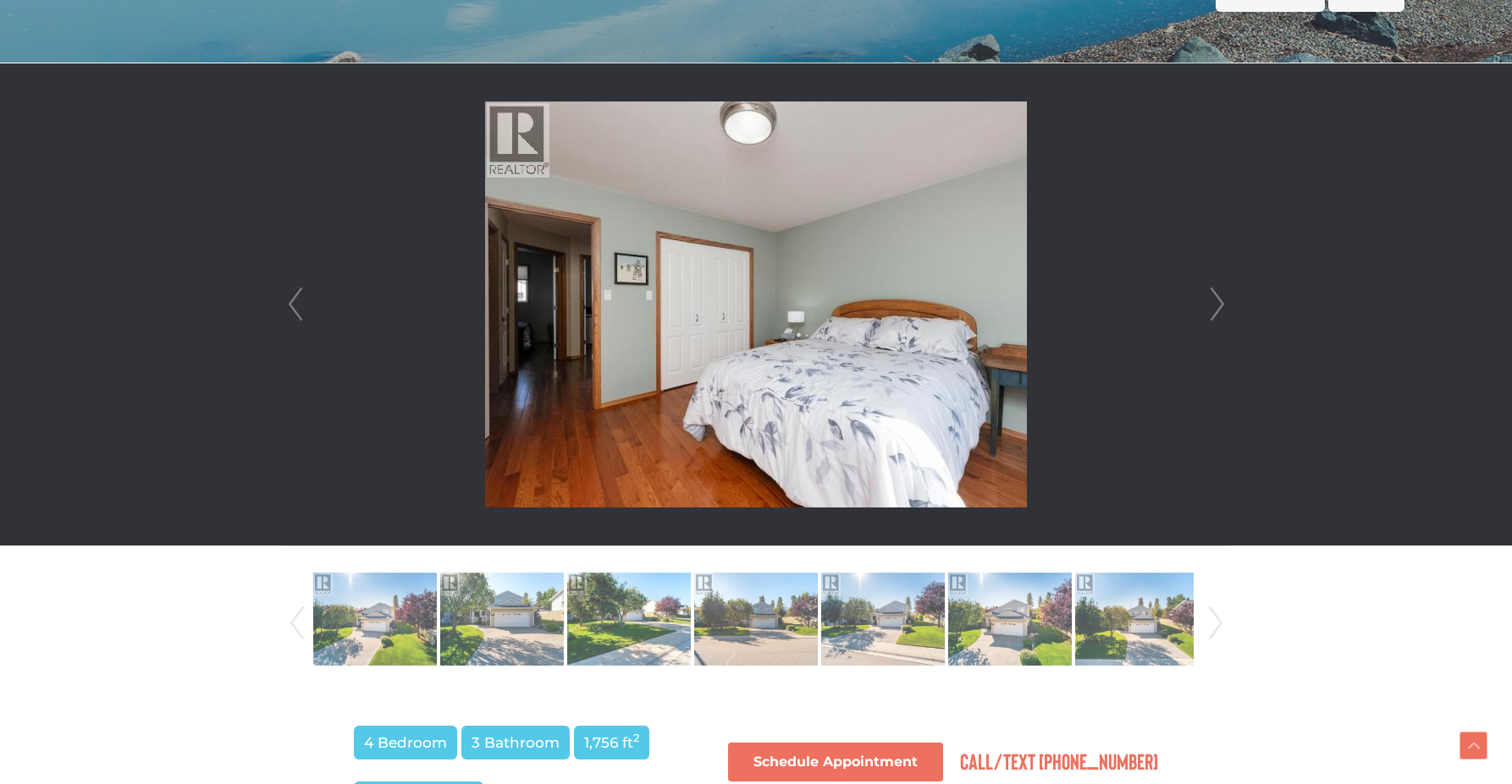
click at [1219, 304] on link "Next" at bounding box center [1217, 304] width 26 height 482
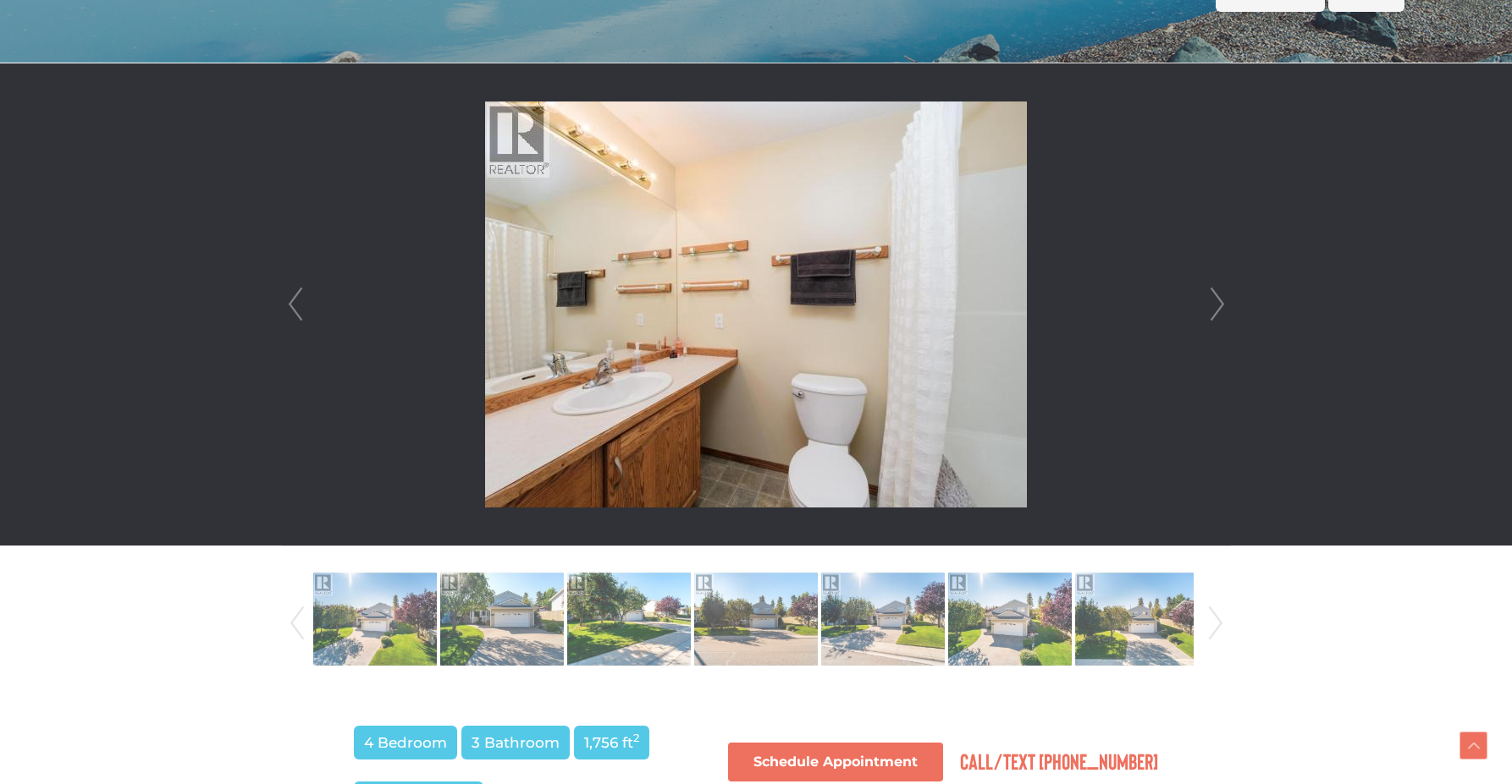
click at [1219, 304] on link "Next" at bounding box center [1217, 304] width 26 height 482
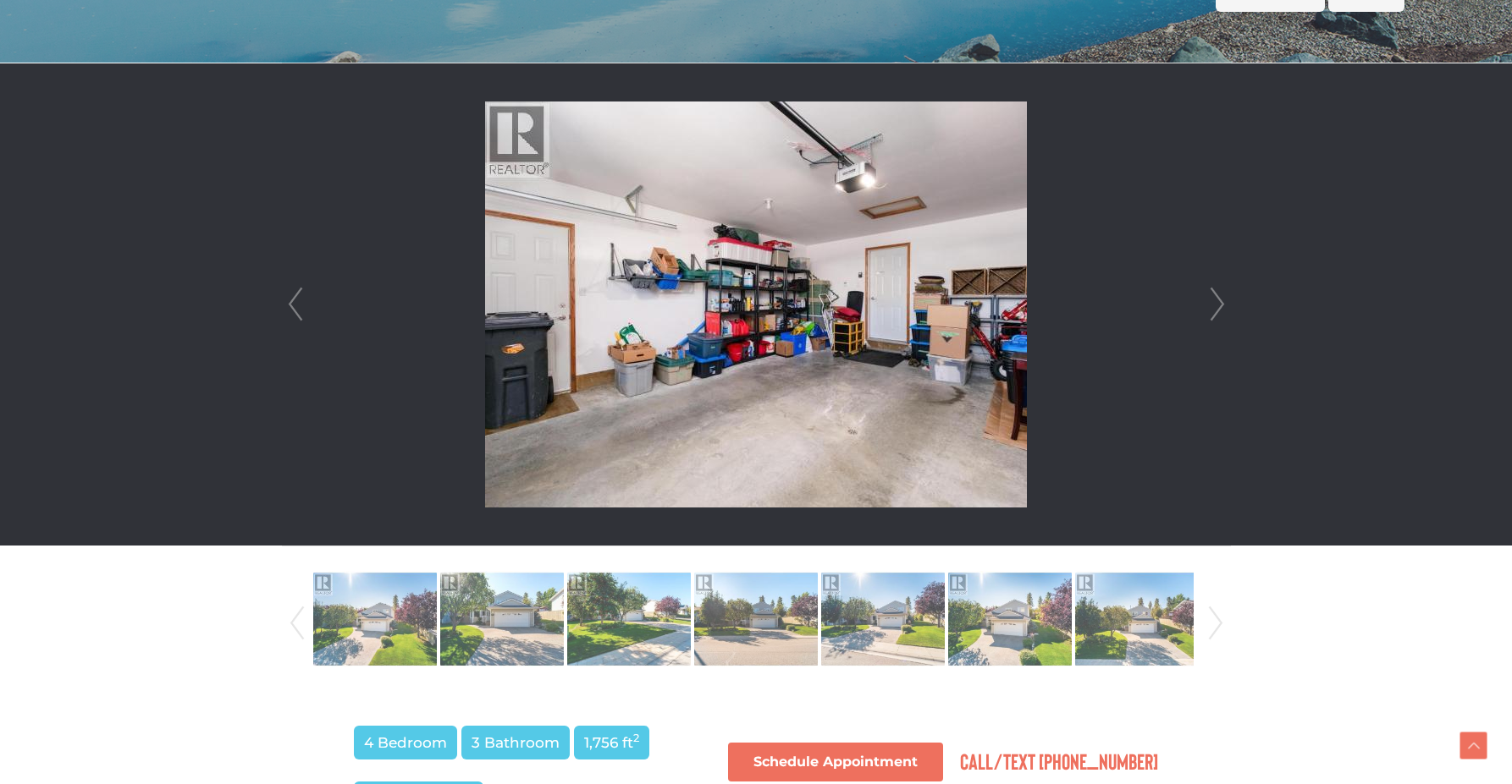
click at [298, 309] on link "Prev" at bounding box center [296, 304] width 26 height 482
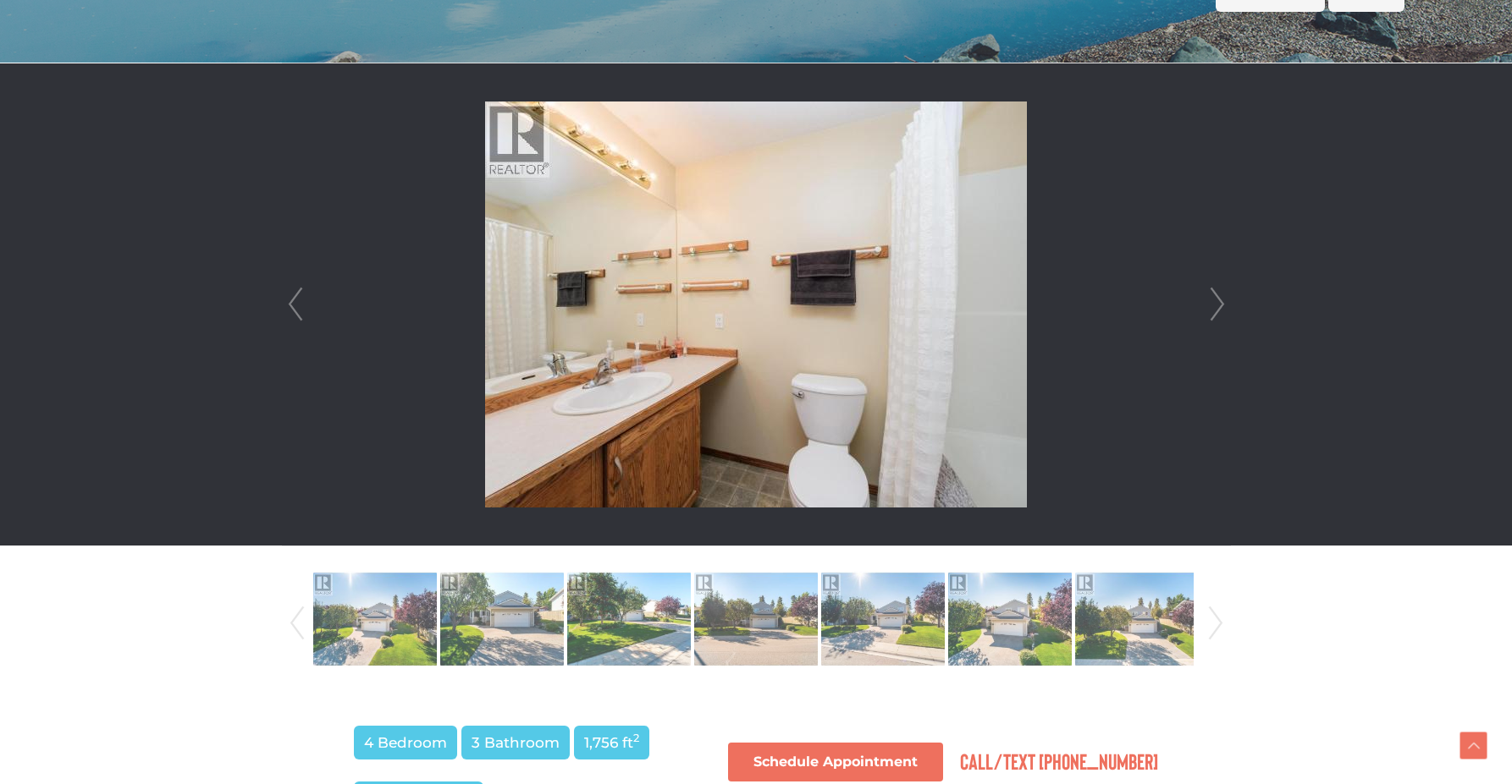
click at [298, 309] on link "Prev" at bounding box center [296, 304] width 26 height 482
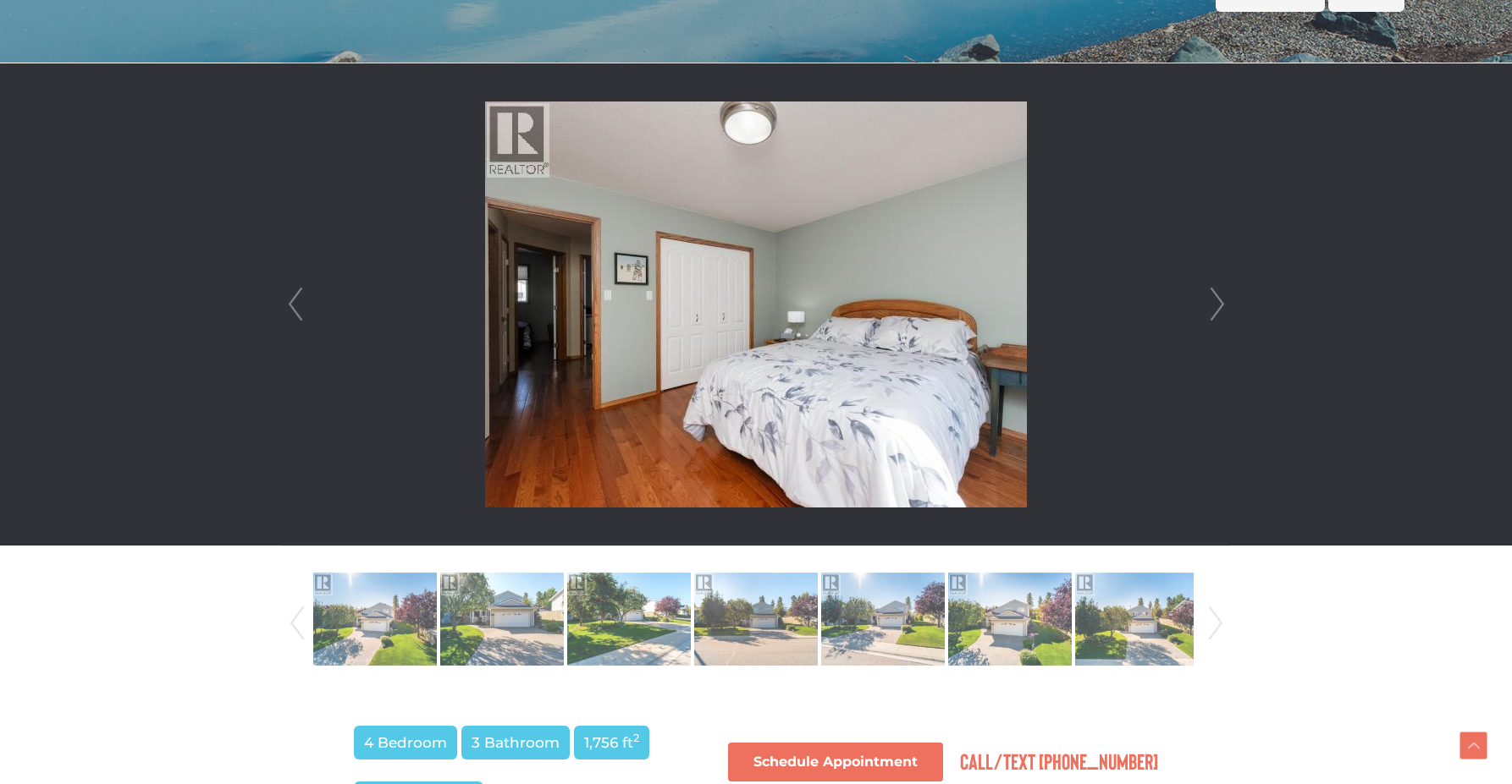
click at [297, 320] on link "Prev" at bounding box center [296, 304] width 26 height 482
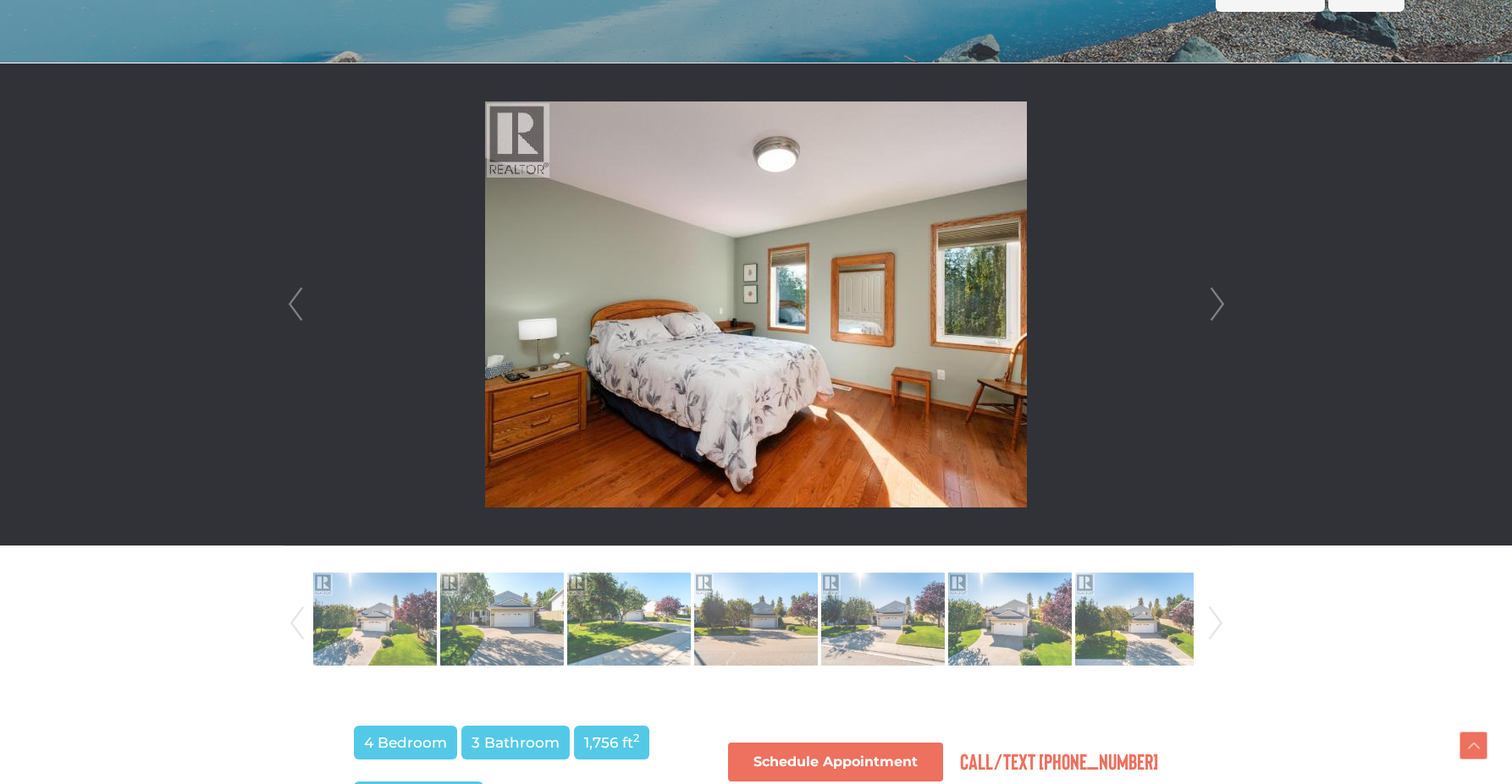
click at [299, 320] on link "Prev" at bounding box center [296, 304] width 26 height 482
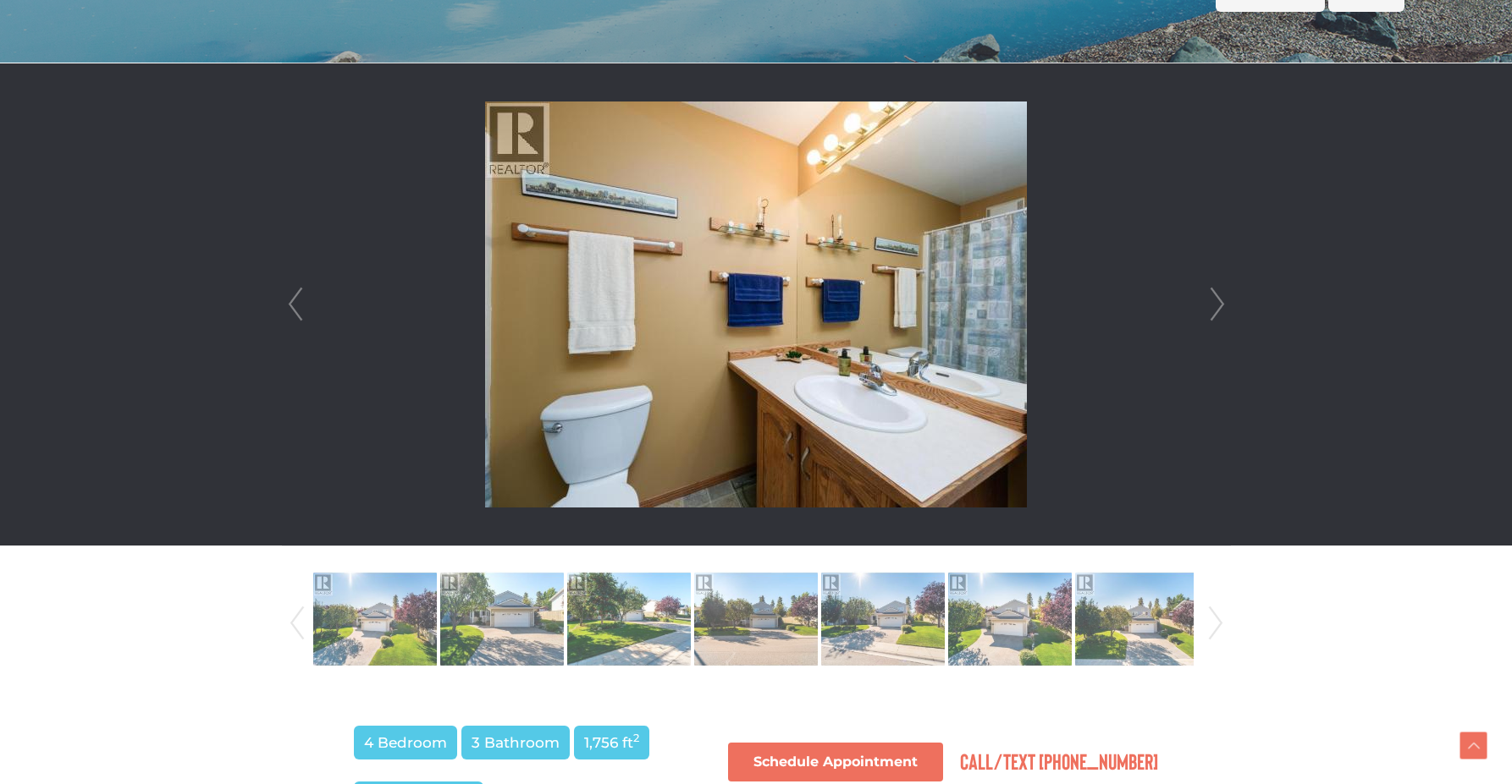
click at [299, 320] on link "Prev" at bounding box center [296, 304] width 26 height 482
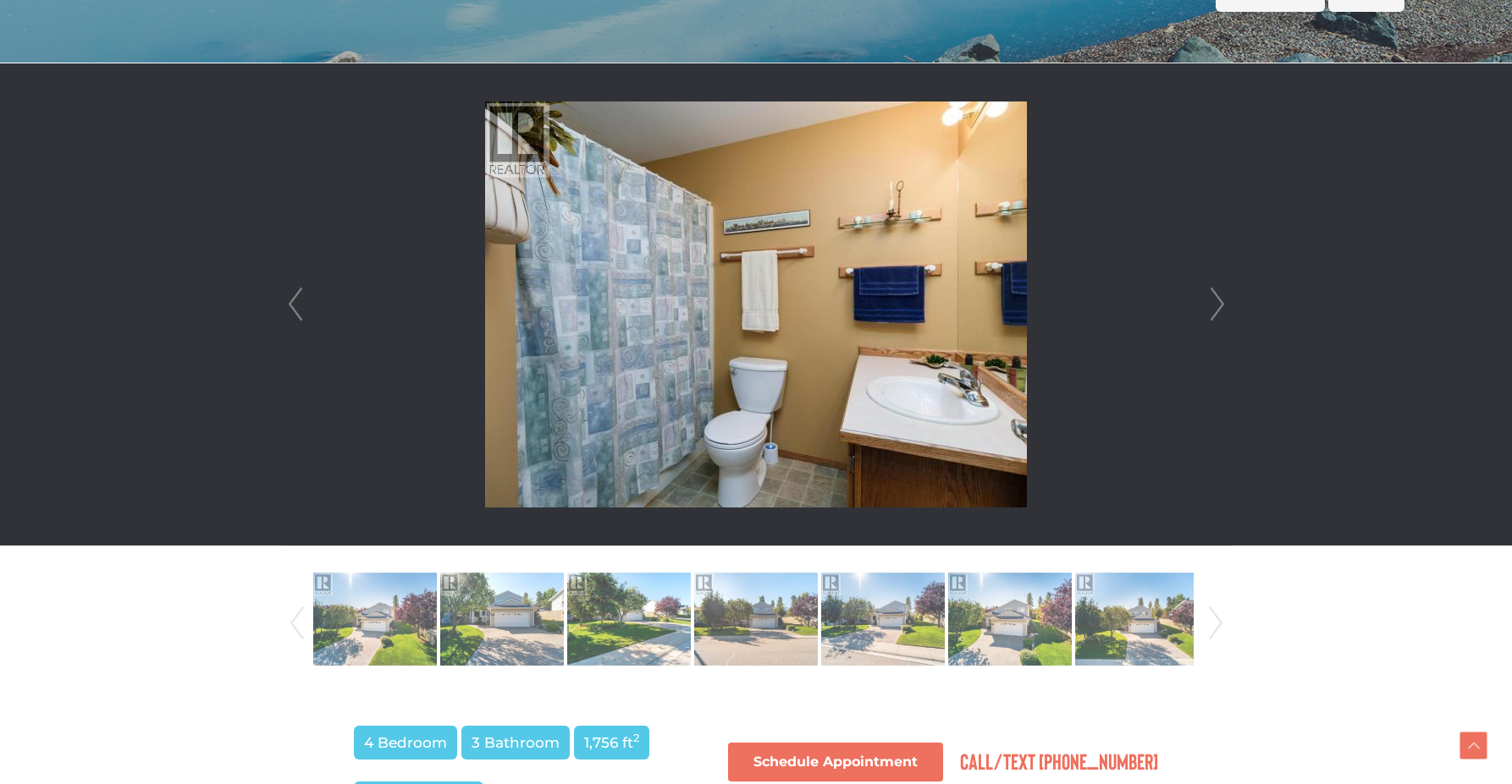
click at [283, 303] on div at bounding box center [756, 304] width 947 height 482
click at [298, 304] on link "Prev" at bounding box center [296, 304] width 26 height 482
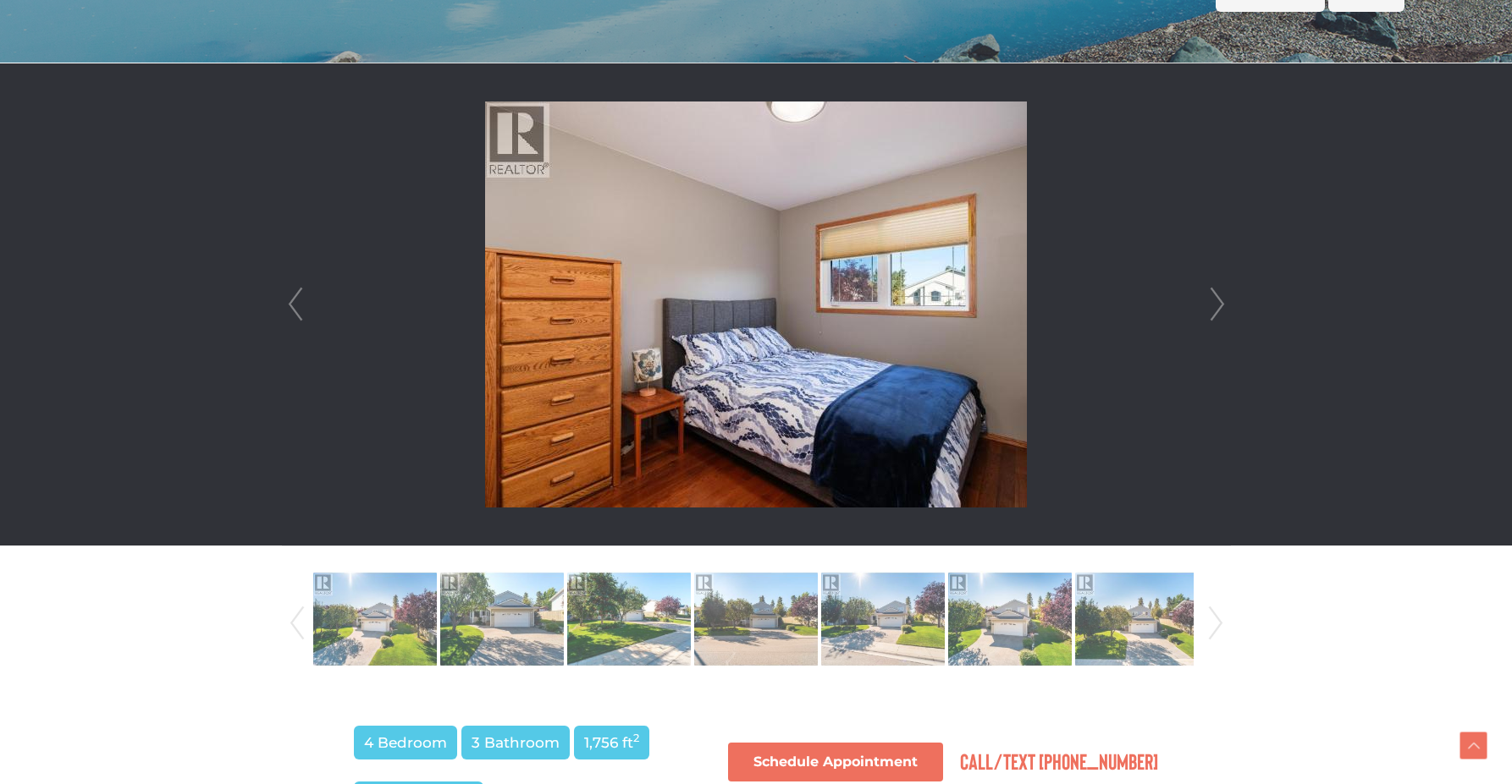
click at [1222, 298] on link "Next" at bounding box center [1217, 304] width 26 height 482
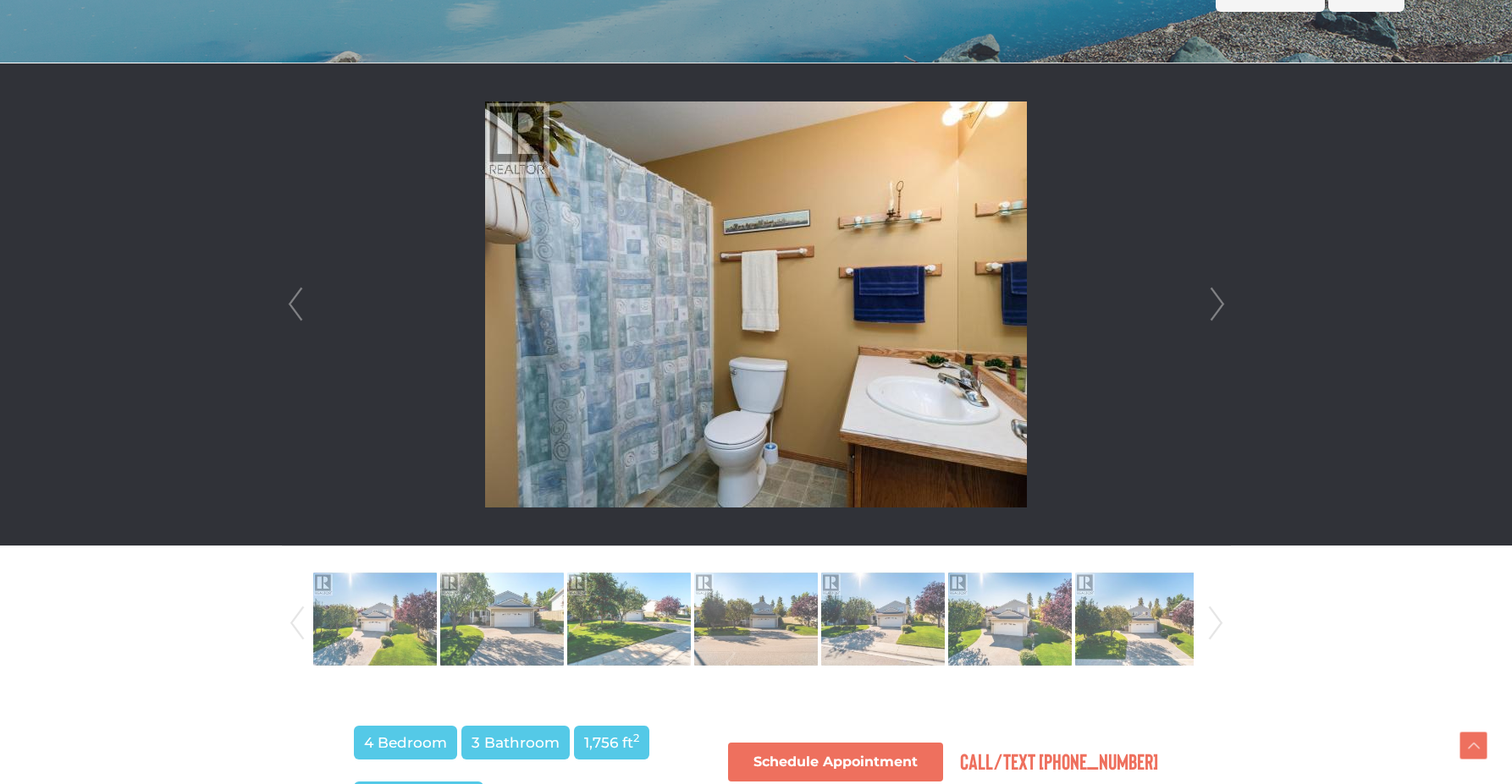
click at [1222, 298] on link "Next" at bounding box center [1217, 304] width 26 height 482
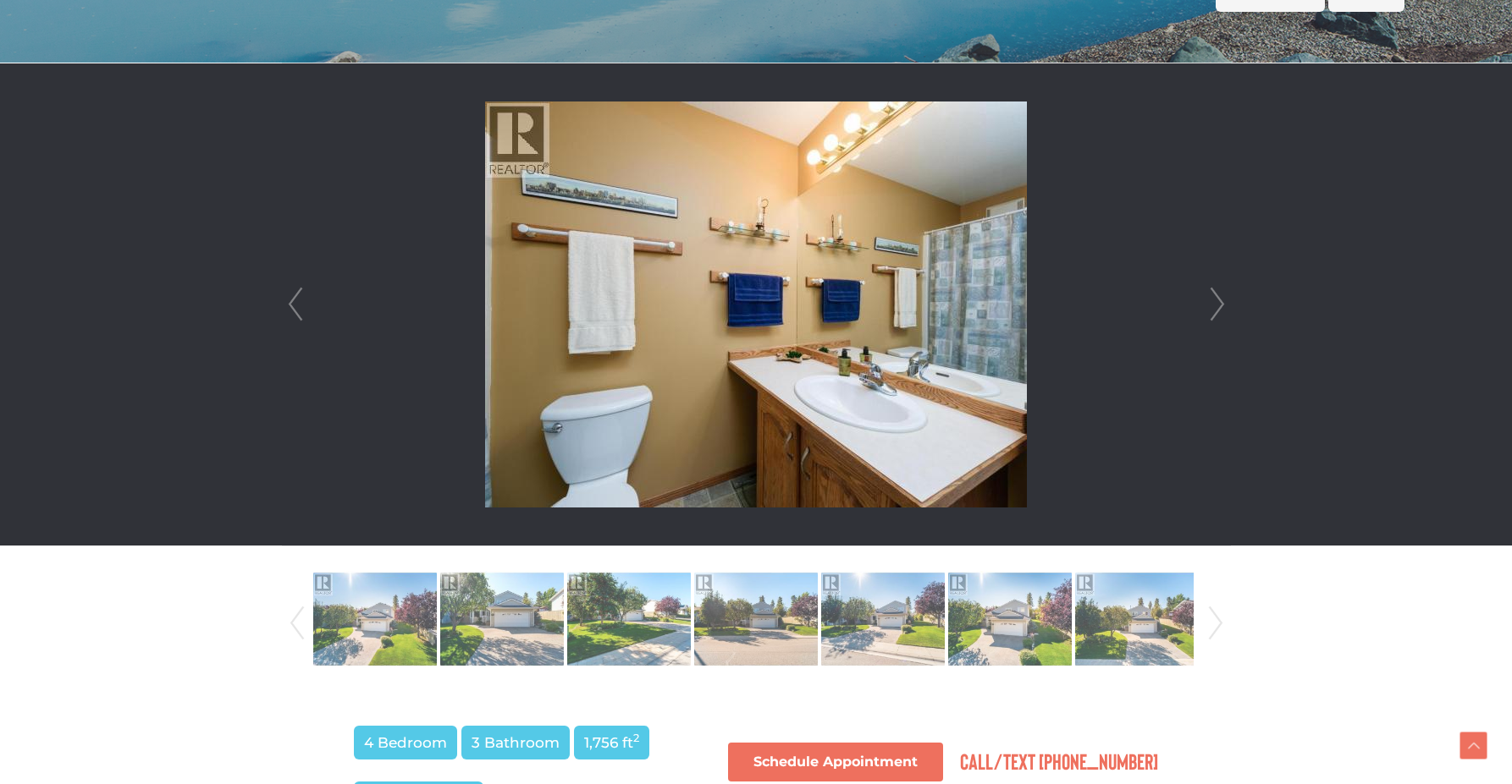
click at [1222, 298] on link "Next" at bounding box center [1217, 304] width 26 height 482
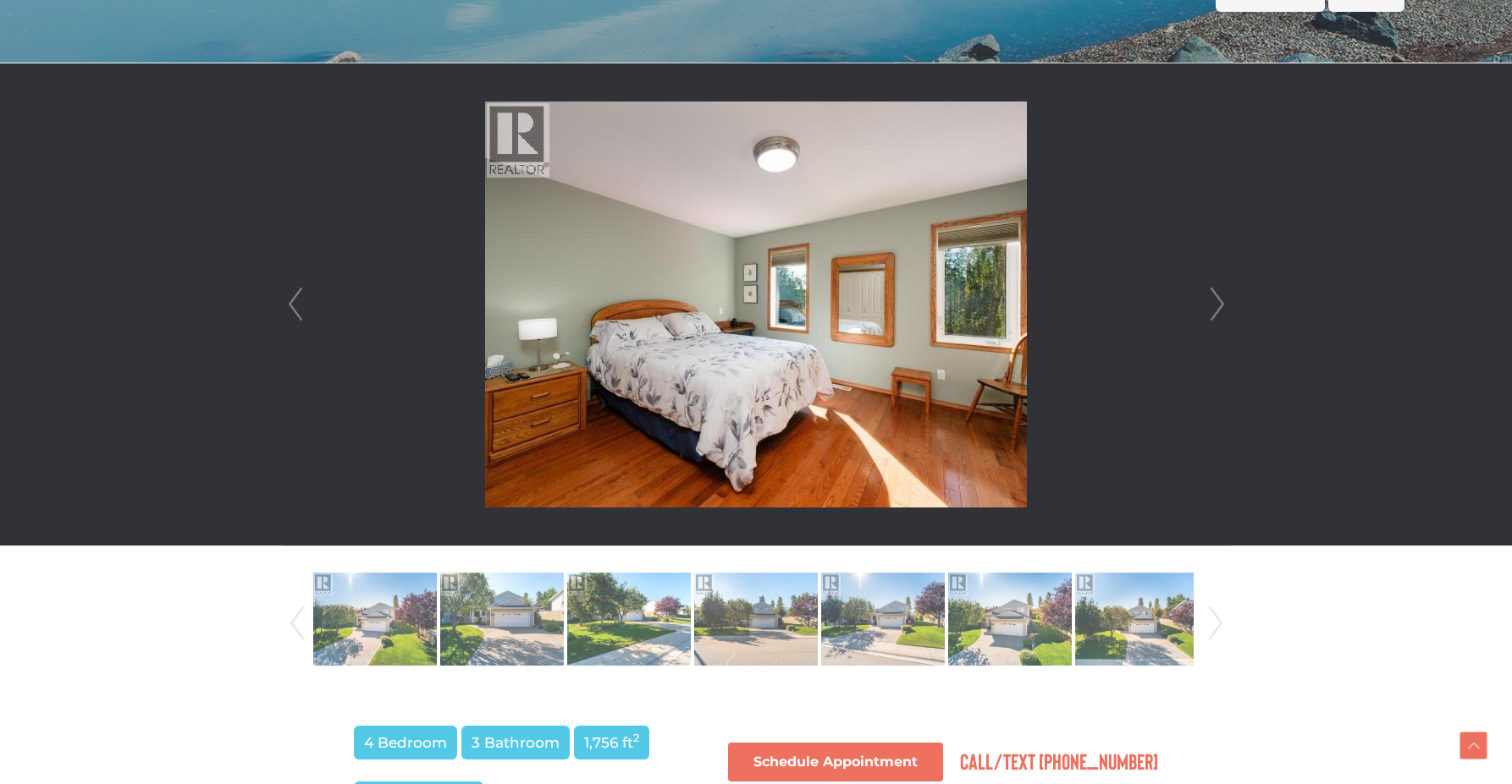
click at [1222, 298] on link "Next" at bounding box center [1217, 304] width 26 height 482
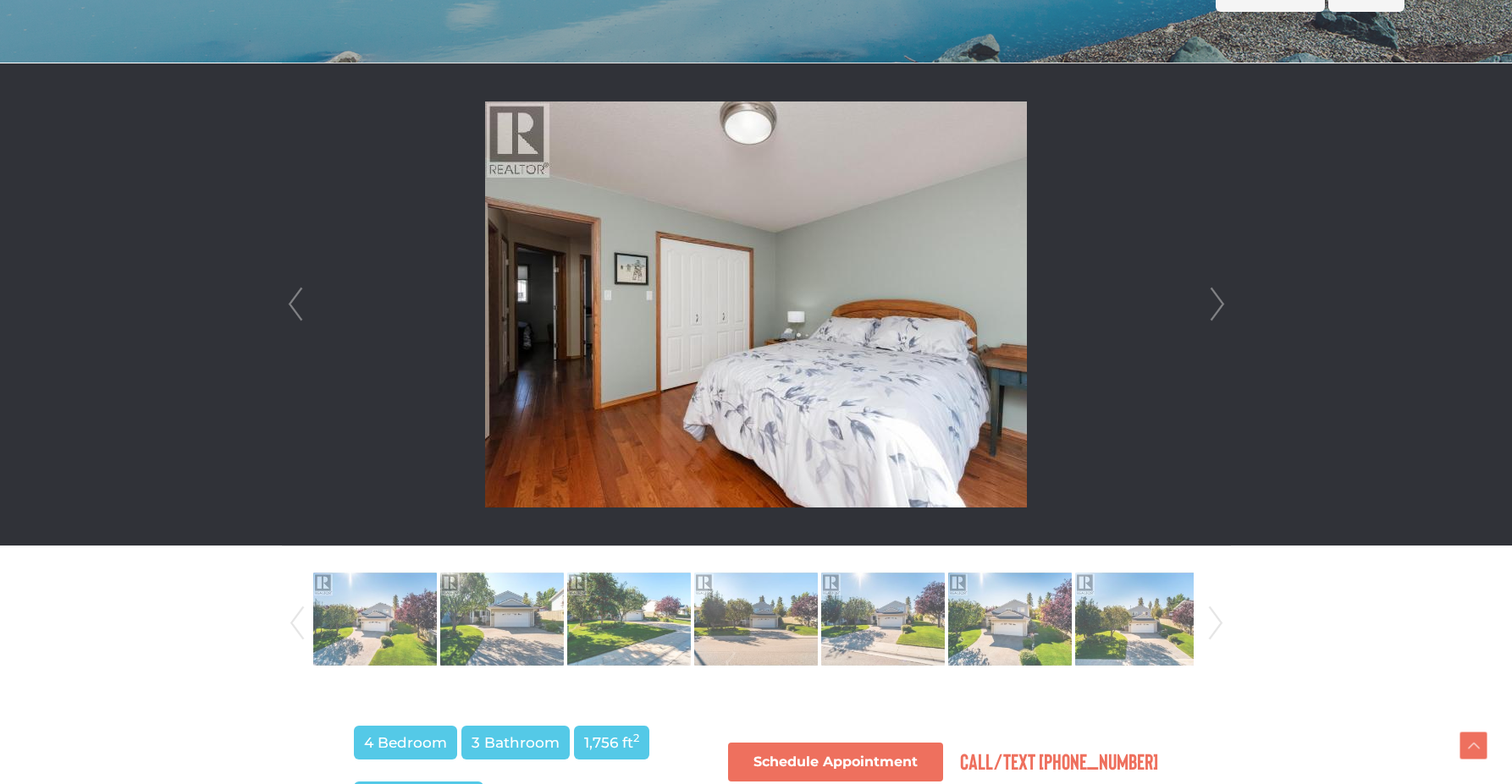
click at [1222, 298] on link "Next" at bounding box center [1217, 304] width 26 height 482
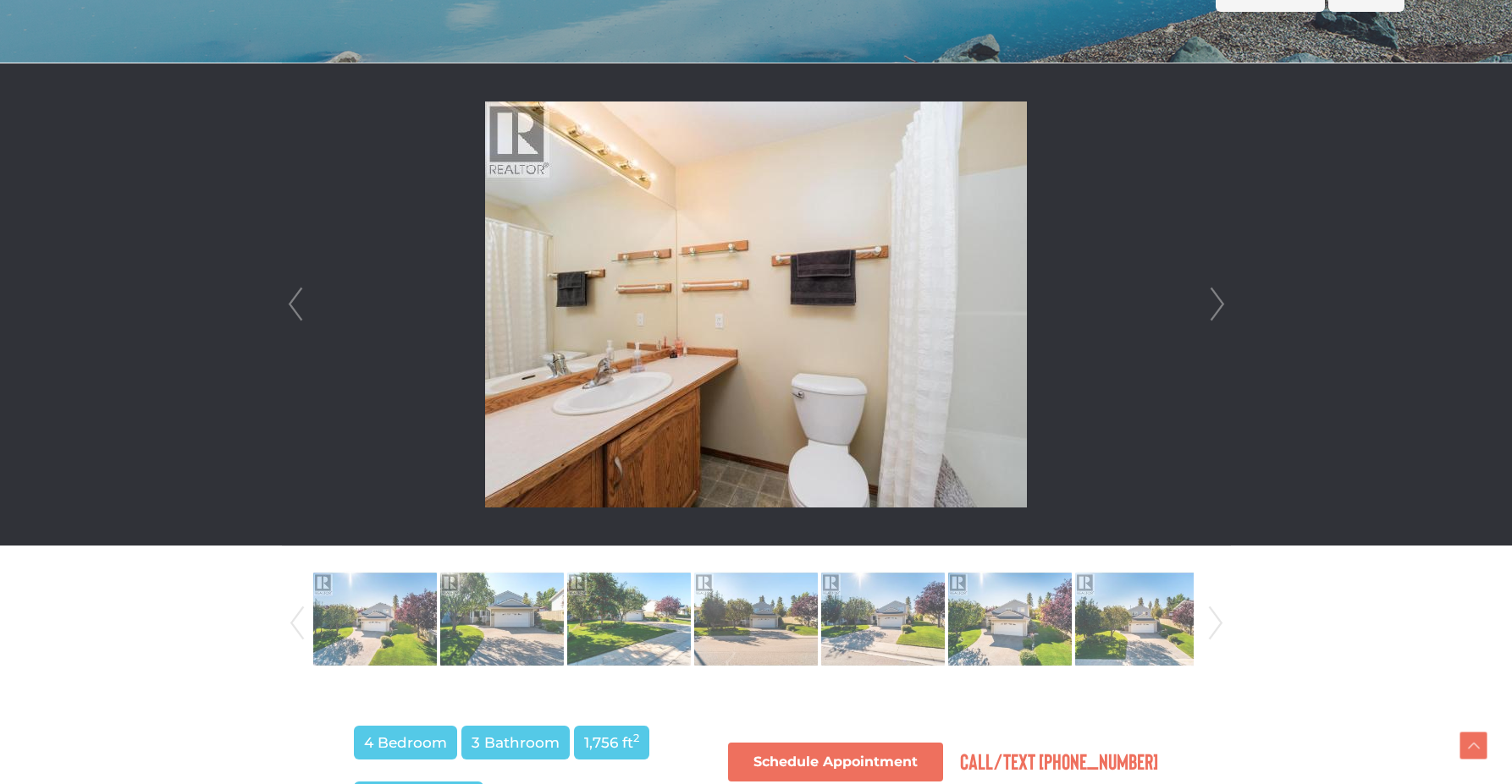
click at [1222, 298] on link "Next" at bounding box center [1217, 304] width 26 height 482
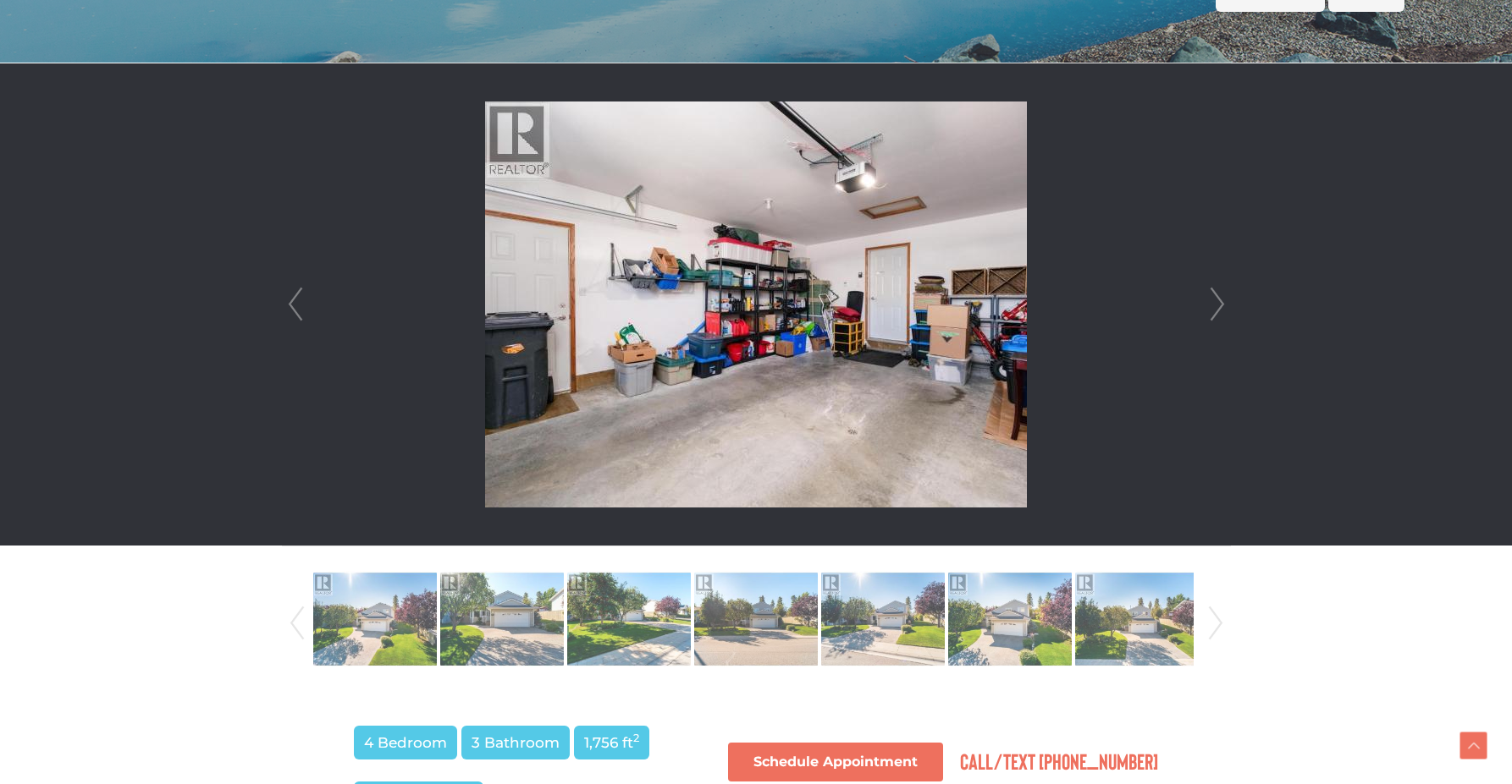
click at [1222, 298] on link "Next" at bounding box center [1217, 304] width 26 height 482
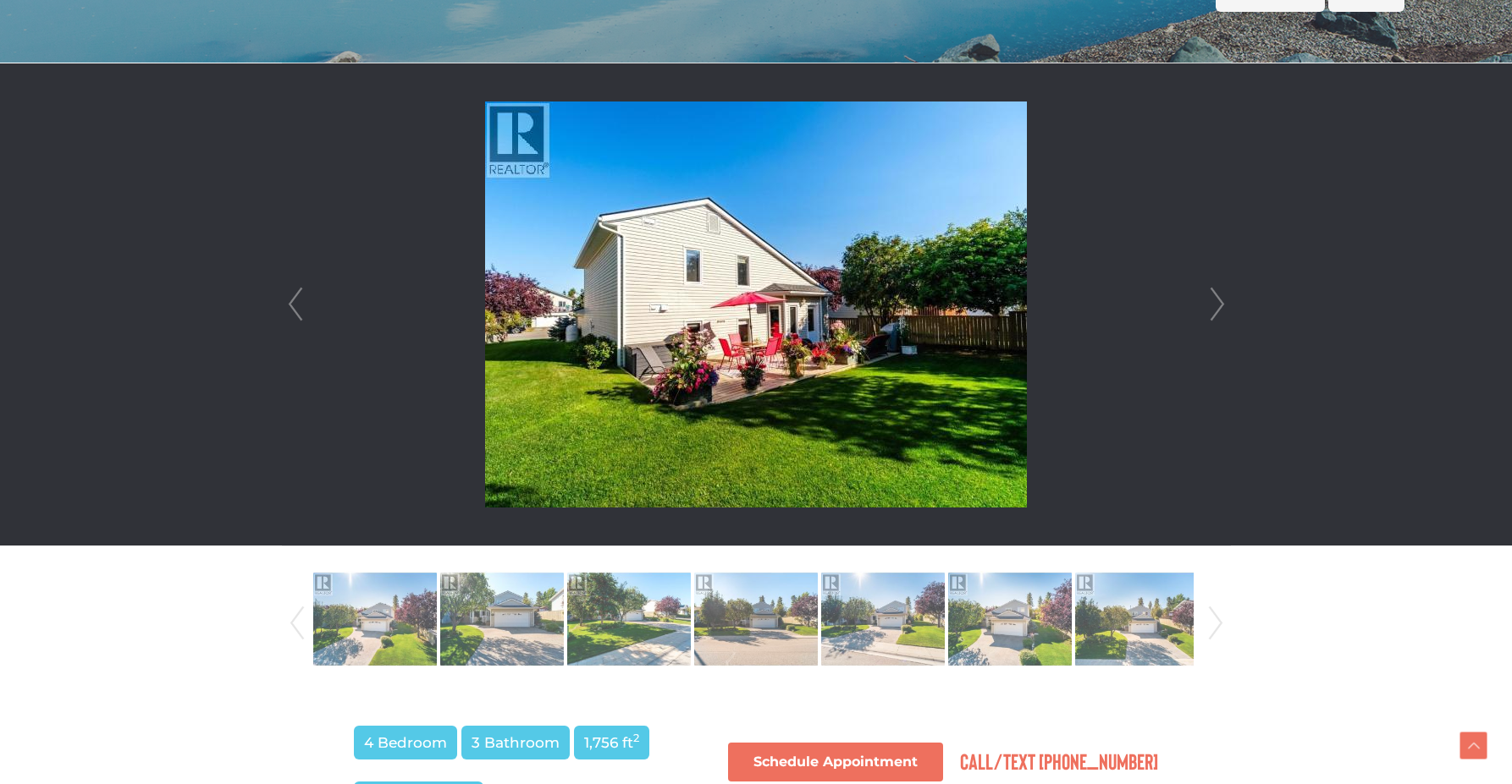
click at [1222, 298] on link "Next" at bounding box center [1217, 304] width 26 height 482
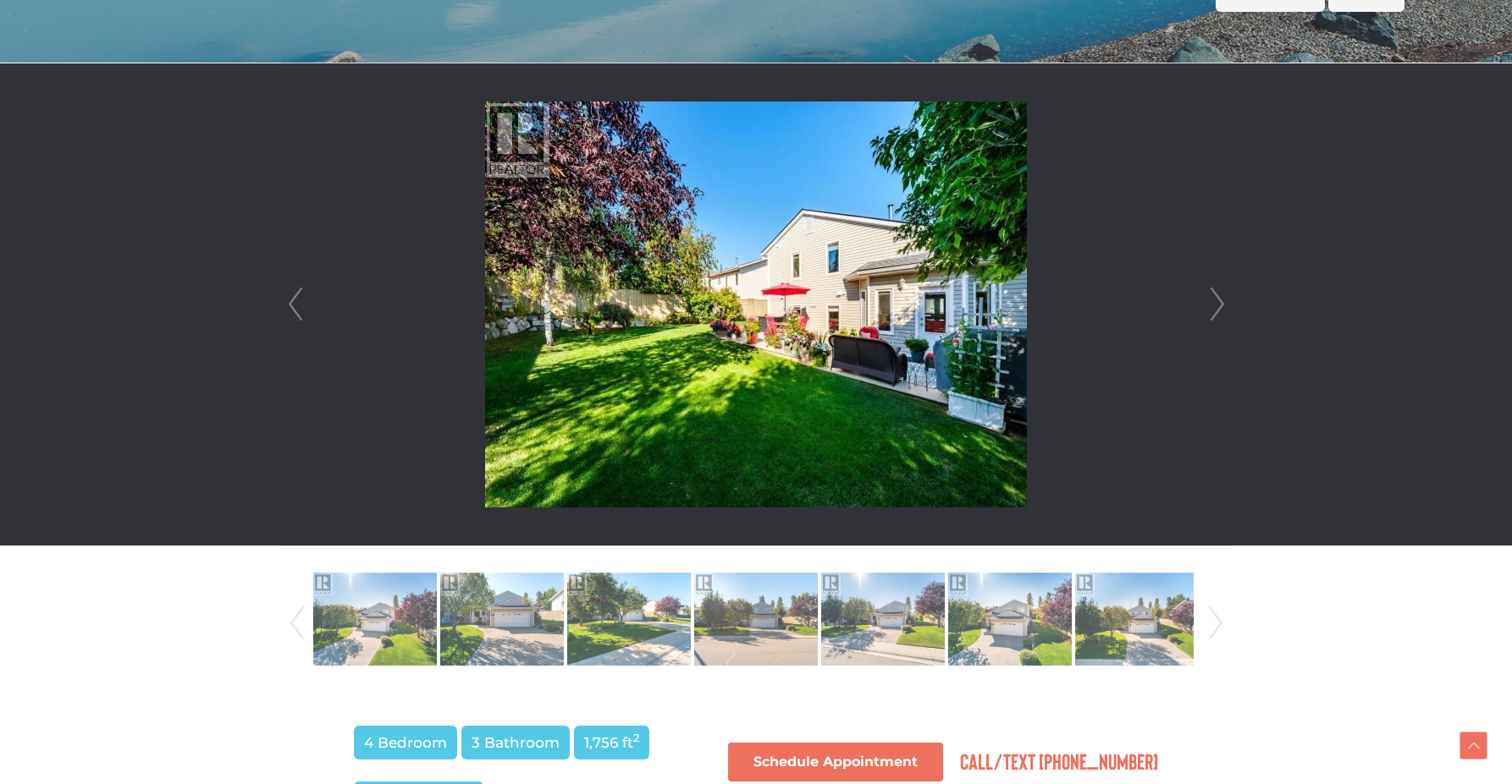
click at [1222, 298] on link "Next" at bounding box center [1217, 304] width 26 height 482
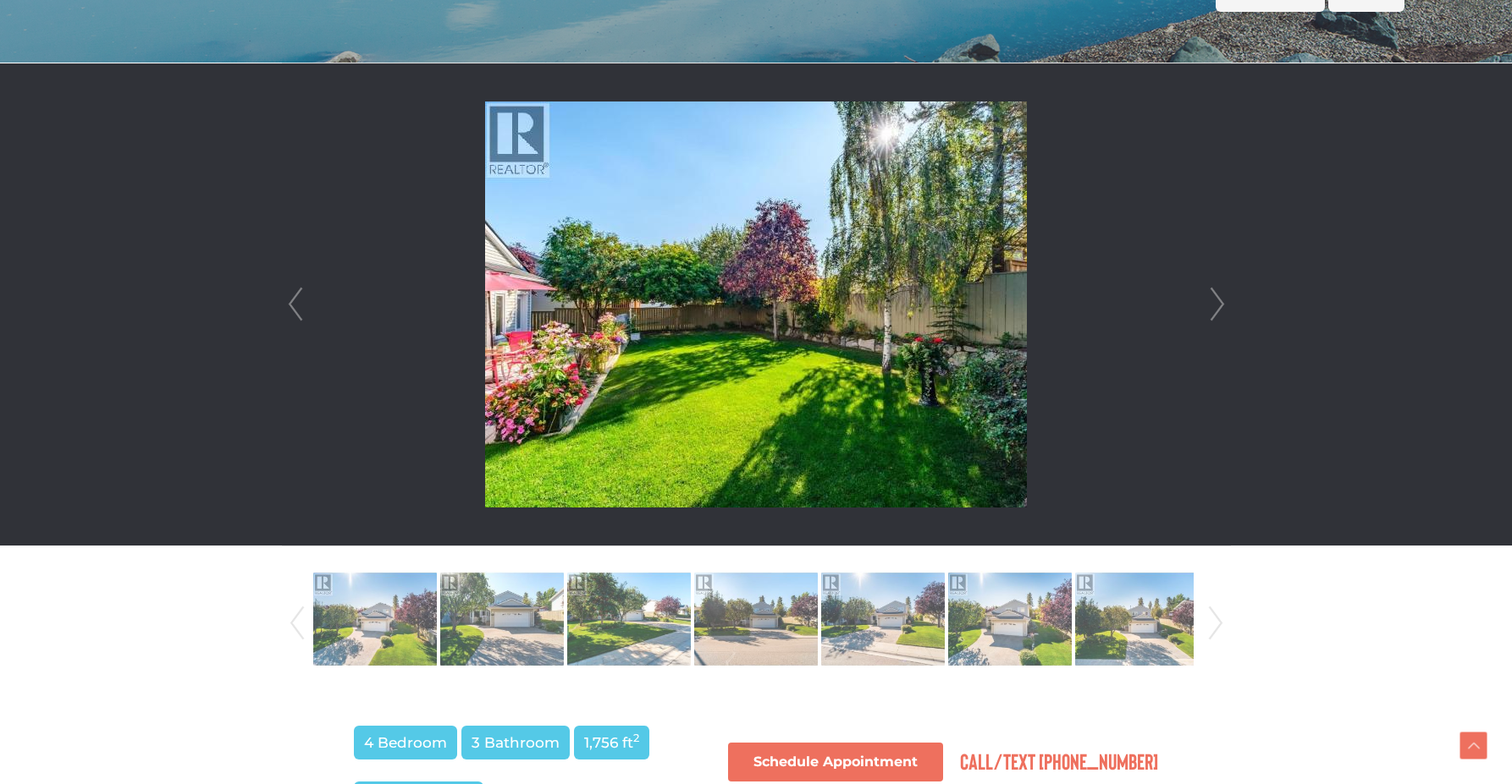
click at [288, 323] on link "Prev" at bounding box center [296, 304] width 26 height 482
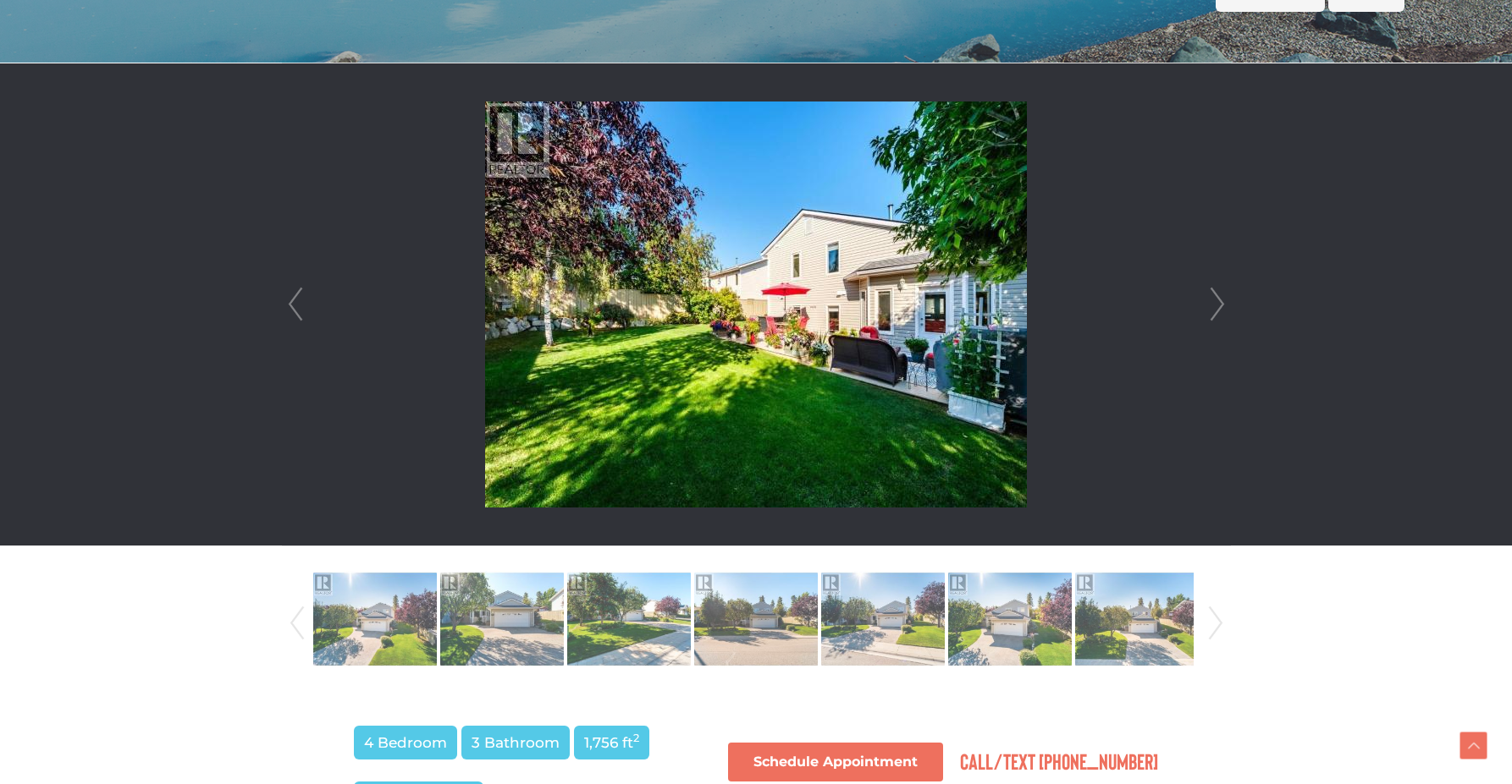
click at [1218, 307] on link "Next" at bounding box center [1217, 304] width 26 height 482
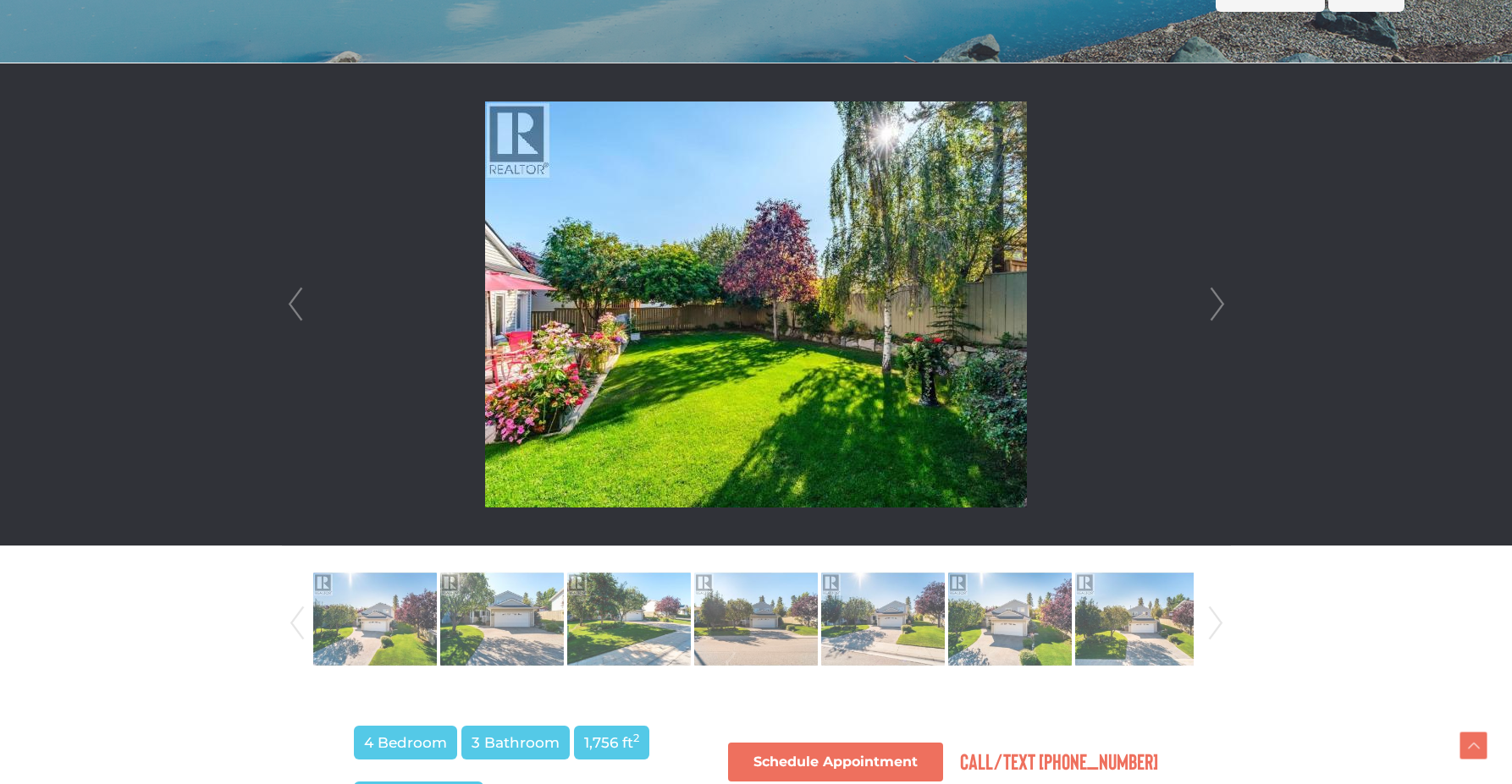
click at [1218, 307] on link "Next" at bounding box center [1217, 304] width 26 height 482
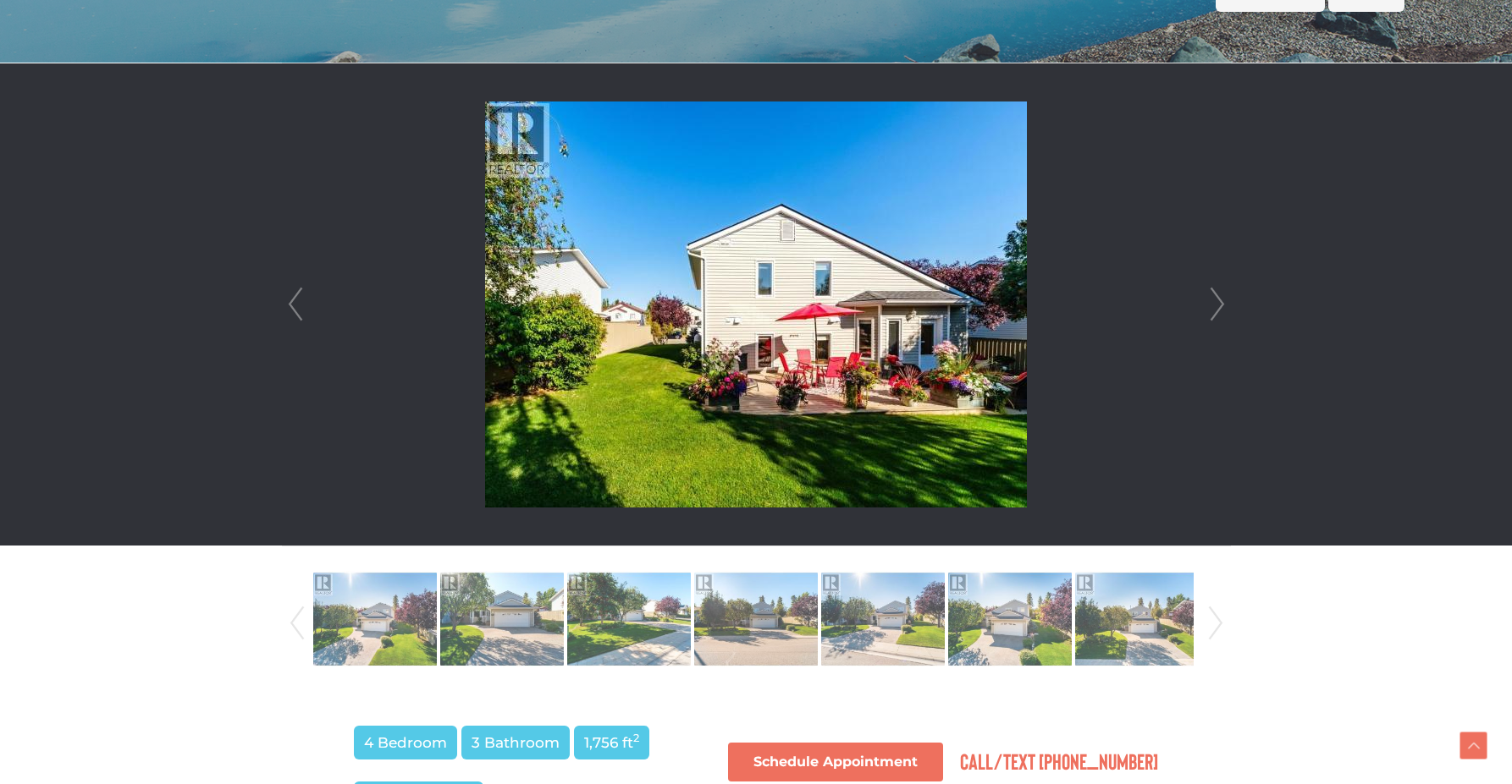
click at [1218, 307] on link "Next" at bounding box center [1217, 304] width 26 height 482
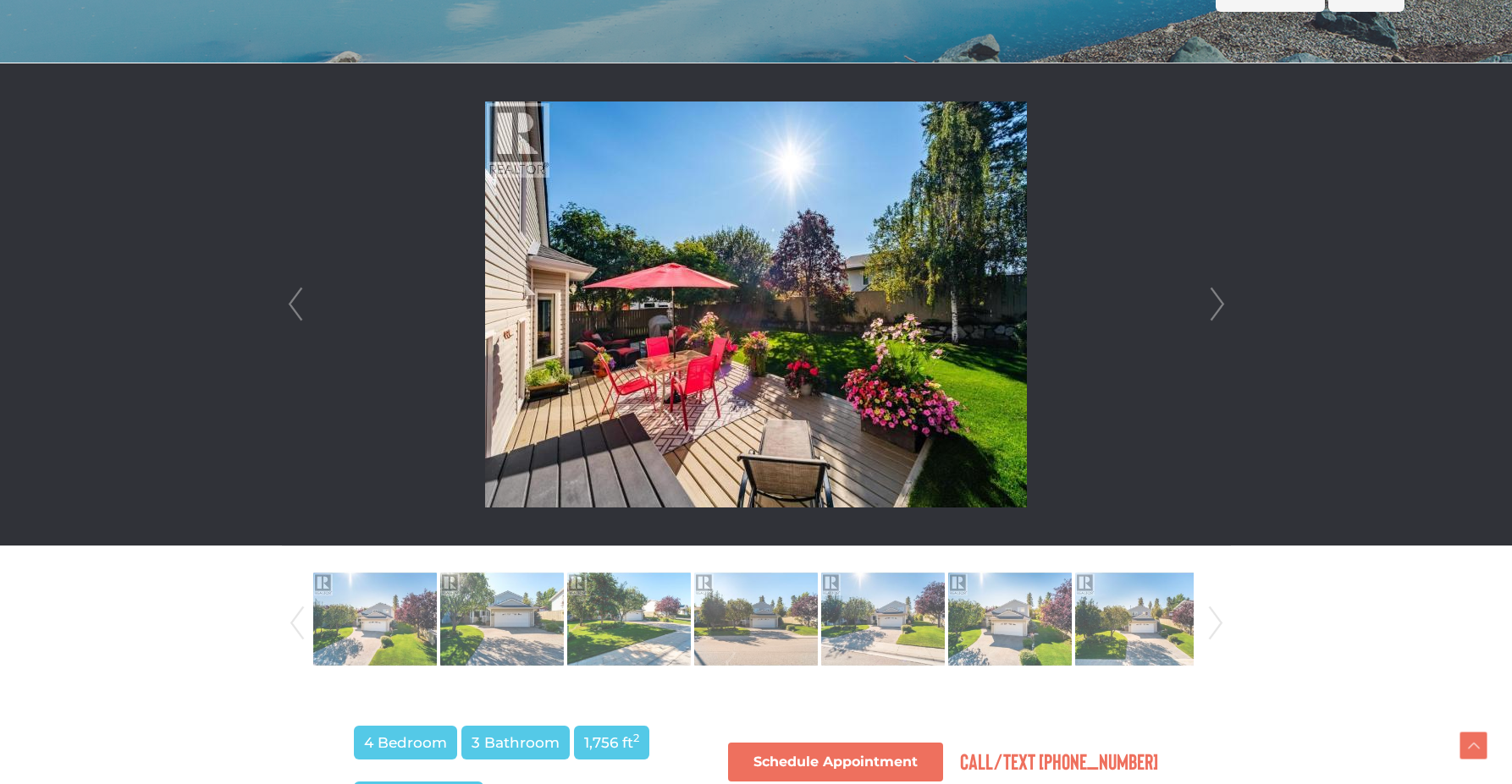
click at [1218, 307] on link "Next" at bounding box center [1217, 304] width 26 height 482
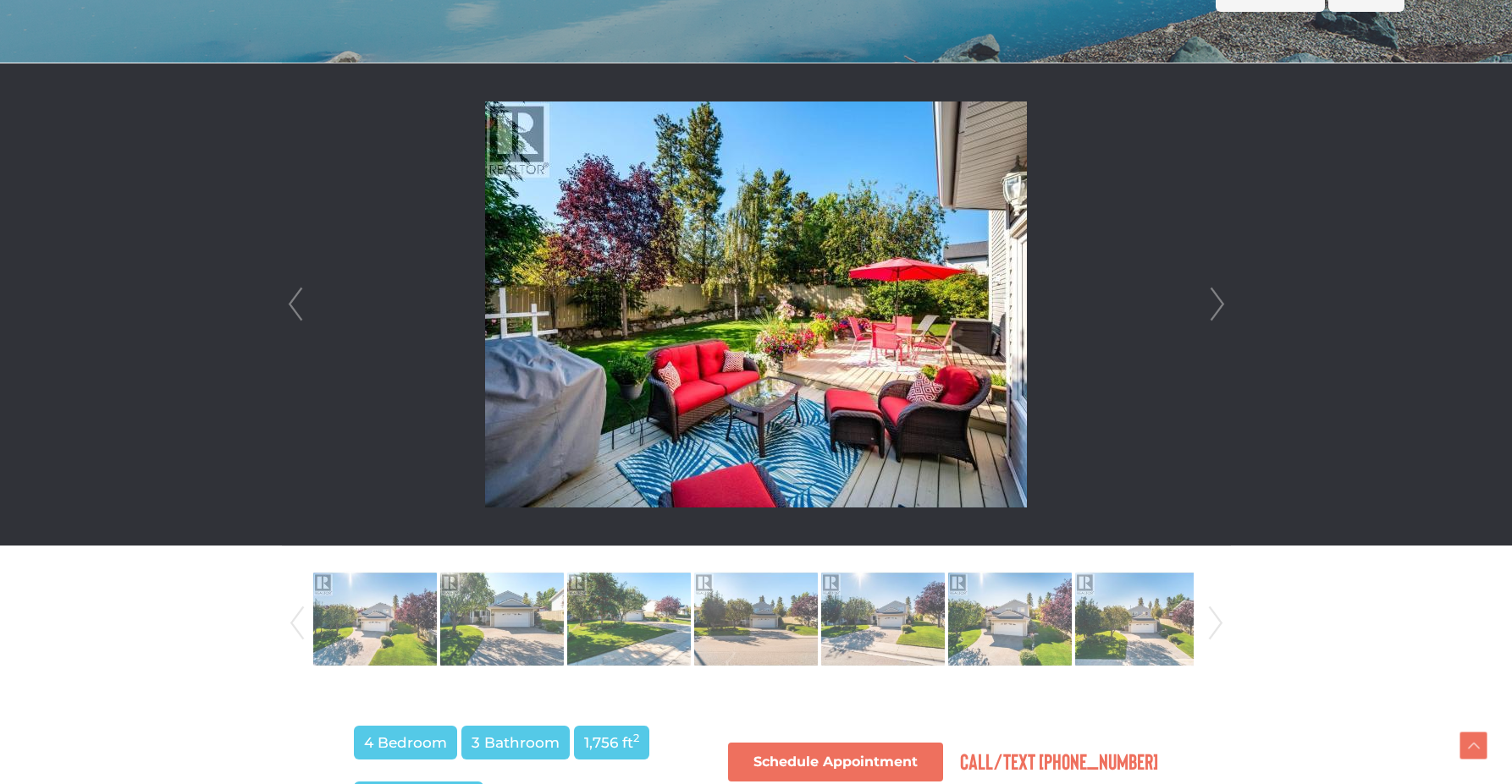
click at [1218, 307] on link "Next" at bounding box center [1217, 304] width 26 height 482
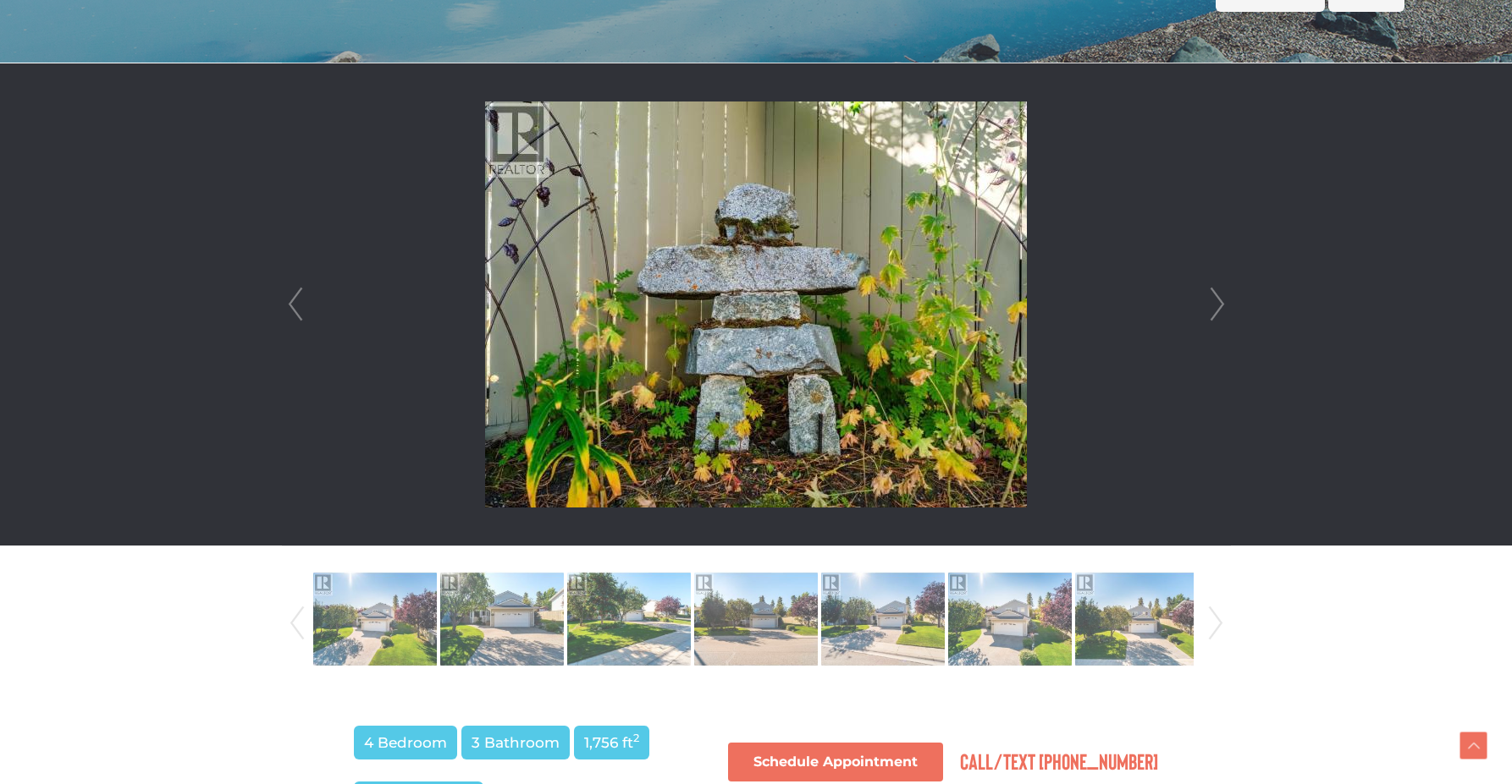
click at [1218, 307] on link "Next" at bounding box center [1217, 304] width 26 height 482
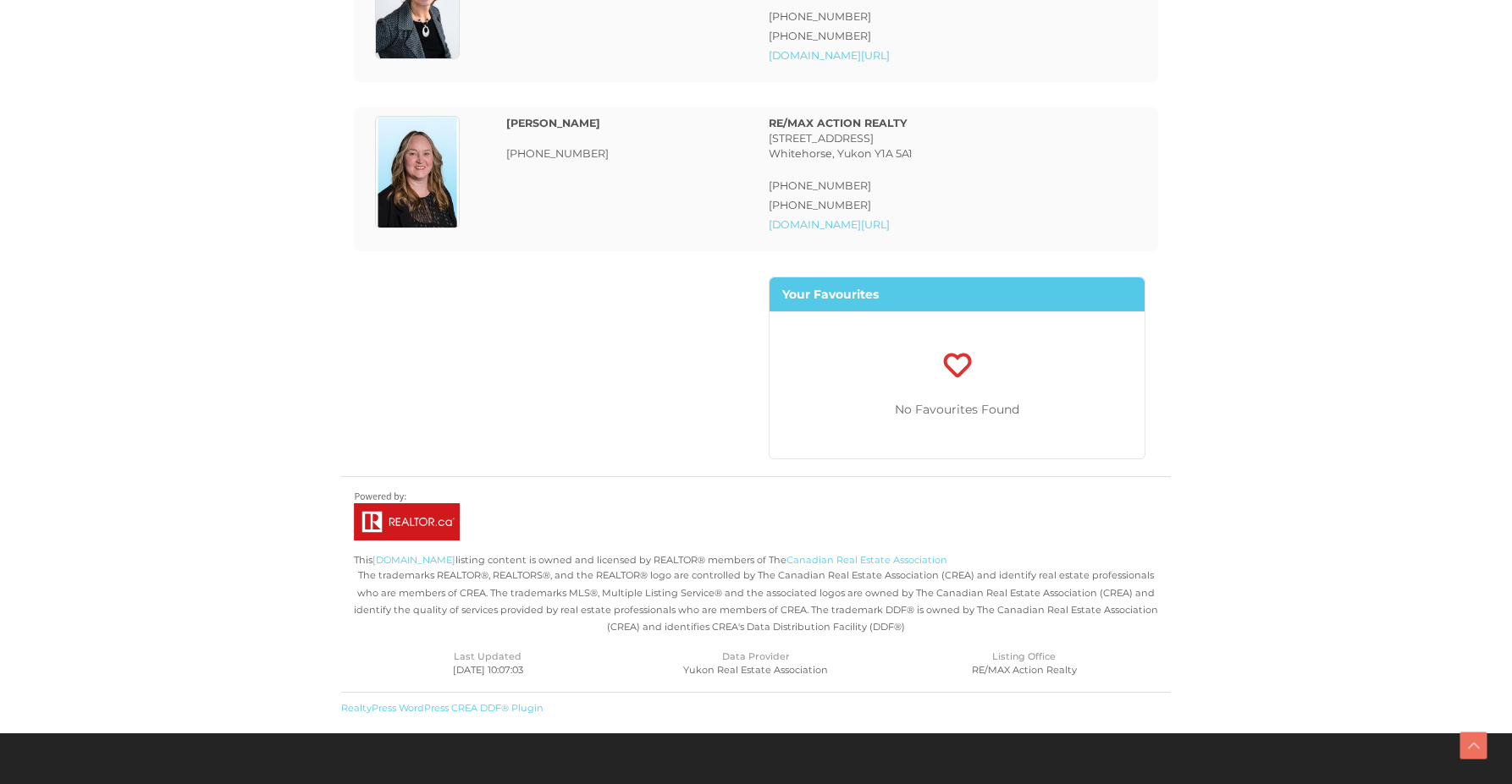
scroll to position [4198, 0]
